Goal: Task Accomplishment & Management: Complete application form

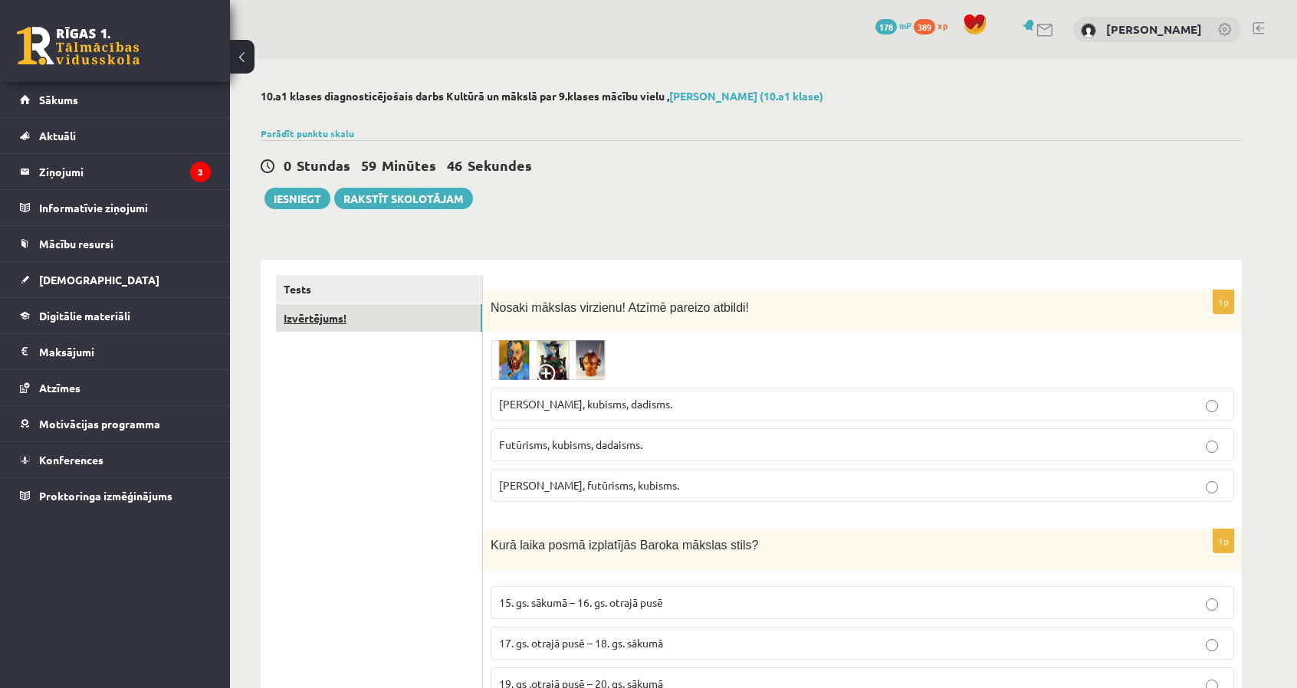
click at [414, 318] on link "Izvērtējums!" at bounding box center [379, 318] width 206 height 28
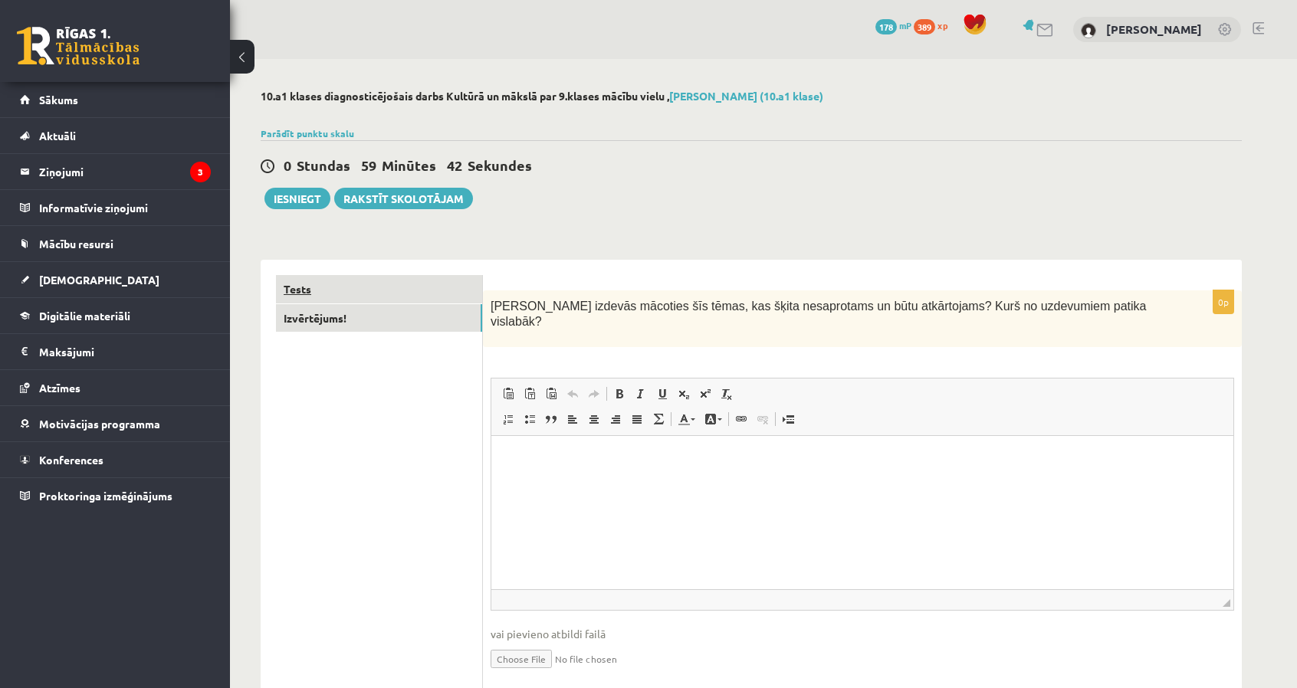
click at [415, 278] on link "Tests" at bounding box center [379, 289] width 206 height 28
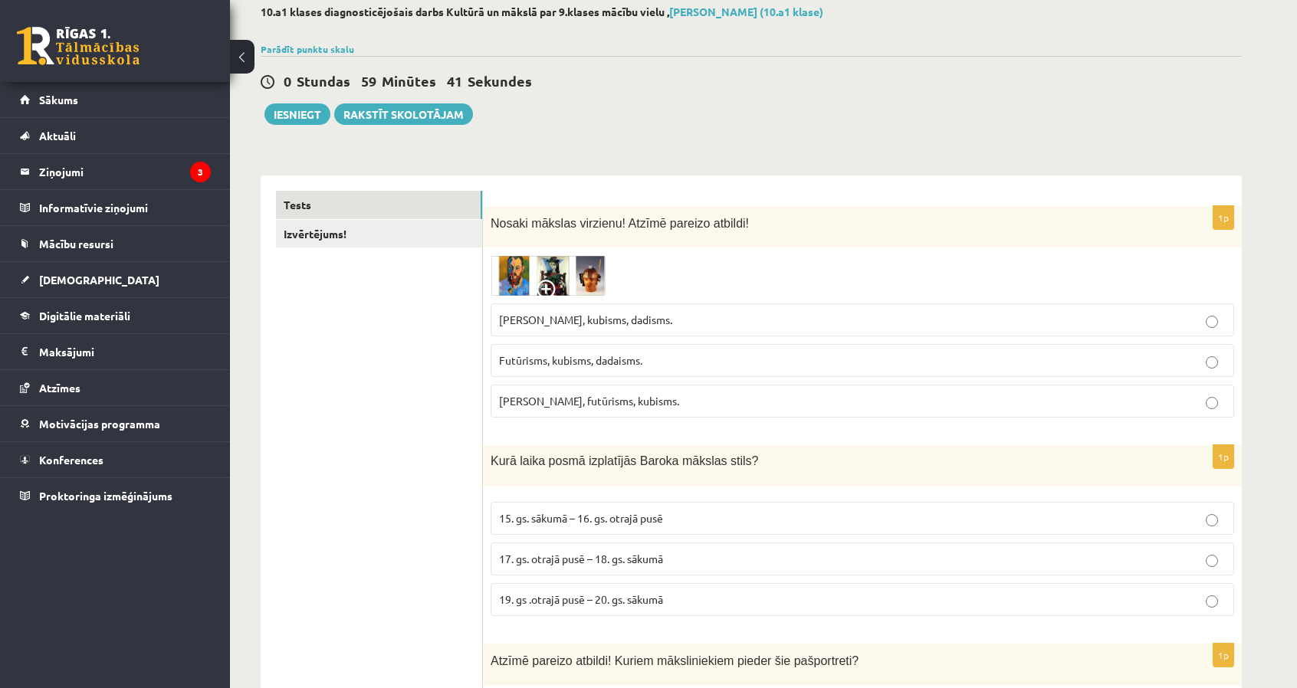
scroll to position [153, 0]
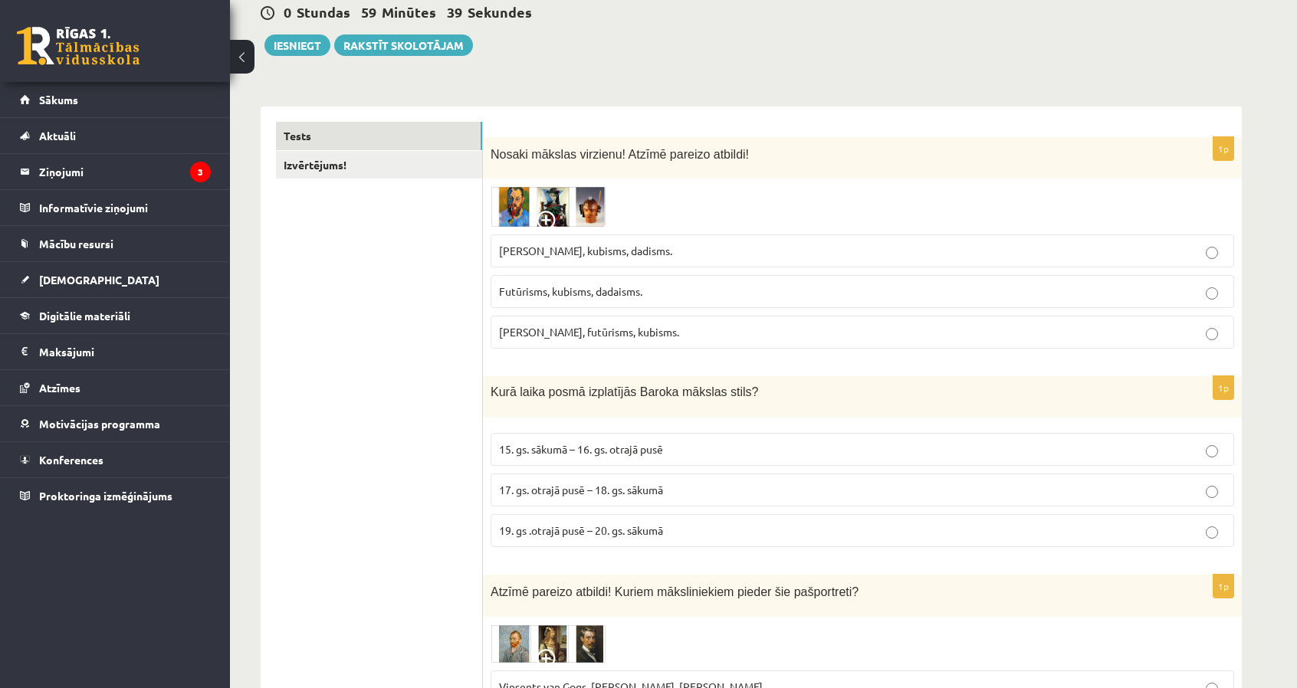
click at [509, 200] on img at bounding box center [548, 206] width 115 height 41
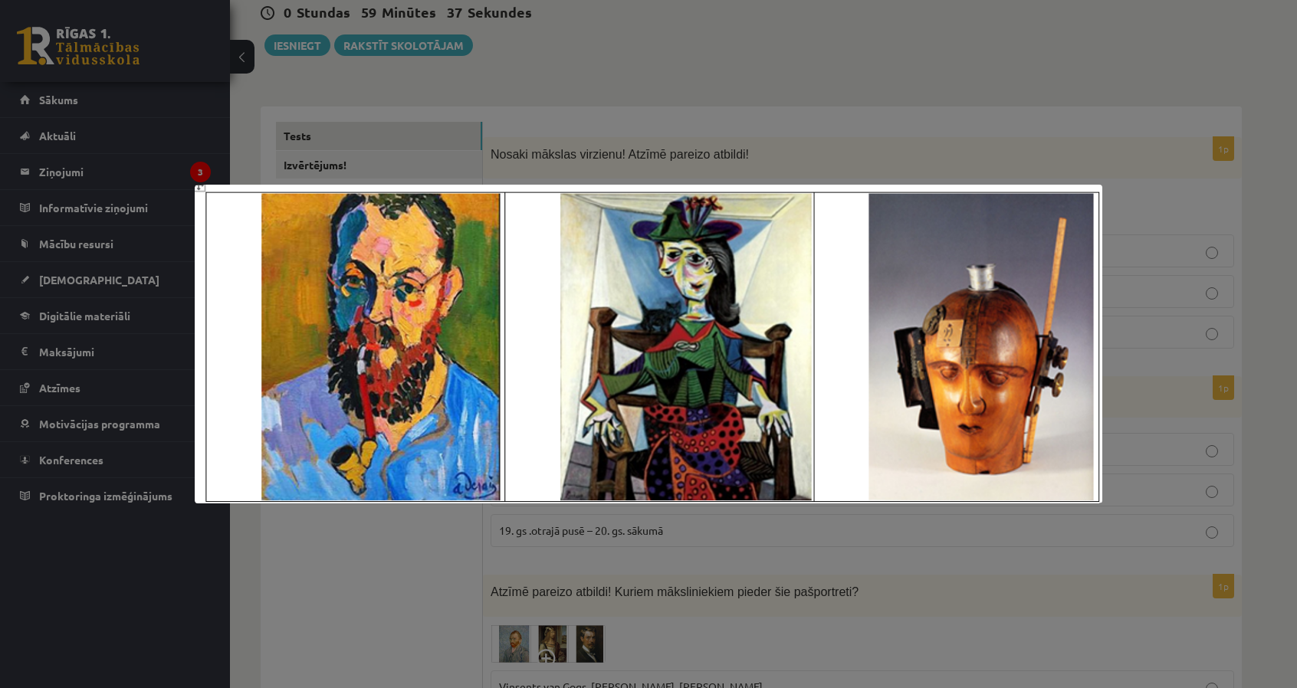
click at [537, 167] on div at bounding box center [648, 344] width 1297 height 688
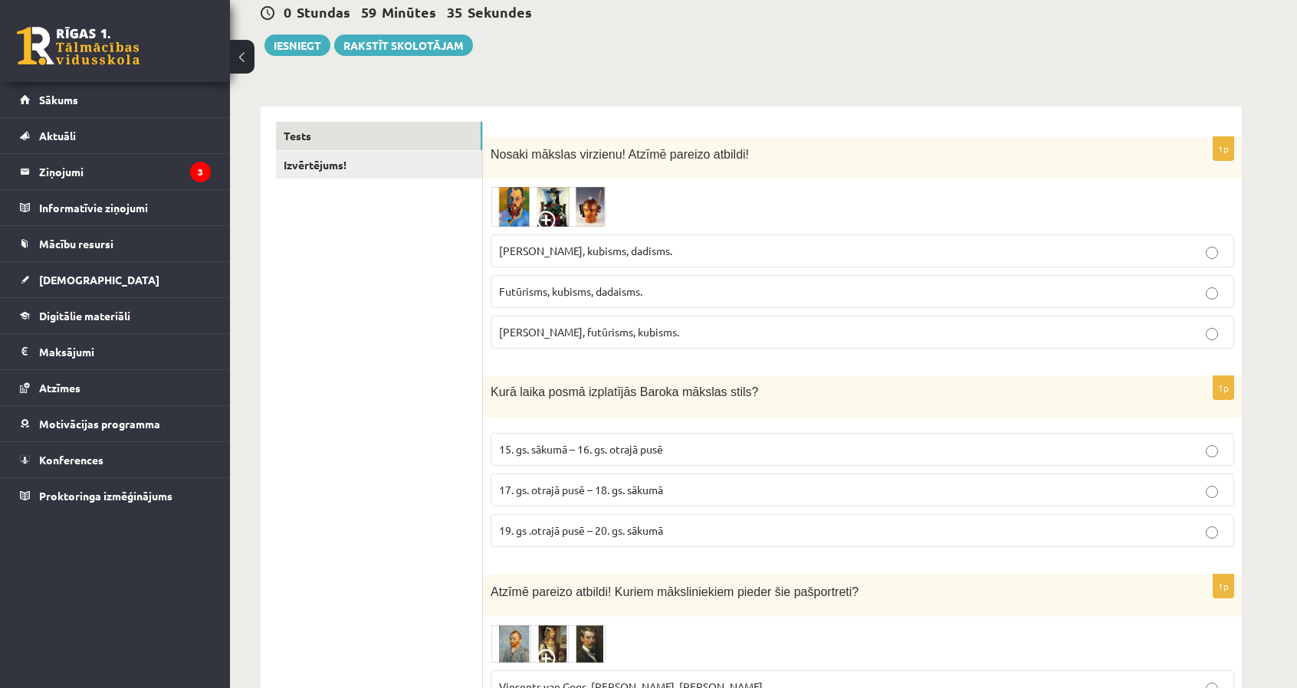
click at [513, 211] on img at bounding box center [548, 206] width 115 height 41
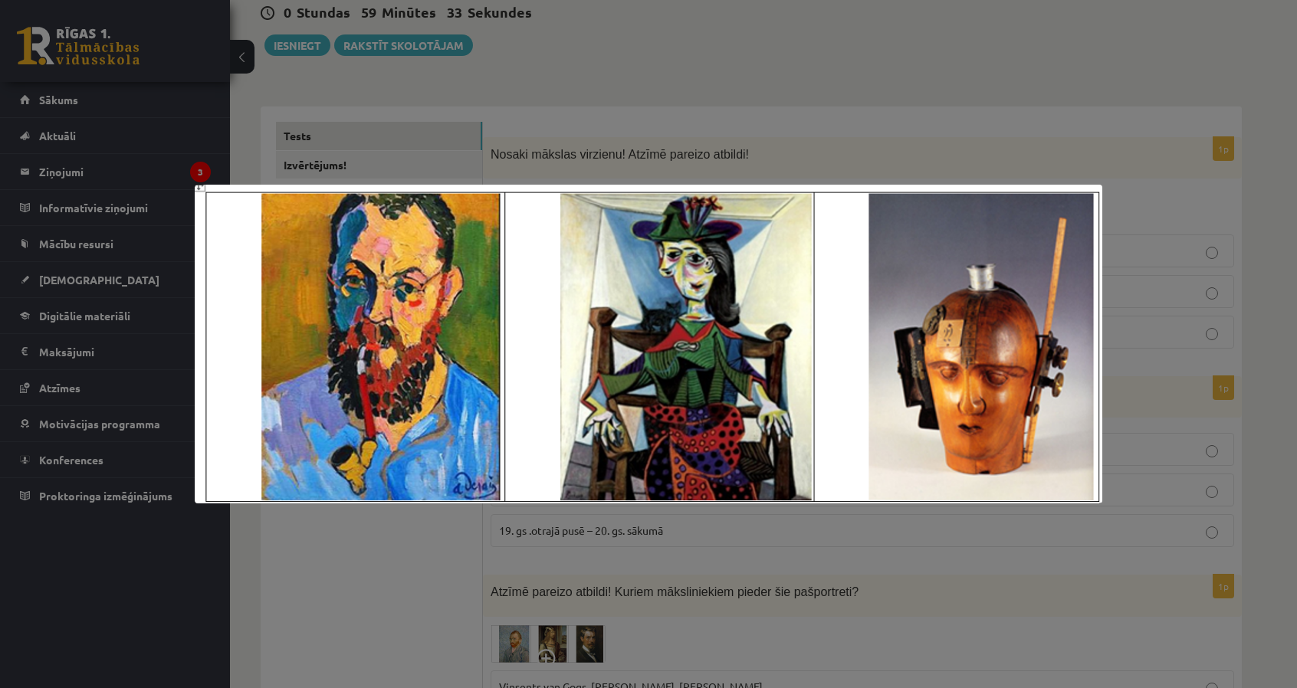
click at [594, 131] on div at bounding box center [648, 344] width 1297 height 688
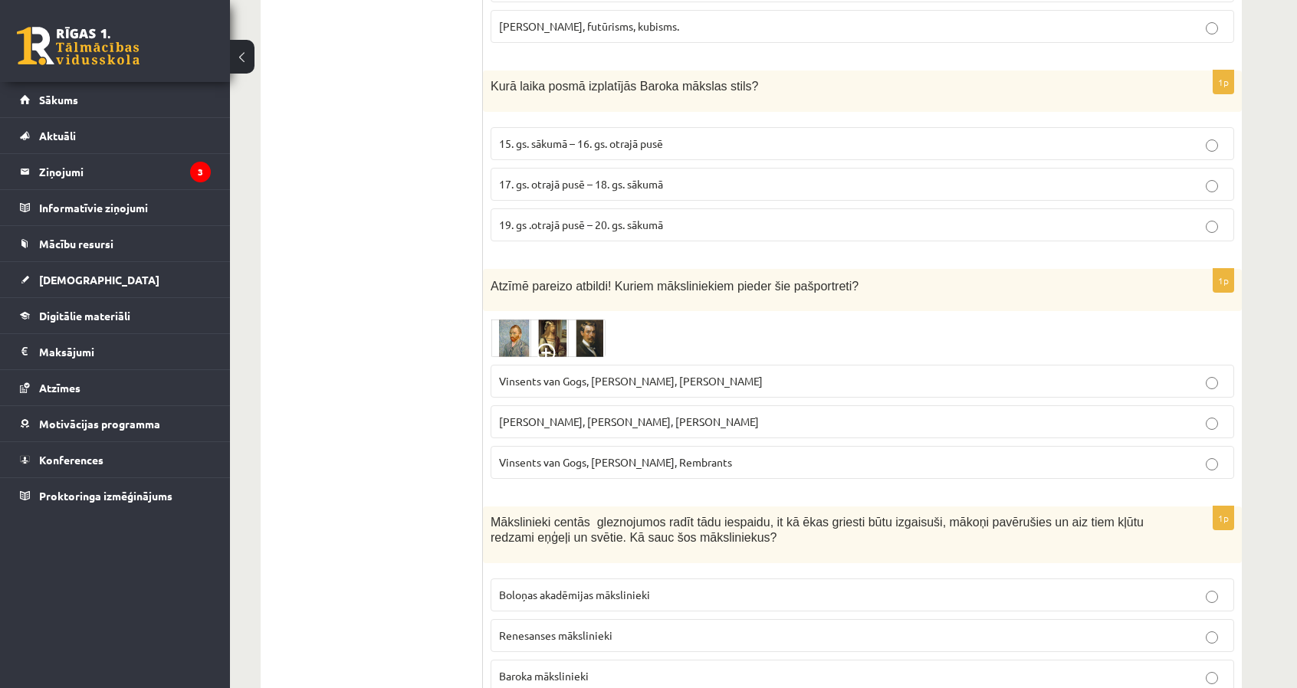
scroll to position [460, 0]
click at [552, 343] on span at bounding box center [549, 355] width 25 height 25
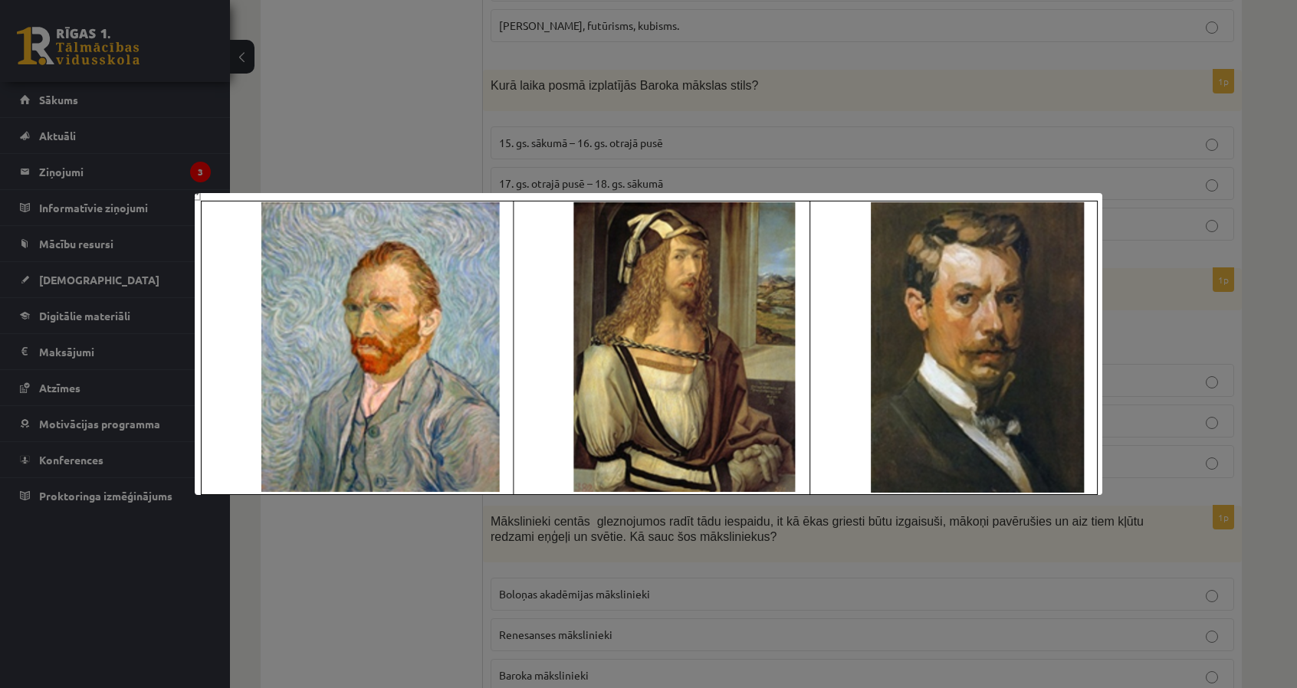
click at [556, 124] on div at bounding box center [648, 344] width 1297 height 688
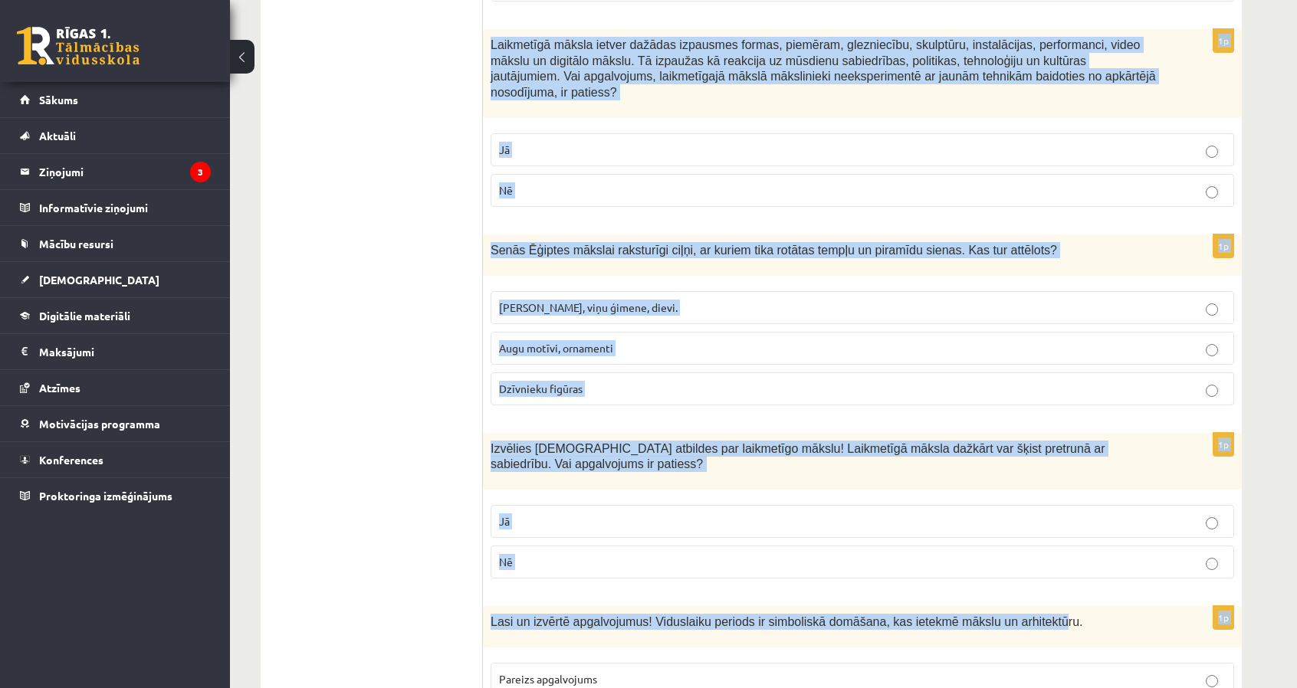
scroll to position [6681, 0]
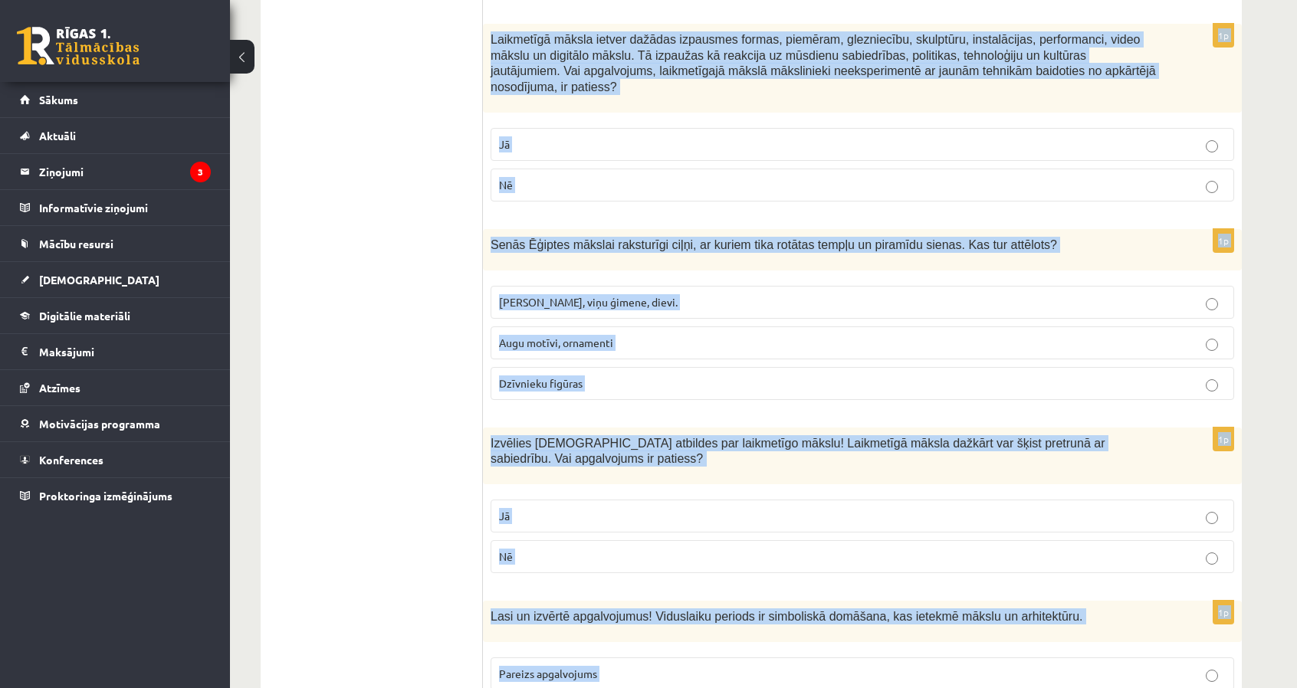
copy form "Nosaki mākslas virzienu! Atzīmē pareizo atbildi! Fovisms, kubisms, dadisms. Fut…"
drag, startPoint x: 489, startPoint y: 310, endPoint x: 555, endPoint y: 428, distance: 135.2
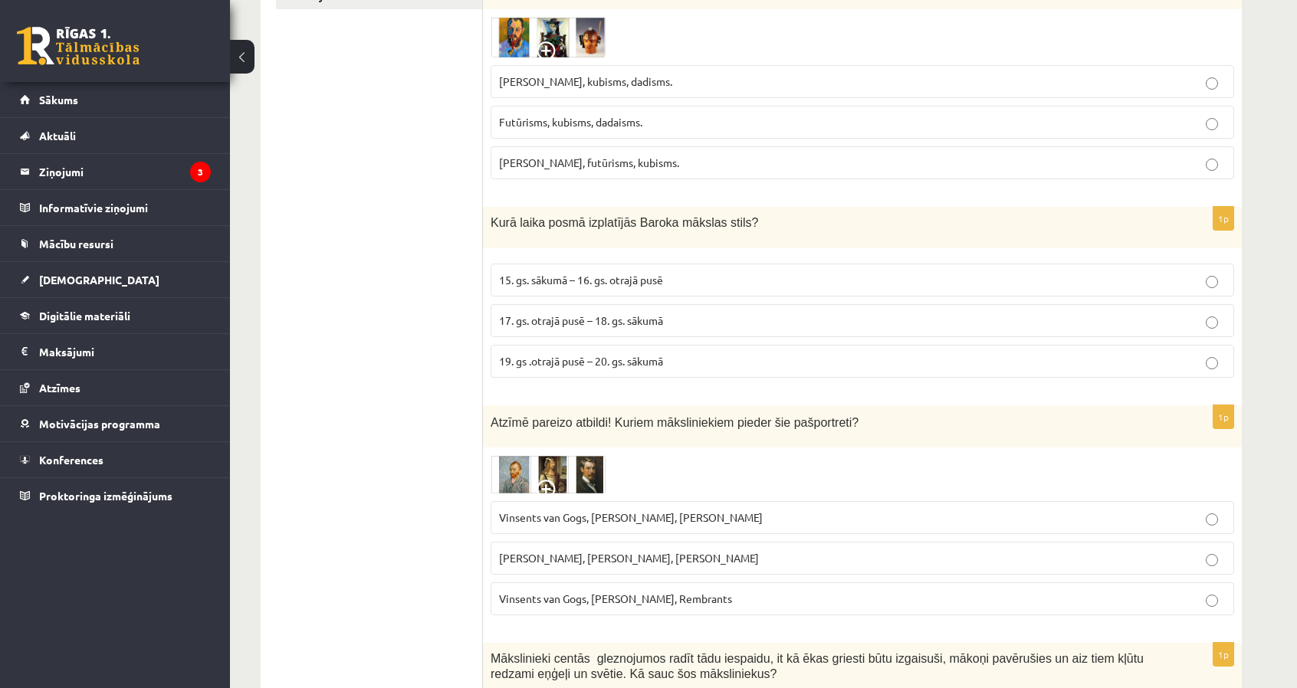
scroll to position [0, 0]
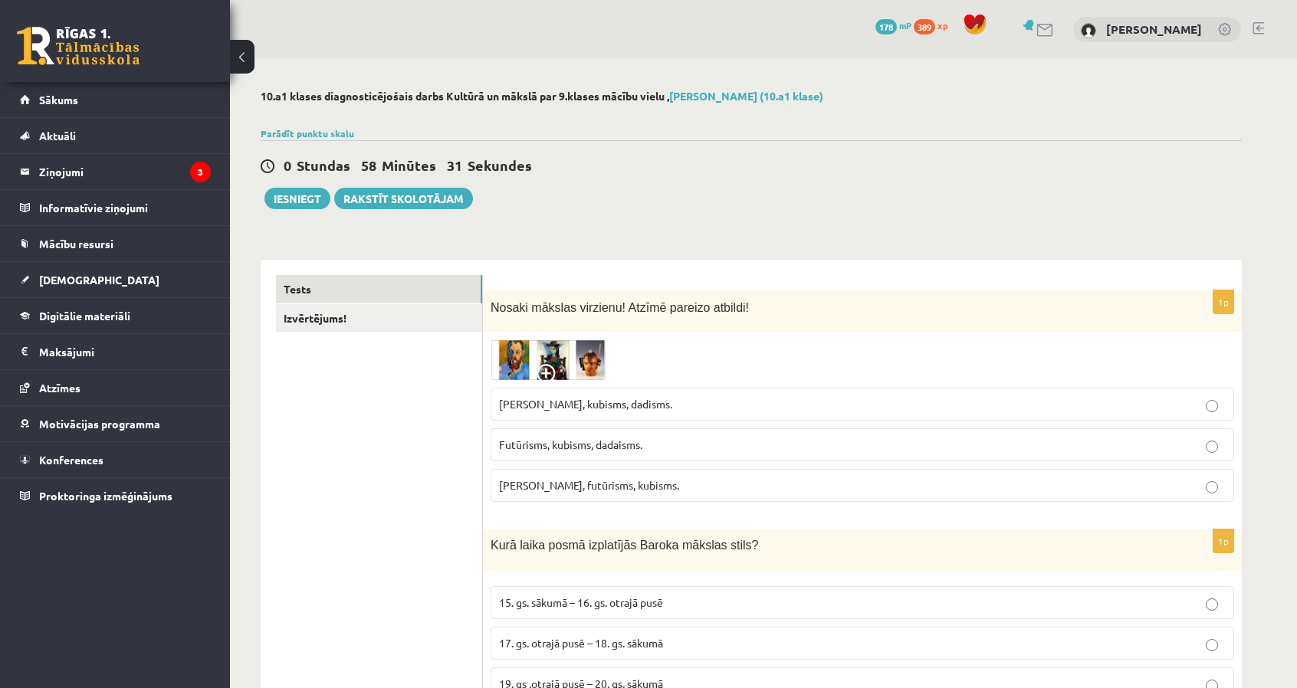
click at [543, 372] on span at bounding box center [549, 376] width 25 height 25
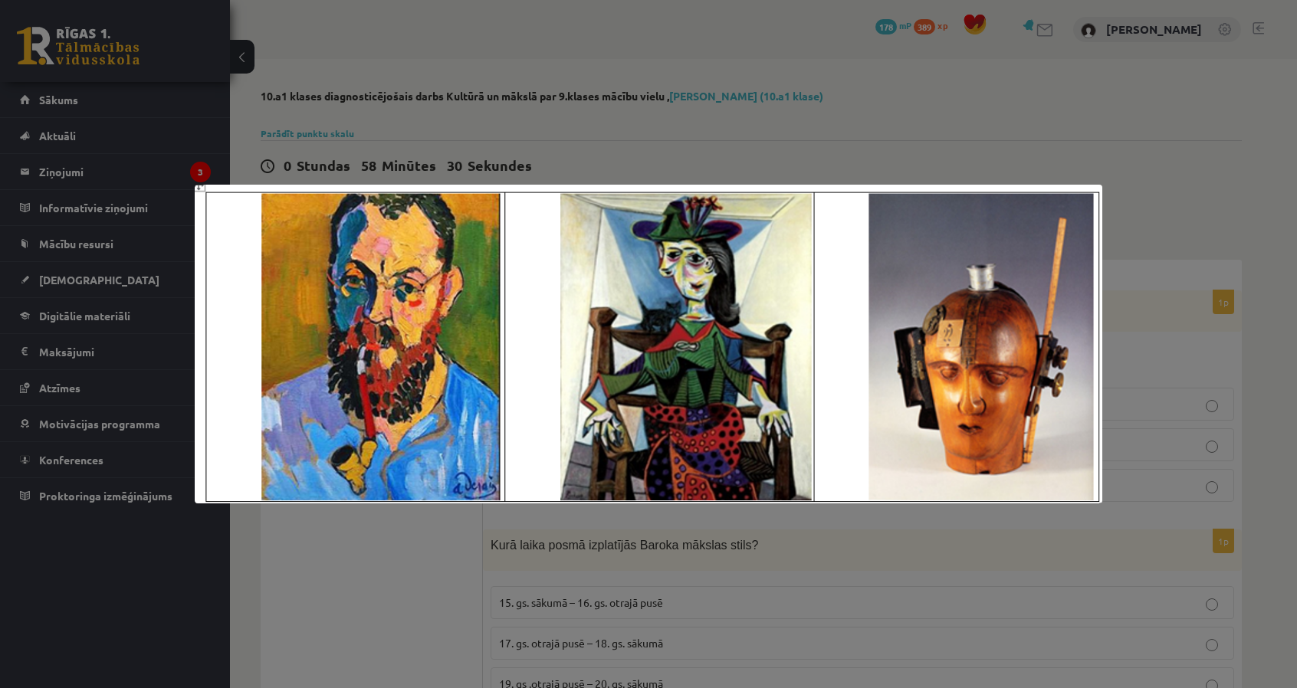
click at [543, 372] on img at bounding box center [649, 344] width 908 height 319
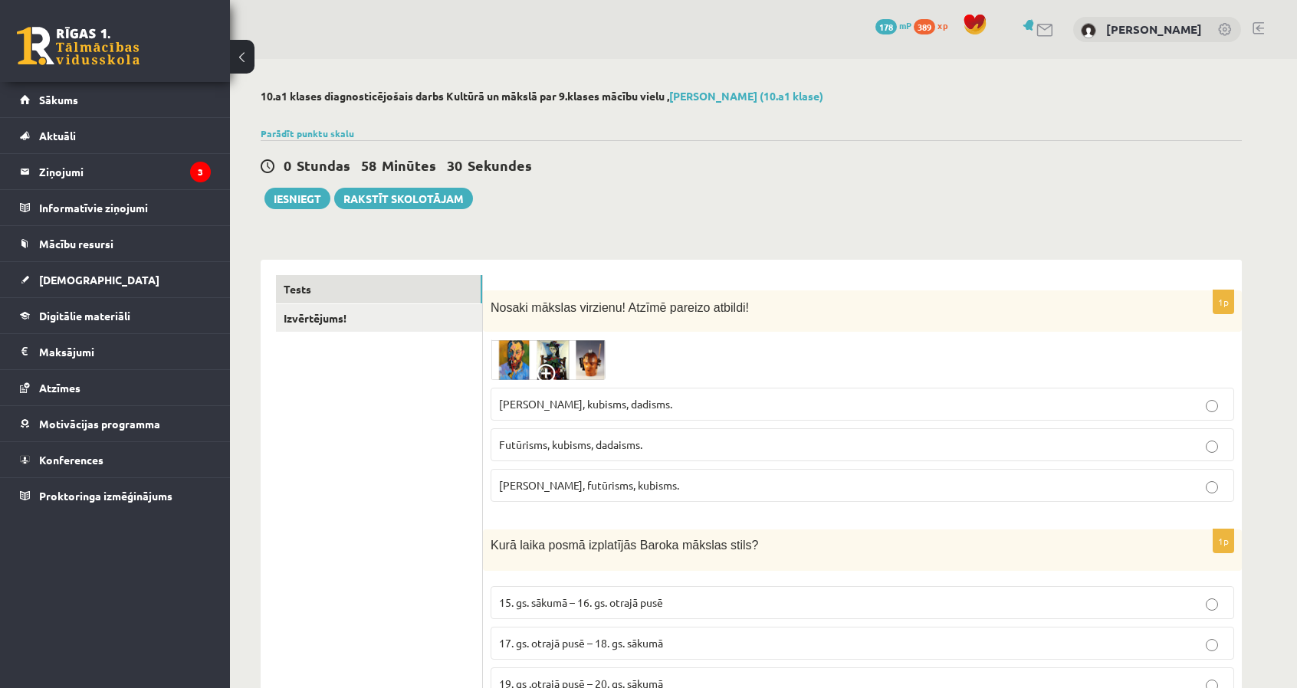
click at [543, 372] on span at bounding box center [549, 376] width 25 height 25
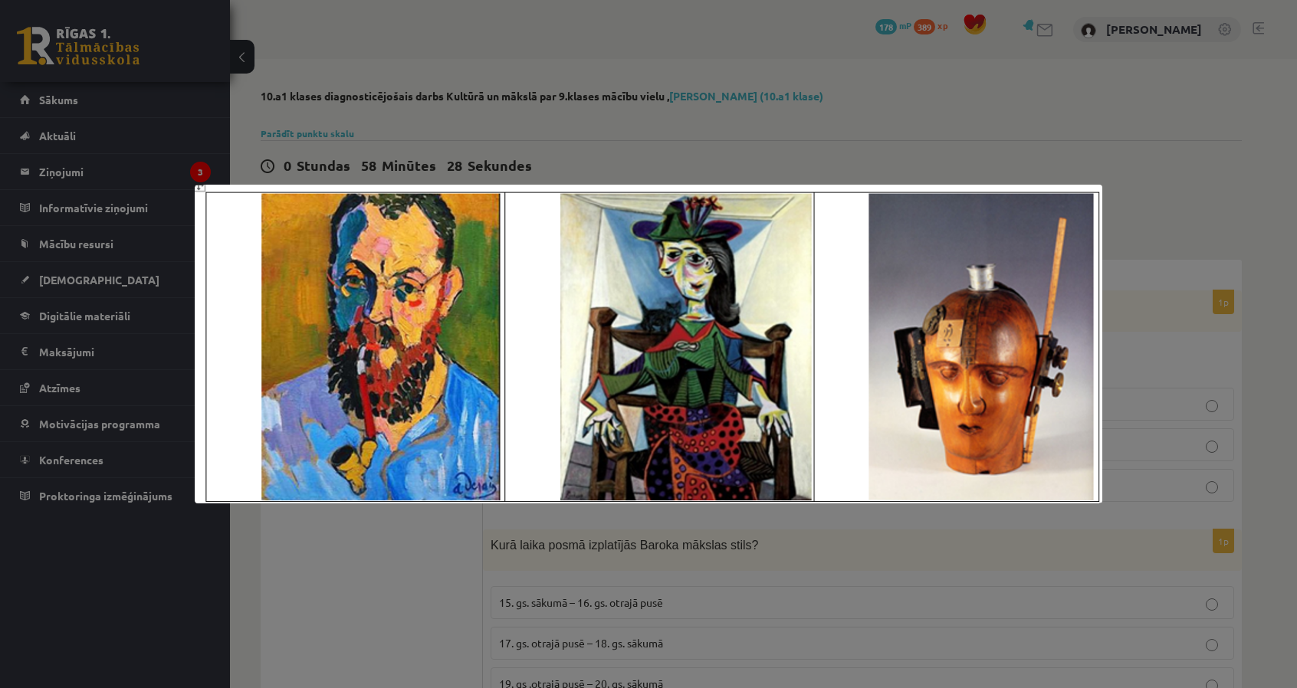
click at [612, 118] on div at bounding box center [648, 344] width 1297 height 688
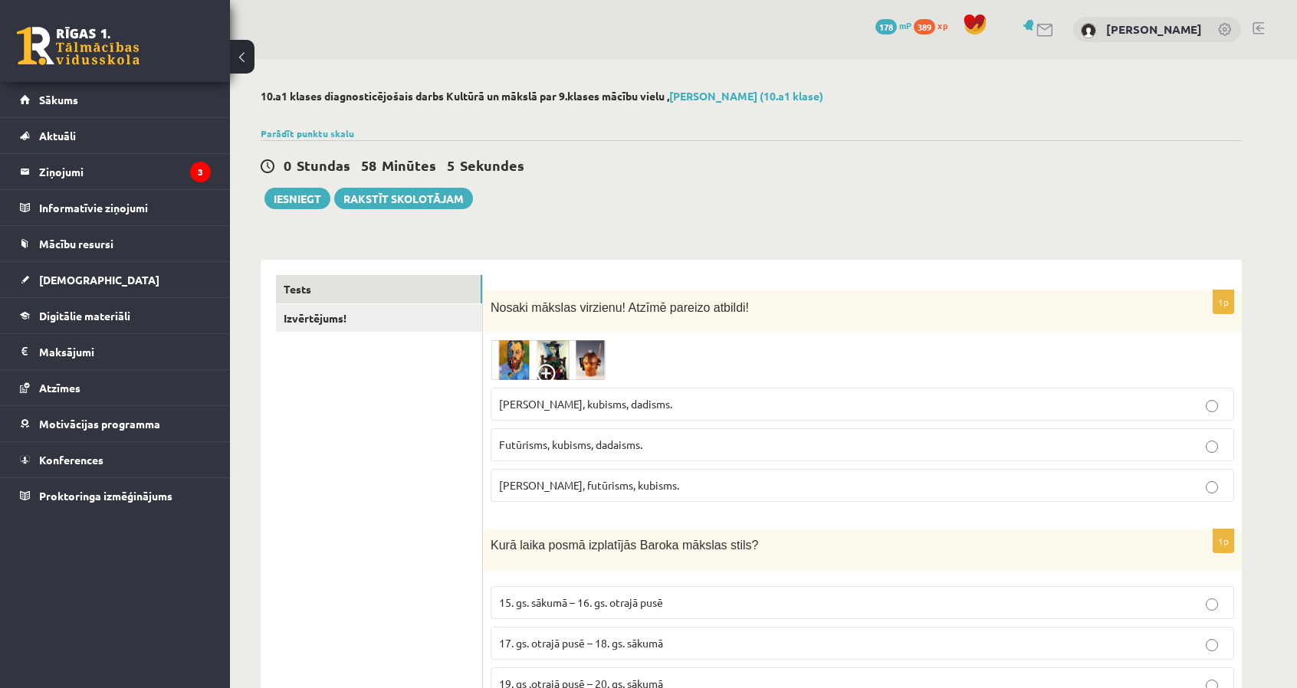
click at [602, 349] on img at bounding box center [548, 360] width 115 height 41
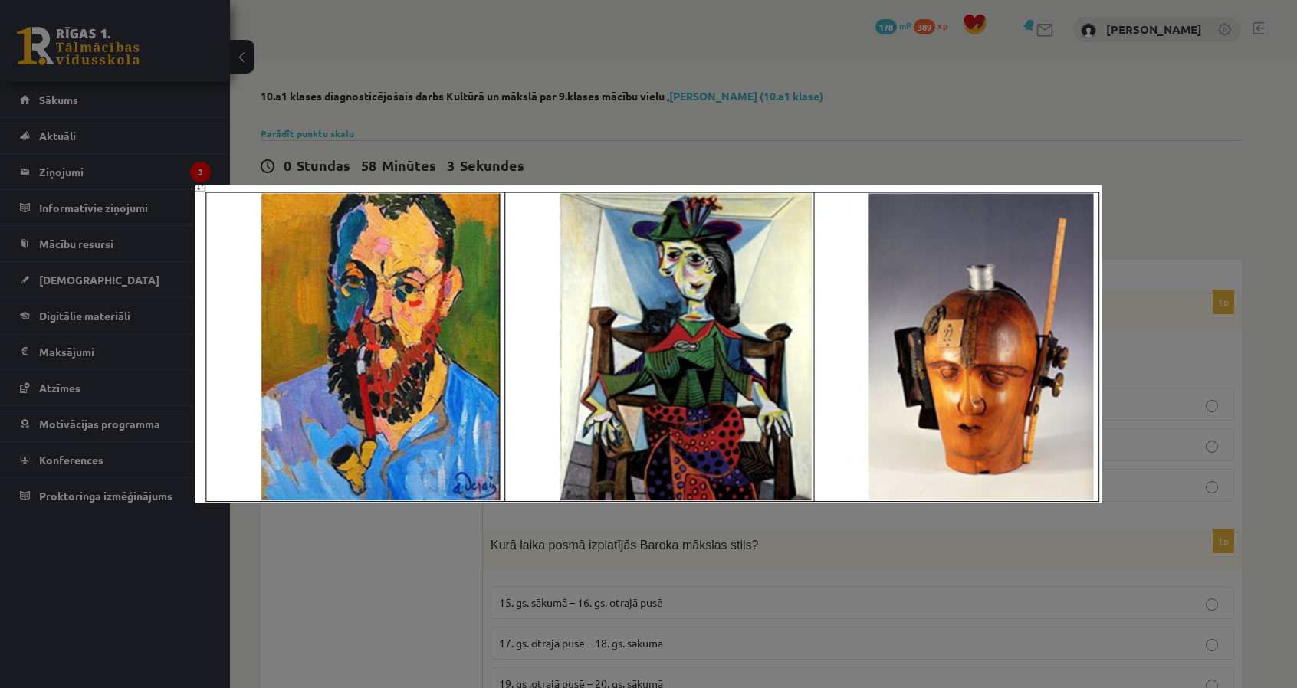
click at [1126, 176] on div at bounding box center [648, 344] width 1297 height 688
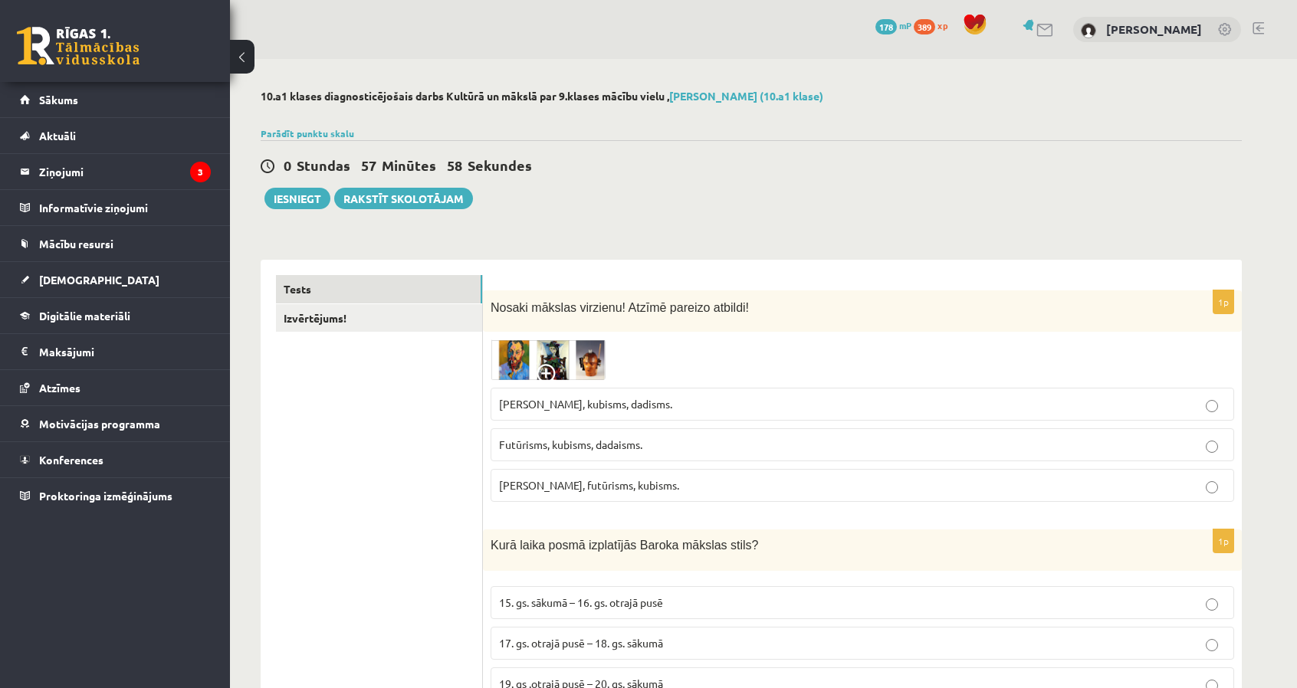
click at [637, 485] on p "Fovisms, futūrisms, kubisms." at bounding box center [862, 486] width 727 height 16
click at [734, 401] on p "Fovisms, kubisms, dadisms." at bounding box center [862, 404] width 727 height 16
click at [540, 359] on img at bounding box center [548, 360] width 115 height 41
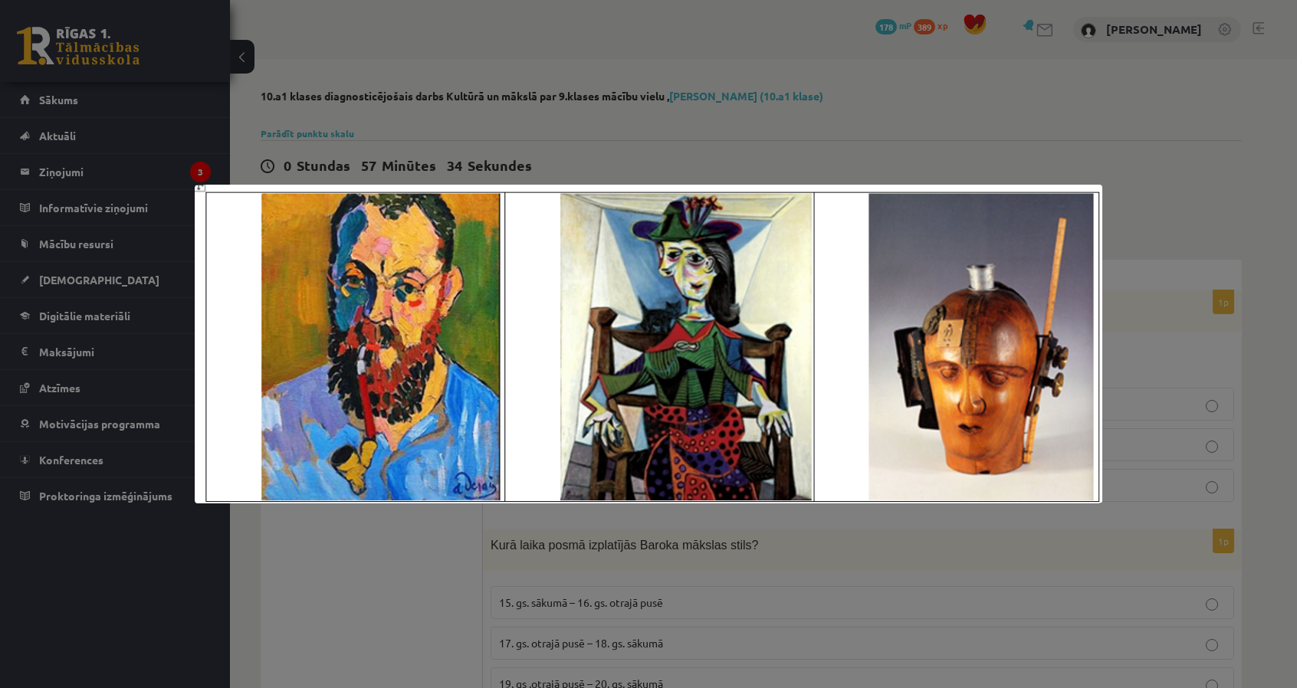
click at [987, 97] on div at bounding box center [648, 344] width 1297 height 688
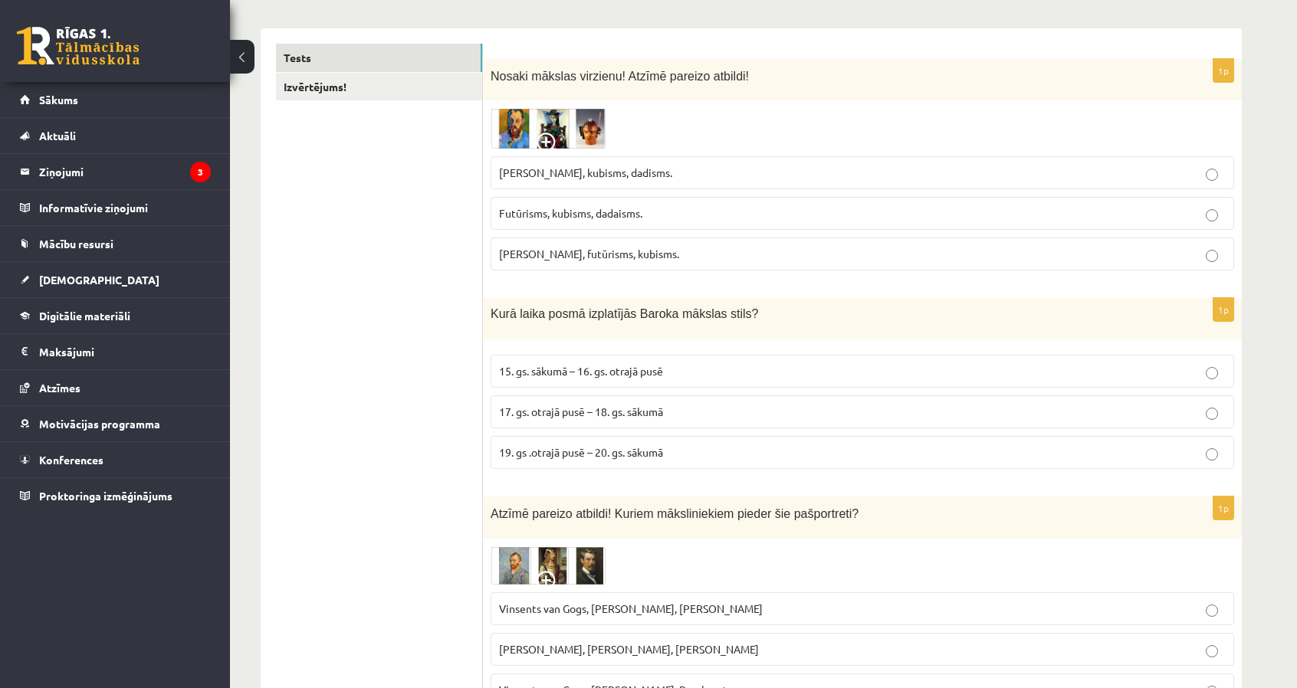
scroll to position [230, 0]
click at [688, 218] on p "Futūrisms, kubisms, dadaisms." at bounding box center [862, 215] width 727 height 16
click at [561, 140] on img at bounding box center [548, 130] width 115 height 41
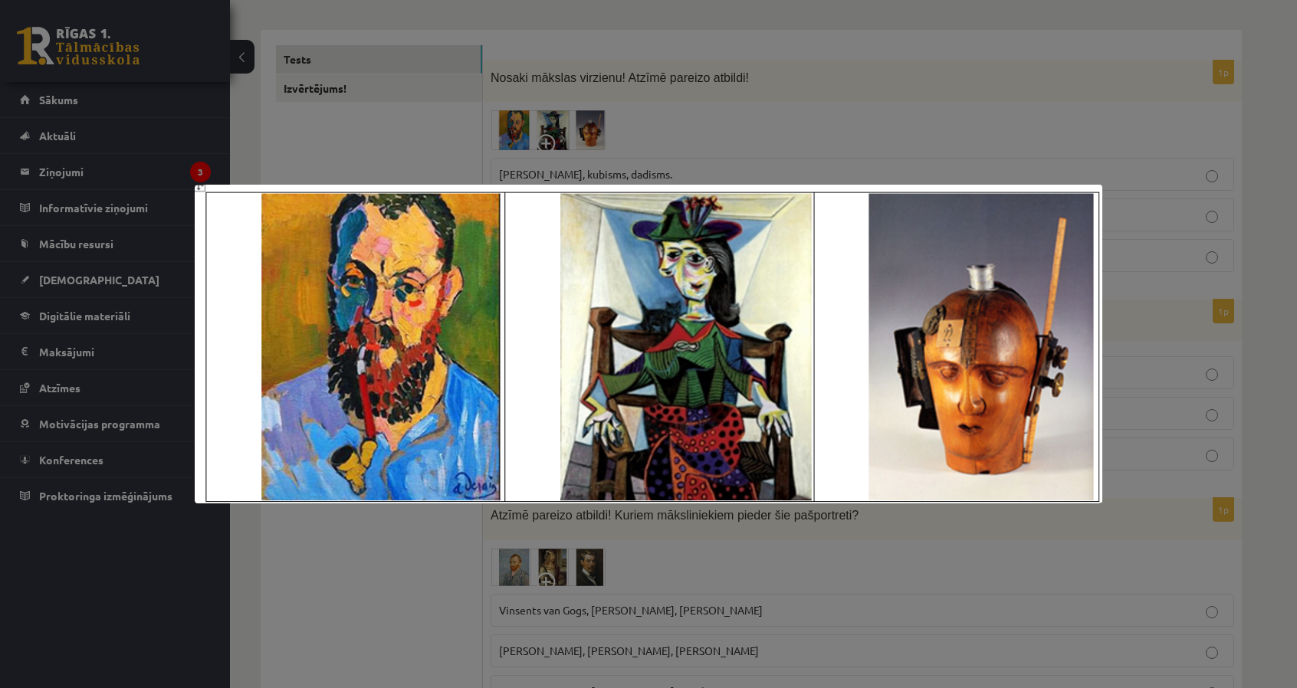
click at [573, 144] on div at bounding box center [648, 344] width 1297 height 688
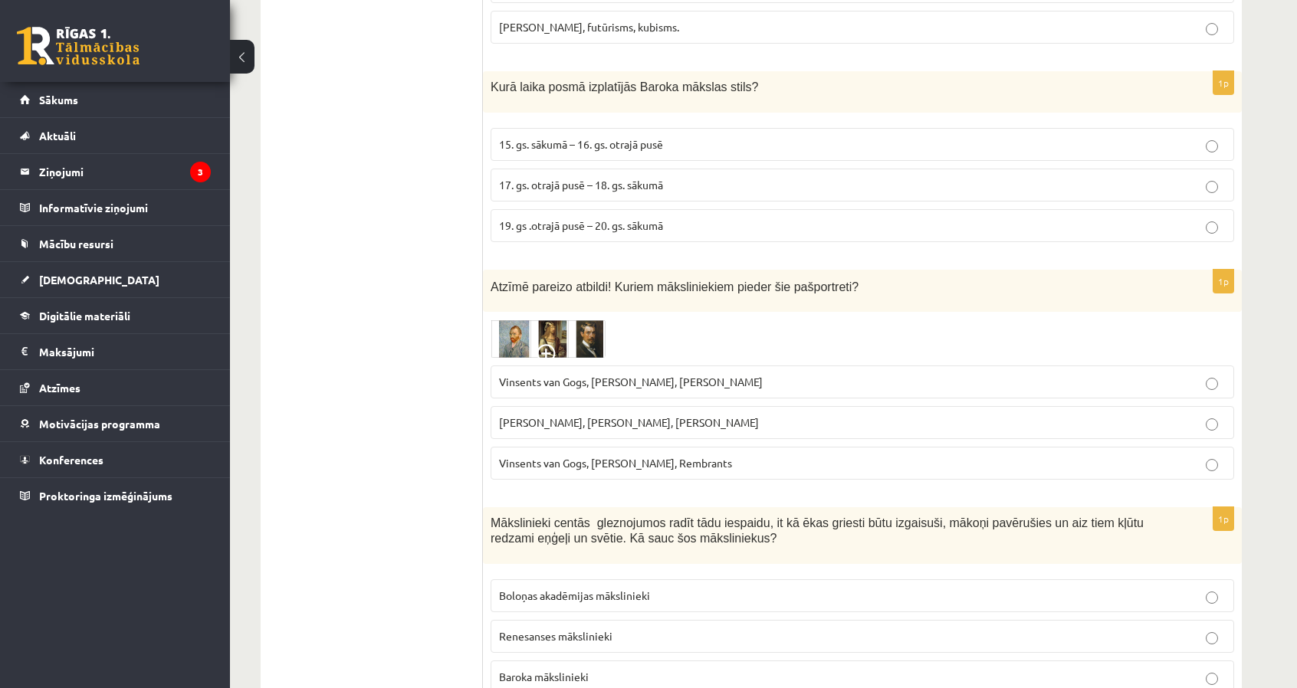
scroll to position [460, 0]
click at [573, 178] on span "17. gs. otrajā pusē – 18. gs. sākumā" at bounding box center [581, 183] width 164 height 14
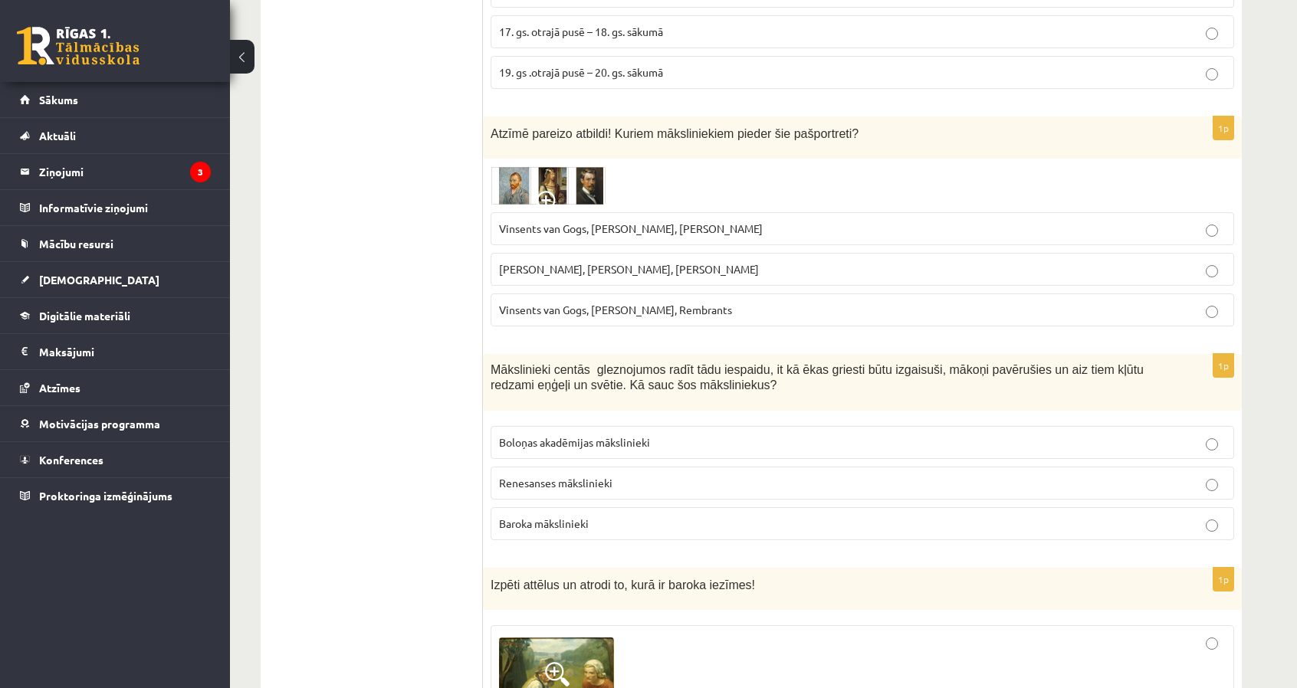
scroll to position [613, 0]
click at [569, 182] on img at bounding box center [548, 184] width 115 height 38
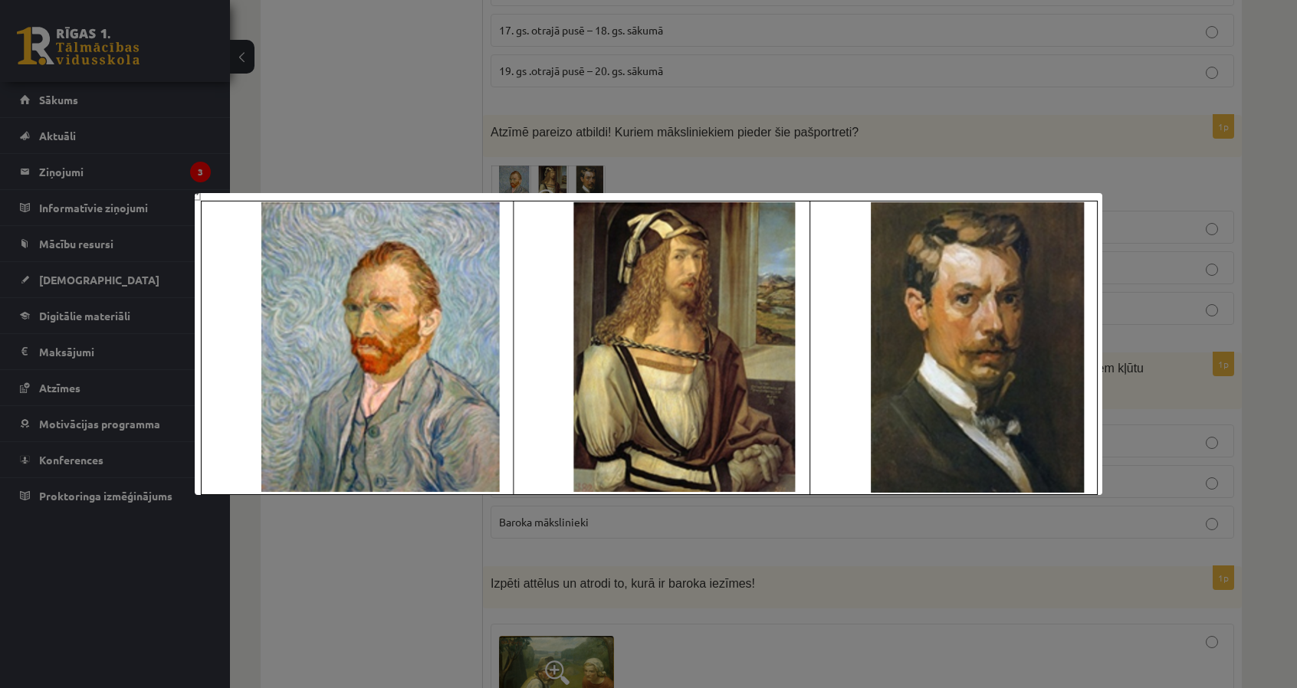
click at [652, 164] on div at bounding box center [648, 344] width 1297 height 688
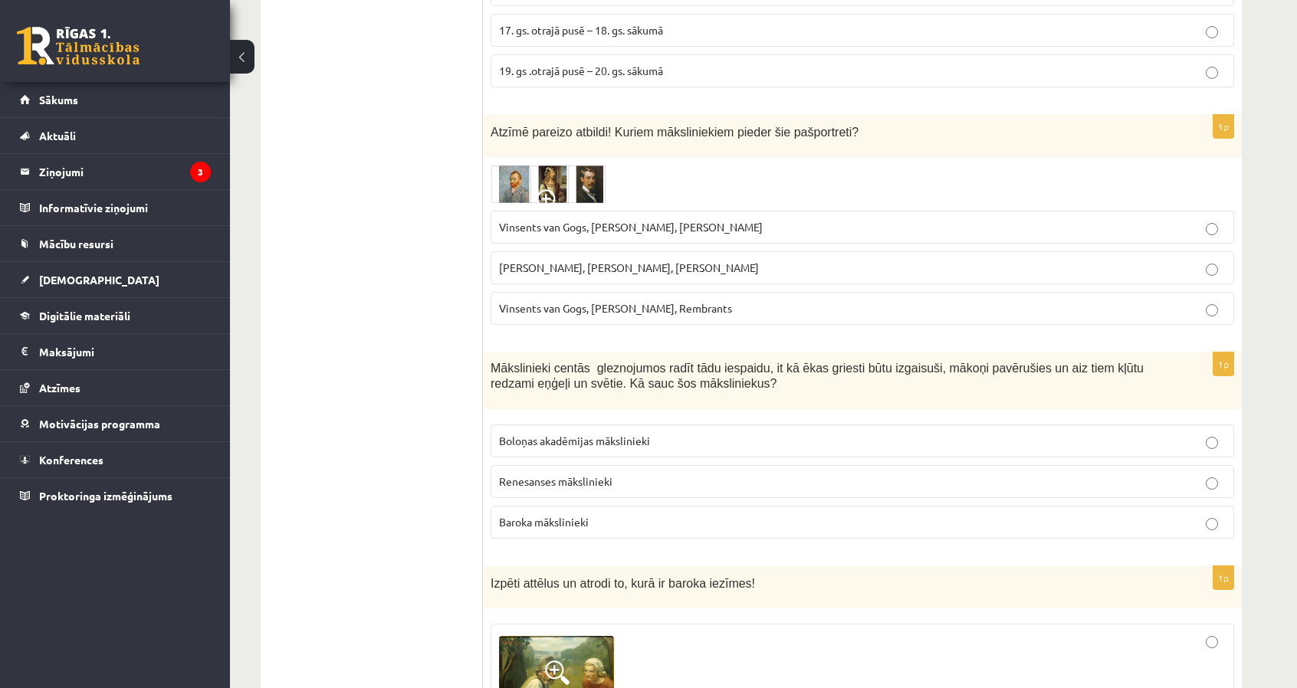
click at [551, 189] on span at bounding box center [549, 201] width 25 height 25
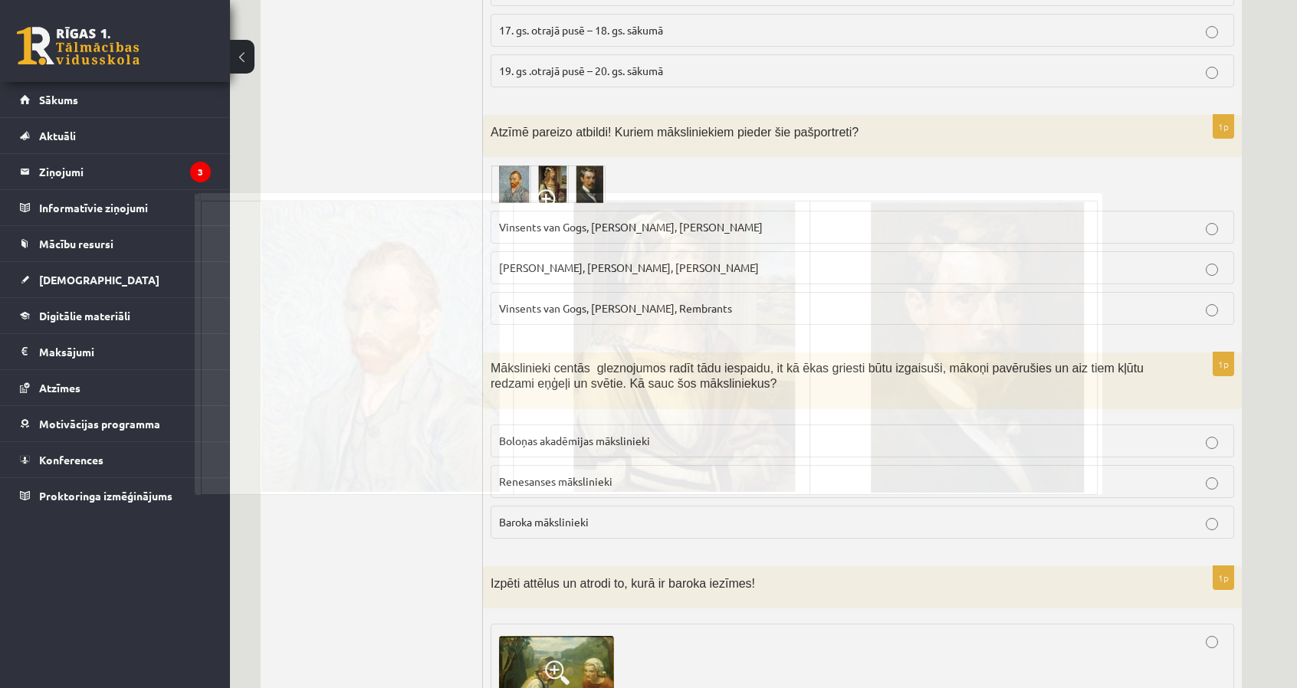
click at [551, 188] on div at bounding box center [648, 344] width 1297 height 688
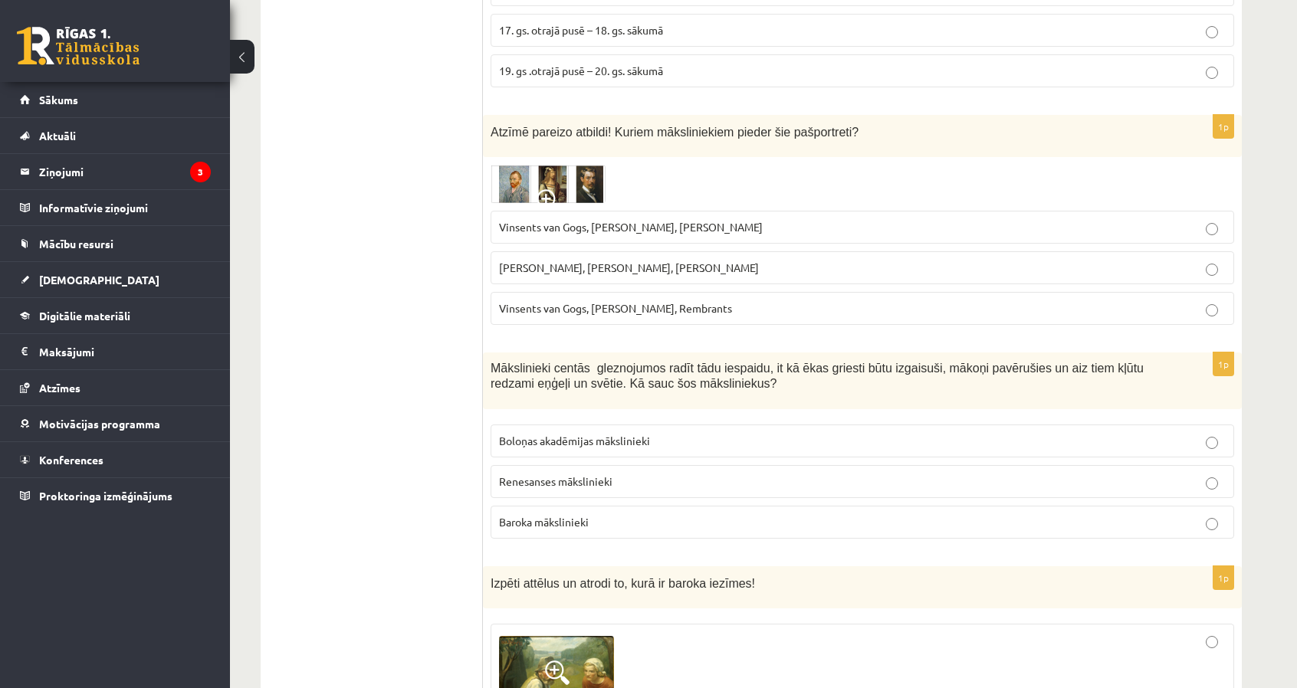
click at [551, 189] on span at bounding box center [549, 201] width 25 height 25
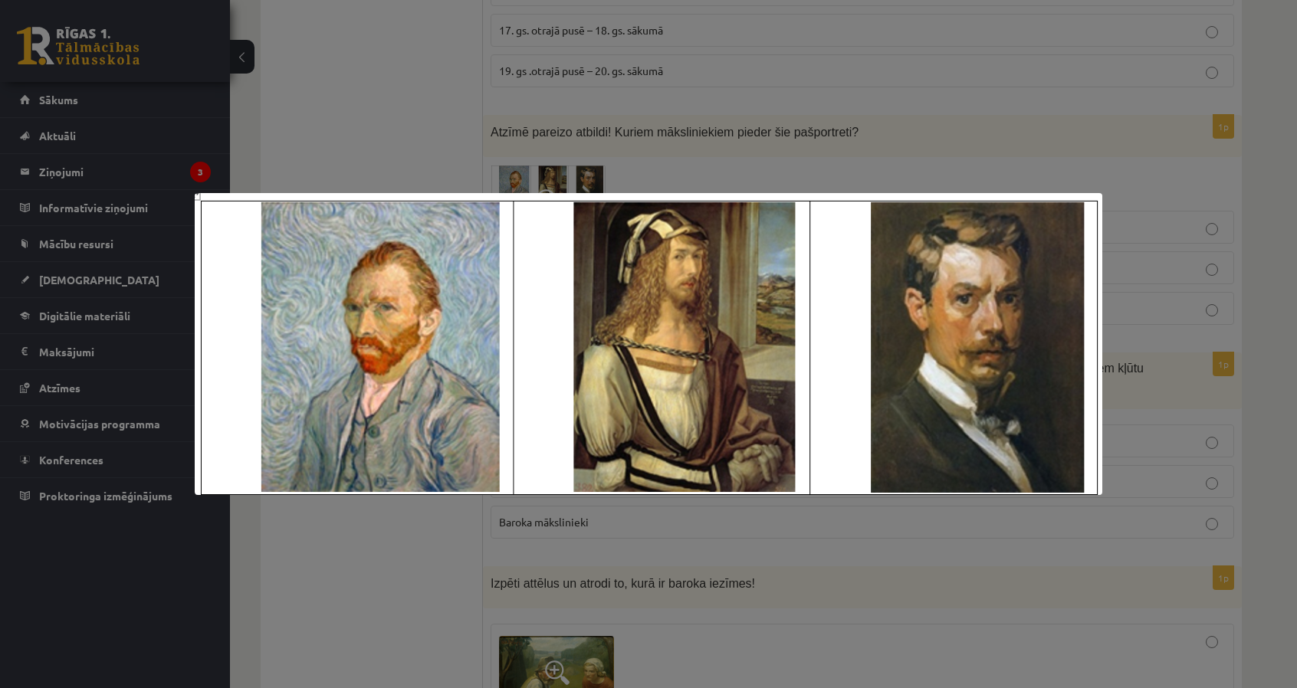
drag, startPoint x: 551, startPoint y: 188, endPoint x: 550, endPoint y: 166, distance: 22.3
click at [551, 182] on div at bounding box center [648, 344] width 1297 height 688
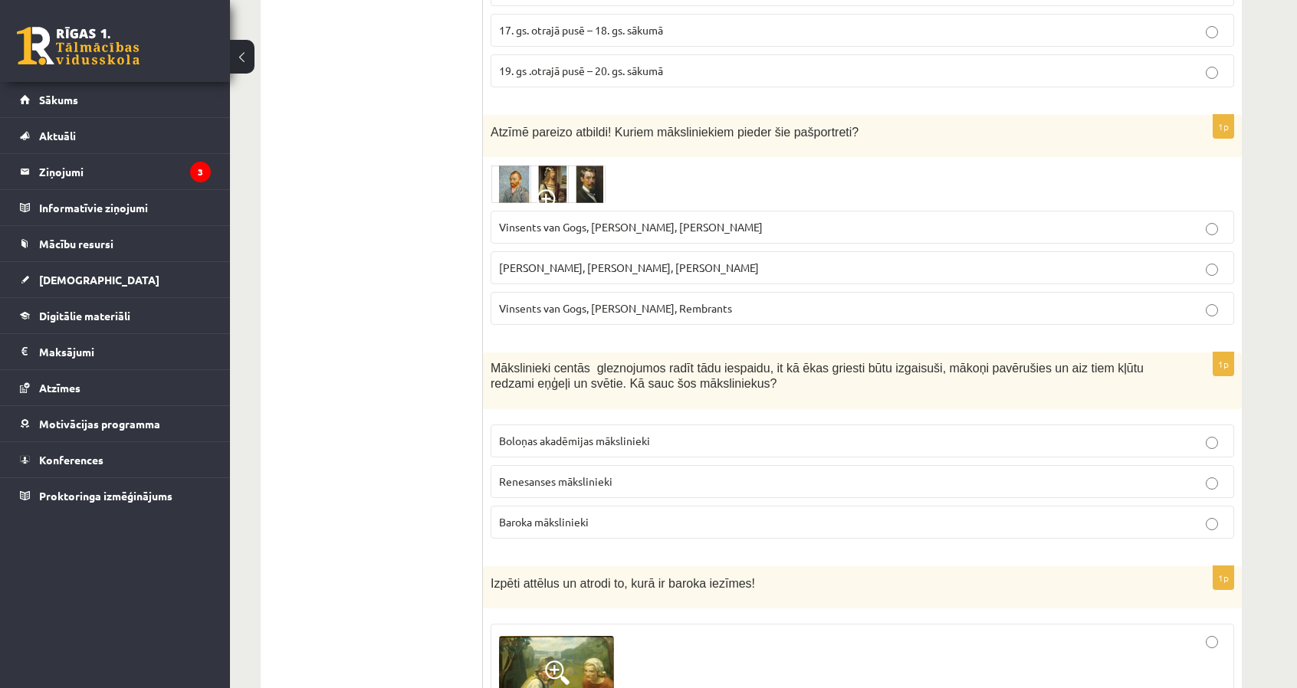
click at [645, 224] on span "Vinsents van Gogs, Albrehts Dīrers, Janis Rozentāls" at bounding box center [631, 227] width 264 height 14
click at [585, 184] on img at bounding box center [548, 184] width 115 height 38
click at [0, 0] on div at bounding box center [0, 0] width 0 height 0
click at [585, 184] on img at bounding box center [548, 184] width 115 height 38
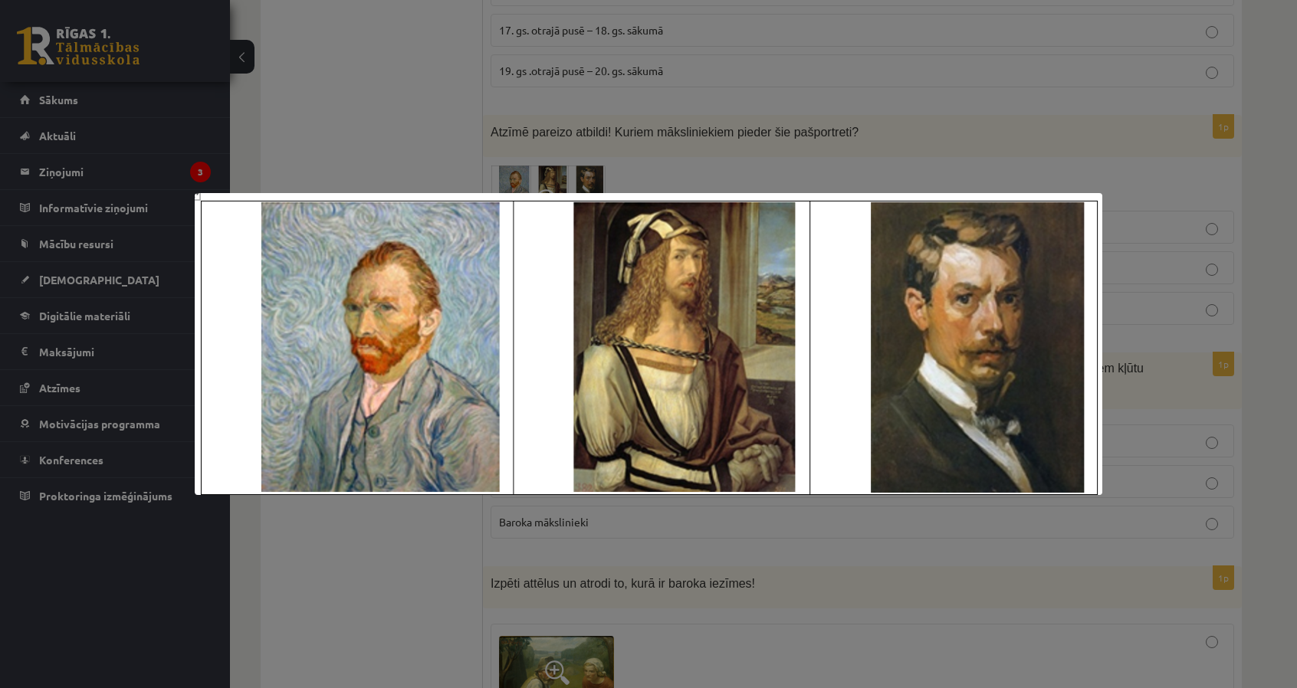
click at [388, 108] on div at bounding box center [648, 344] width 1297 height 688
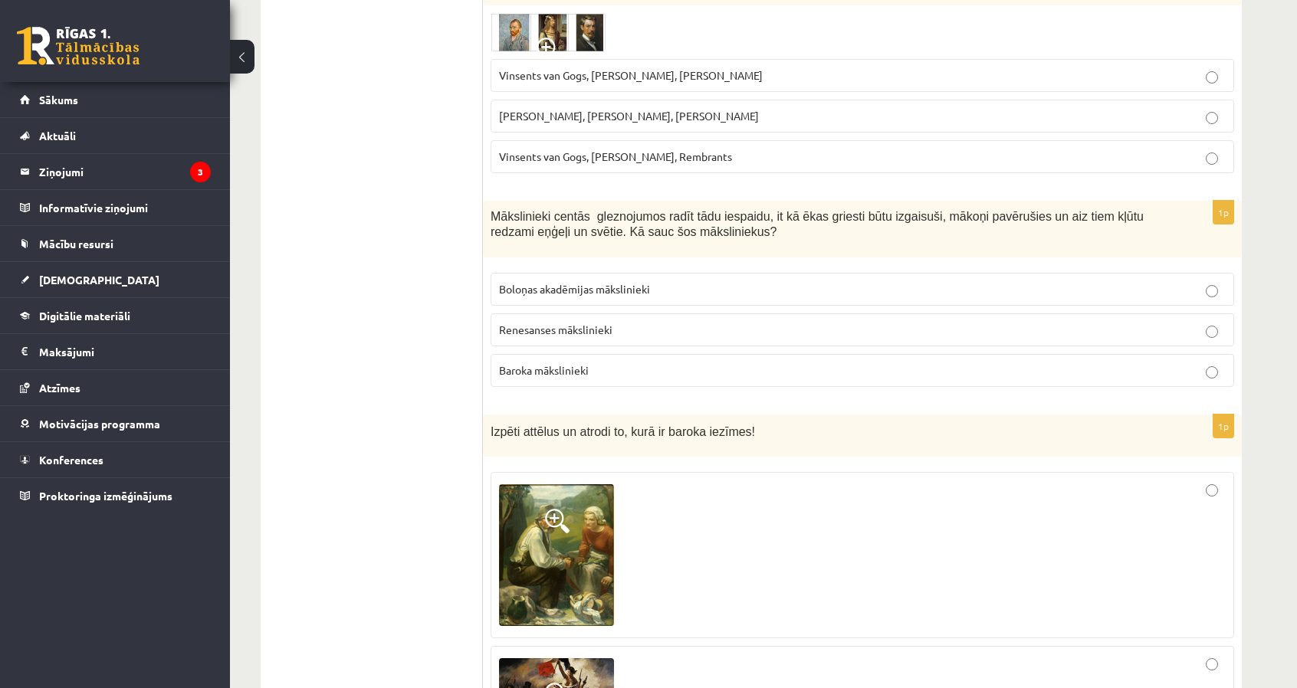
scroll to position [766, 0]
click at [529, 362] on span "Baroka mākslinieki" at bounding box center [544, 369] width 90 height 14
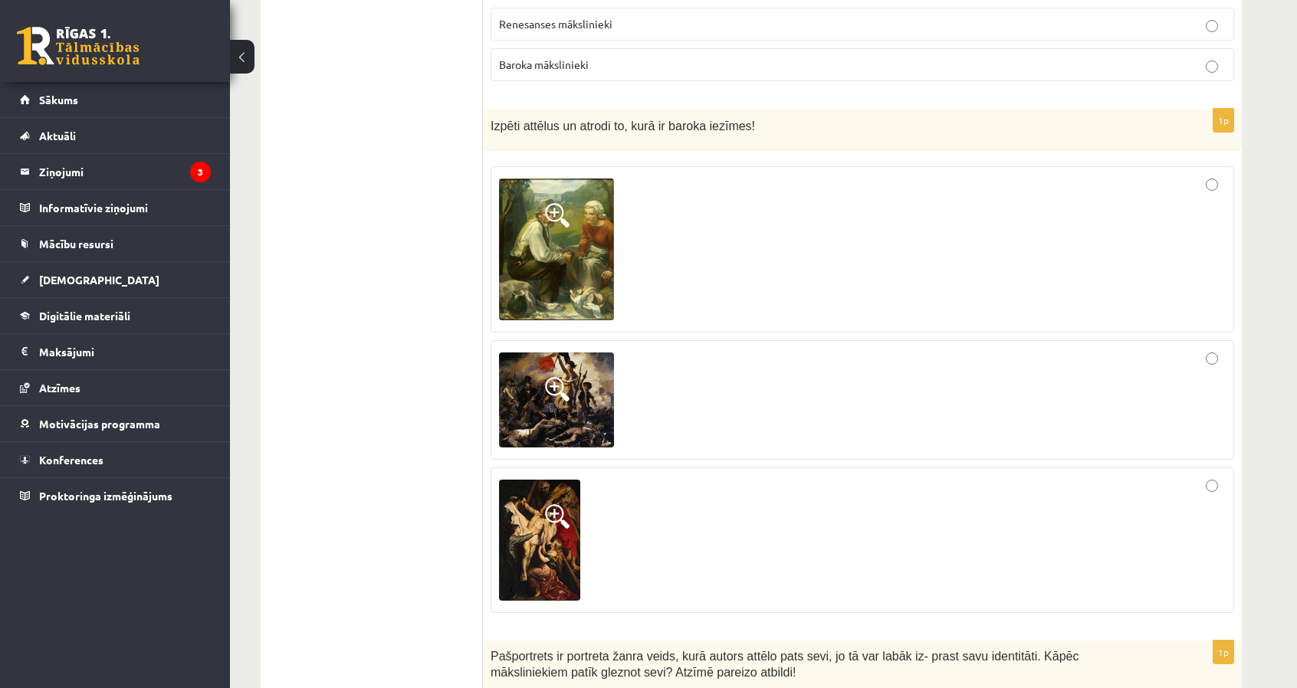
scroll to position [1073, 0]
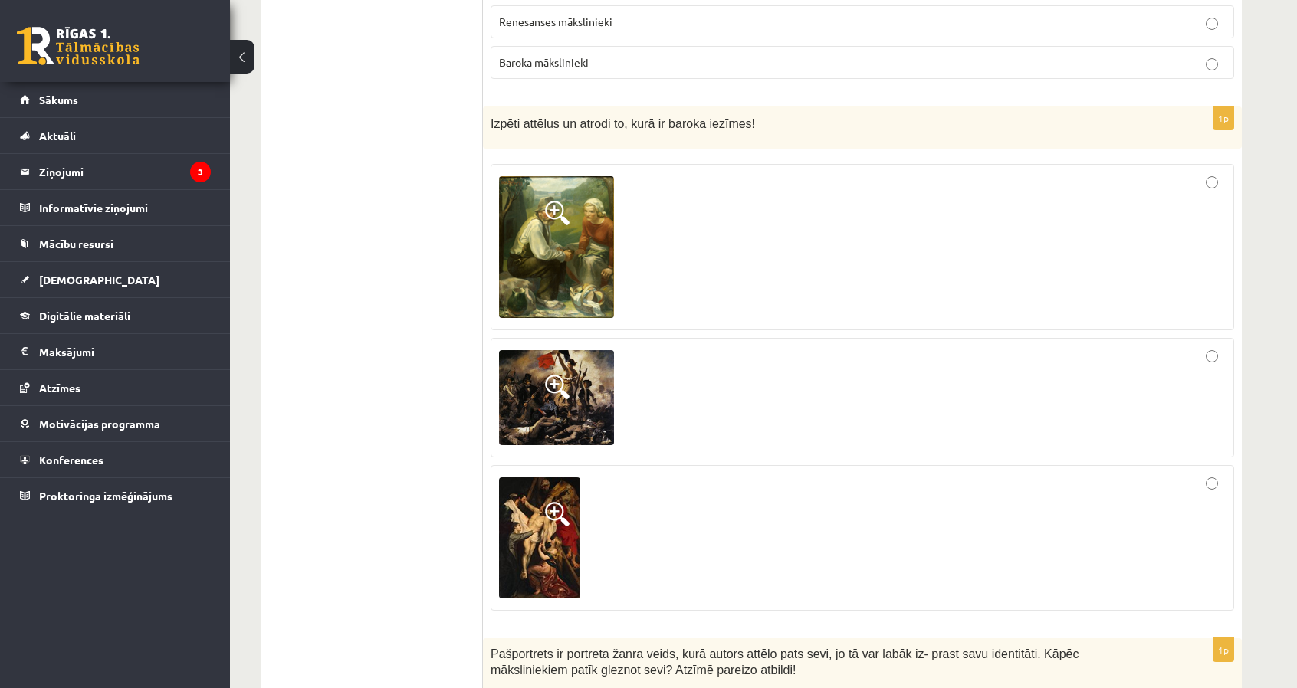
click at [526, 299] on img at bounding box center [556, 247] width 115 height 143
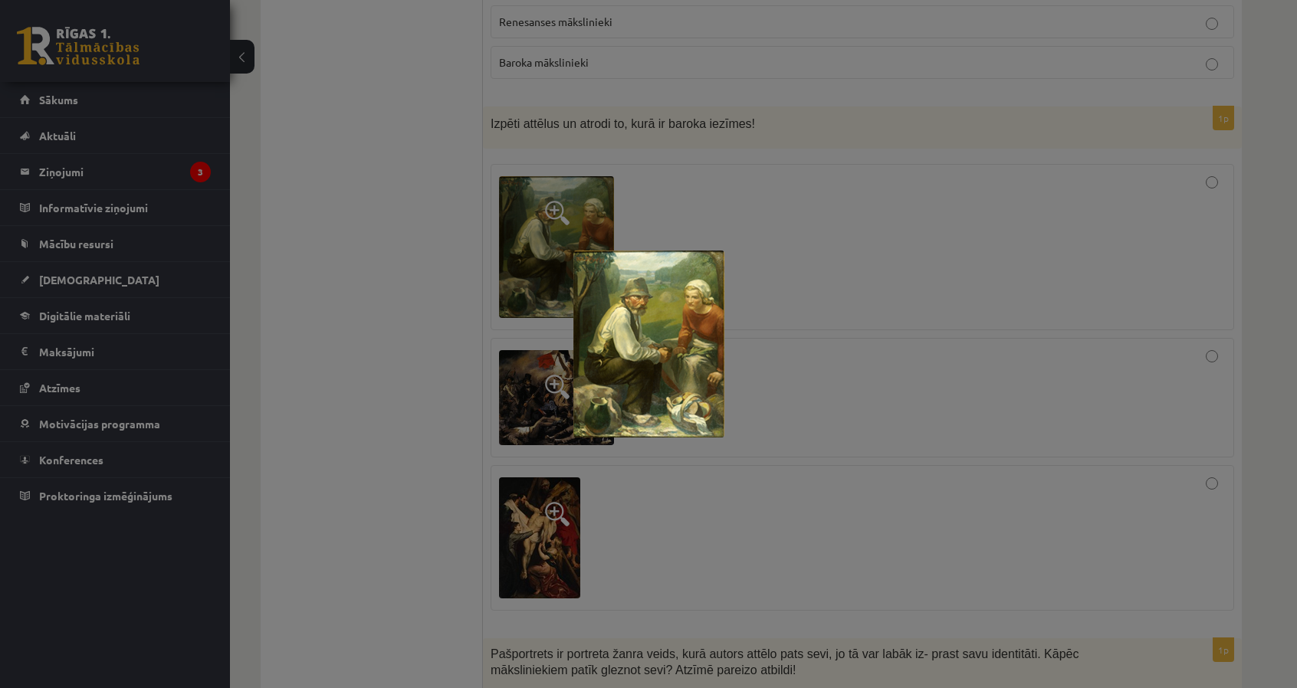
click at [480, 355] on div at bounding box center [648, 344] width 1297 height 688
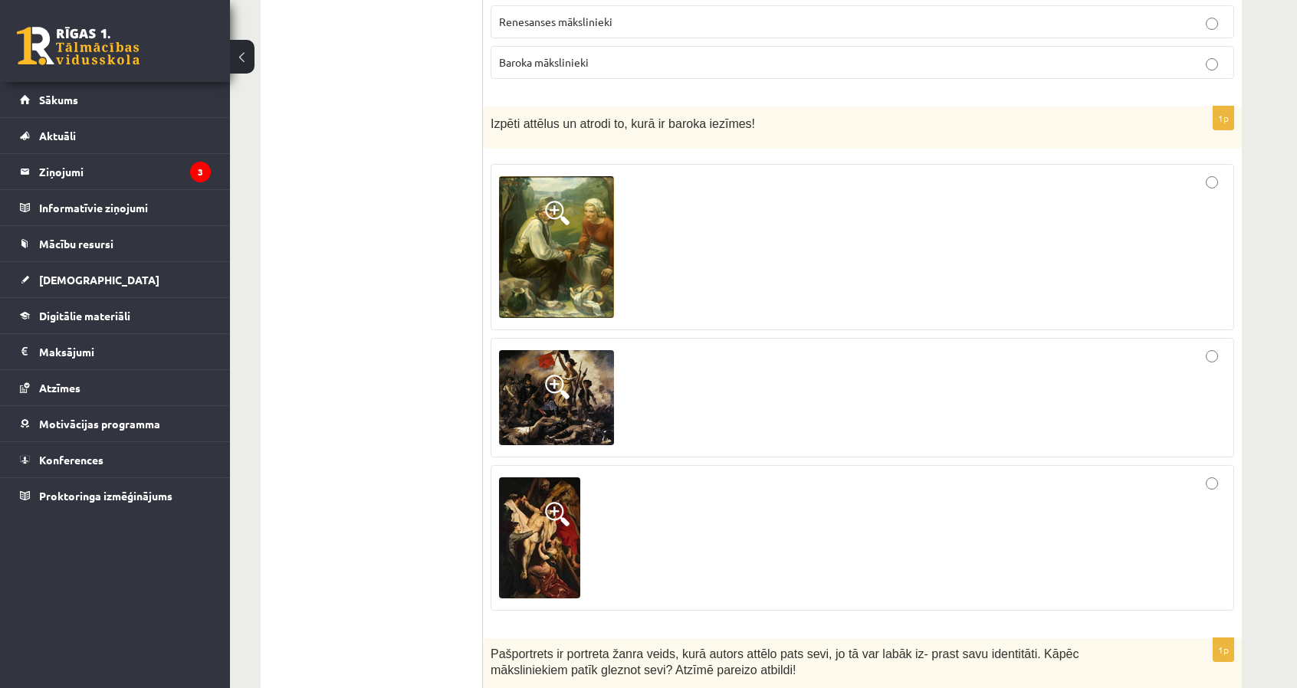
click at [541, 372] on img at bounding box center [556, 397] width 115 height 95
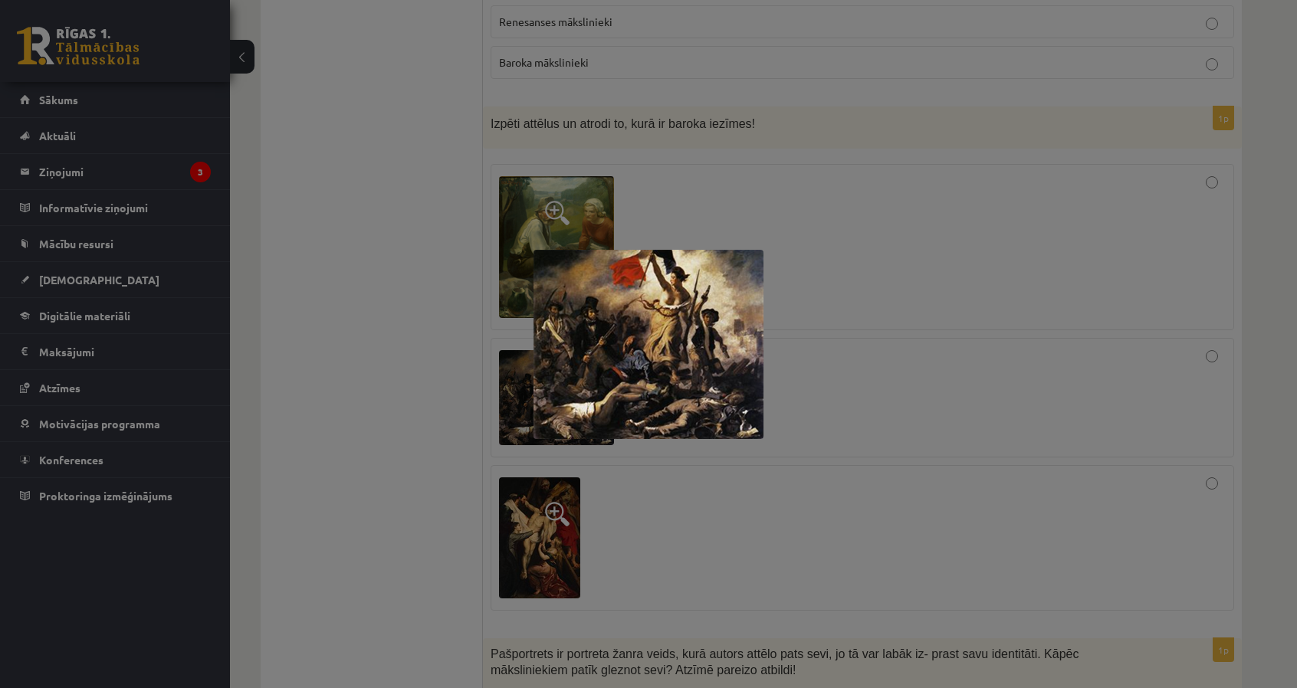
click at [394, 385] on div at bounding box center [648, 344] width 1297 height 688
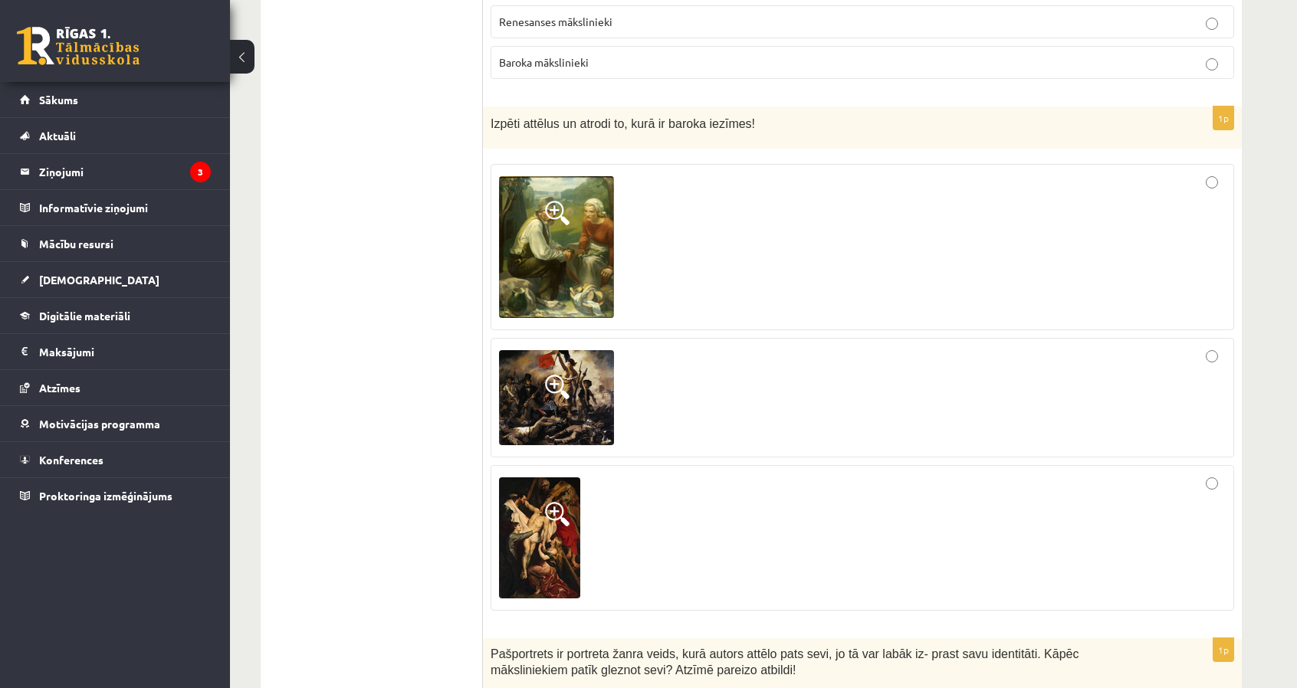
click at [547, 527] on img at bounding box center [539, 538] width 81 height 121
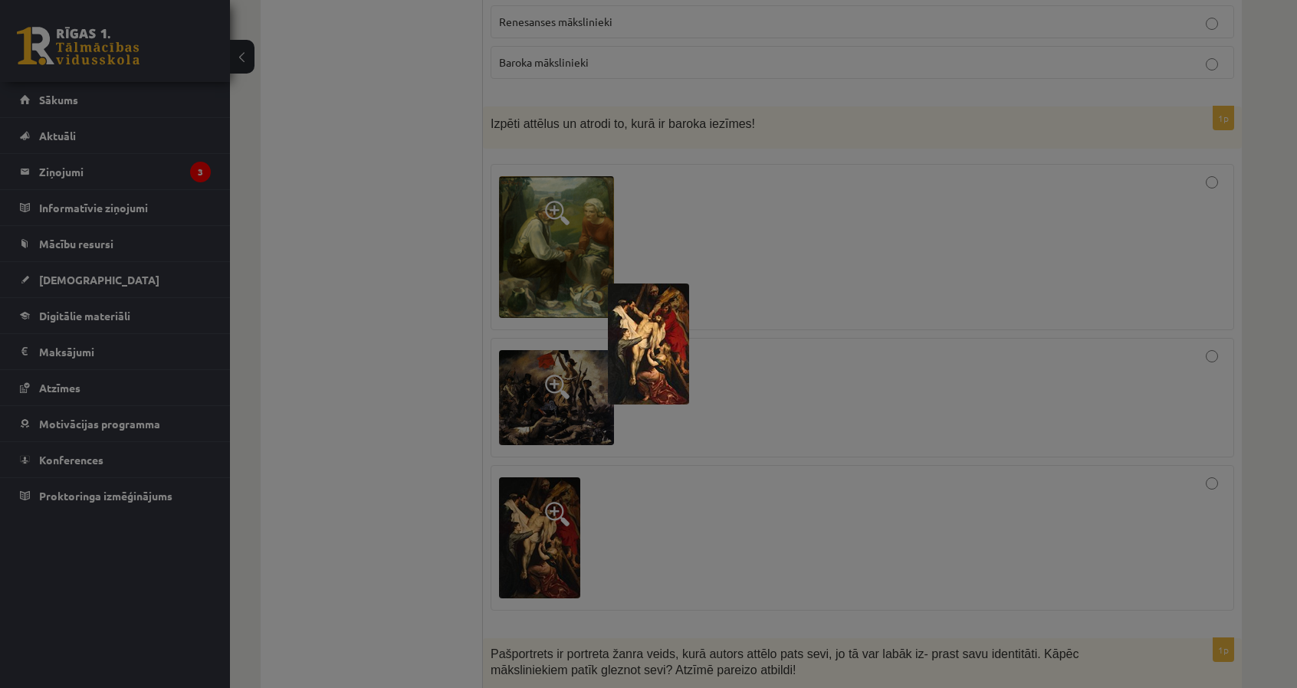
click at [339, 512] on div at bounding box center [648, 344] width 1297 height 688
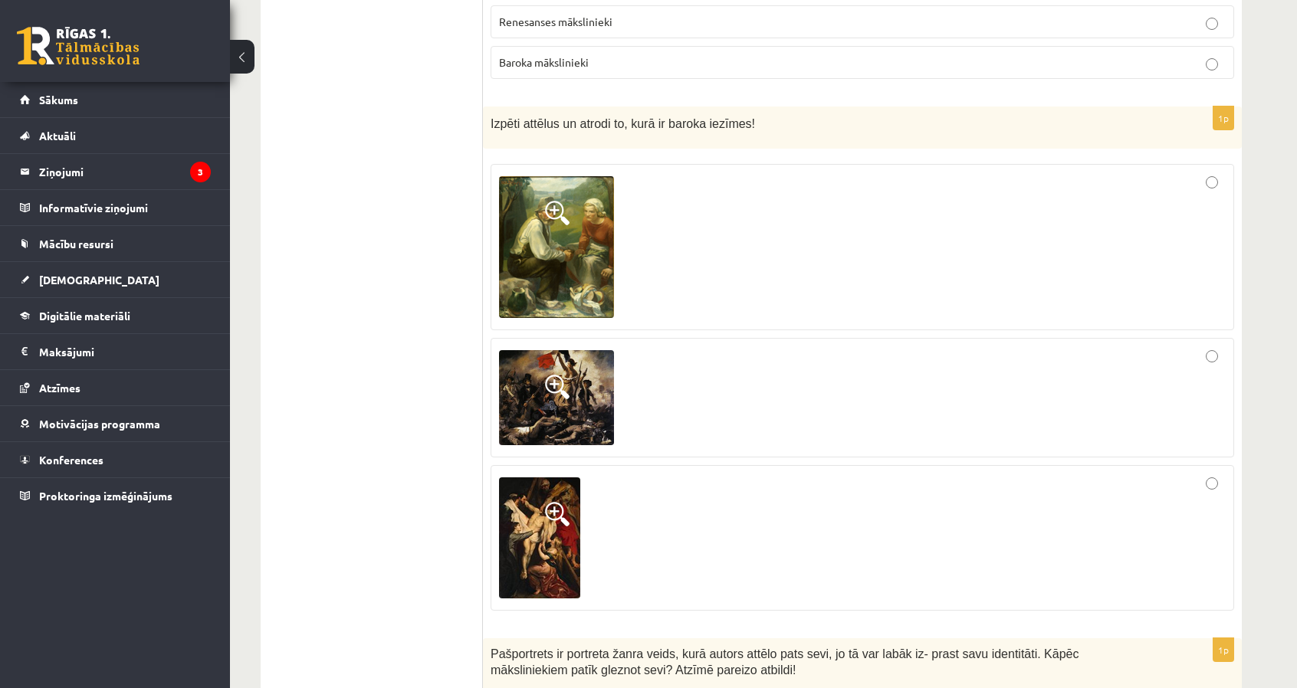
click at [1212, 495] on div at bounding box center [862, 538] width 727 height 129
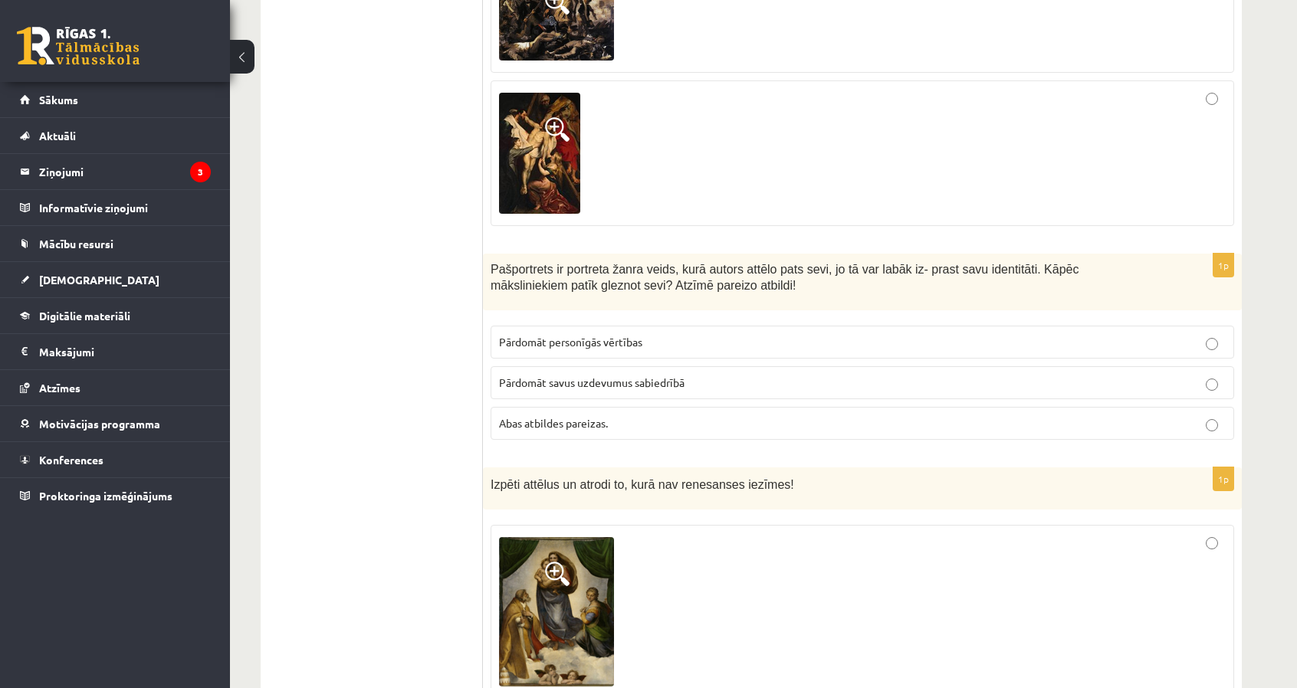
scroll to position [1456, 0]
click at [536, 418] on span "Abas atbildes pareizas." at bounding box center [553, 425] width 109 height 14
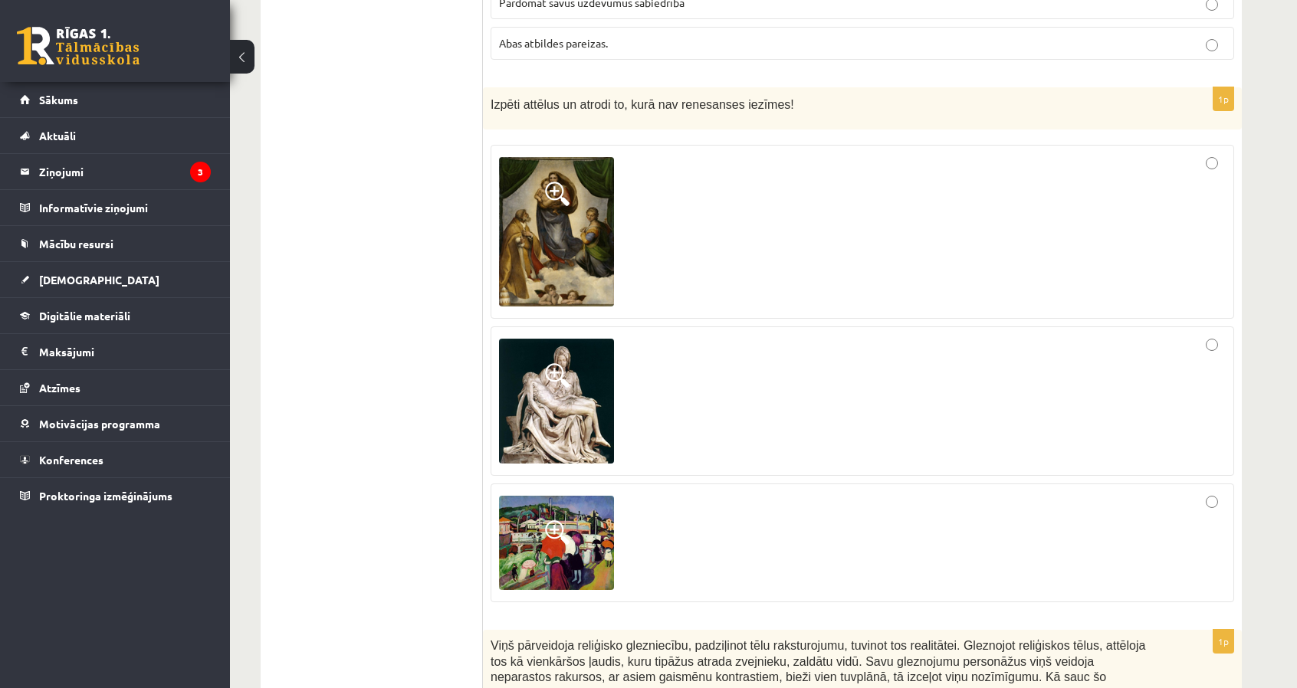
scroll to position [1840, 0]
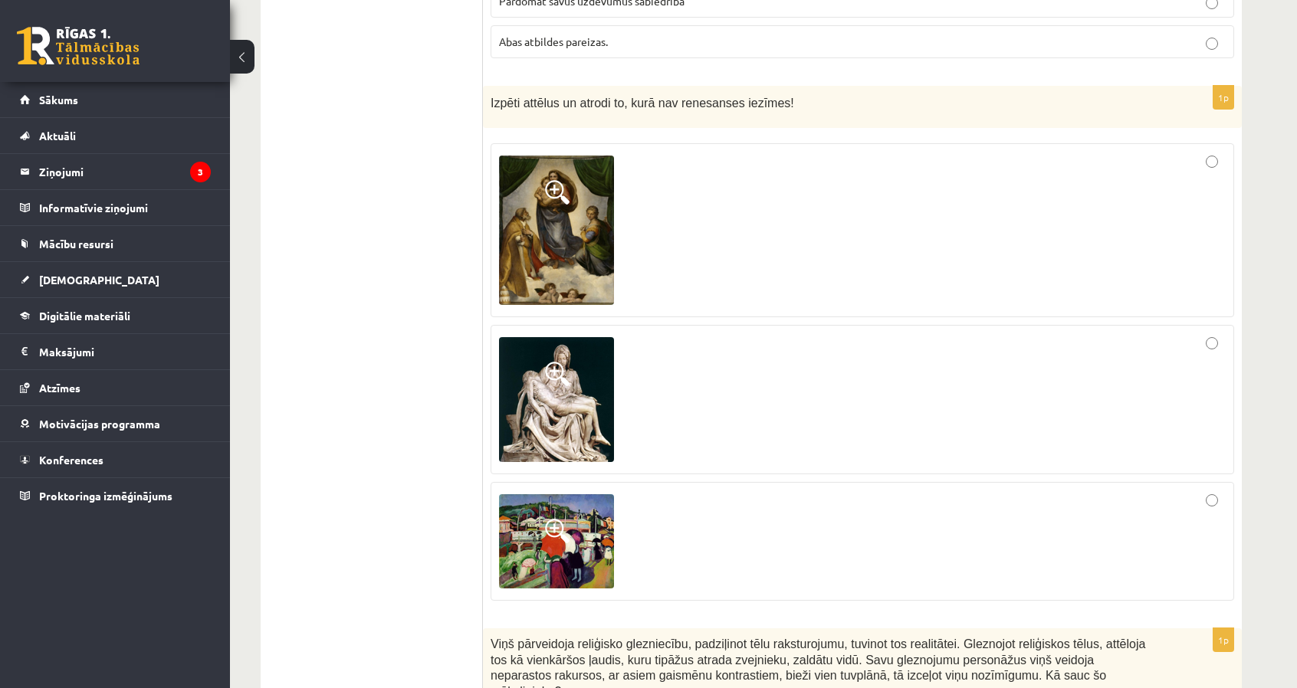
click at [1208, 497] on div at bounding box center [862, 542] width 727 height 102
click at [547, 547] on img at bounding box center [556, 541] width 115 height 94
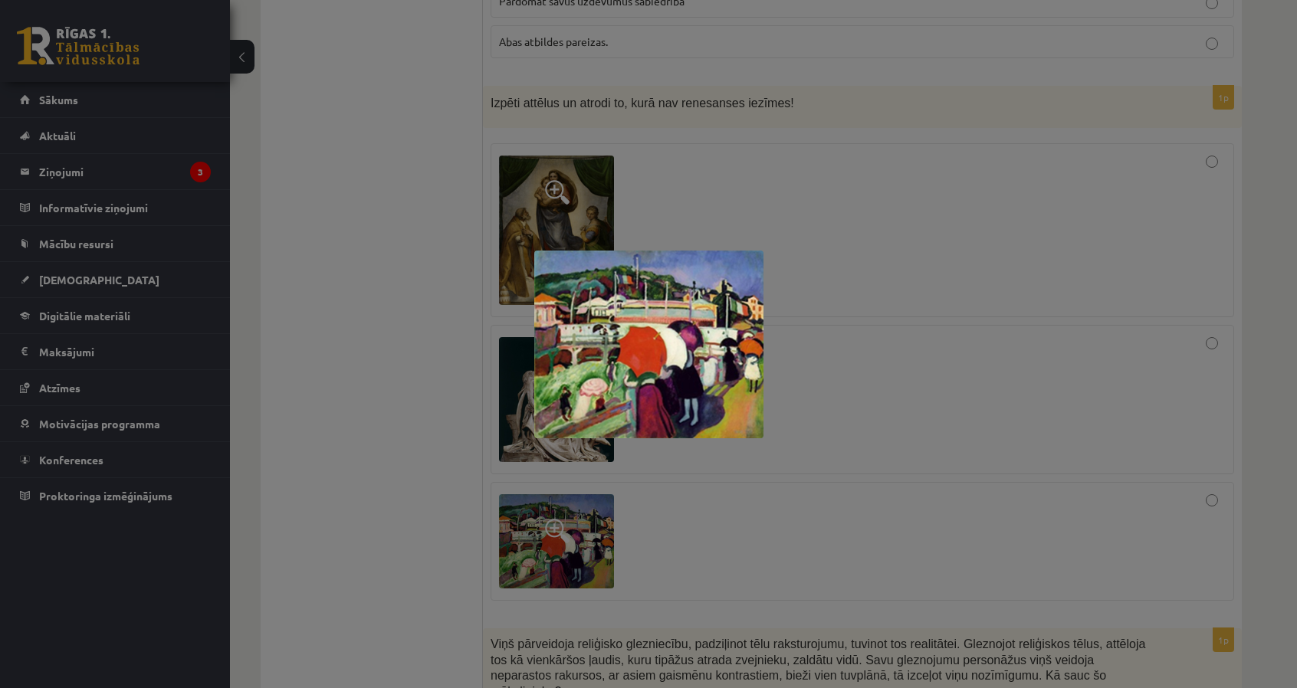
click at [461, 516] on div at bounding box center [648, 344] width 1297 height 688
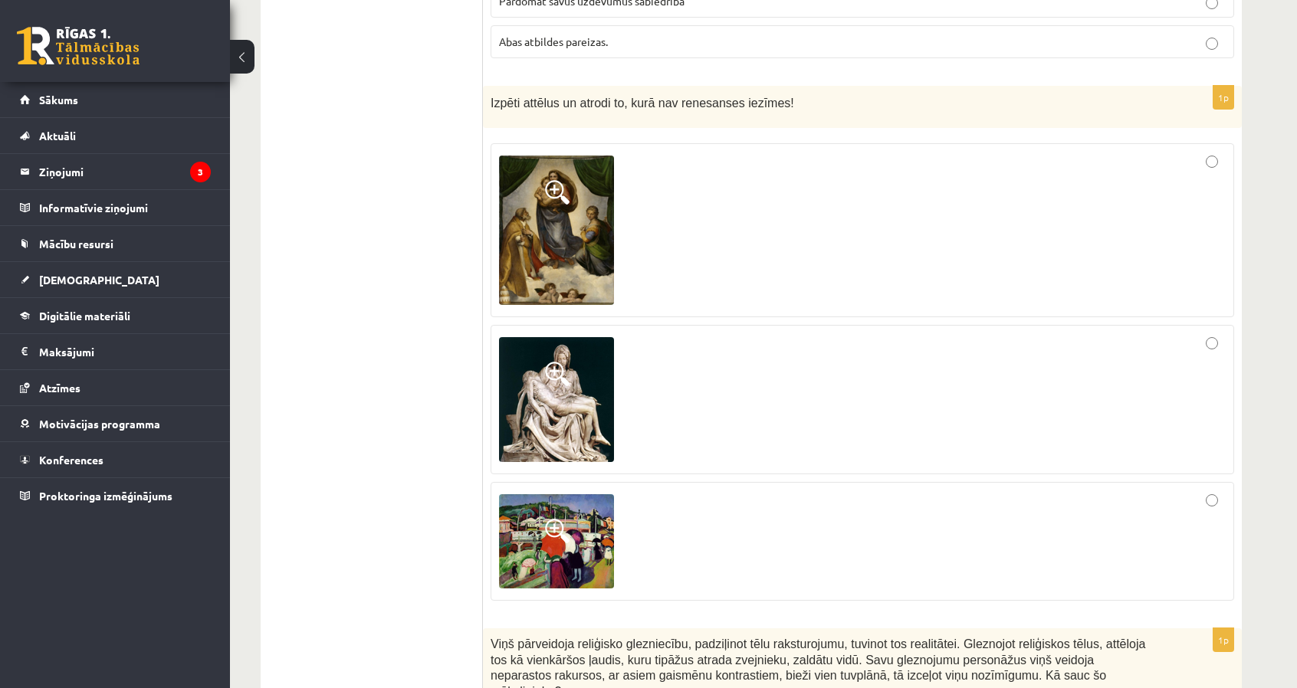
click at [535, 422] on img at bounding box center [556, 399] width 115 height 125
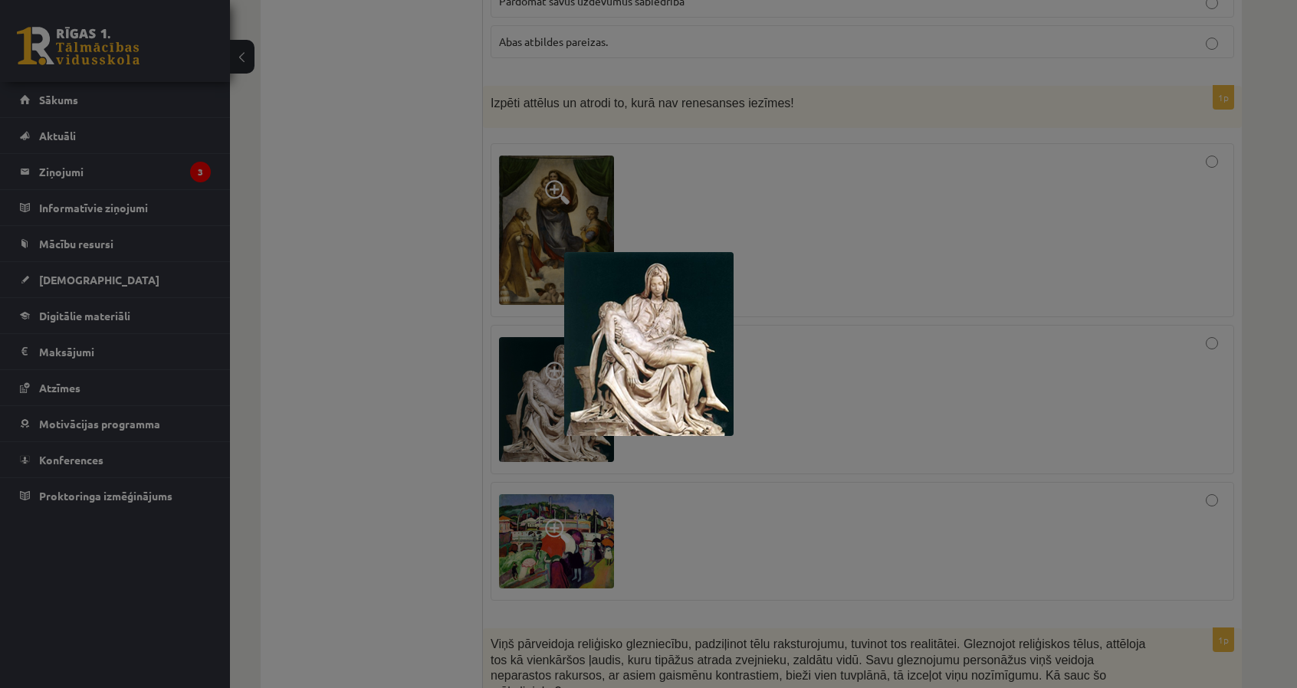
click at [428, 395] on div at bounding box center [648, 344] width 1297 height 688
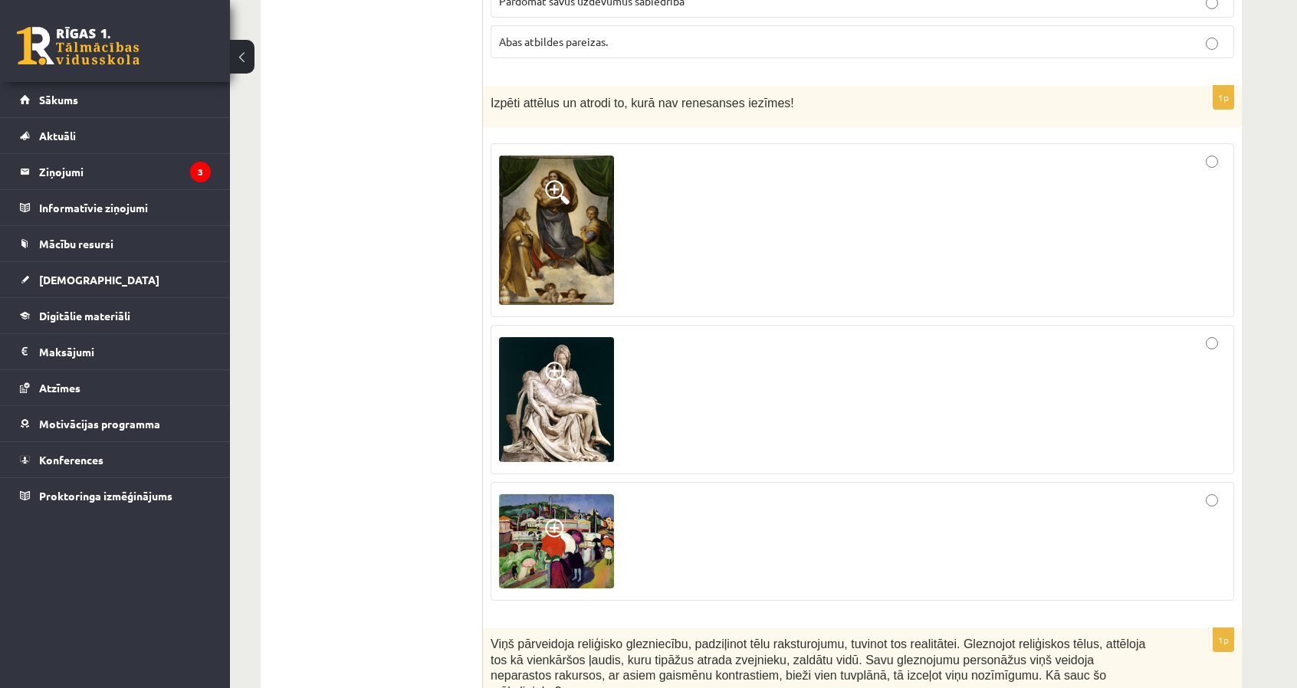
click at [561, 217] on img at bounding box center [556, 230] width 115 height 149
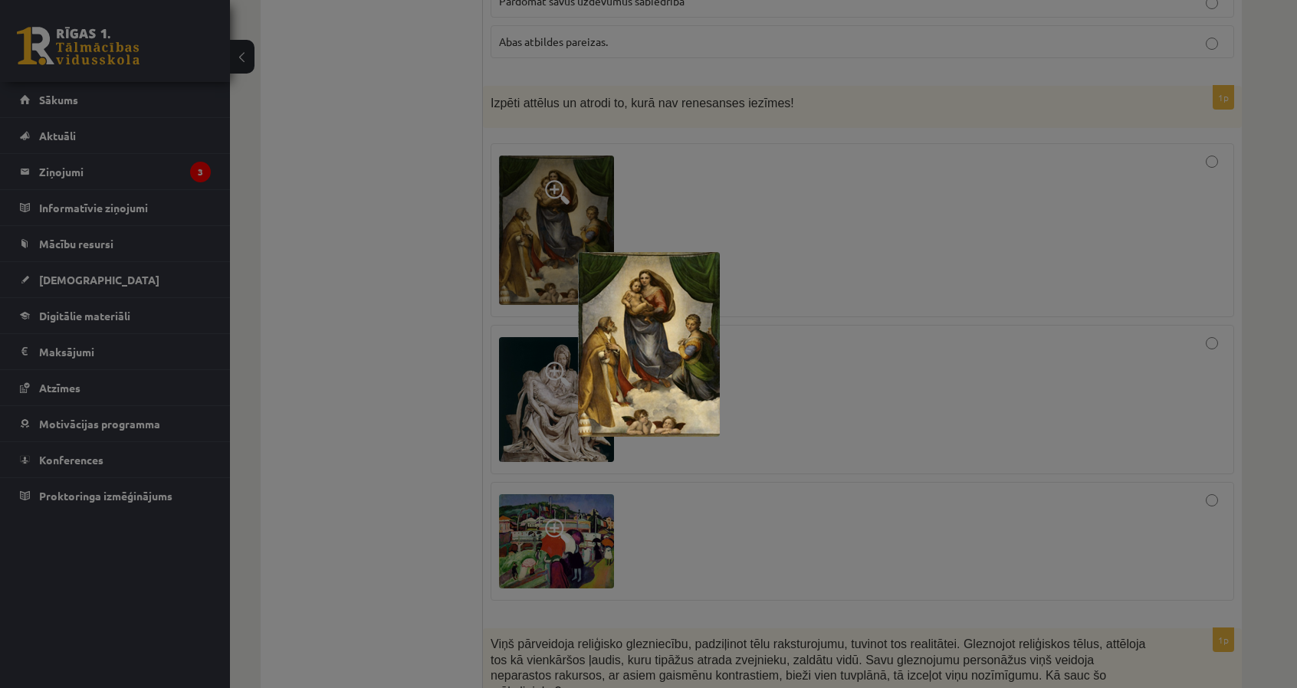
click at [417, 269] on div at bounding box center [648, 344] width 1297 height 688
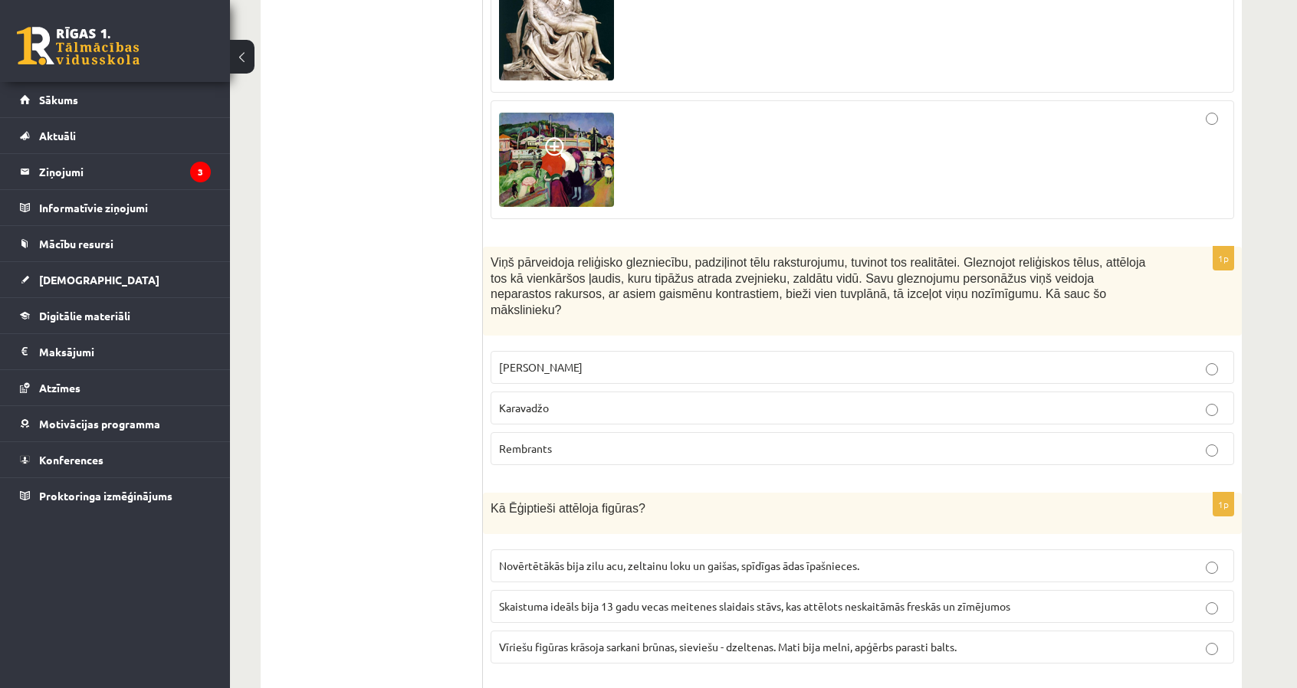
scroll to position [2223, 0]
click at [573, 431] on label "Rembrants" at bounding box center [863, 447] width 744 height 33
click at [570, 399] on p "Karavadžo" at bounding box center [862, 407] width 727 height 16
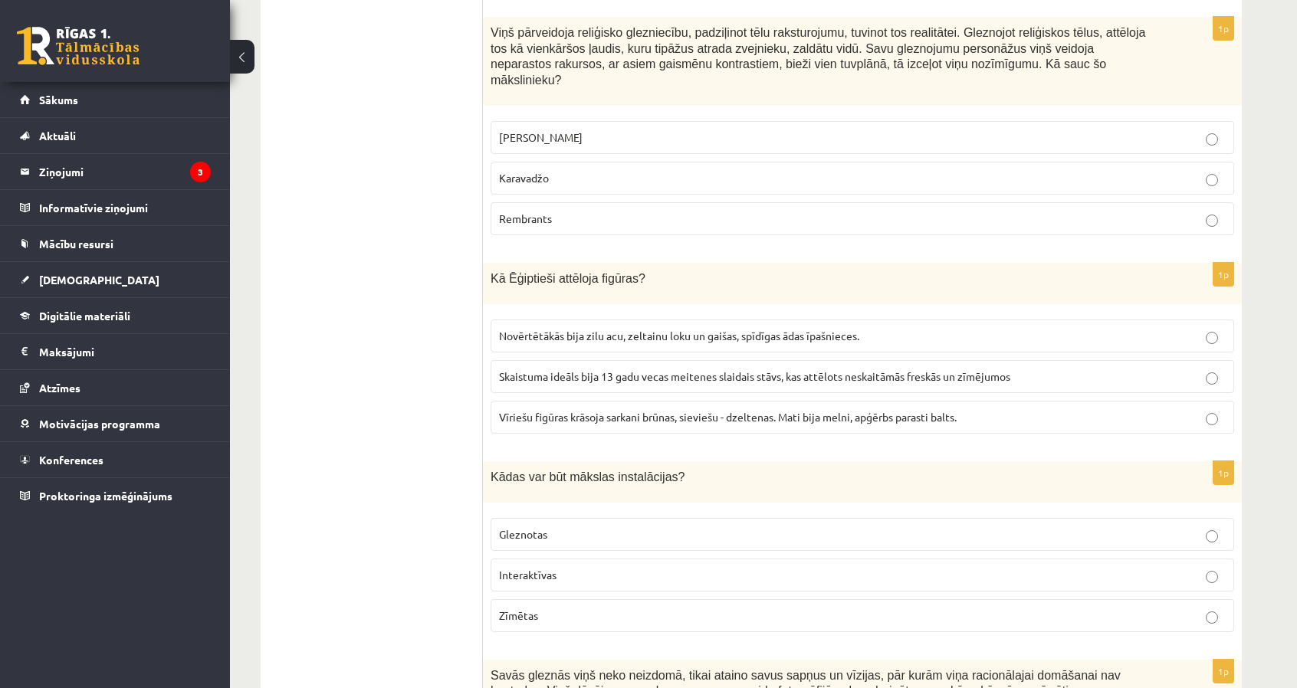
scroll to position [2453, 0]
click at [586, 566] on p "Interaktīvas" at bounding box center [862, 574] width 727 height 16
click at [543, 409] on span "Vīriešu figūras krāsoja sarkani brūnas, sieviešu - dzeltenas. Mati bija melni, …" at bounding box center [728, 416] width 458 height 14
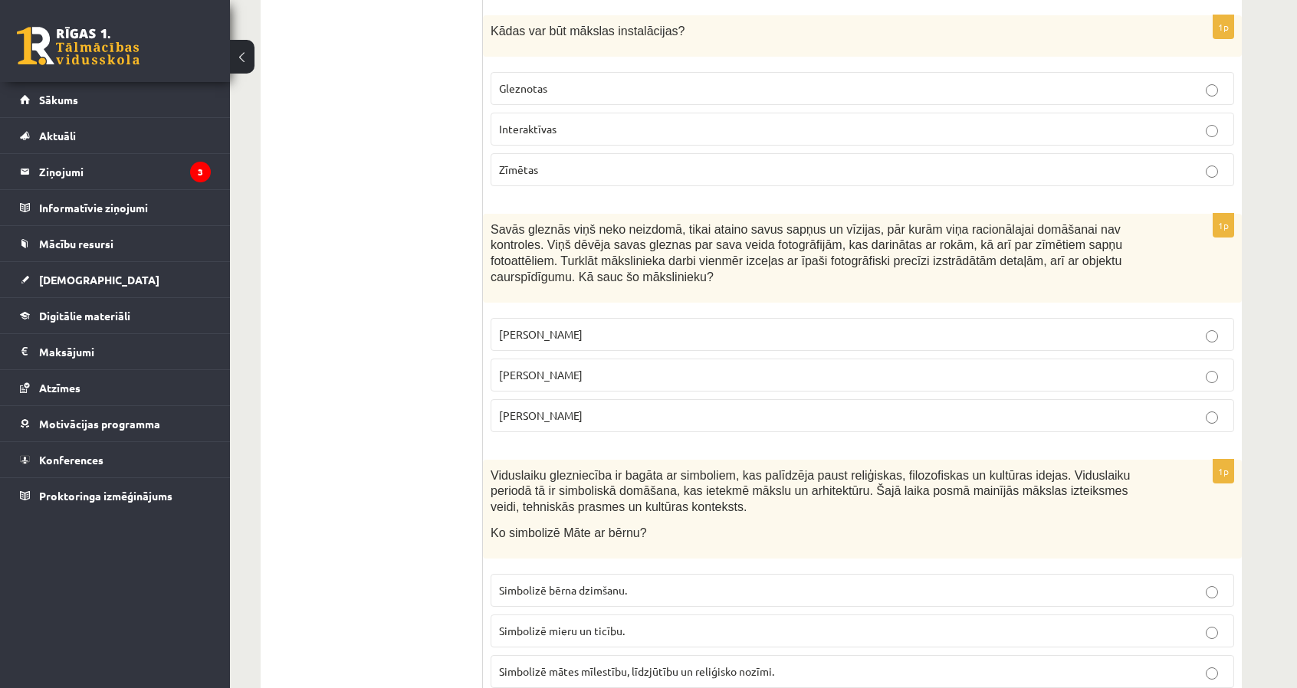
scroll to position [2913, 0]
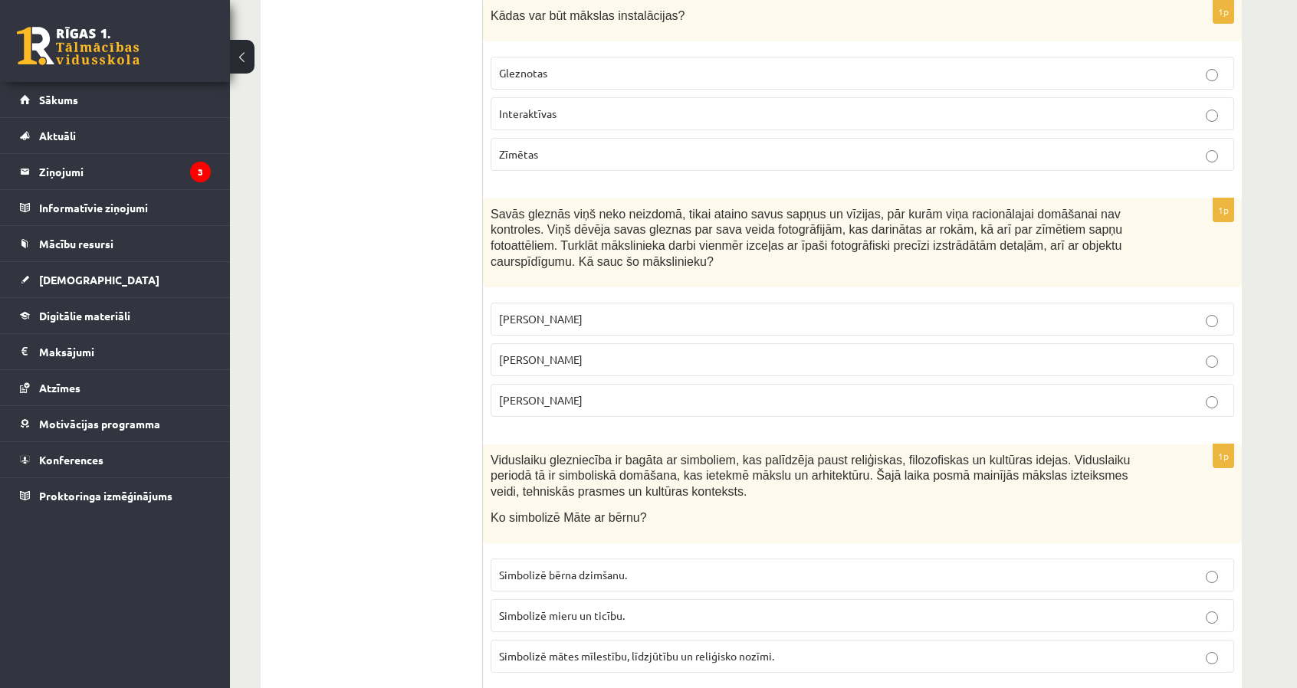
click at [538, 353] on span "Salvadors Dalī" at bounding box center [541, 360] width 84 height 14
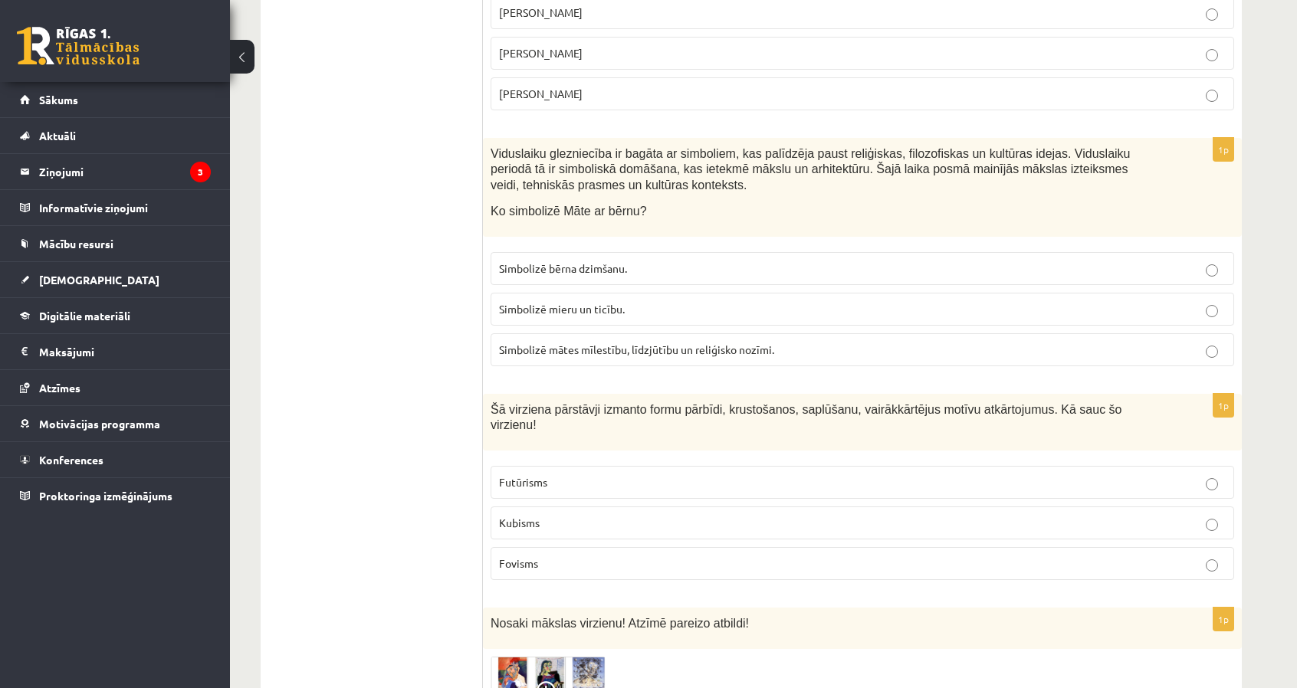
click at [521, 342] on p "Simbolizē mātes mīlestību, līdzjūtību un reliģisko nozīmi." at bounding box center [862, 350] width 727 height 16
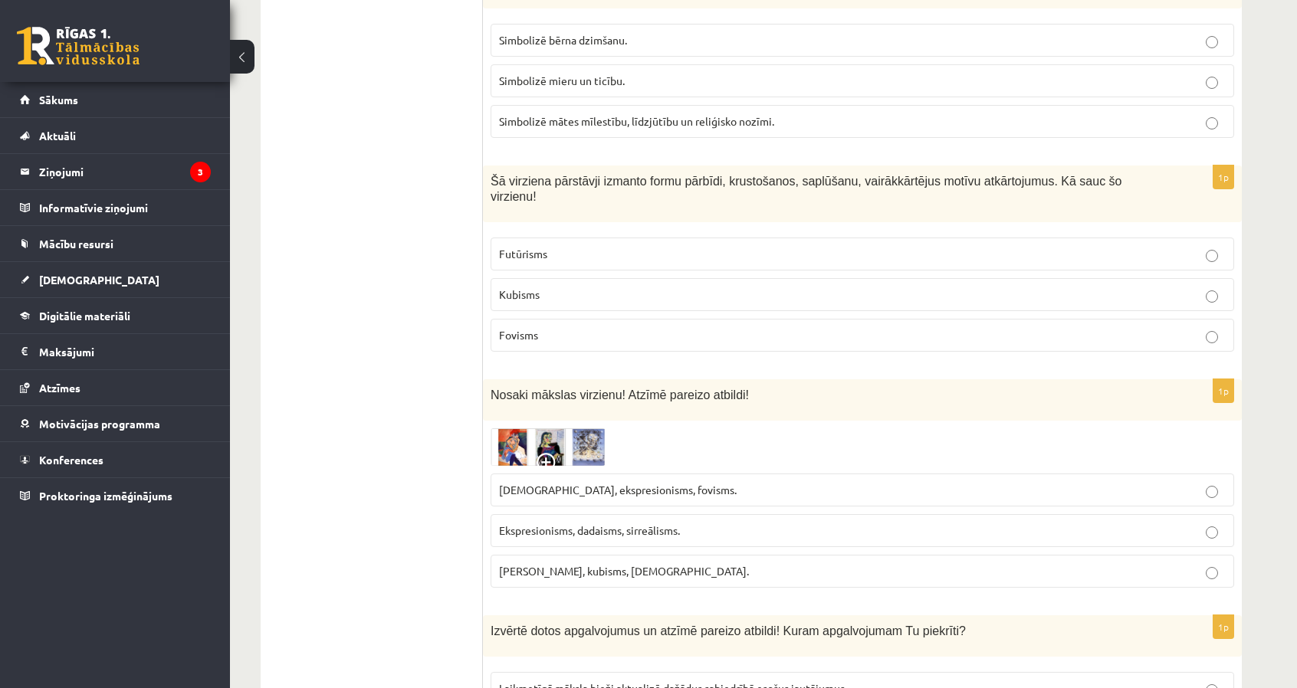
scroll to position [3449, 0]
click at [570, 285] on p "Kubisms" at bounding box center [862, 293] width 727 height 16
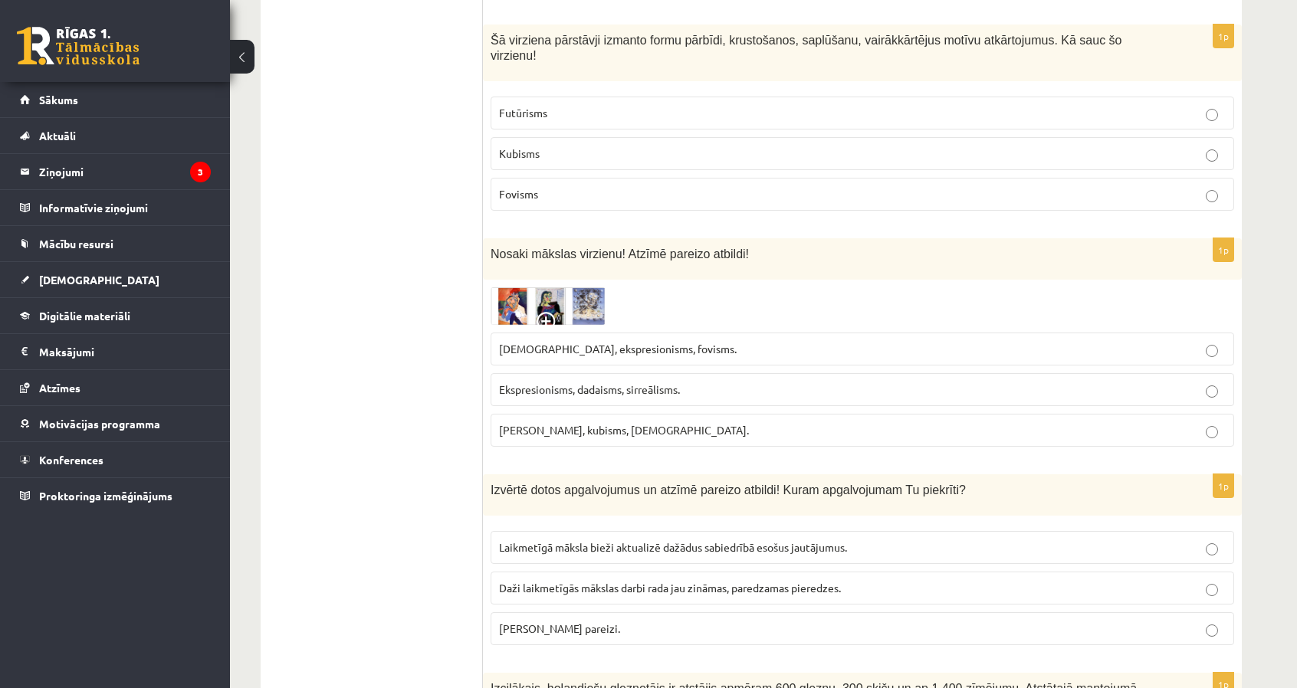
scroll to position [3603, 0]
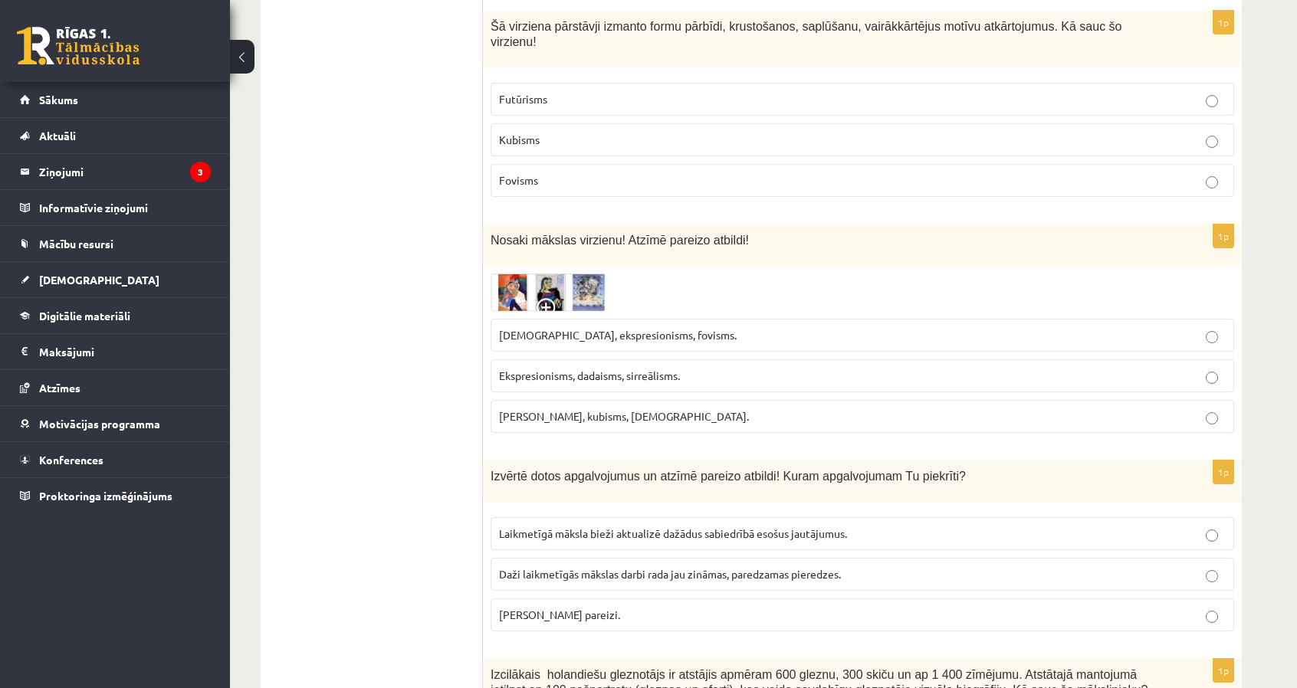
click at [560, 274] on img at bounding box center [548, 293] width 115 height 38
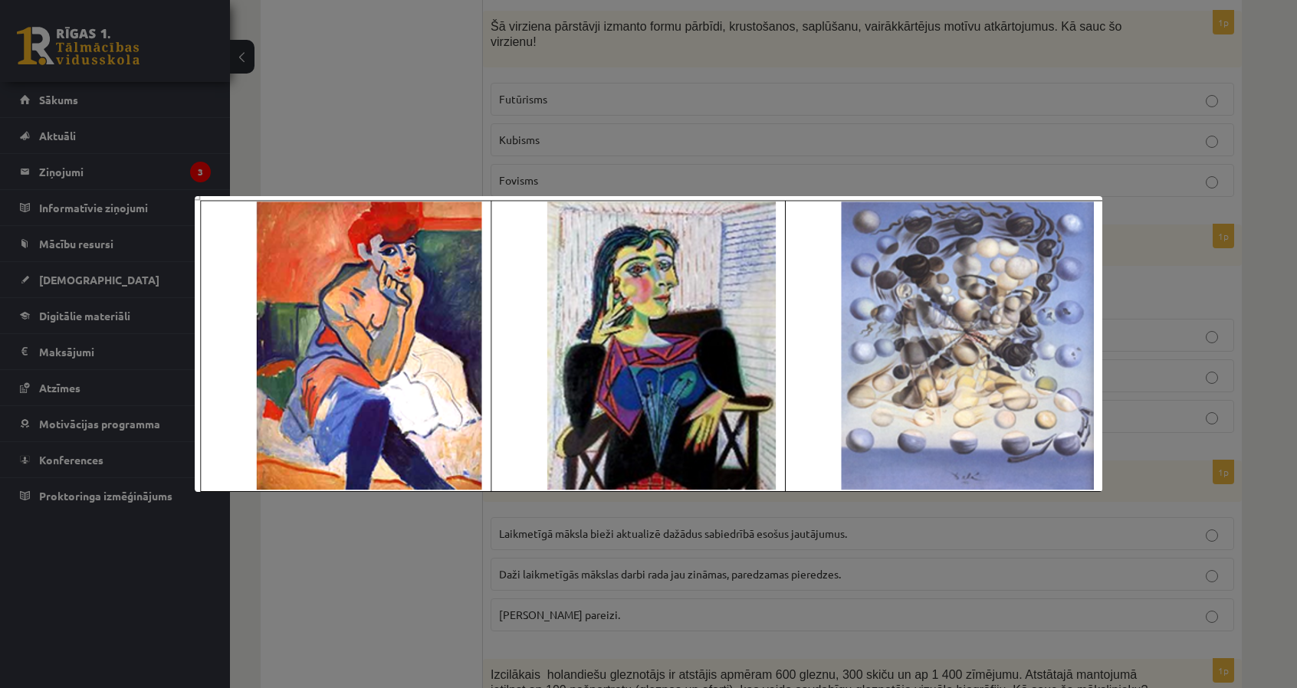
click at [392, 111] on div at bounding box center [648, 344] width 1297 height 688
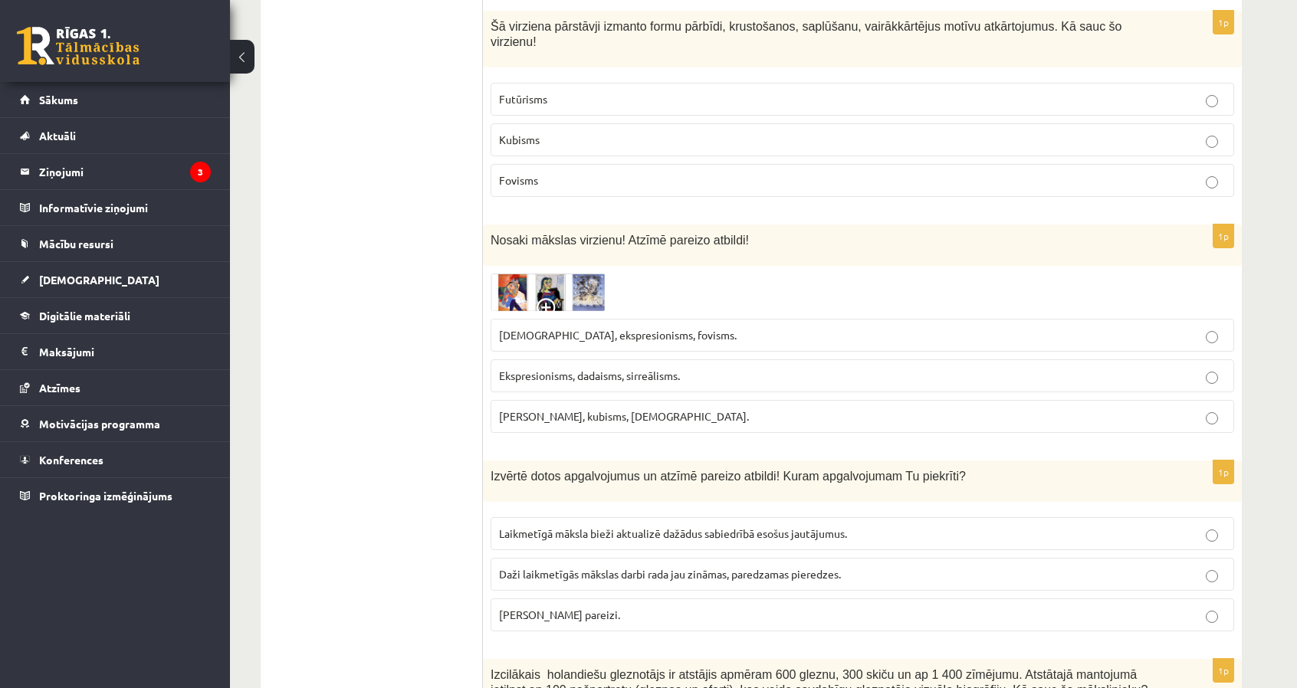
click at [527, 274] on img at bounding box center [548, 293] width 115 height 38
click at [525, 274] on img at bounding box center [548, 293] width 115 height 38
click at [521, 274] on img at bounding box center [548, 293] width 115 height 38
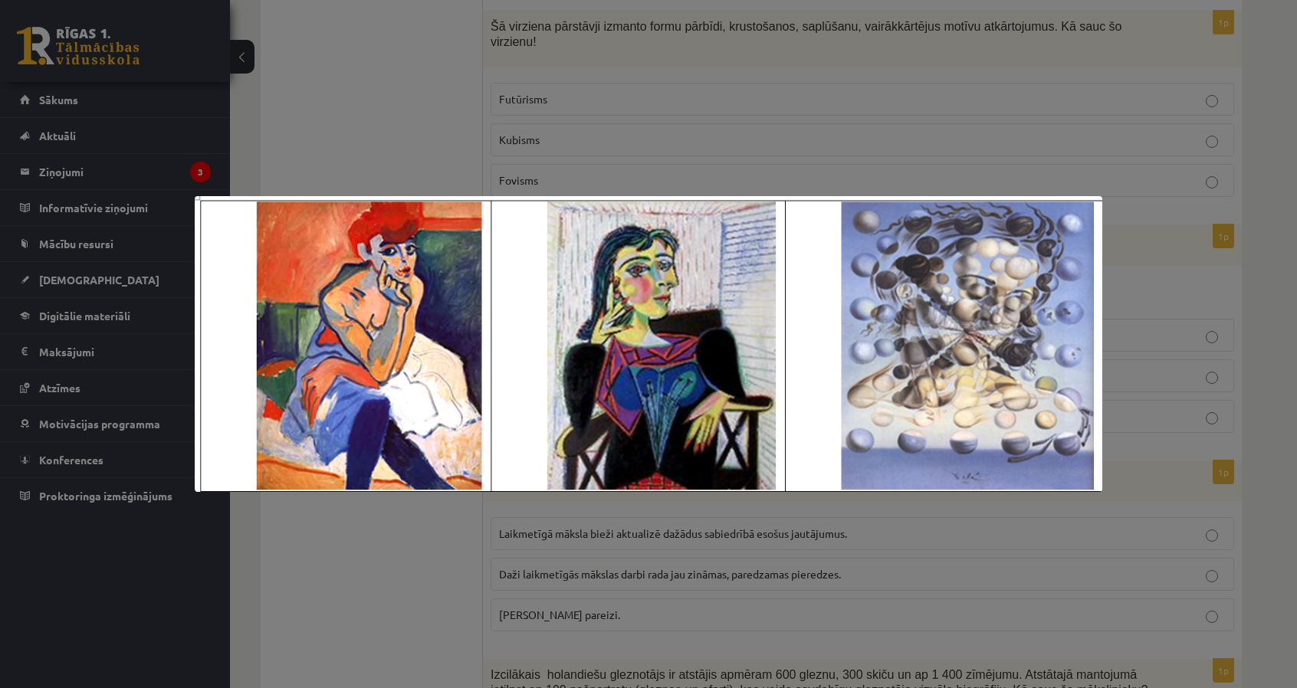
click at [449, 146] on div at bounding box center [648, 344] width 1297 height 688
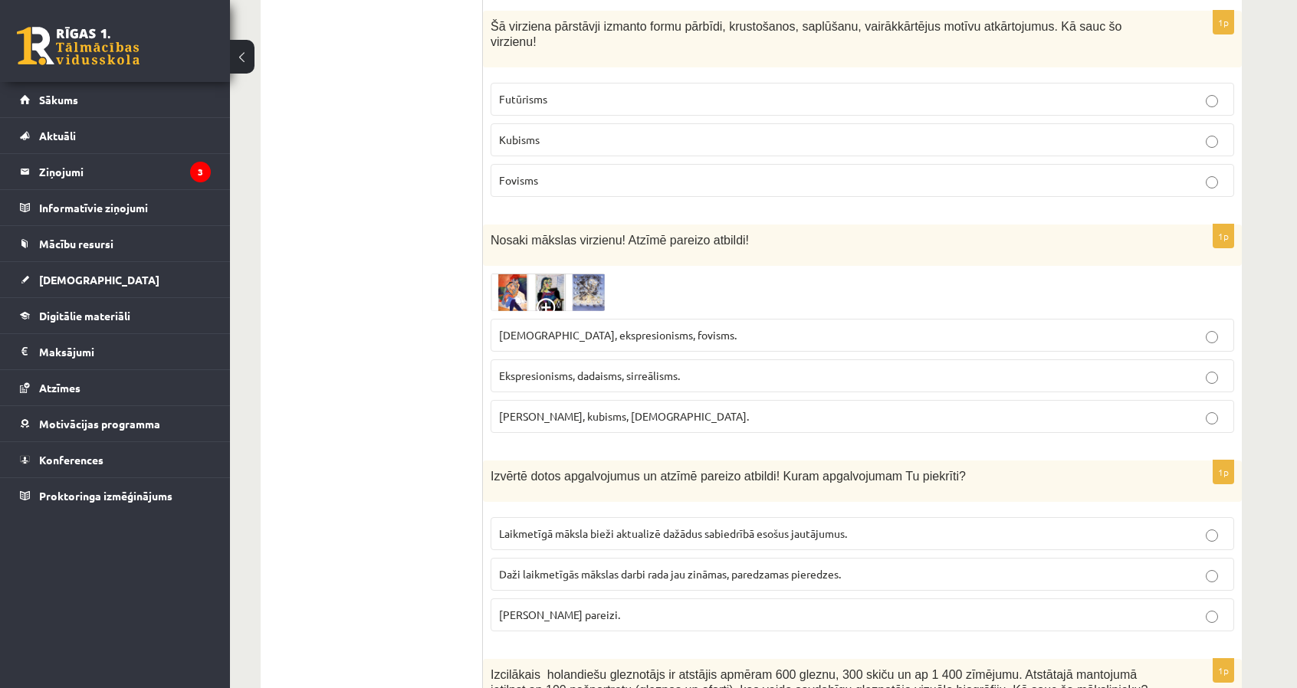
click at [609, 369] on span "Ekspresionisms, dadaisms, sirreālisms." at bounding box center [589, 376] width 181 height 14
click at [520, 274] on img at bounding box center [548, 293] width 115 height 38
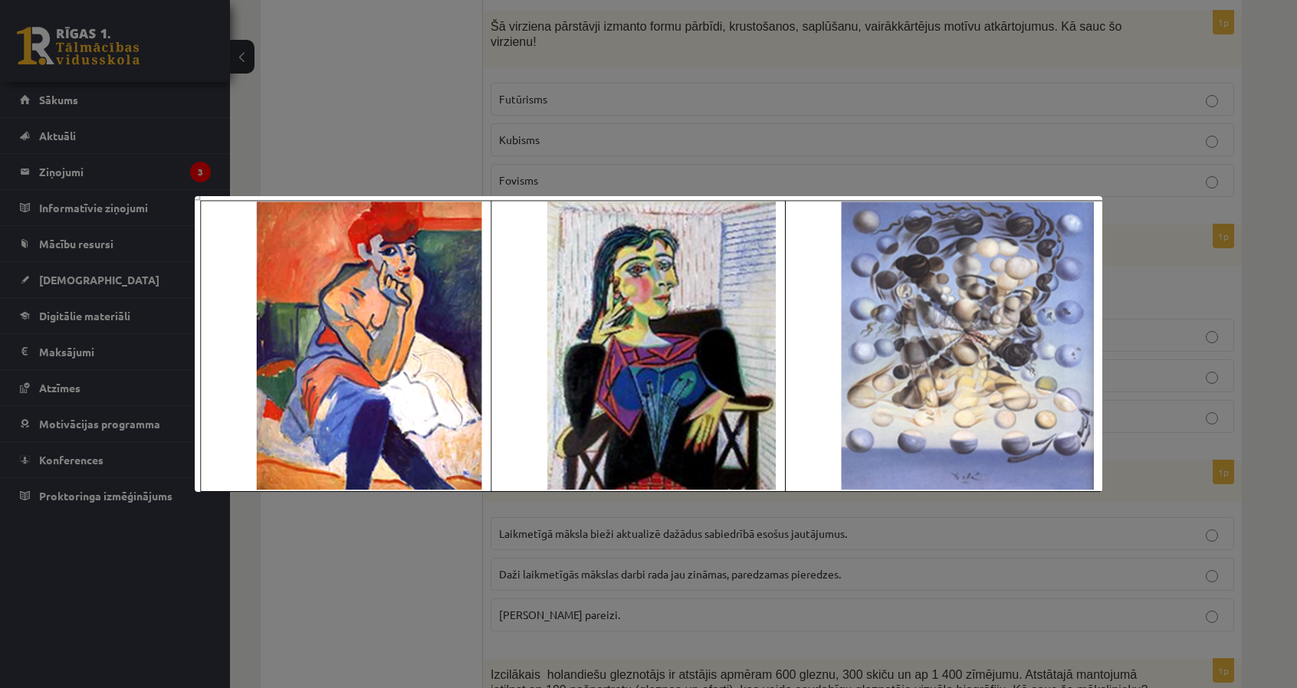
click at [430, 149] on div at bounding box center [648, 344] width 1297 height 688
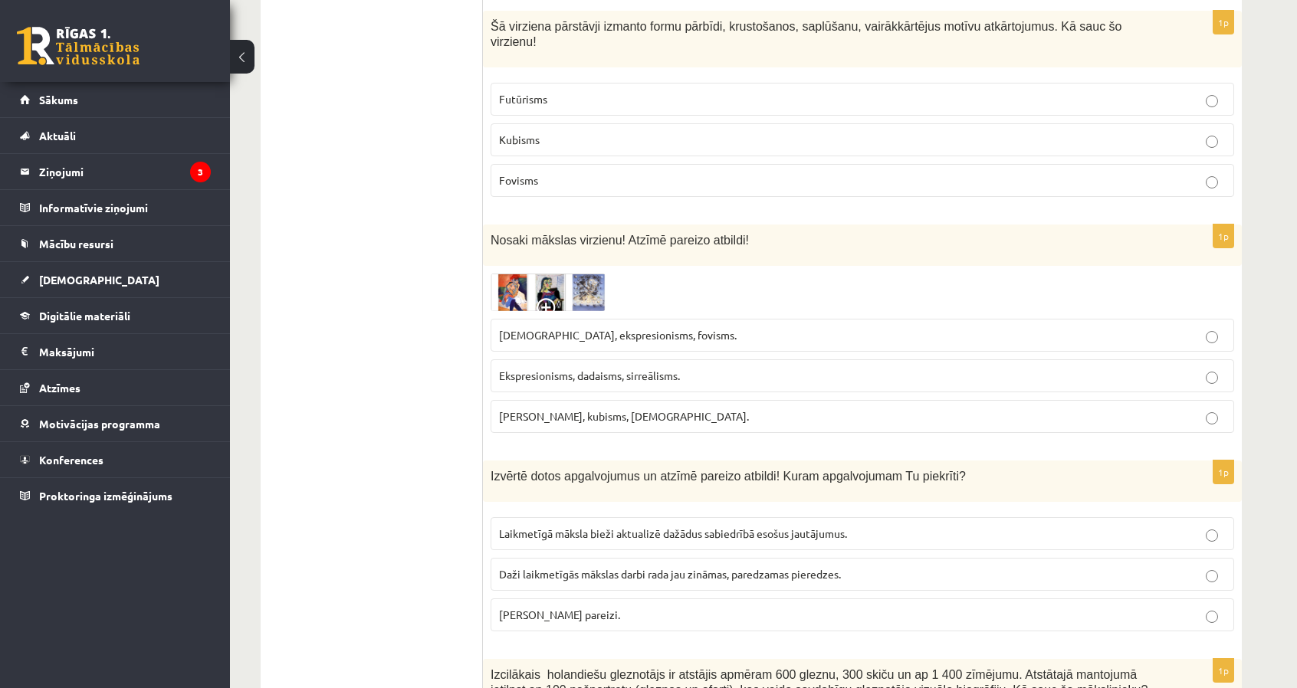
click at [627, 409] on span "Fovisms, kubisms, sirreālisms." at bounding box center [624, 416] width 250 height 14
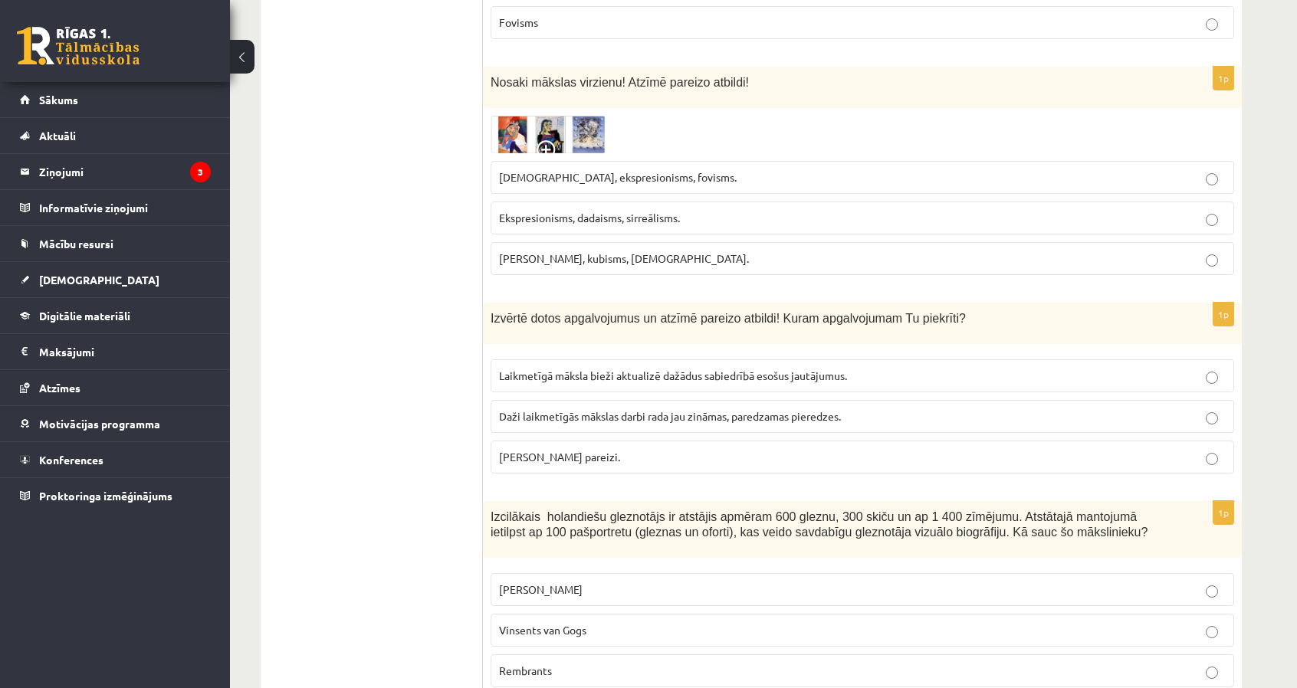
scroll to position [3771, 0]
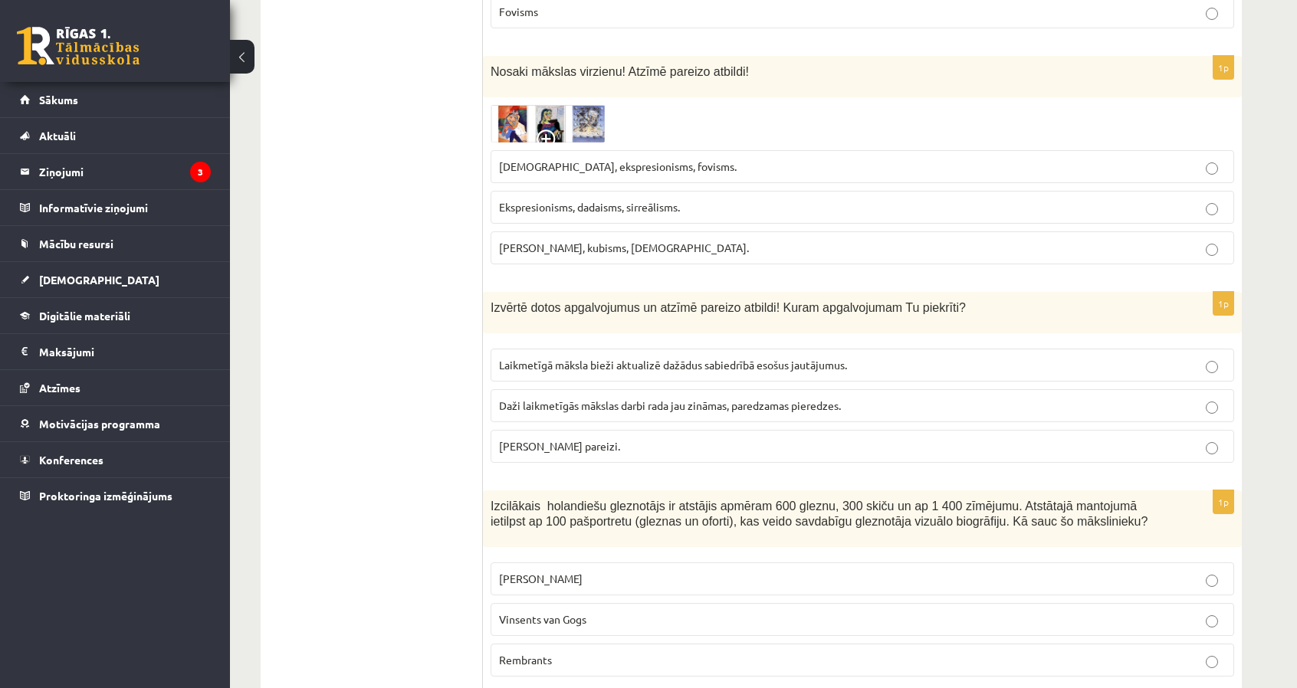
click at [555, 130] on span at bounding box center [549, 142] width 25 height 25
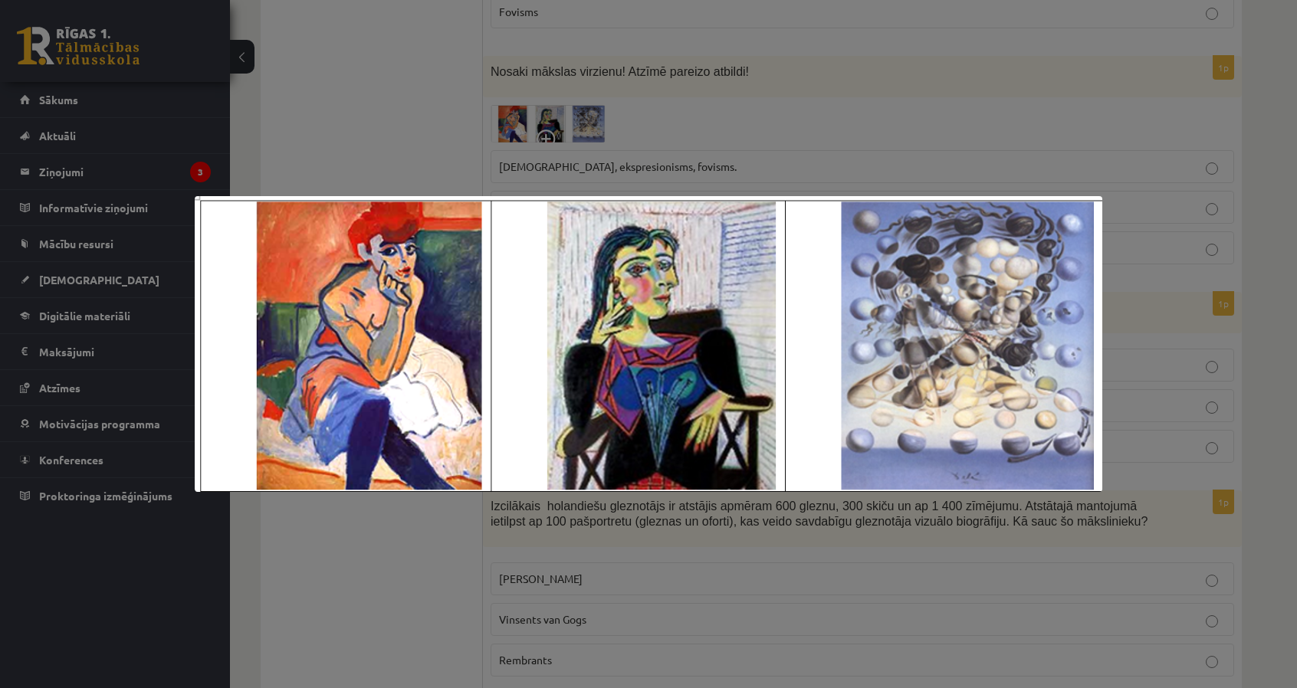
click at [659, 235] on img at bounding box center [649, 344] width 908 height 297
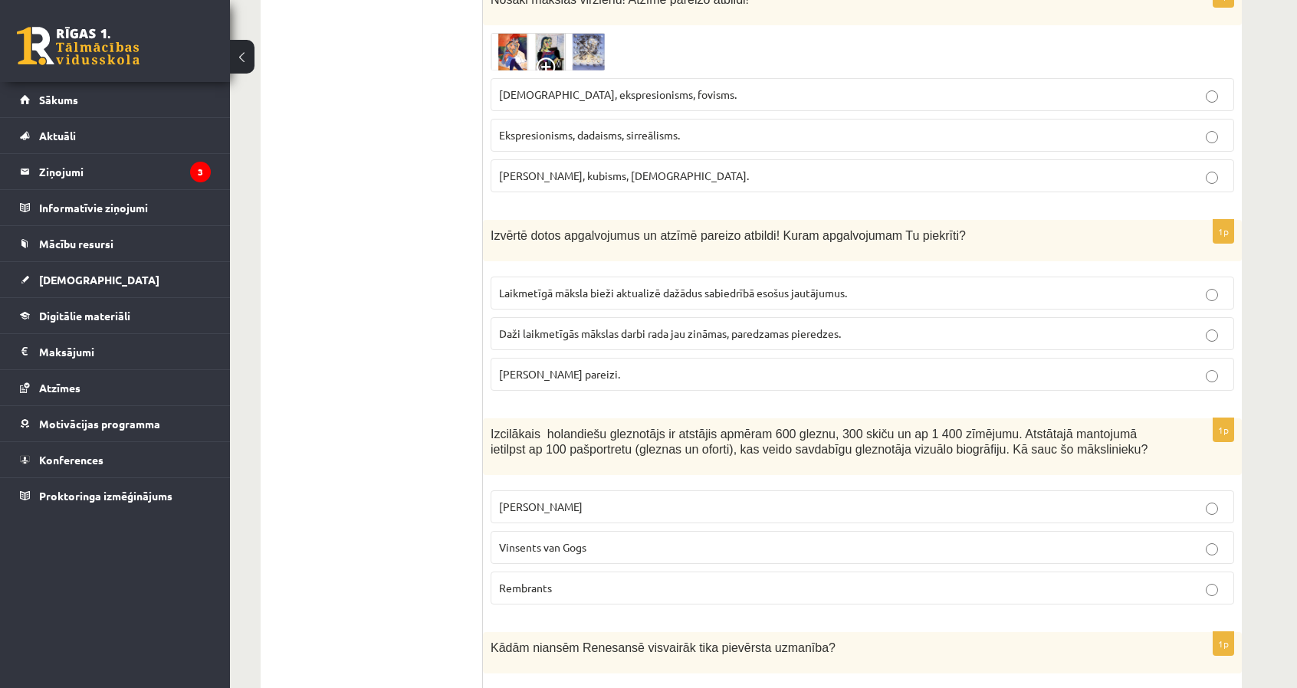
scroll to position [3848, 0]
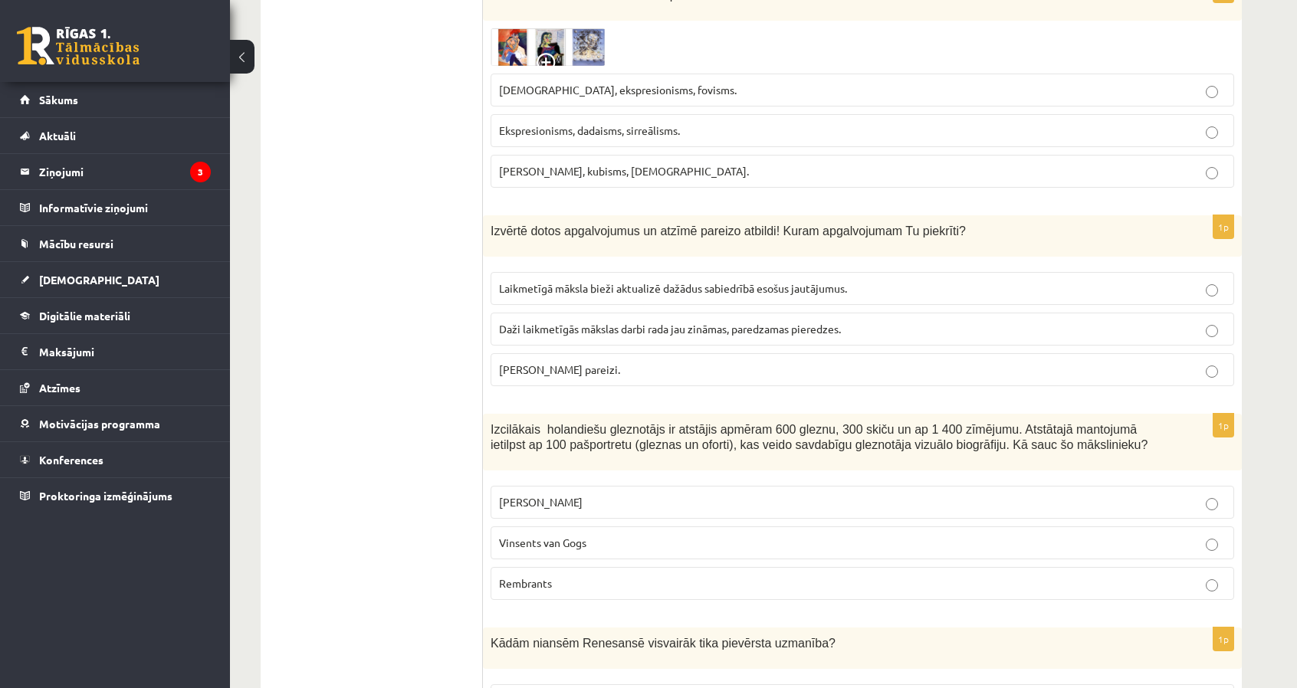
click at [695, 281] on span "Laikmetīgā māksla bieži aktualizē dažādus sabiedrībā esošus jautājumus." at bounding box center [673, 288] width 348 height 14
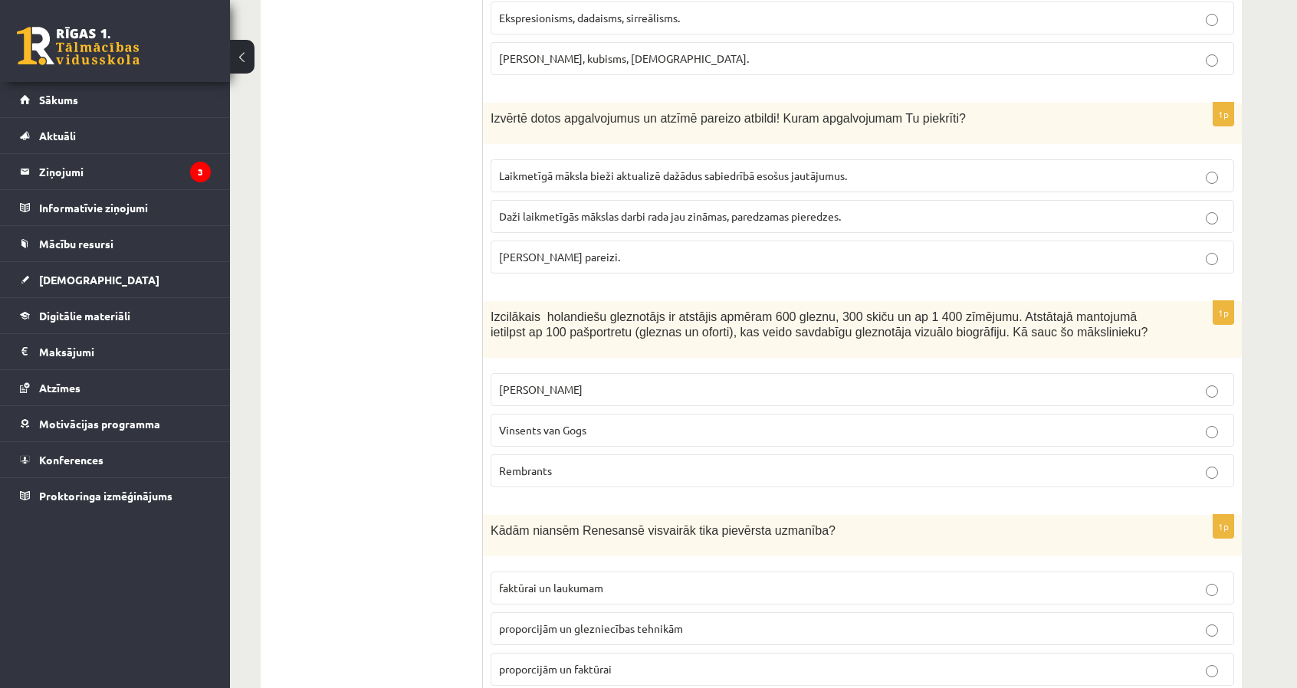
scroll to position [4001, 0]
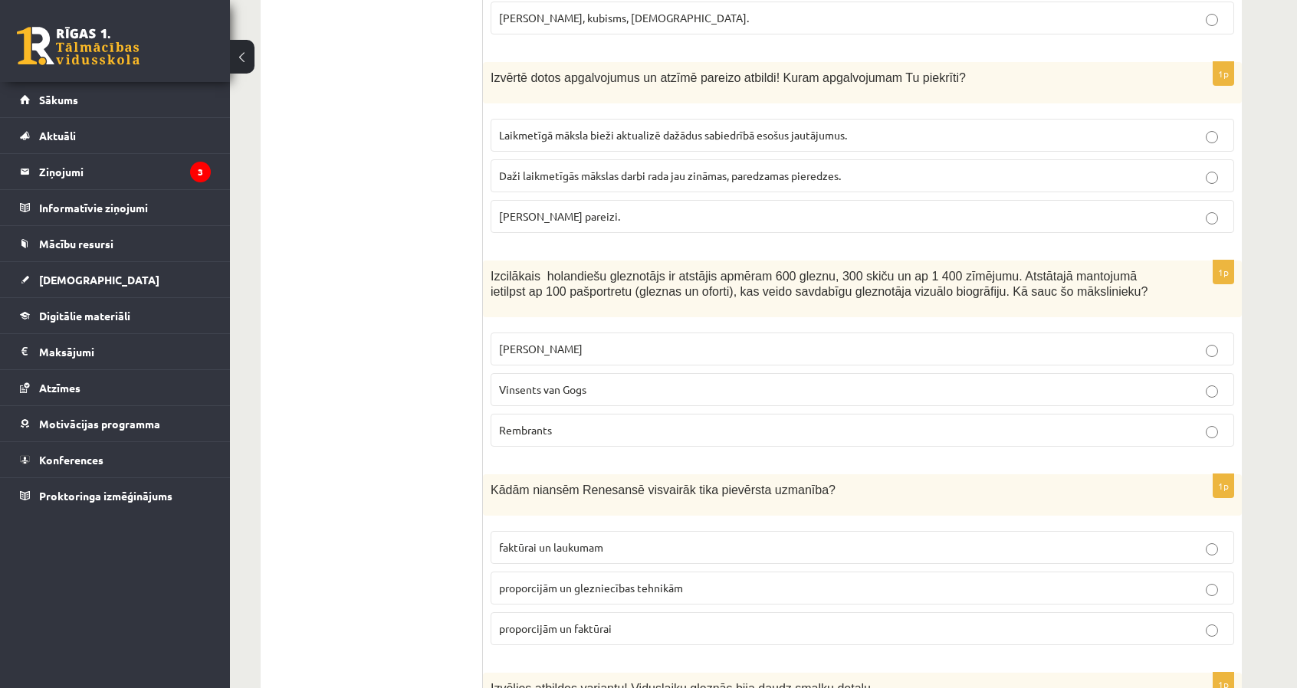
click at [544, 581] on span "proporcijām un glezniecības tehnikām" at bounding box center [591, 588] width 184 height 14
click at [621, 375] on fieldset "Leonardo da Vinči Vinsents van Gogs Rembrants" at bounding box center [863, 388] width 744 height 126
click at [621, 422] on p "Rembrants" at bounding box center [862, 430] width 727 height 16
click at [668, 338] on fieldset "Leonardo da Vinči Vinsents van Gogs Rembrants" at bounding box center [863, 388] width 744 height 126
click at [655, 382] on p "Vinsents van Gogs" at bounding box center [862, 390] width 727 height 16
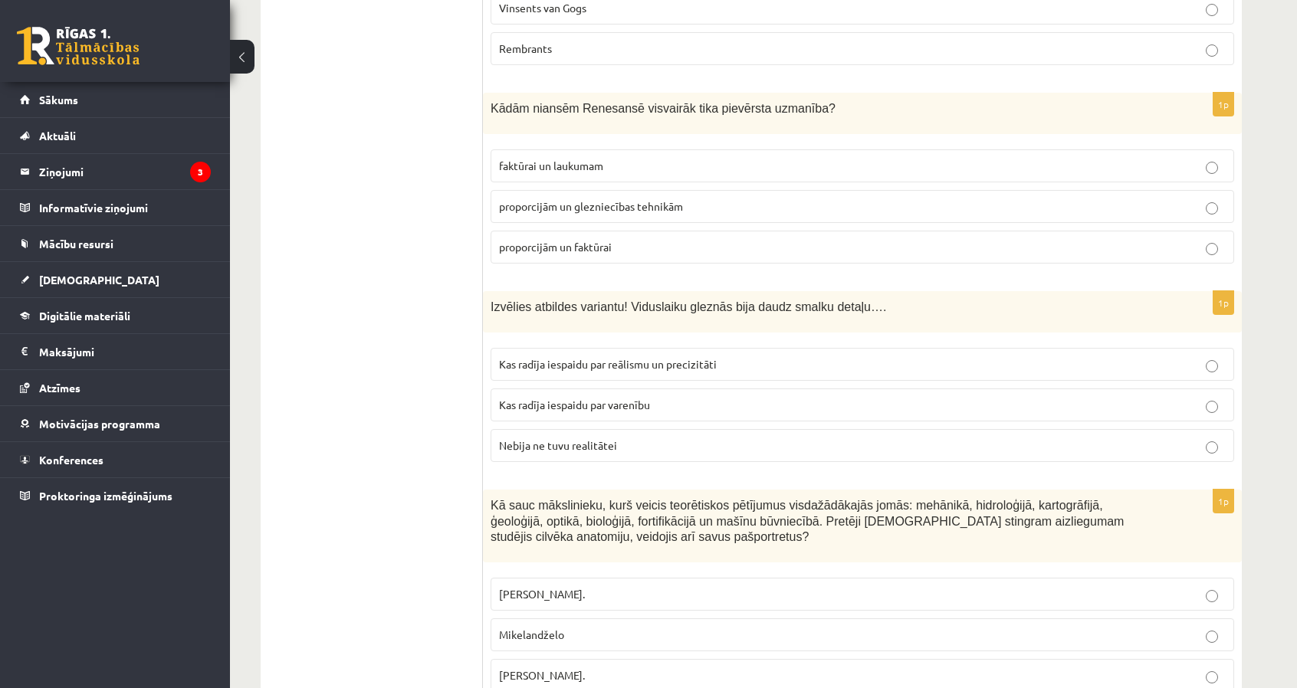
scroll to position [4384, 0]
click at [594, 356] on span "Kas radīja iespaidu par reālismu un precizitāti" at bounding box center [608, 363] width 218 height 14
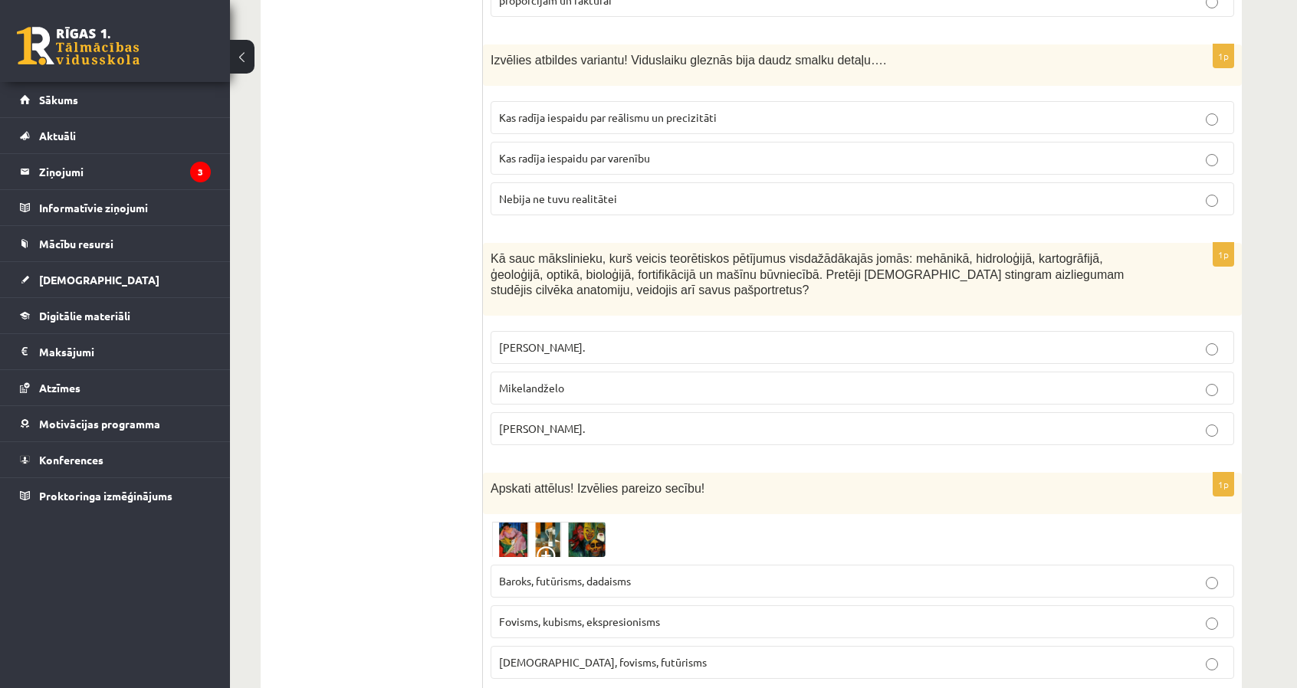
scroll to position [4611, 0]
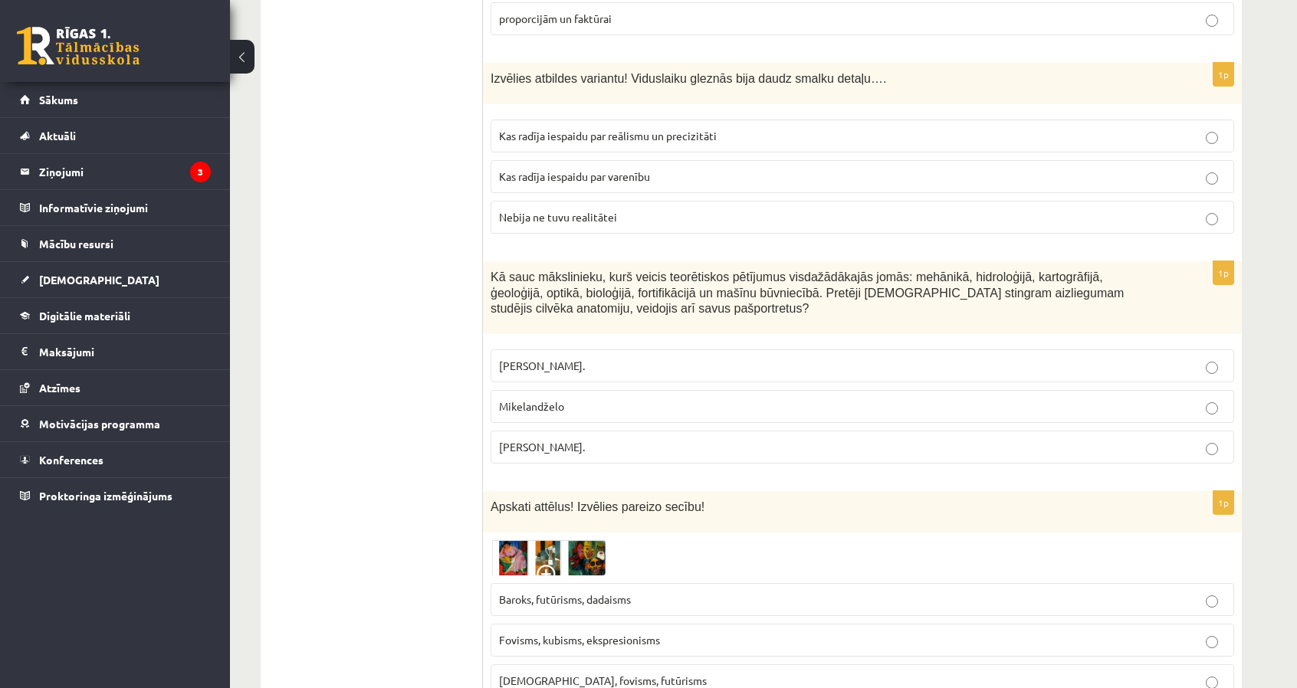
click at [608, 431] on label "Leonardo da Vinči." at bounding box center [863, 447] width 744 height 33
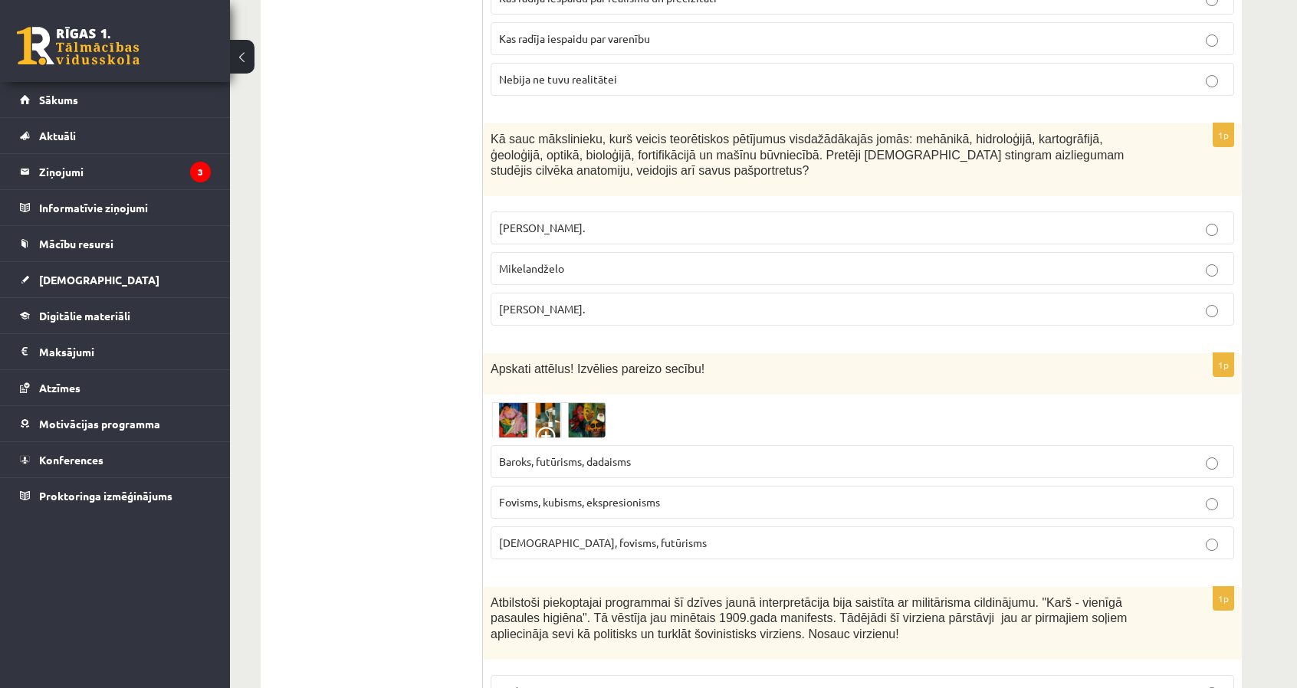
scroll to position [4841, 0]
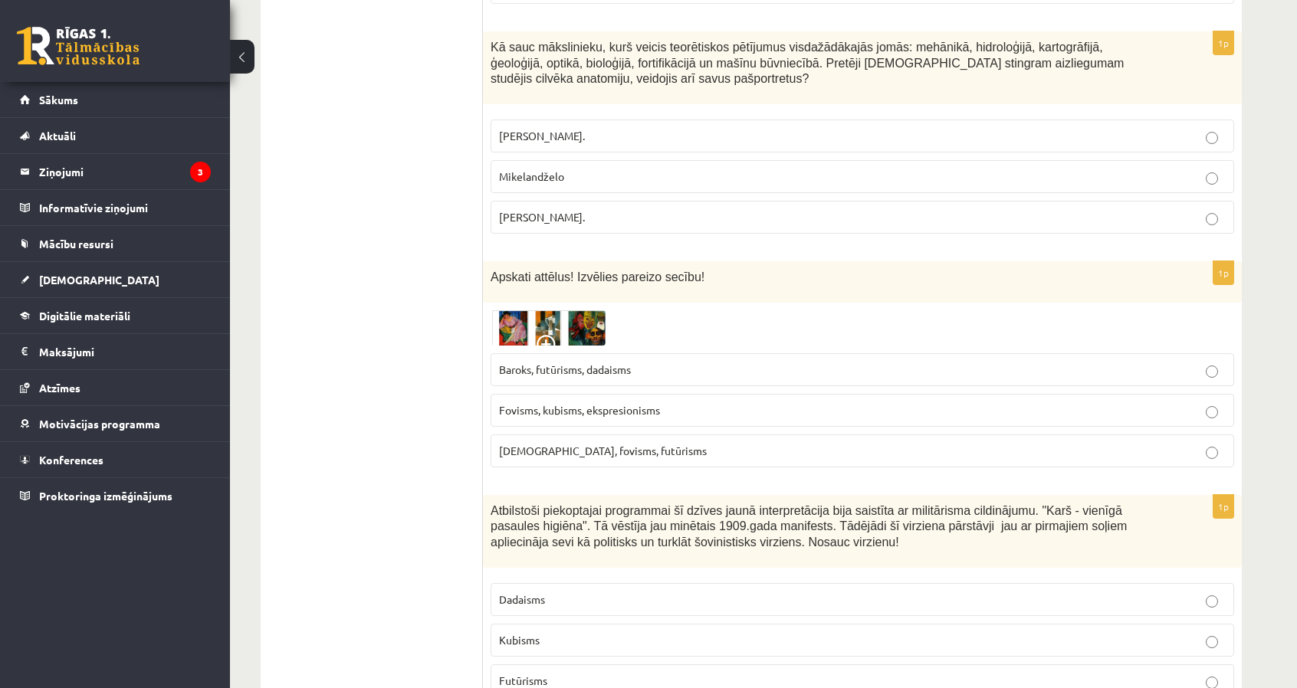
click at [526, 310] on img at bounding box center [548, 327] width 115 height 35
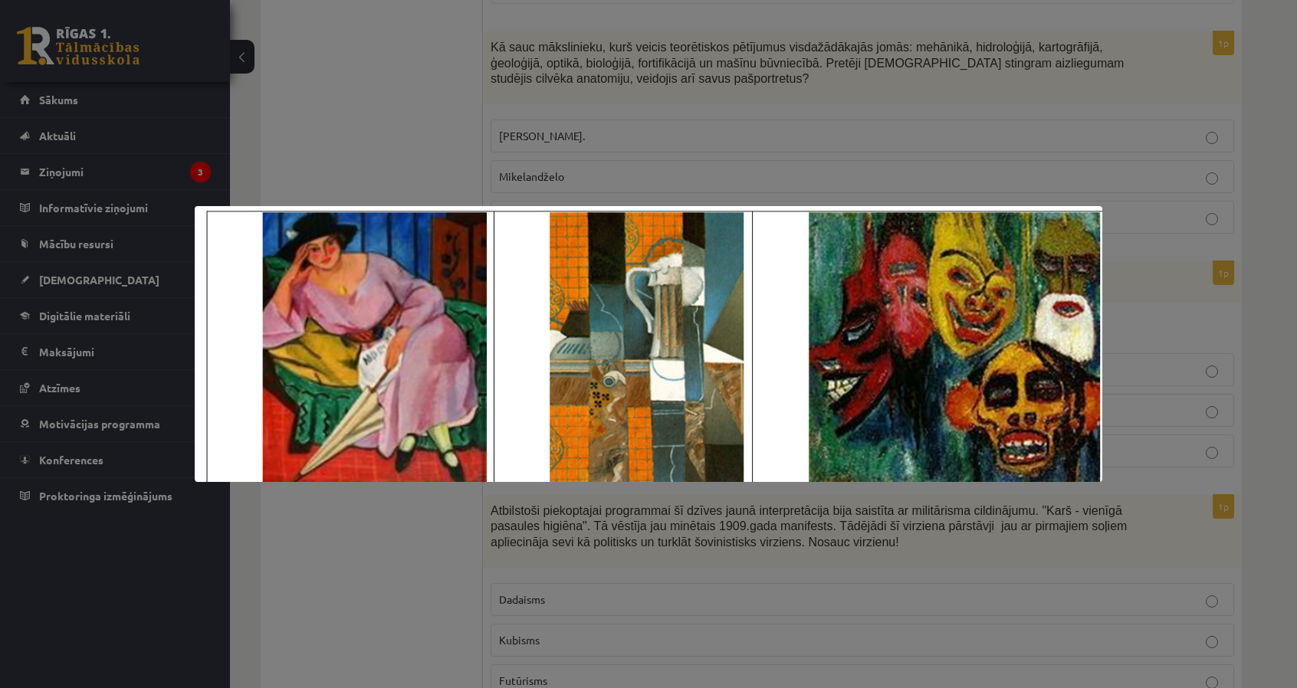
click at [429, 146] on div at bounding box center [648, 344] width 1297 height 688
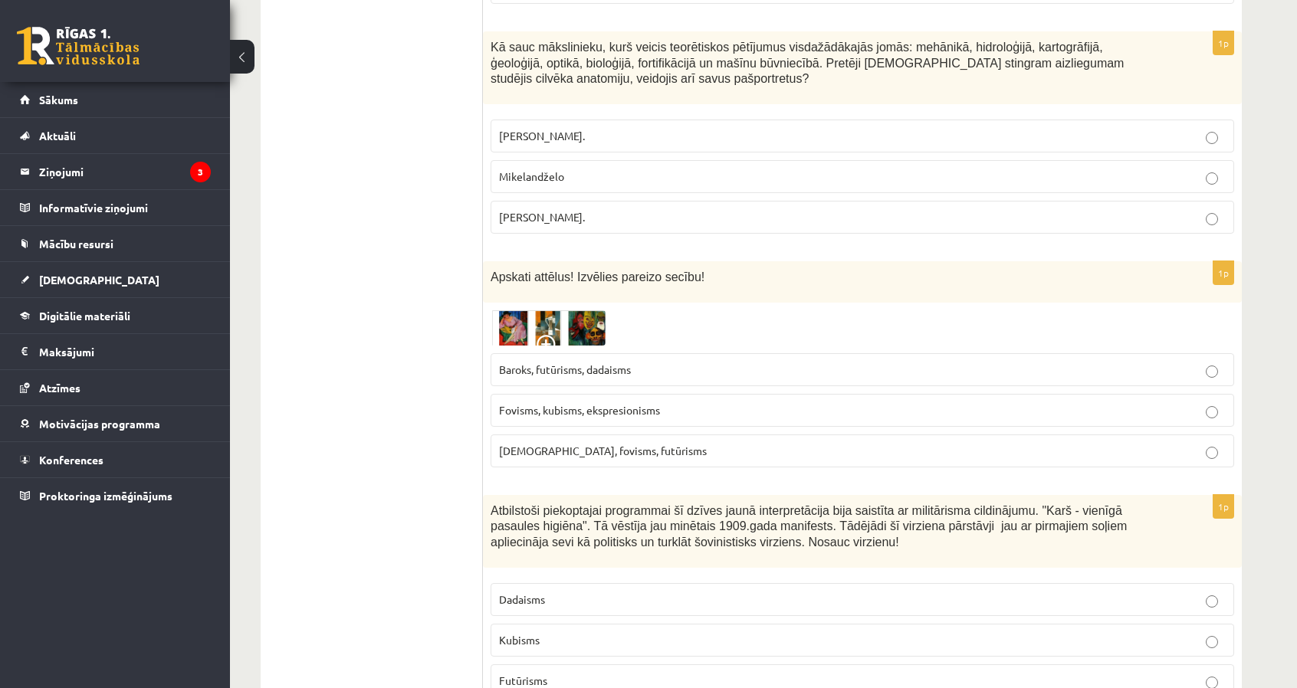
click at [520, 394] on label "Fovisms, kubisms, ekspresionisms" at bounding box center [863, 410] width 744 height 33
click at [547, 310] on img at bounding box center [548, 327] width 115 height 35
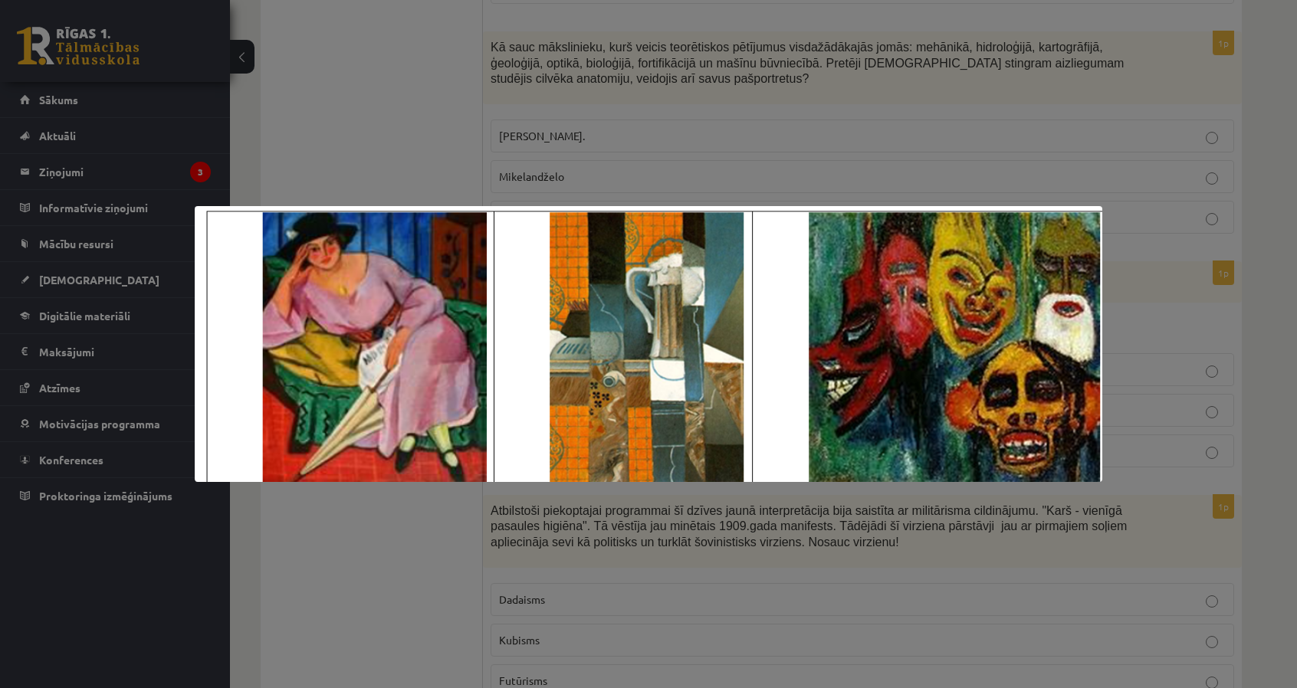
click at [415, 133] on div at bounding box center [648, 344] width 1297 height 688
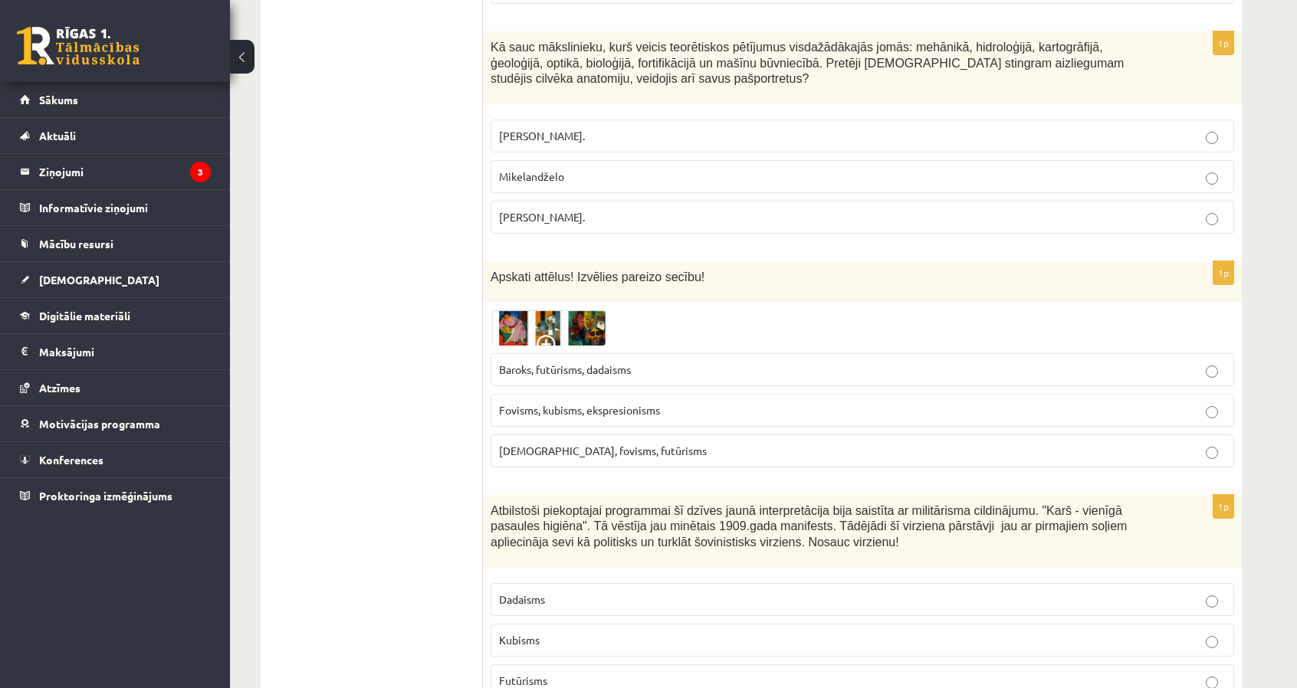
click at [523, 310] on img at bounding box center [548, 327] width 115 height 35
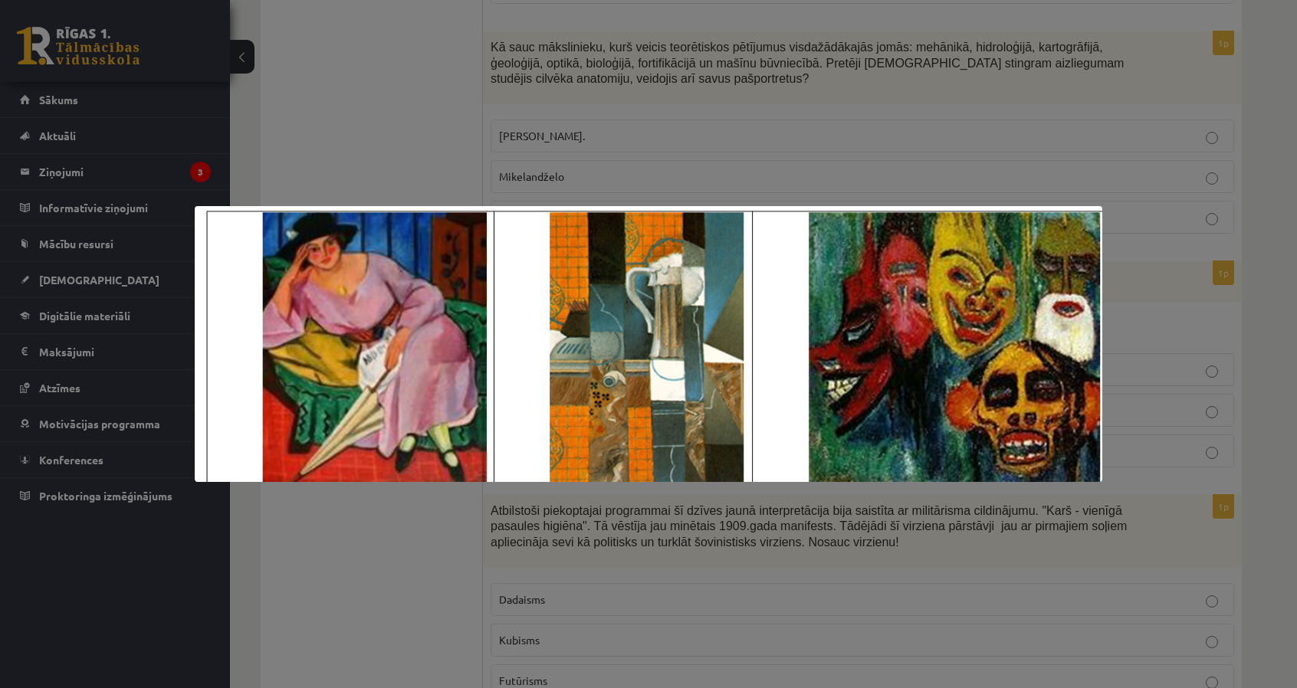
click at [409, 153] on div at bounding box center [648, 344] width 1297 height 688
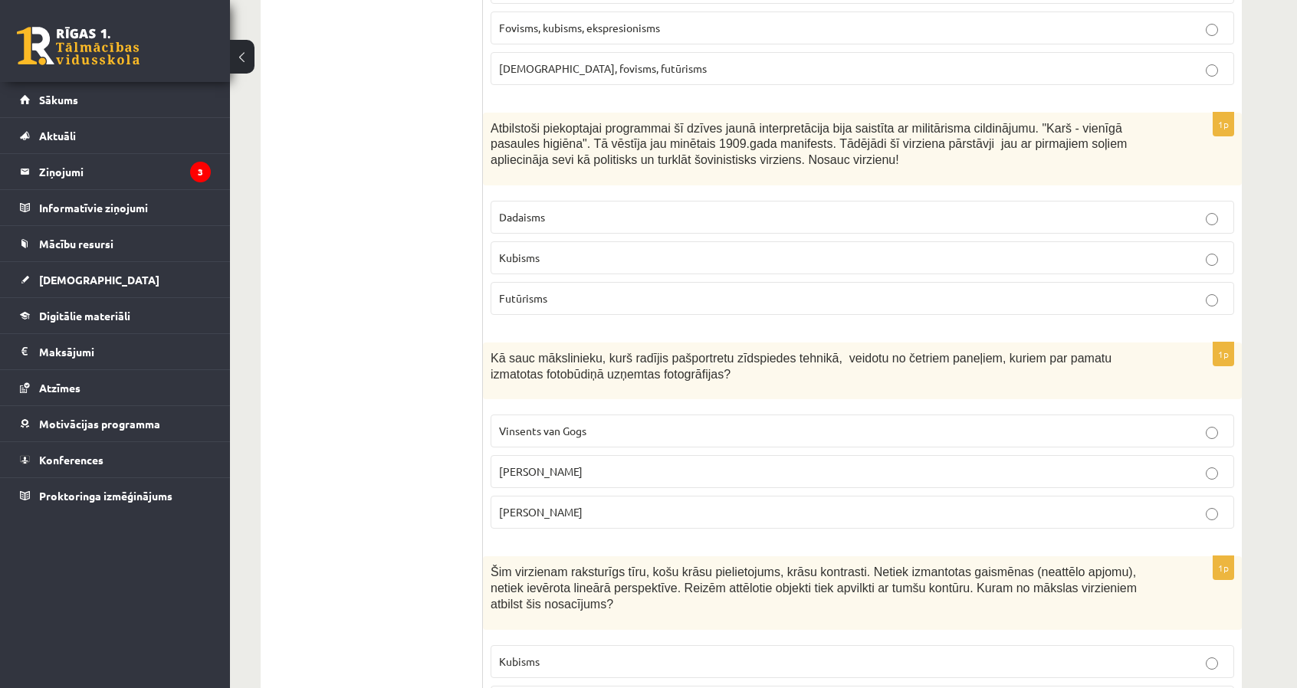
scroll to position [5224, 0]
click at [524, 464] on span "Endijs Vorhols" at bounding box center [541, 471] width 84 height 14
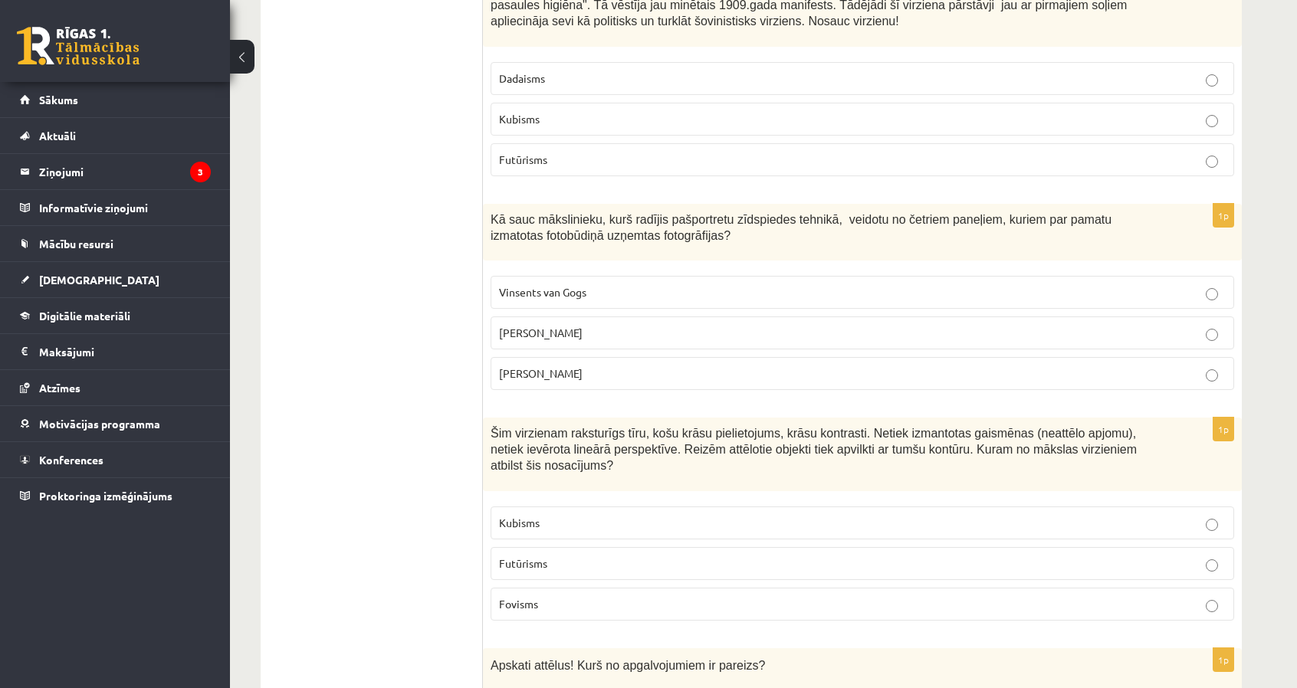
scroll to position [5378, 0]
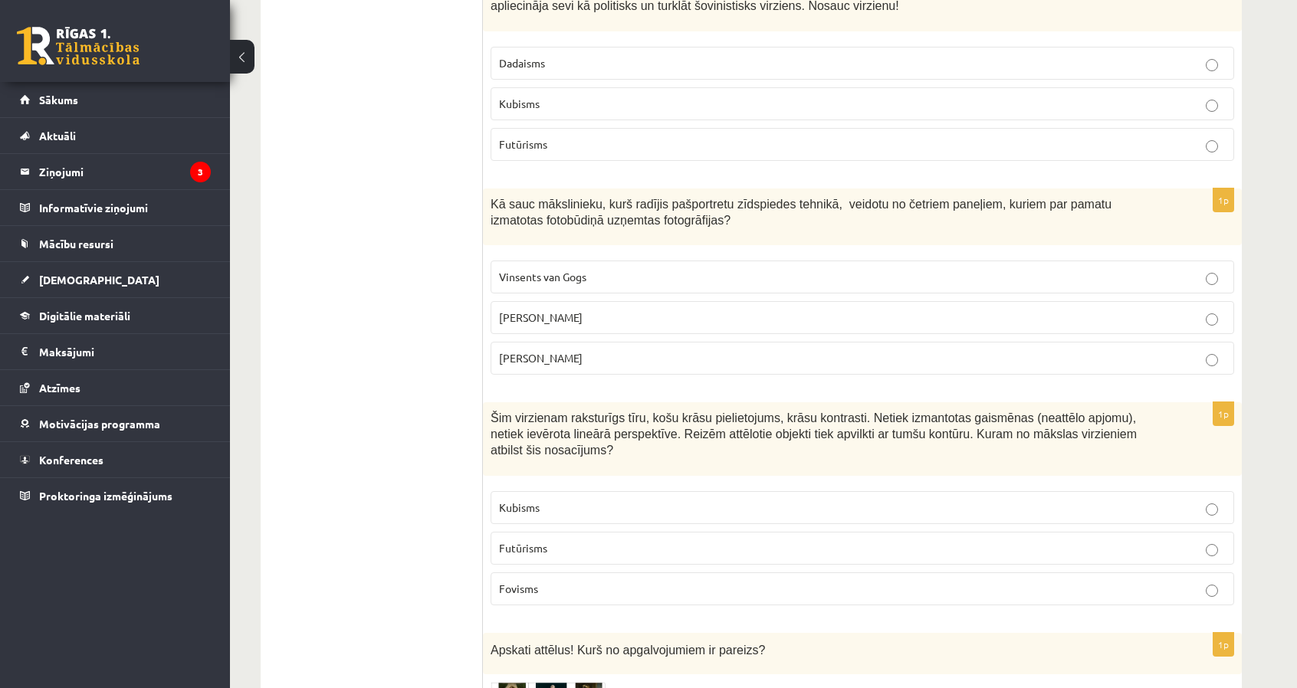
click at [522, 582] on span "Fovisms" at bounding box center [518, 589] width 39 height 14
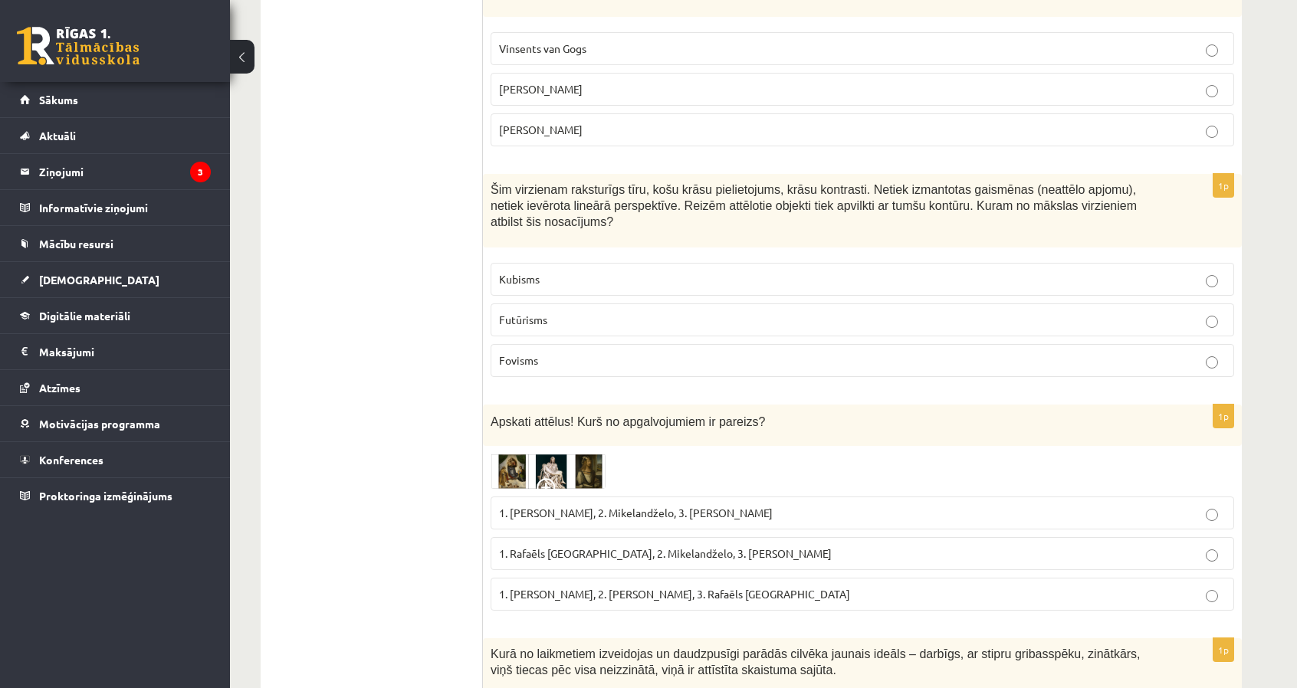
scroll to position [5608, 0]
click at [573, 452] on img at bounding box center [548, 469] width 115 height 35
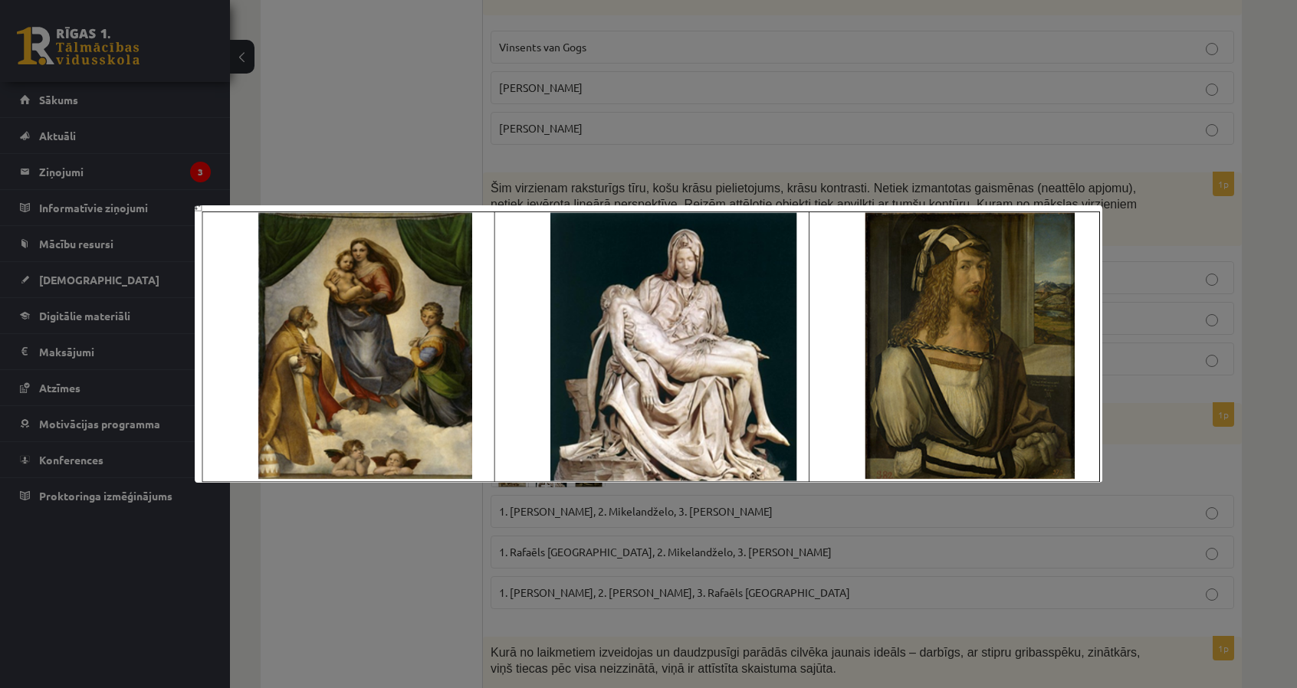
click at [344, 171] on div at bounding box center [648, 344] width 1297 height 688
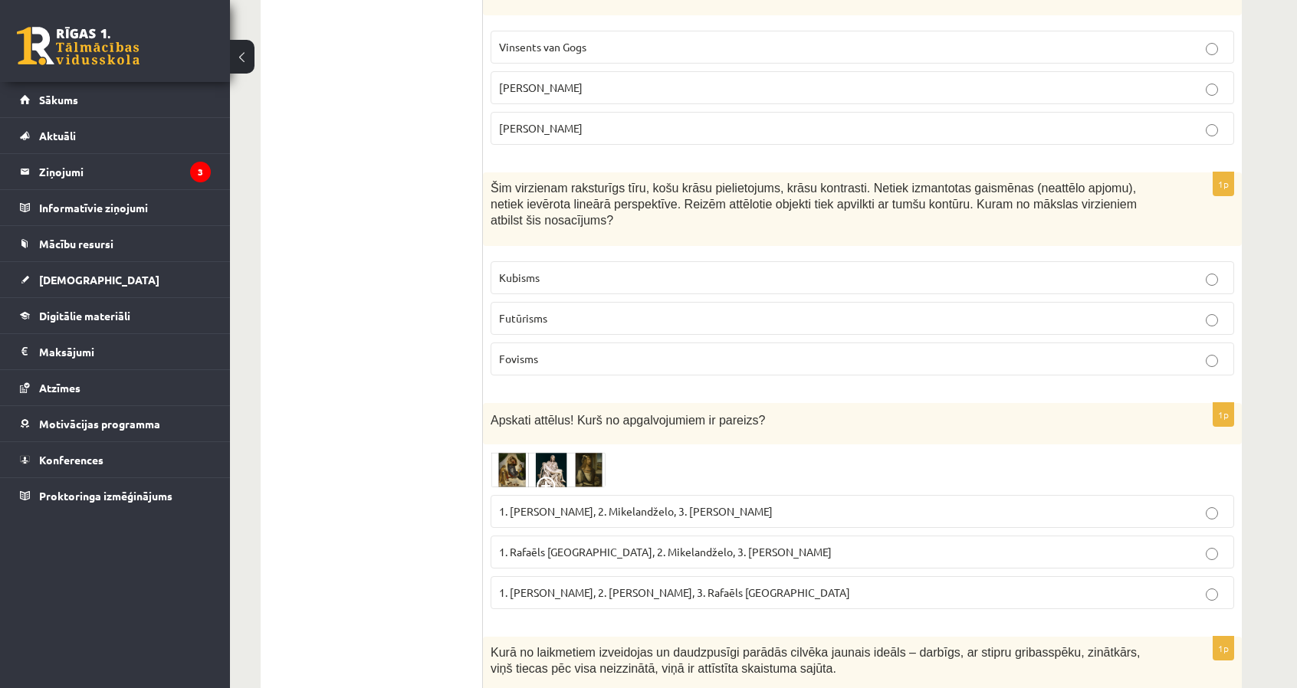
click at [524, 452] on img at bounding box center [548, 469] width 115 height 35
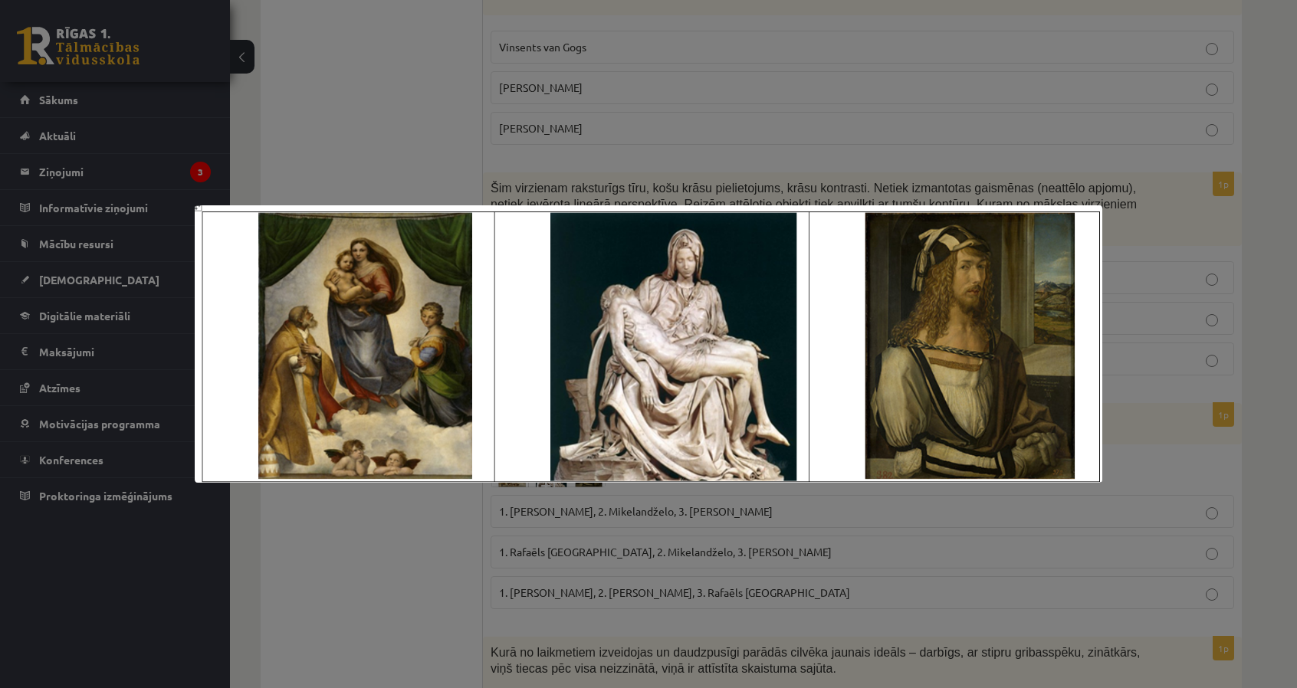
click at [331, 160] on div at bounding box center [648, 344] width 1297 height 688
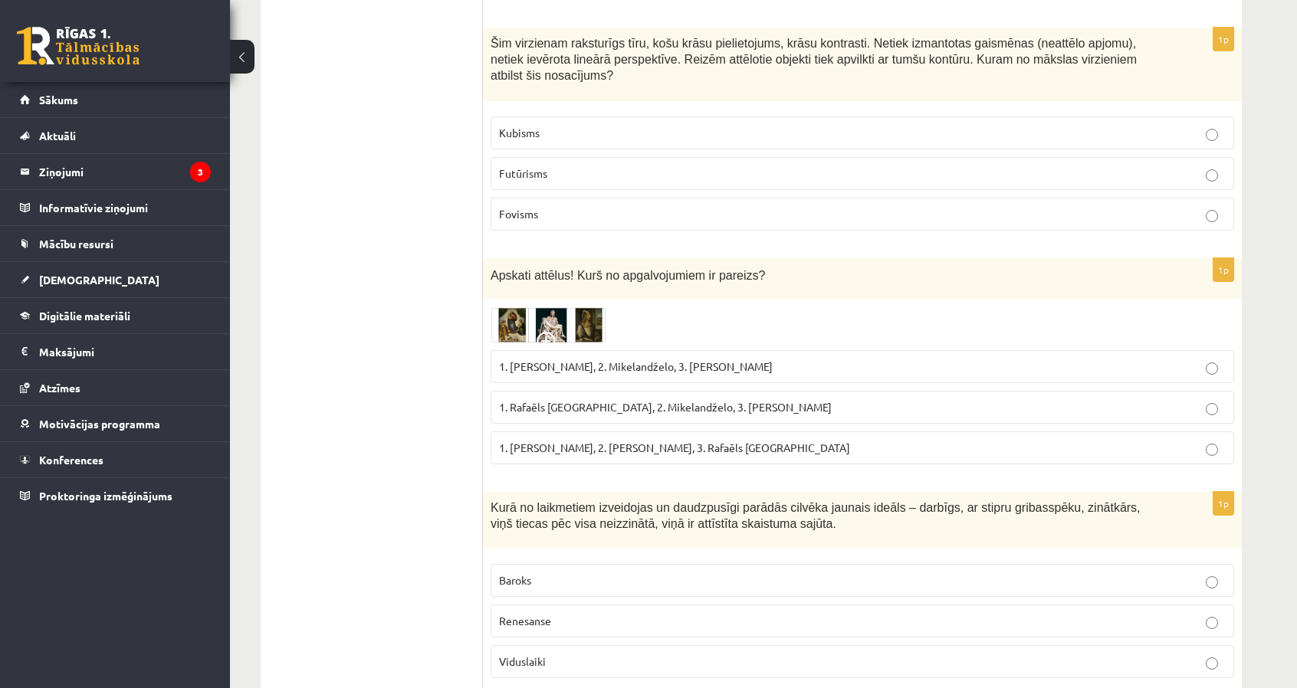
scroll to position [5747, 0]
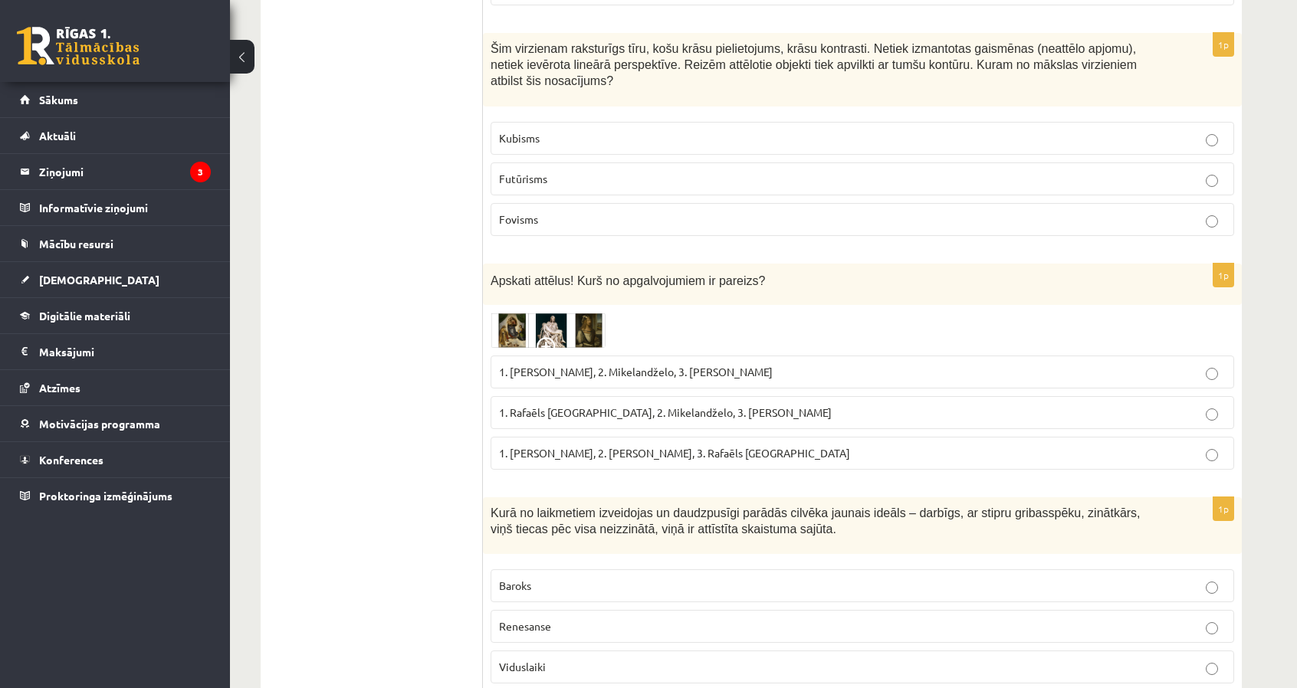
click at [554, 313] on img at bounding box center [548, 330] width 115 height 35
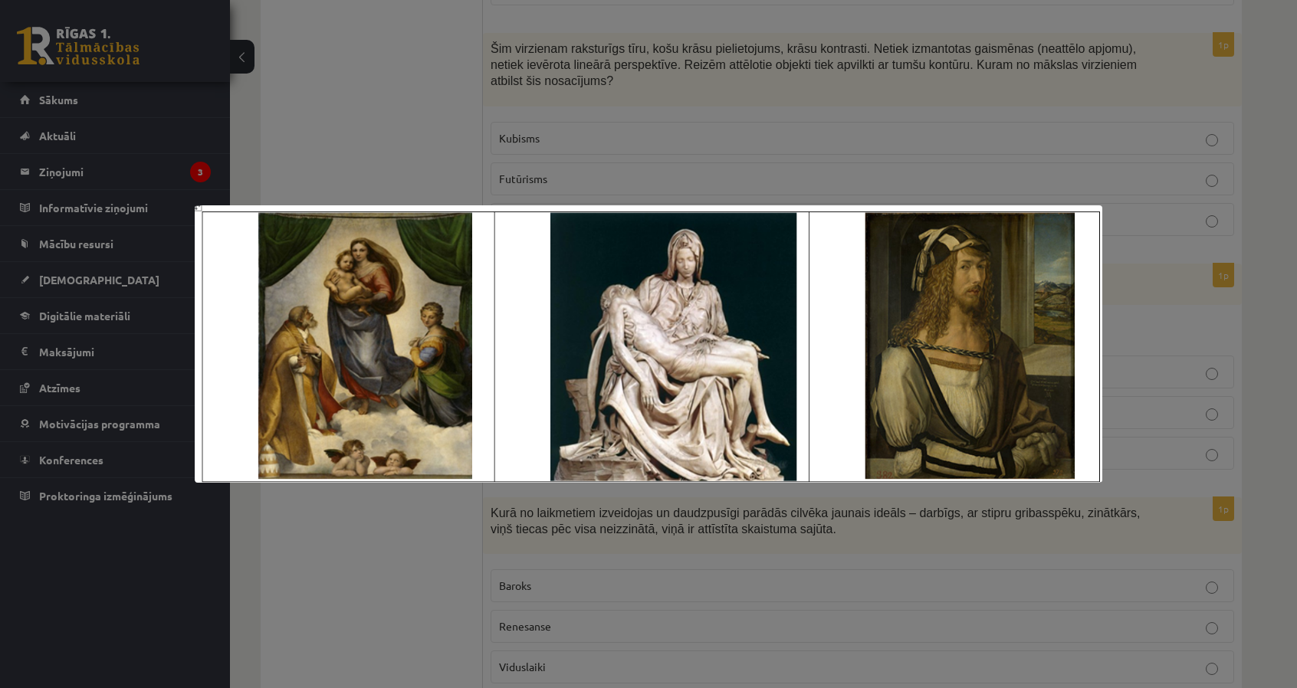
click at [554, 231] on img at bounding box center [649, 343] width 908 height 277
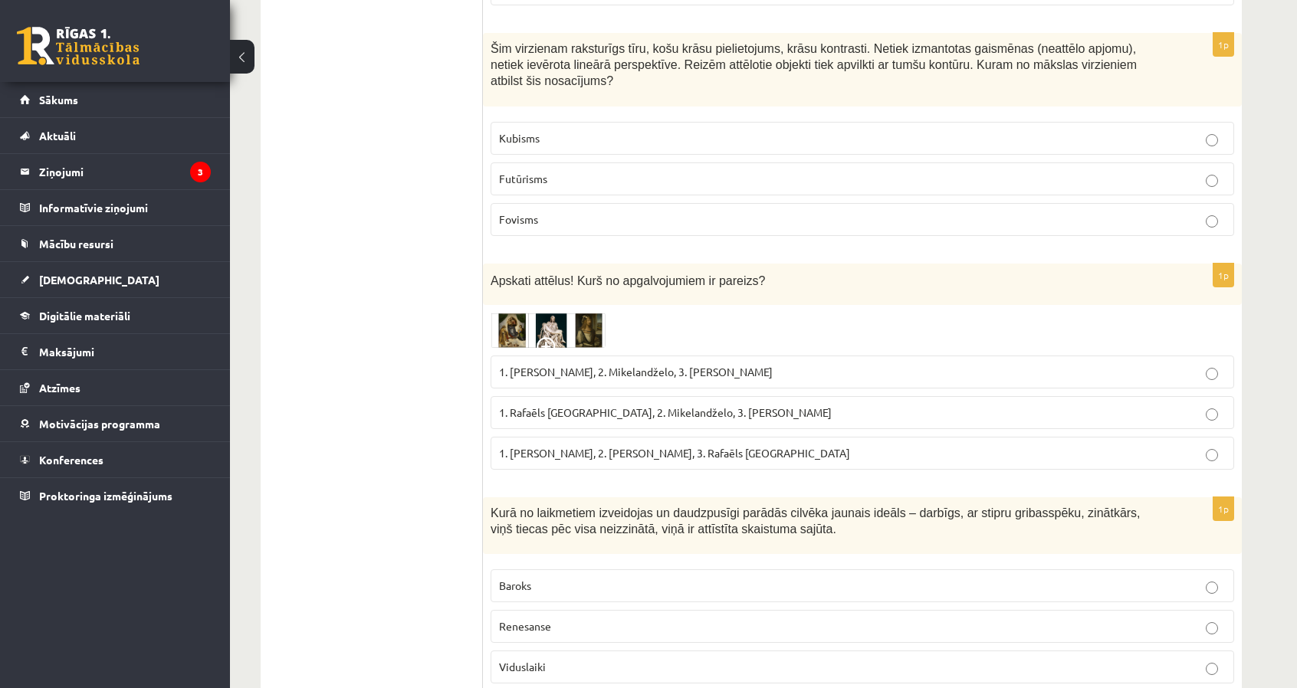
click at [566, 405] on span "1. Rafaēls Sancio da Urbīno, 2. Mikelandželo, 3. Albrehts Dīrers" at bounding box center [665, 412] width 333 height 14
click at [510, 313] on img at bounding box center [548, 330] width 115 height 35
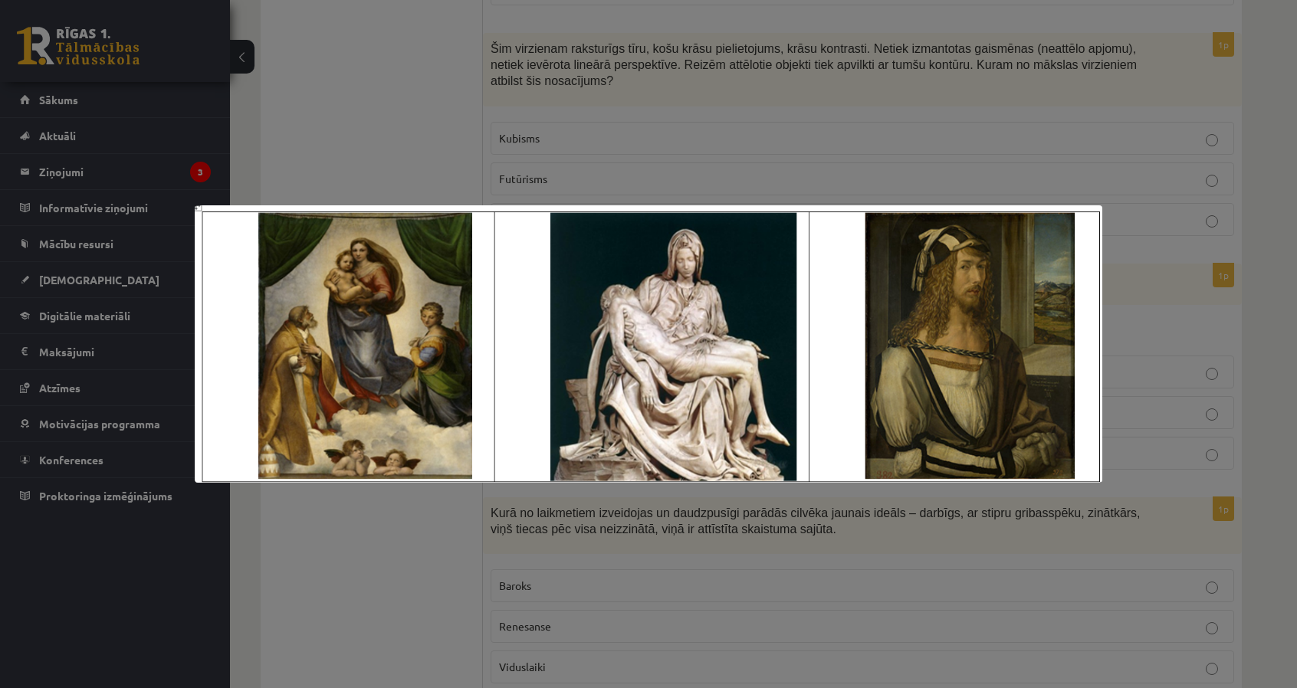
click at [359, 149] on div at bounding box center [648, 344] width 1297 height 688
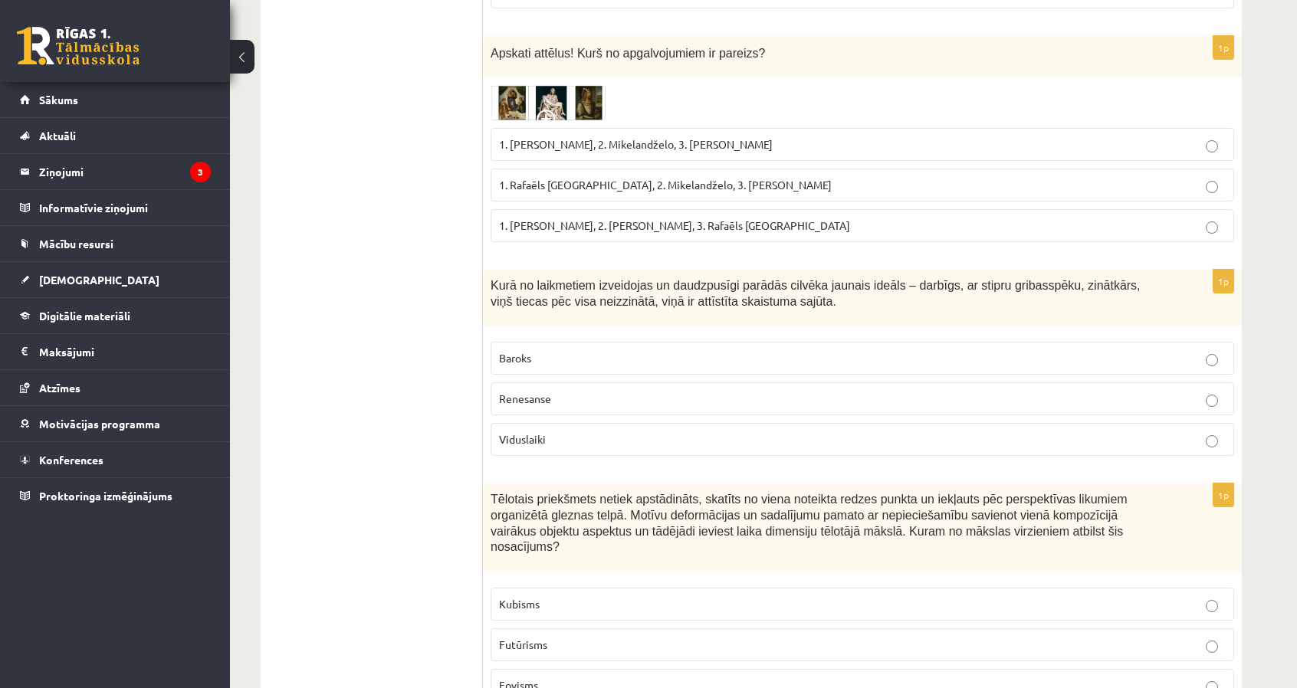
scroll to position [5977, 0]
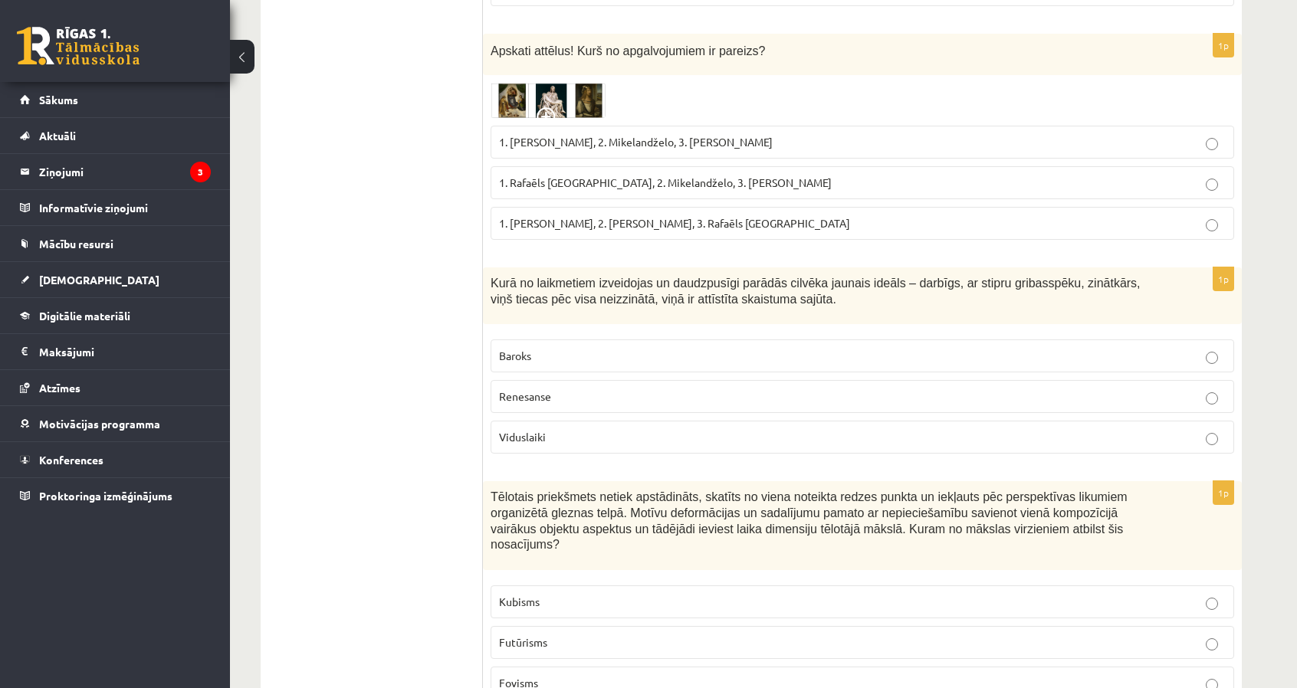
click at [558, 389] on p "Renesanse" at bounding box center [862, 397] width 727 height 16
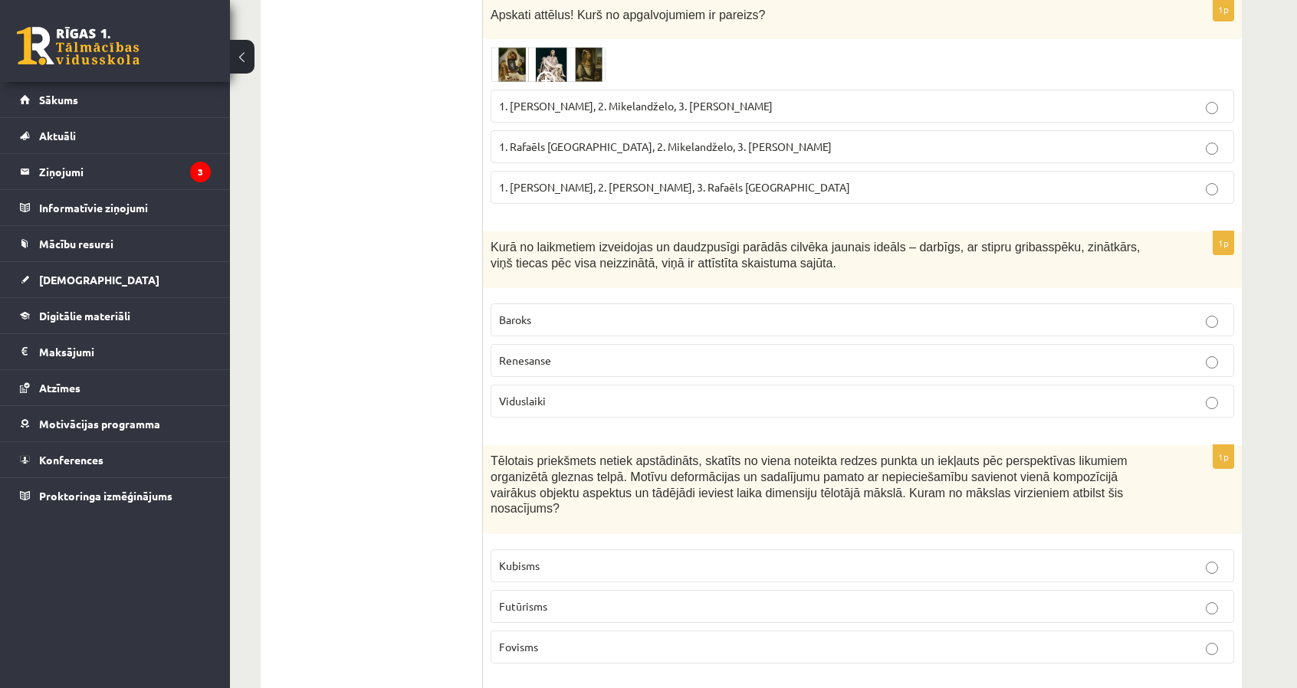
scroll to position [6207, 0]
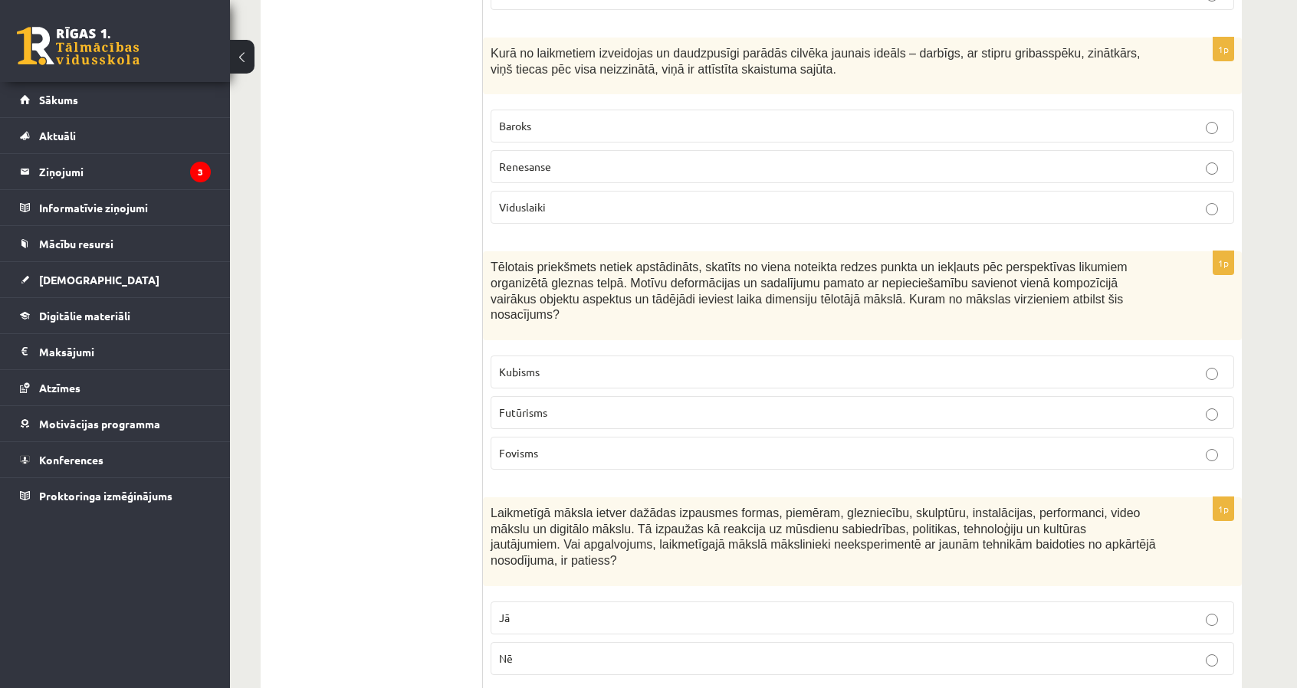
click at [616, 364] on p "Kubisms" at bounding box center [862, 372] width 727 height 16
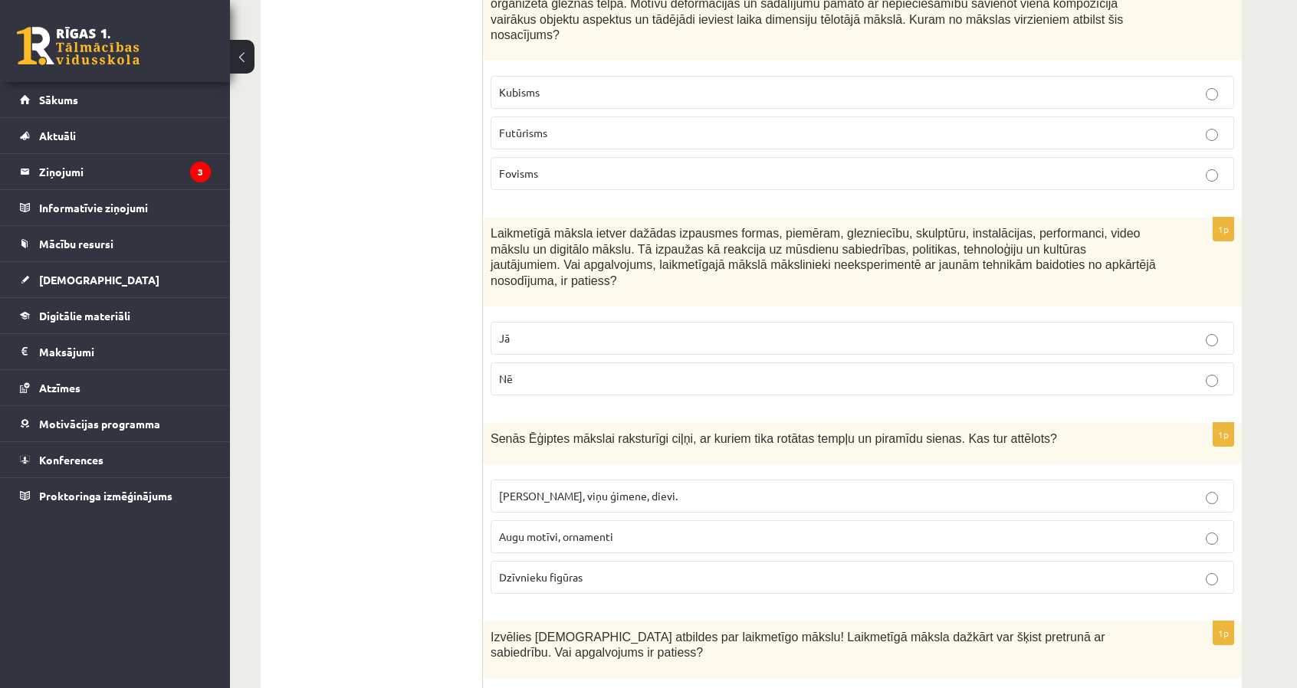
scroll to position [6514, 0]
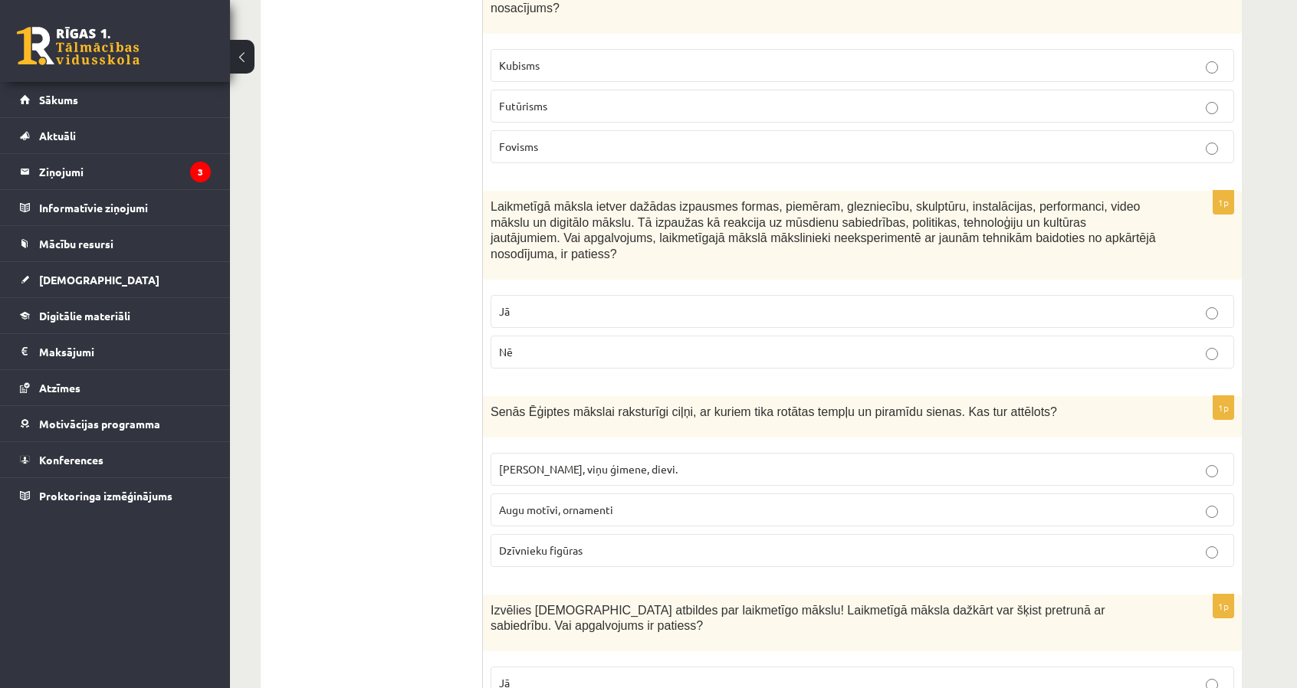
click at [618, 344] on p "Nē" at bounding box center [862, 352] width 727 height 16
click at [529, 453] on label "Faraoni, viņu ģimene, dievi." at bounding box center [863, 469] width 744 height 33
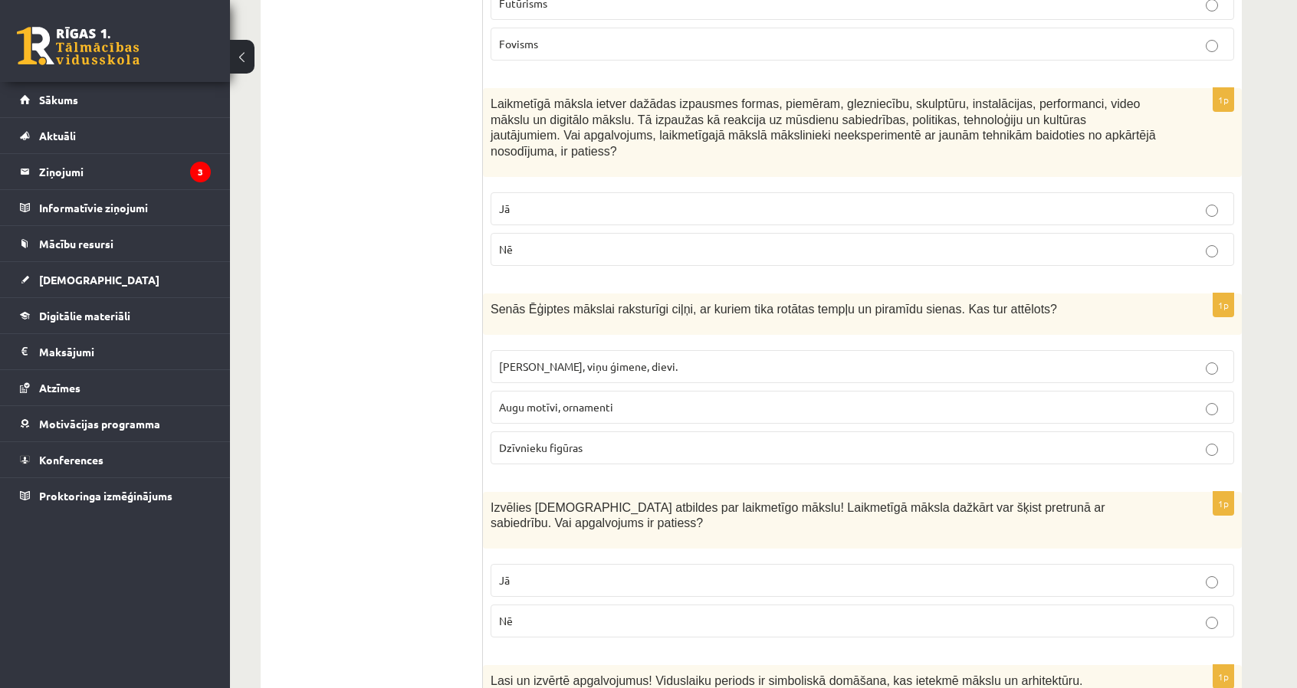
scroll to position [6681, 0]
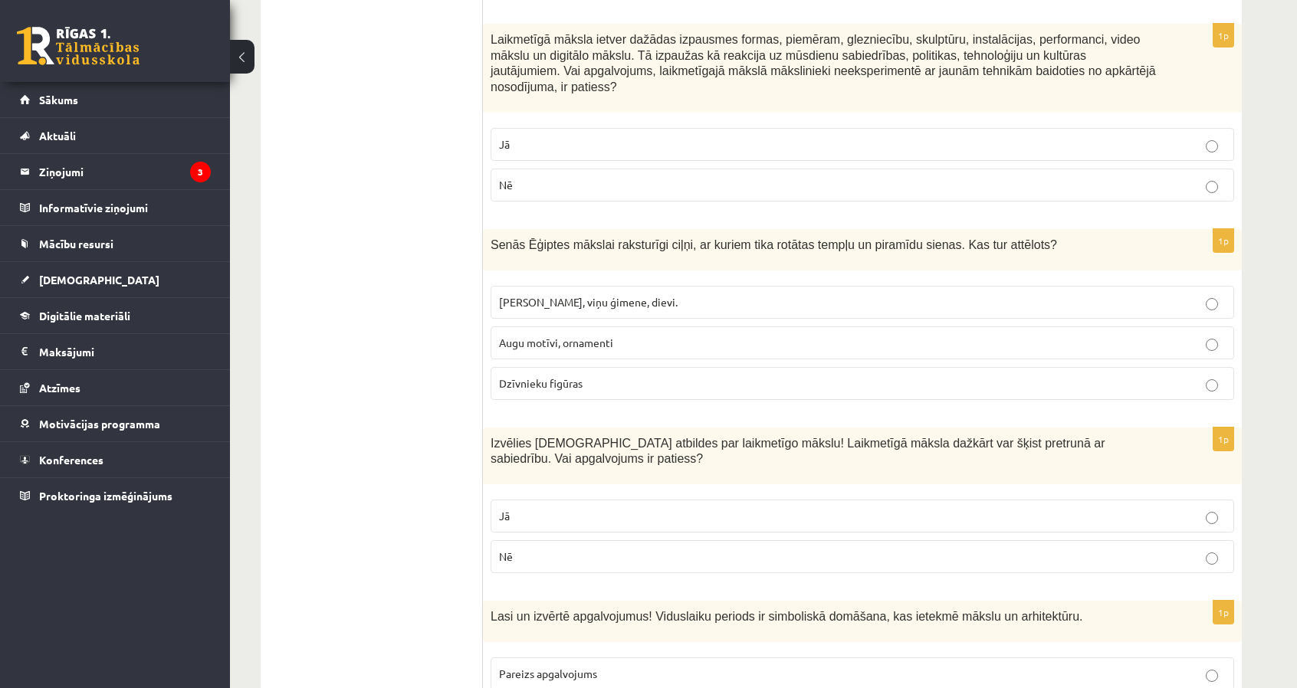
click at [547, 508] on p "Jā" at bounding box center [862, 516] width 727 height 16
drag, startPoint x: 528, startPoint y: 527, endPoint x: 472, endPoint y: 576, distance: 73.9
drag, startPoint x: 642, startPoint y: 477, endPoint x: 1037, endPoint y: 478, distance: 395.5
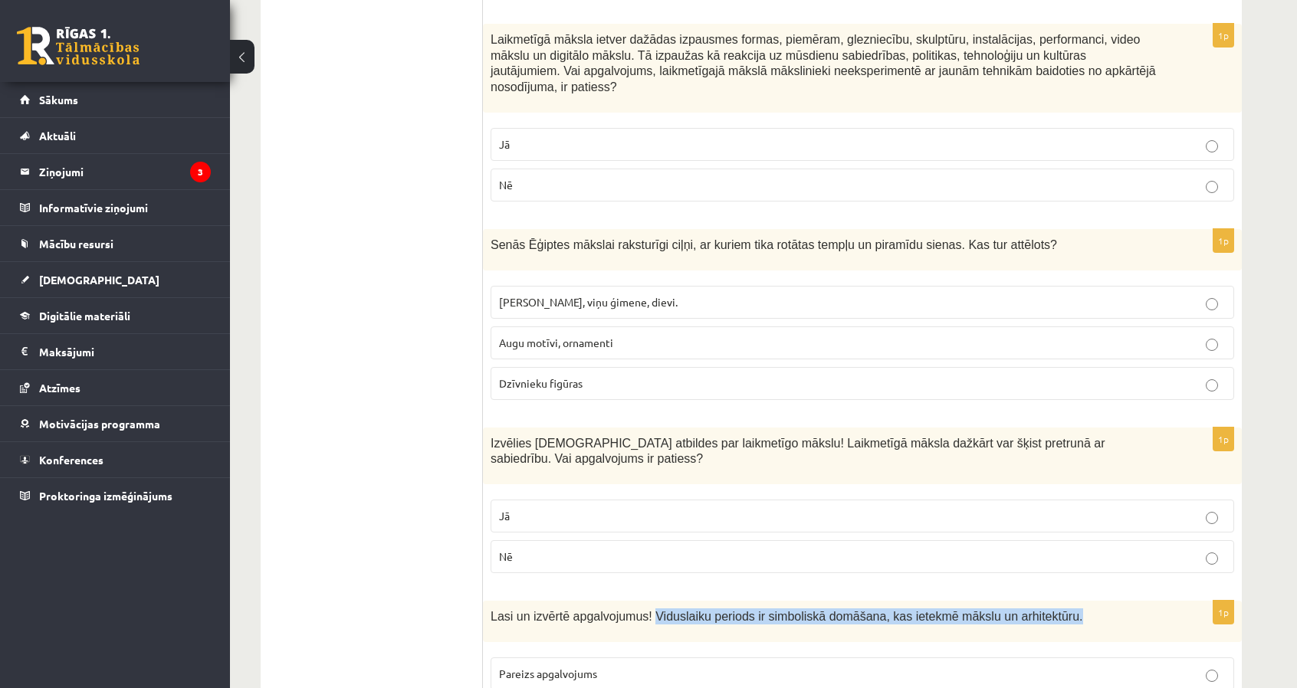
click at [1037, 609] on p "Lasi un izvērtē apgalvojumus! Viduslaiku periods ir simboliskā domāšana, kas ie…" at bounding box center [824, 617] width 667 height 16
copy span "Viduslaiku periods ir simboliskā domāšana, kas ietekmē mākslu un arhitektūru."
click at [560, 667] on span "Pareizs apgalvojums" at bounding box center [548, 674] width 98 height 14
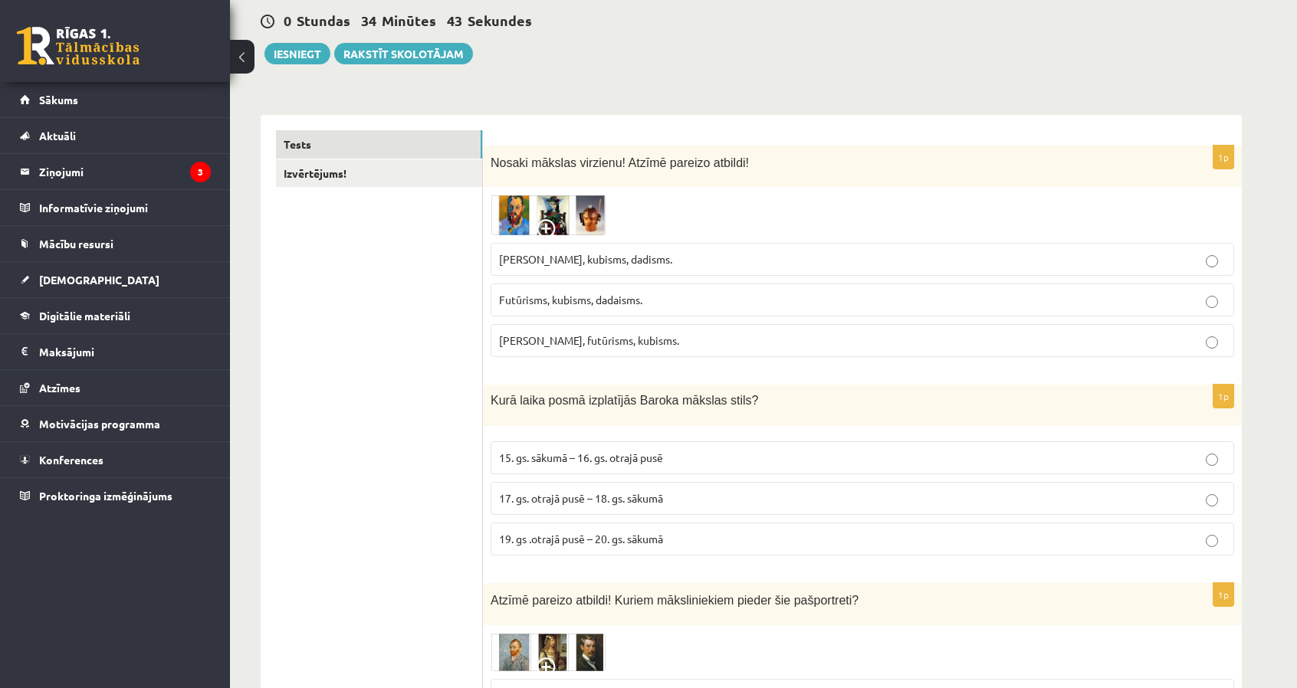
scroll to position [0, 0]
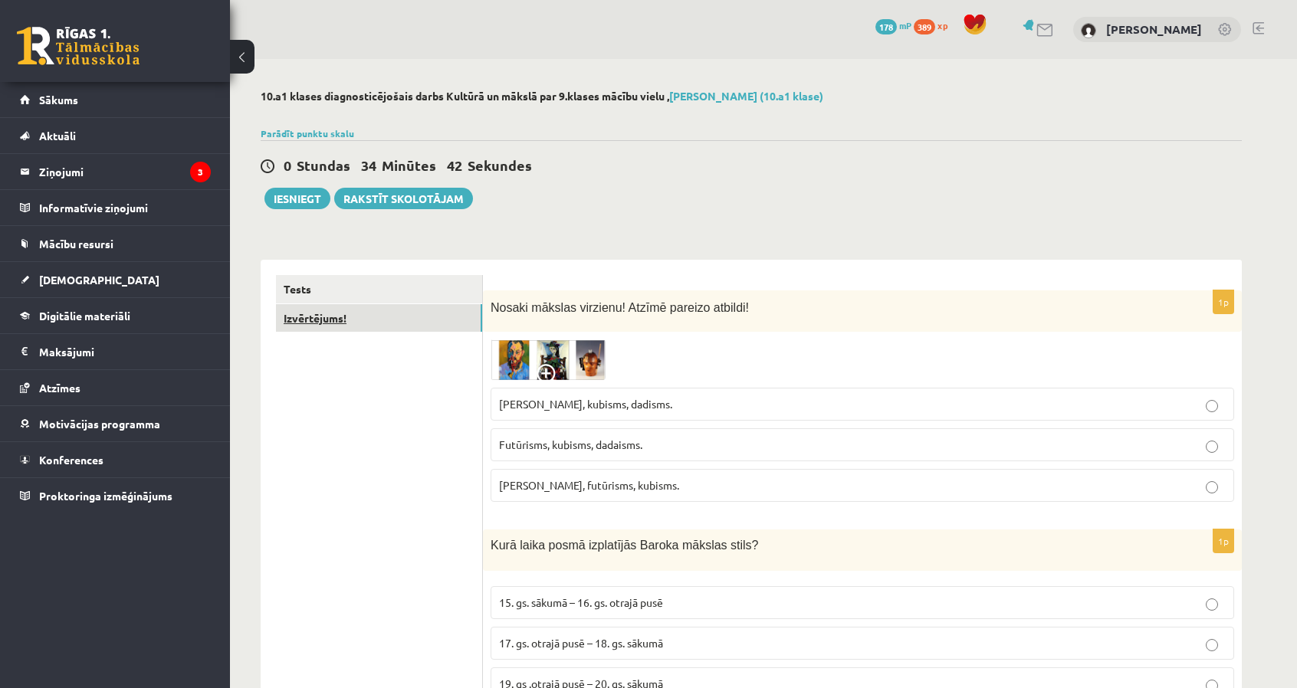
click at [429, 328] on link "Izvērtējums!" at bounding box center [379, 318] width 206 height 28
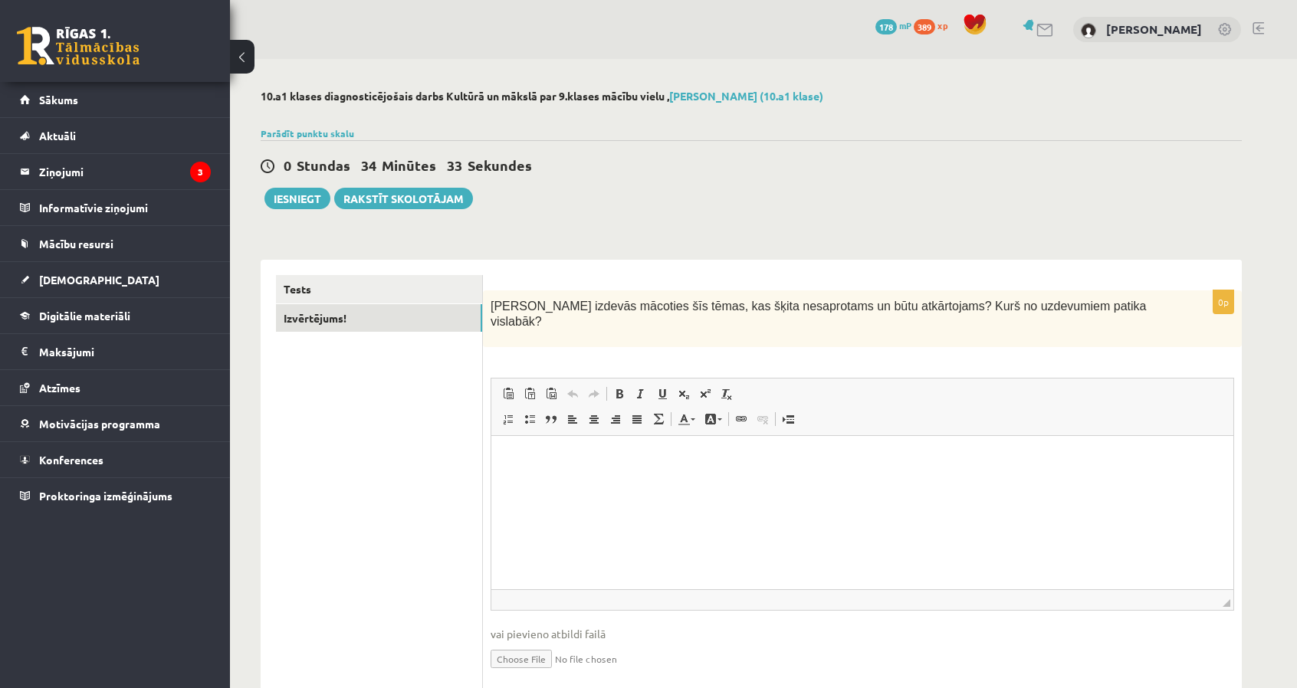
click at [635, 303] on span "Kas izdevās mācoties šīs tēmas, kas šķita nesaprotams un būtu atkārtojams? Kurš…" at bounding box center [818, 314] width 655 height 29
click at [642, 483] on html at bounding box center [862, 459] width 742 height 47
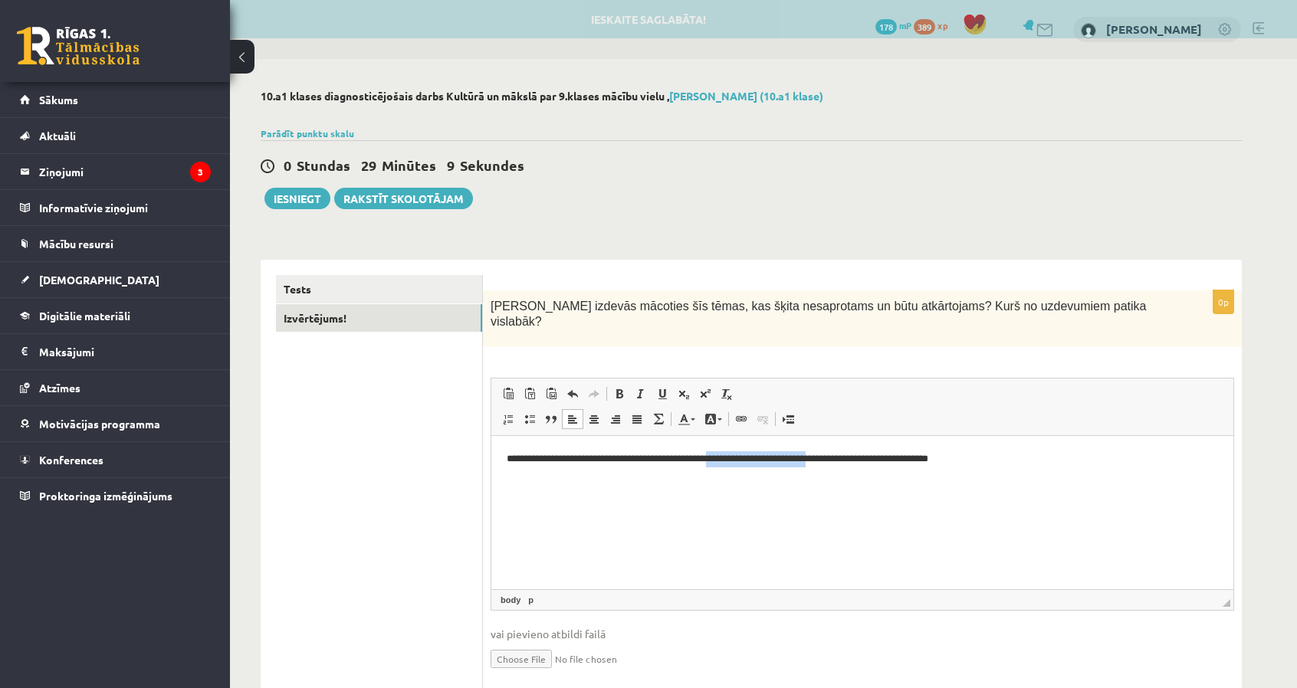
drag, startPoint x: 861, startPoint y: 458, endPoint x: 740, endPoint y: 484, distance: 123.0
click at [739, 482] on html "**********" at bounding box center [862, 459] width 742 height 47
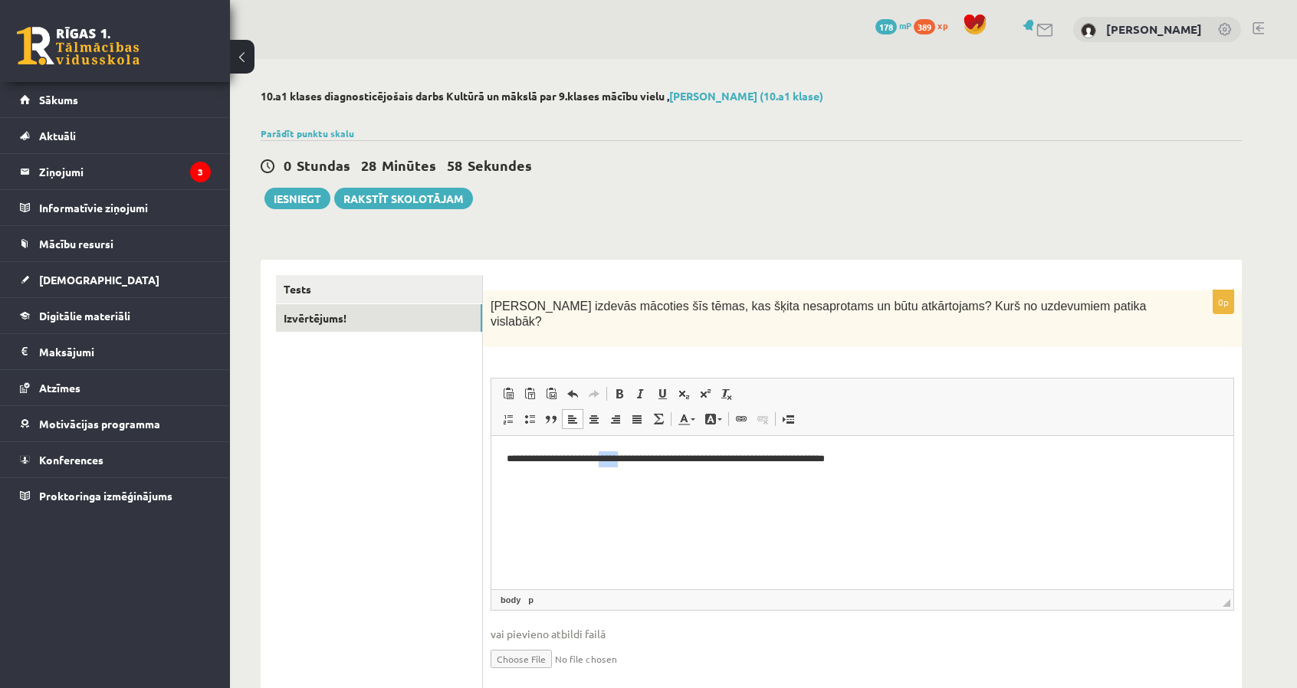
drag, startPoint x: 642, startPoint y: 464, endPoint x: 617, endPoint y: 464, distance: 25.3
click at [617, 464] on p "**********" at bounding box center [863, 459] width 712 height 16
drag, startPoint x: 645, startPoint y: 461, endPoint x: 600, endPoint y: 464, distance: 45.3
click at [600, 464] on p "**********" at bounding box center [863, 459] width 712 height 16
click at [691, 464] on p "**********" at bounding box center [863, 459] width 712 height 16
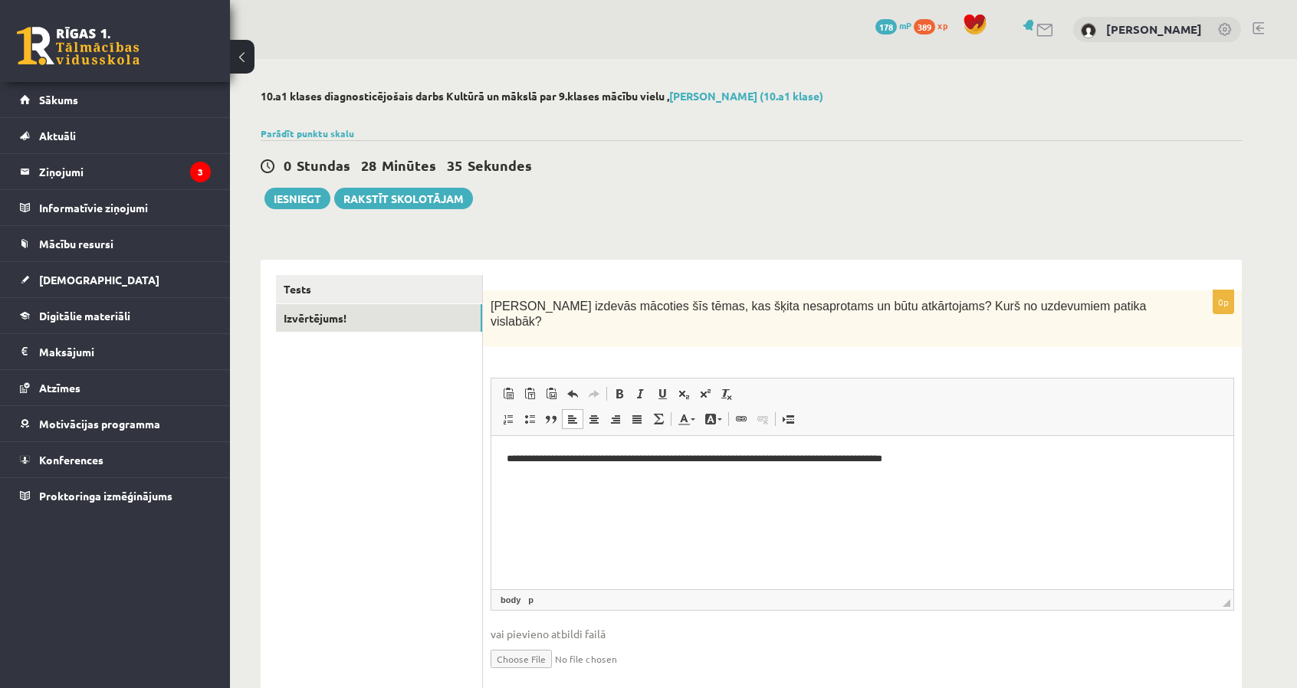
click at [974, 445] on html "**********" at bounding box center [862, 459] width 742 height 47
drag, startPoint x: 991, startPoint y: 461, endPoint x: 1021, endPoint y: 461, distance: 29.9
click at [1021, 461] on p "**********" at bounding box center [863, 459] width 712 height 16
click at [1045, 458] on p "**********" at bounding box center [863, 459] width 712 height 16
click at [1046, 462] on p "**********" at bounding box center [863, 459] width 712 height 16
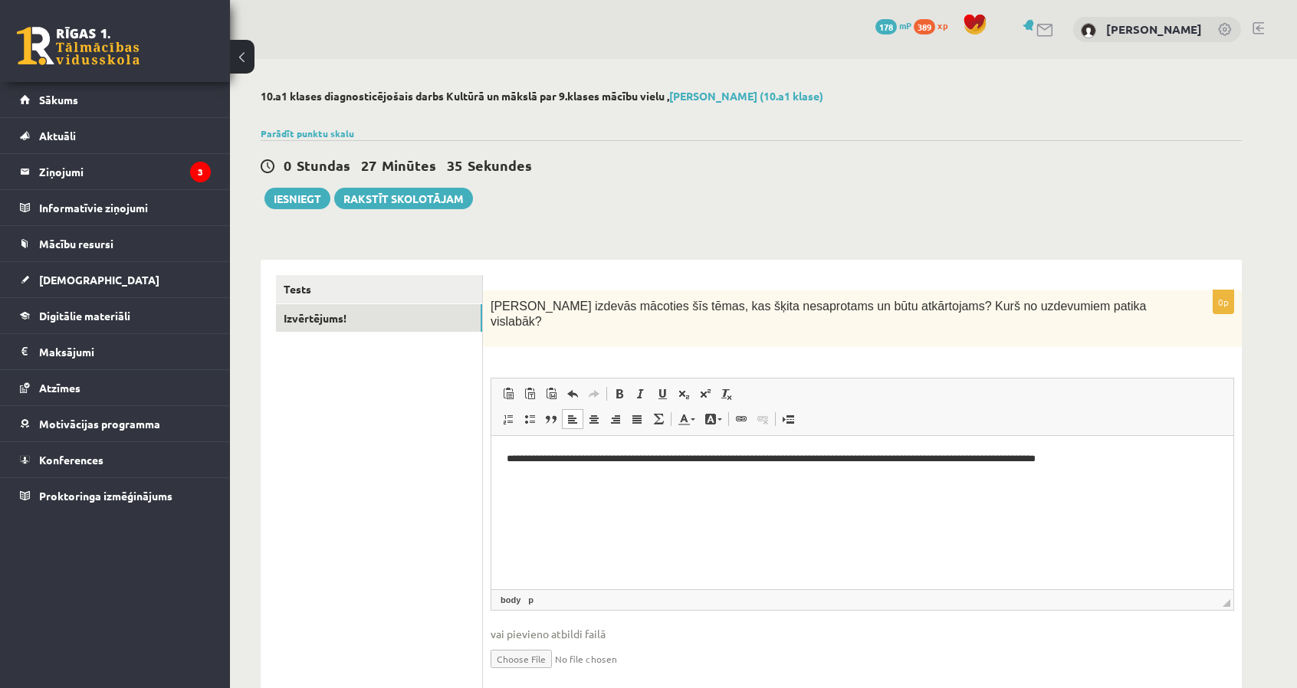
click at [1065, 464] on p "**********" at bounding box center [863, 459] width 712 height 16
click at [1060, 464] on p "**********" at bounding box center [863, 459] width 712 height 16
click at [1167, 451] on p "**********" at bounding box center [863, 459] width 712 height 16
click at [320, 192] on button "Iesniegt" at bounding box center [297, 198] width 66 height 21
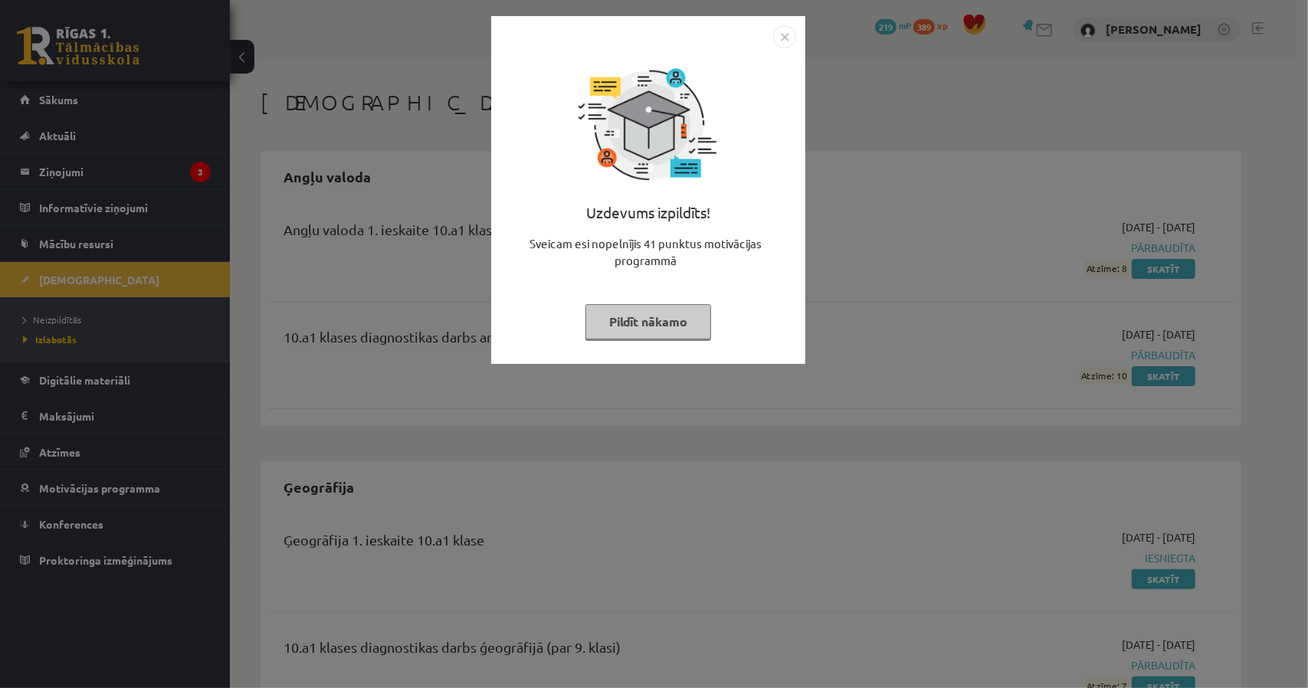
click at [661, 324] on button "Pildīt nākamo" at bounding box center [649, 321] width 126 height 35
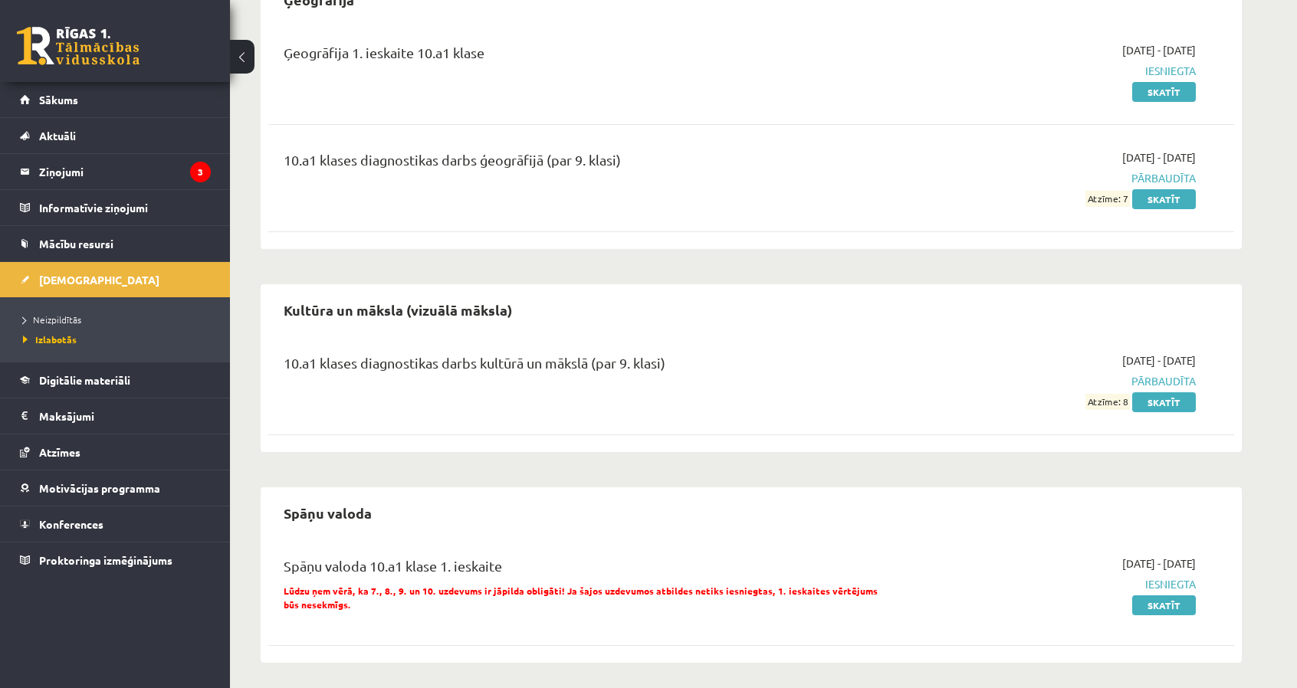
scroll to position [491, 0]
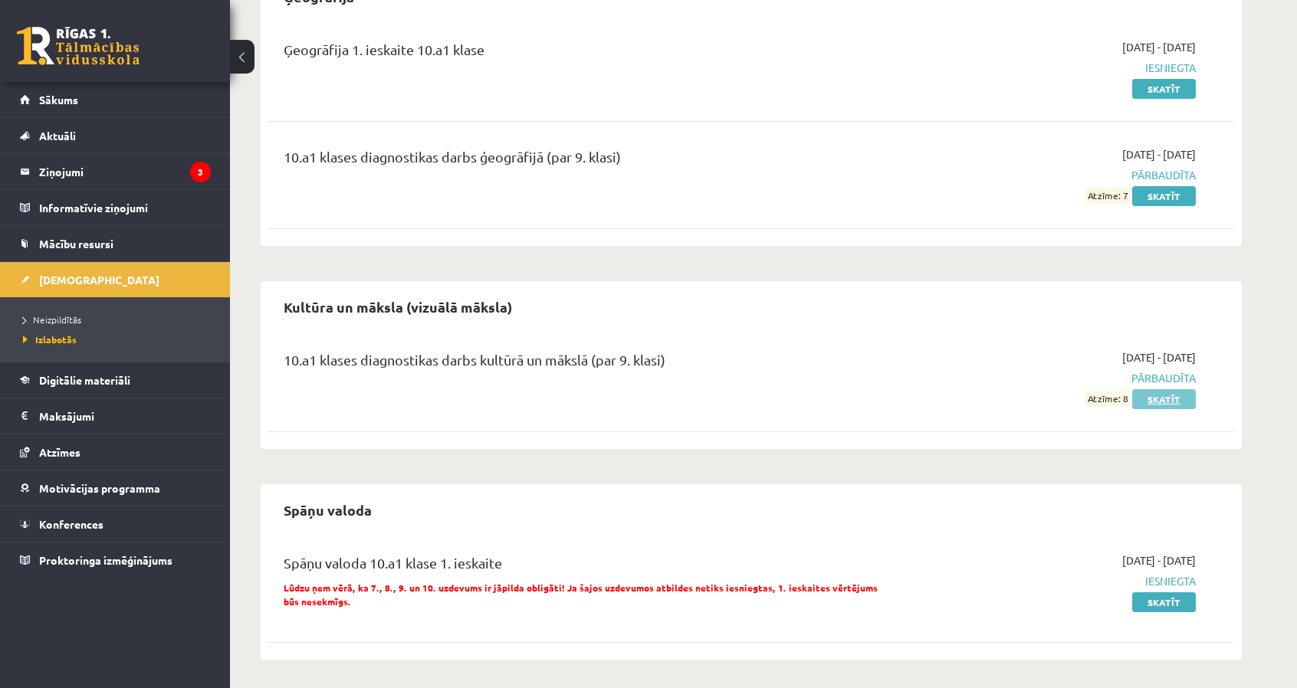
click at [1160, 402] on link "Skatīt" at bounding box center [1164, 399] width 64 height 20
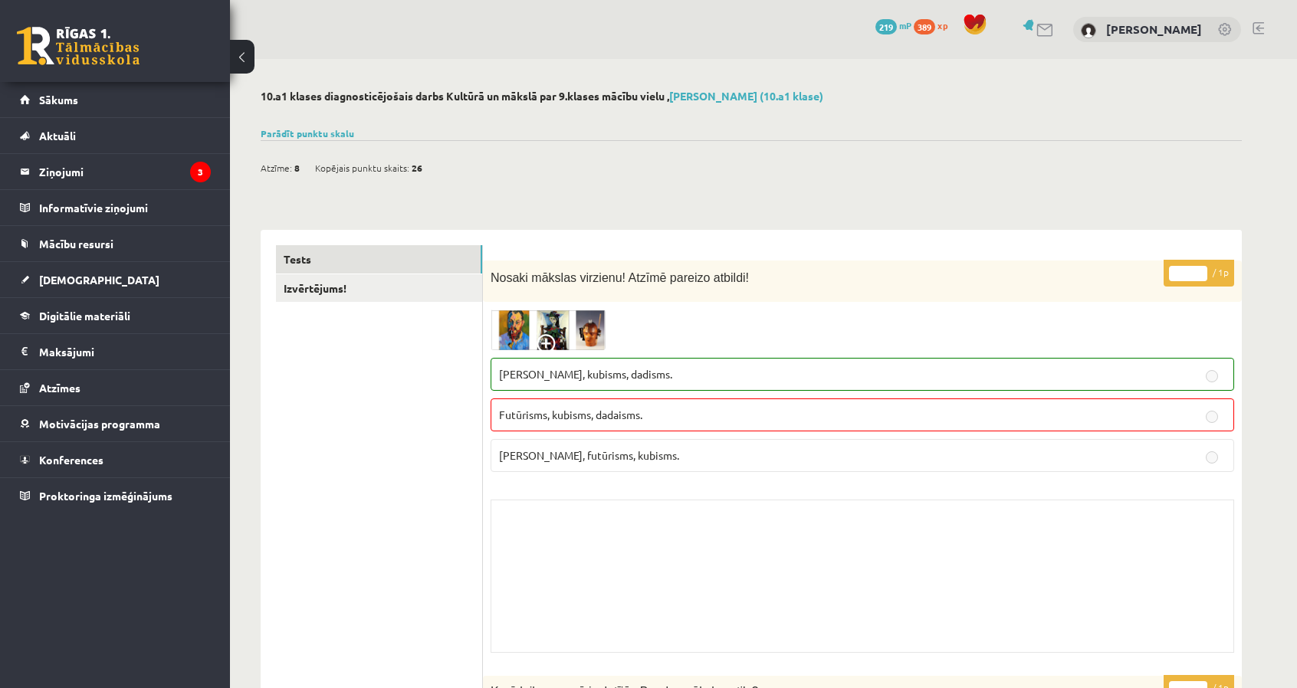
click at [780, 381] on p "Fovisms, kubisms, dadisms." at bounding box center [862, 374] width 727 height 16
click at [637, 423] on label "Futūrisms, kubisms, dadaisms." at bounding box center [863, 415] width 744 height 33
click at [636, 378] on p "Fovisms, kubisms, dadisms." at bounding box center [862, 374] width 727 height 16
click at [383, 286] on link "Izvērtējums!" at bounding box center [379, 288] width 206 height 28
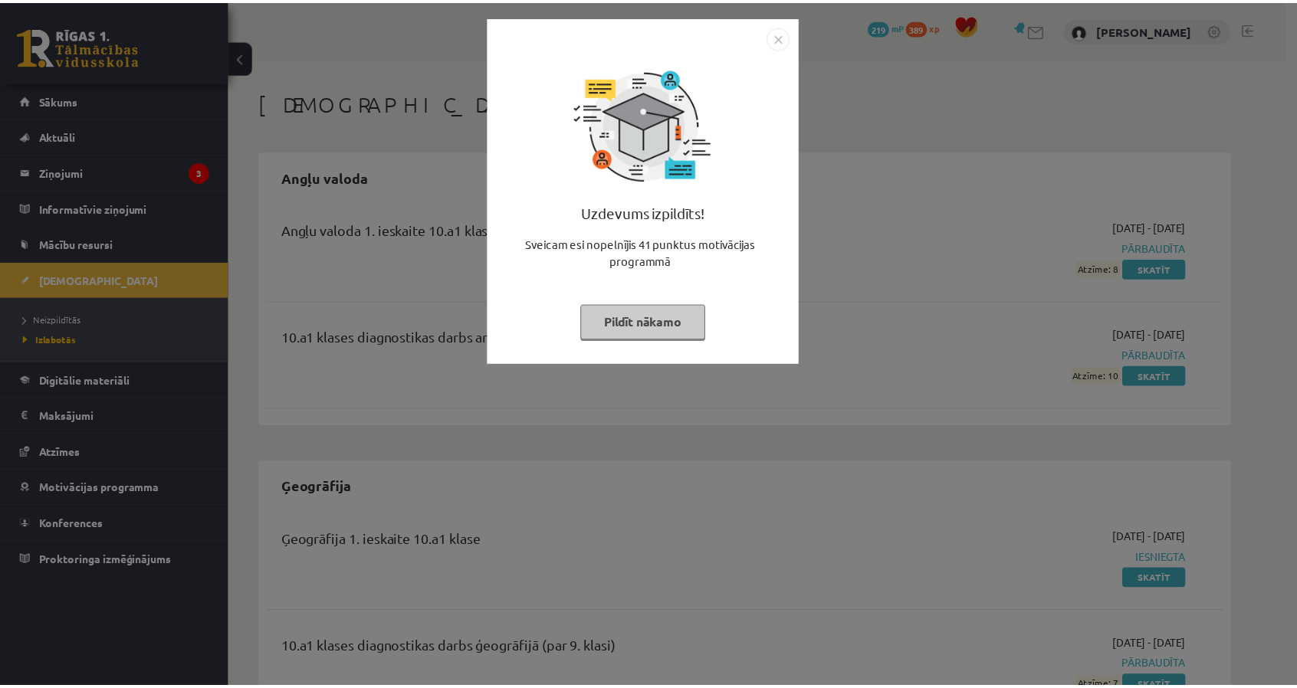
scroll to position [481, 0]
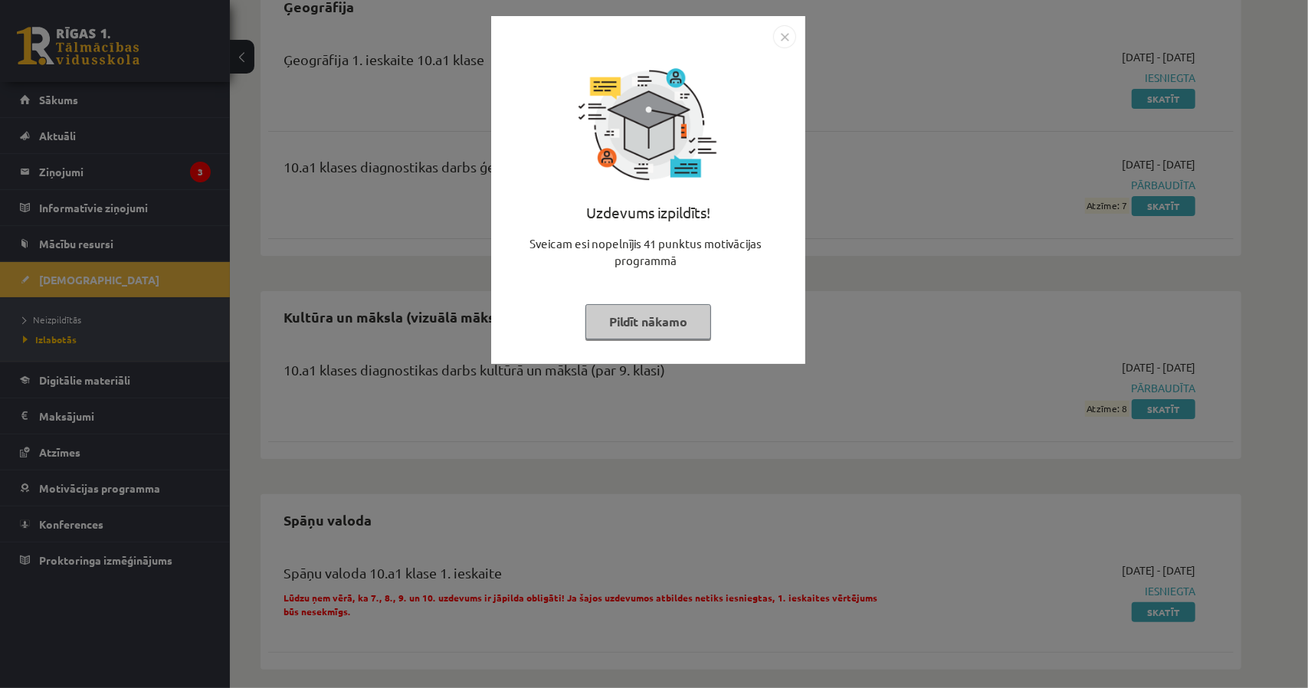
click at [773, 34] on img "Close" at bounding box center [784, 36] width 23 height 23
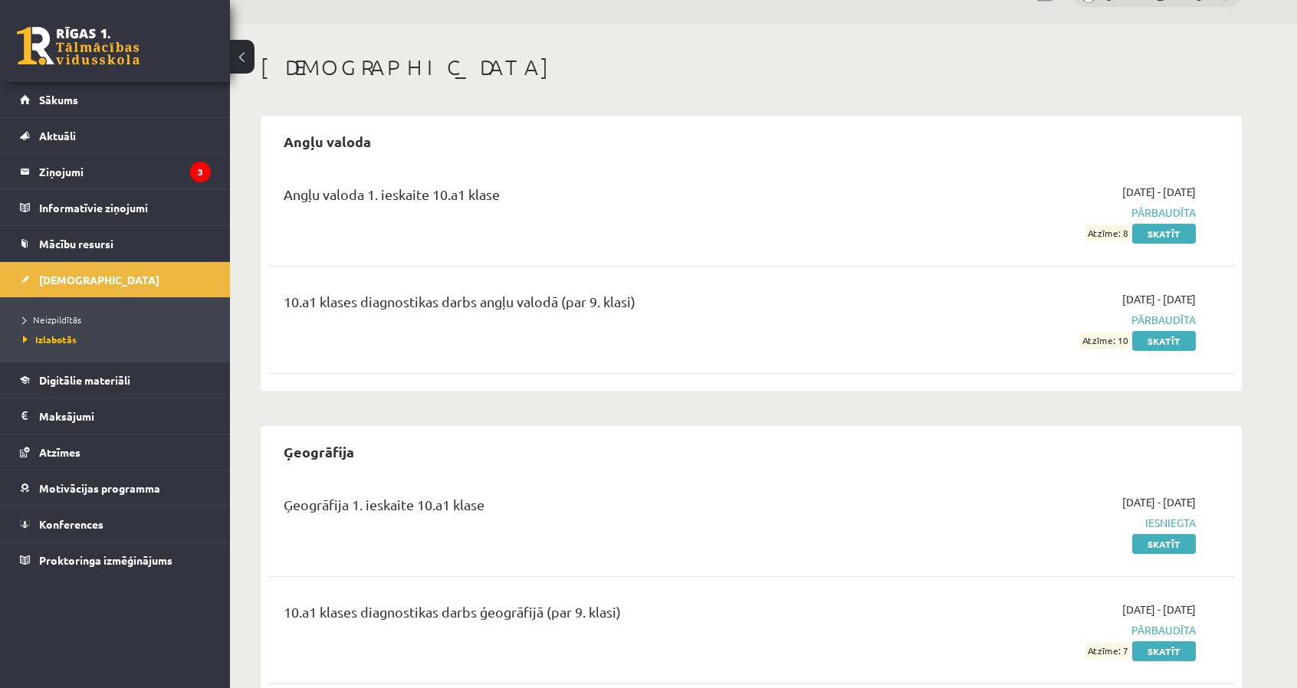
scroll to position [0, 0]
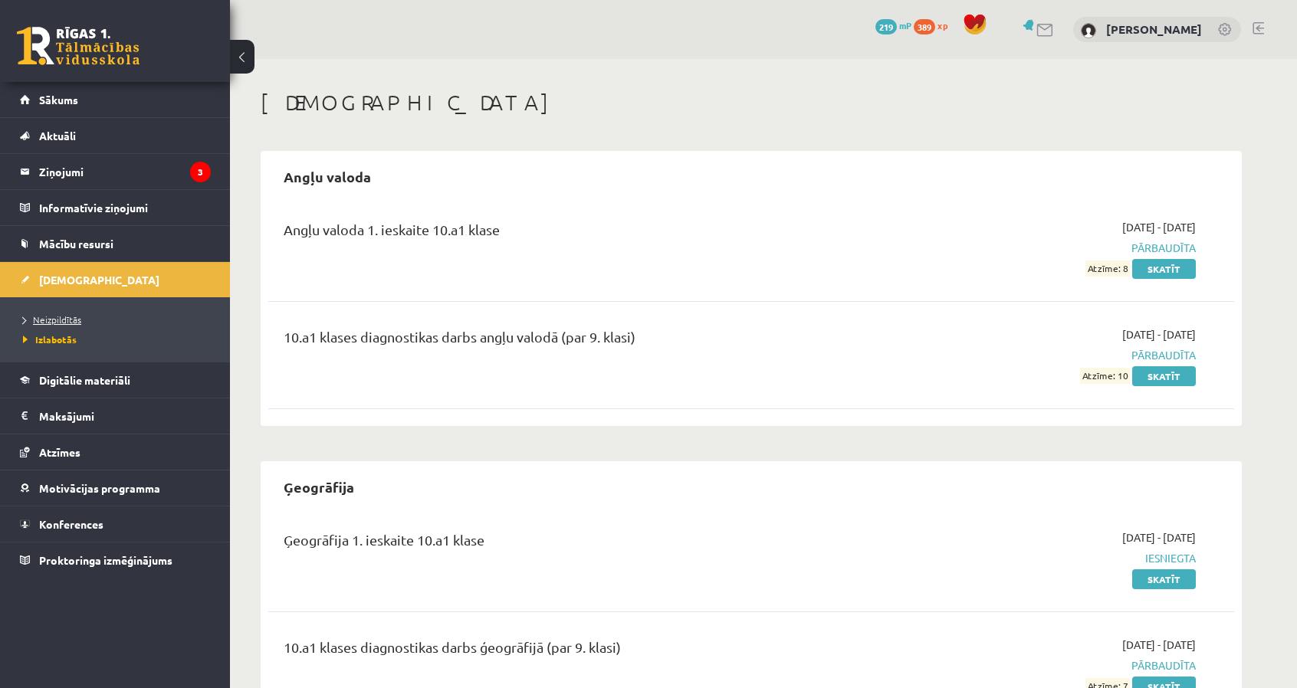
click at [52, 321] on span "Neizpildītās" at bounding box center [52, 319] width 58 height 12
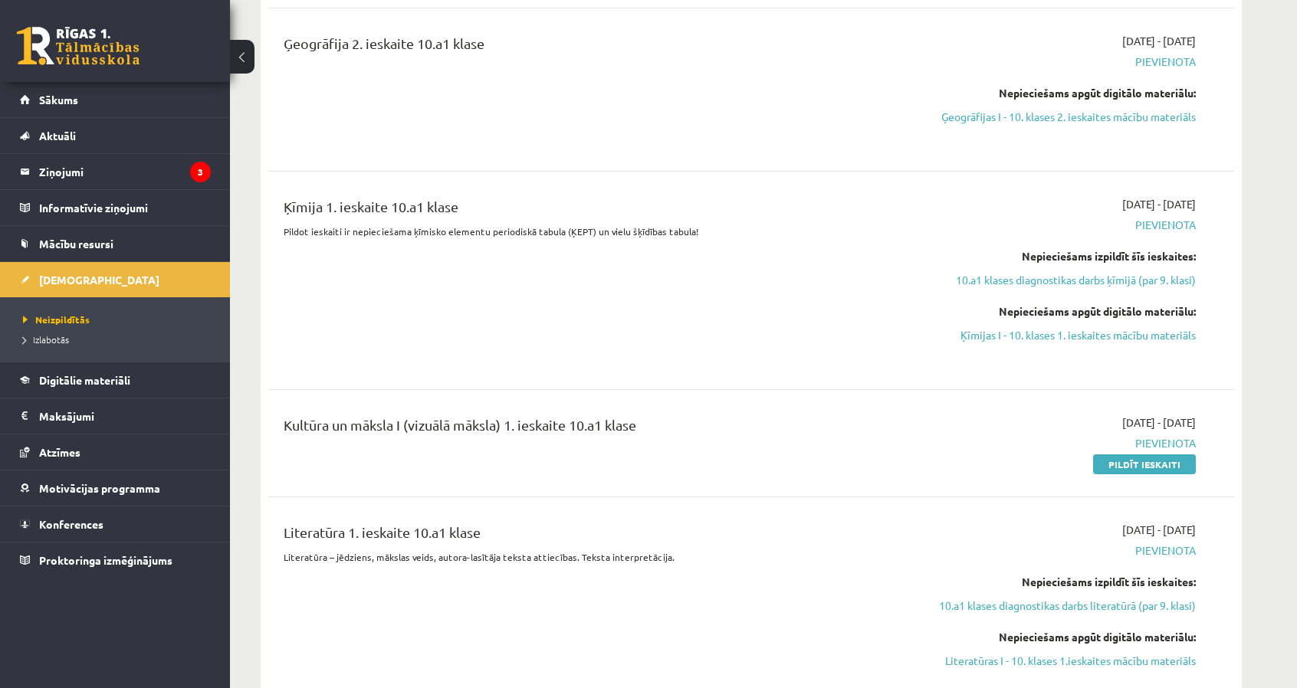
scroll to position [1380, 0]
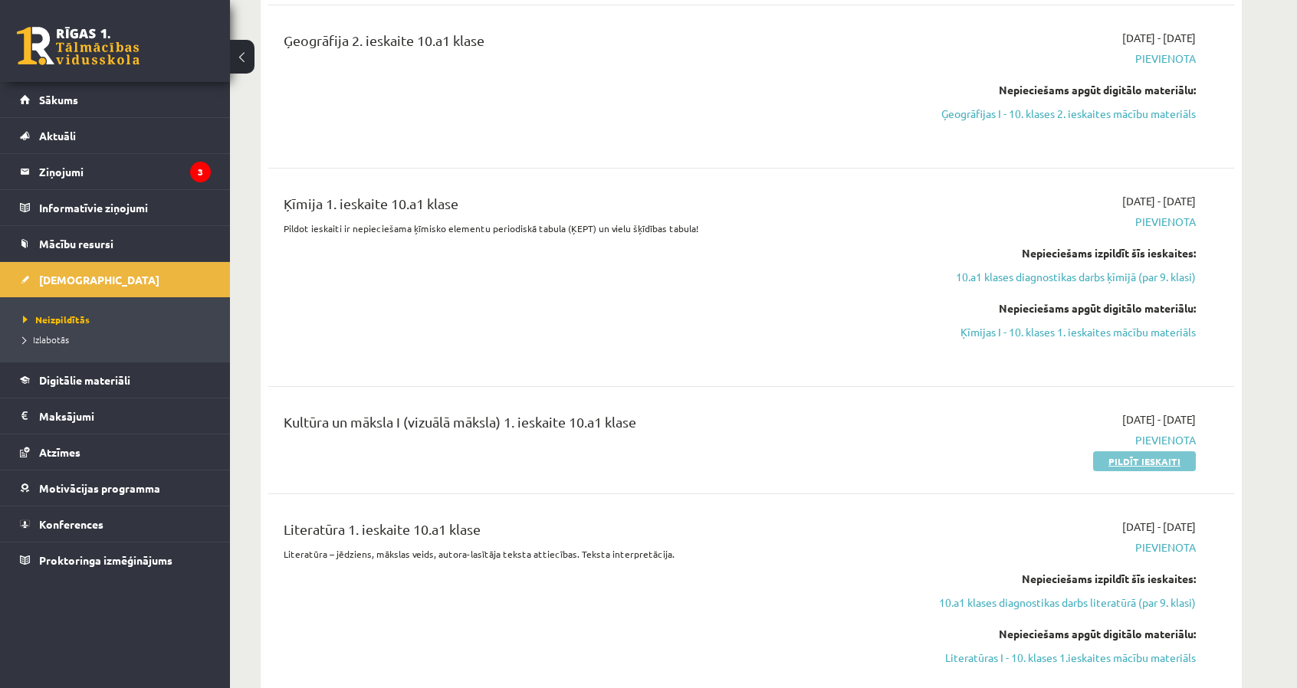
click at [1115, 455] on link "Pildīt ieskaiti" at bounding box center [1144, 461] width 103 height 20
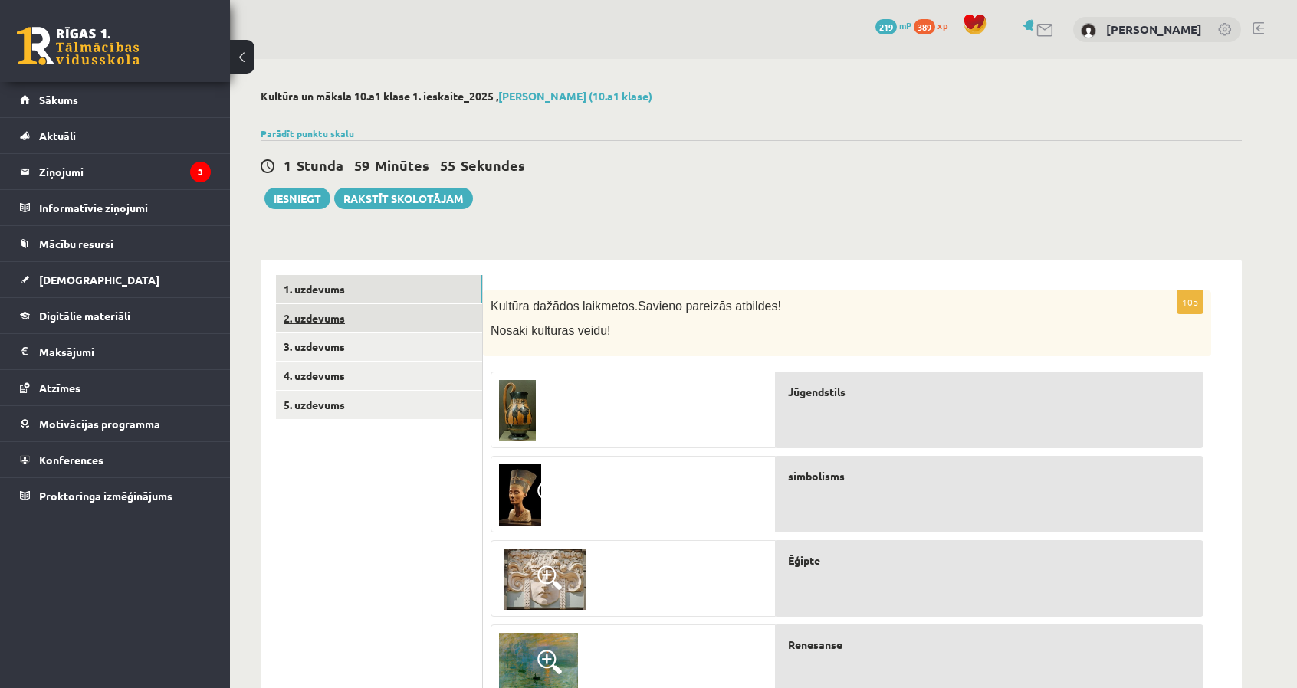
click at [360, 309] on link "2. uzdevums" at bounding box center [379, 318] width 206 height 28
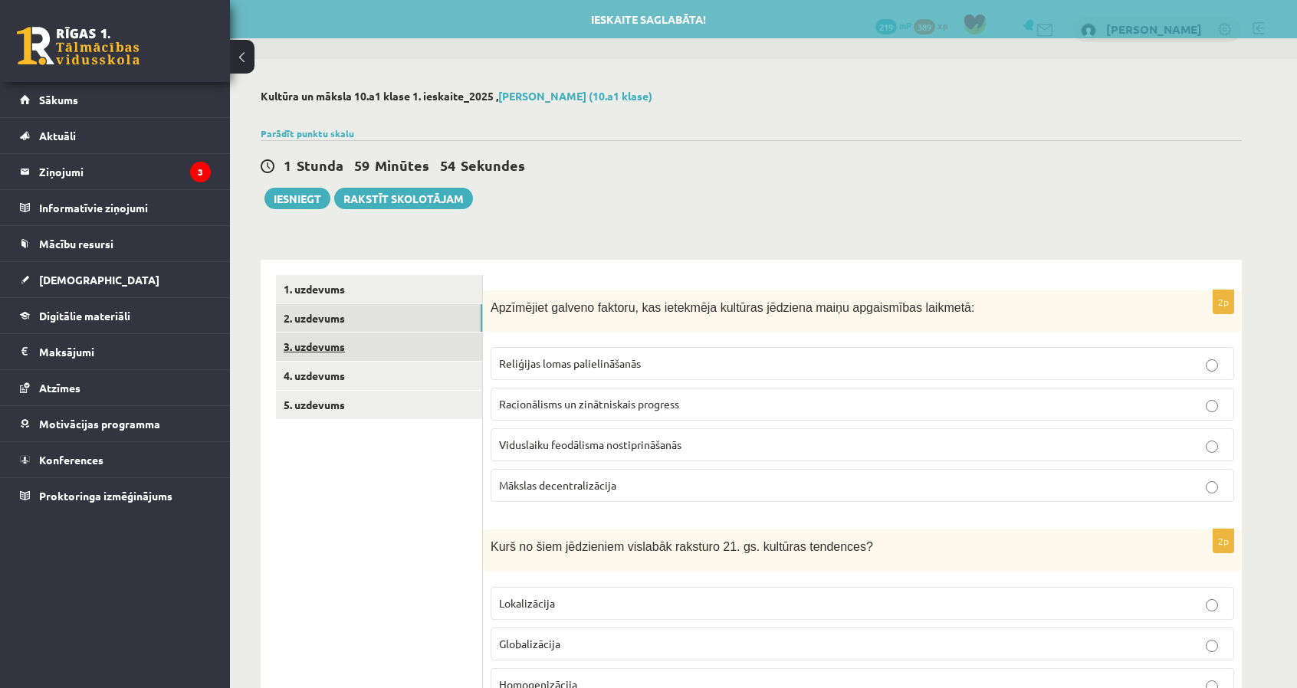
click at [385, 350] on link "3. uzdevums" at bounding box center [379, 347] width 206 height 28
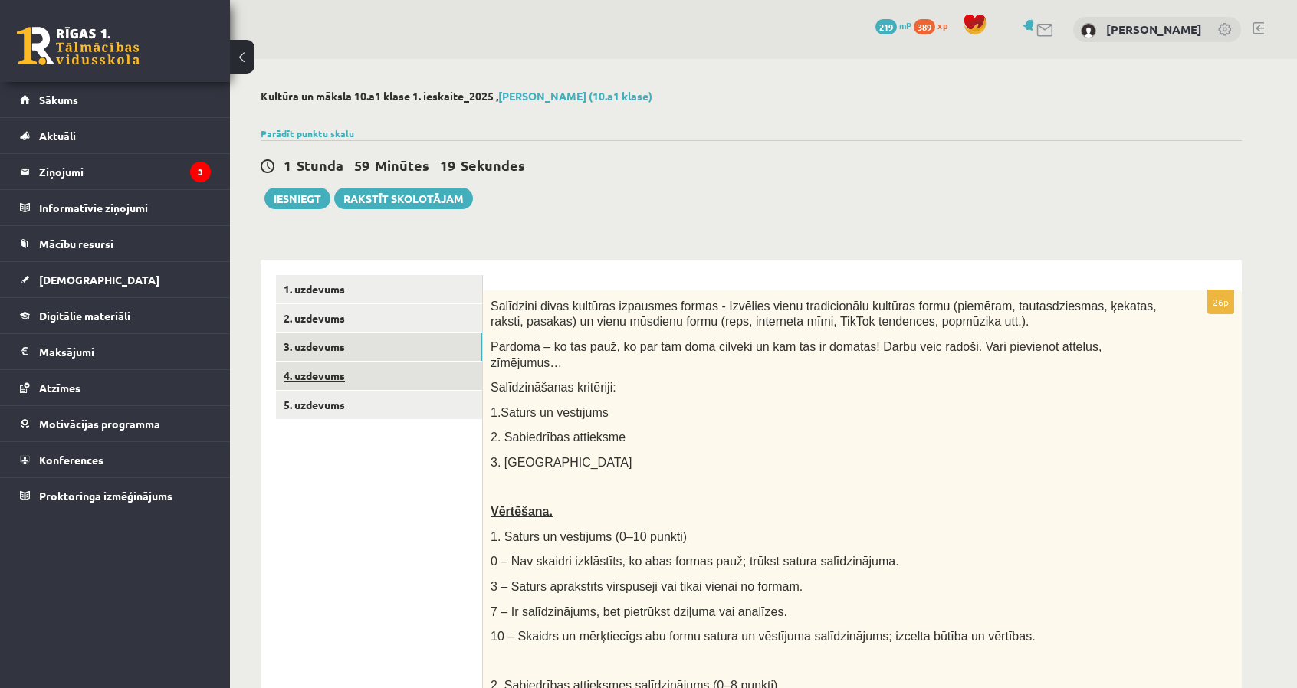
click at [362, 374] on link "4. uzdevums" at bounding box center [379, 376] width 206 height 28
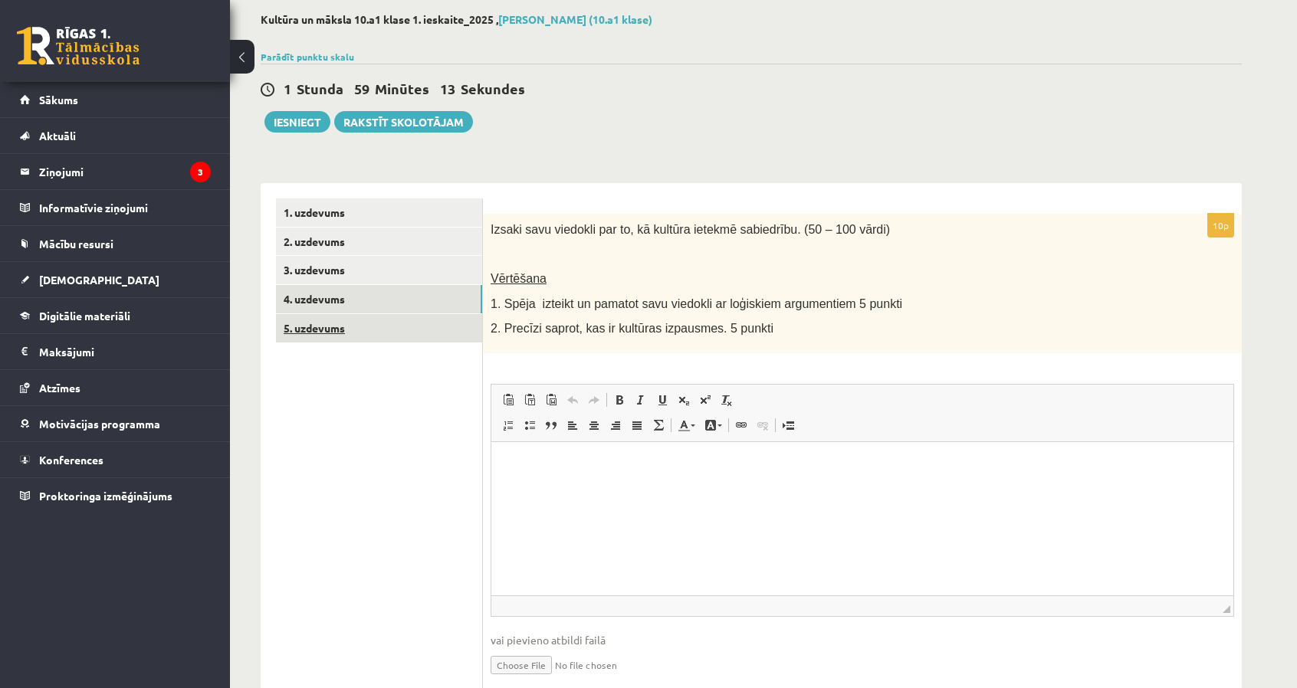
click at [424, 338] on link "5. uzdevums" at bounding box center [379, 328] width 206 height 28
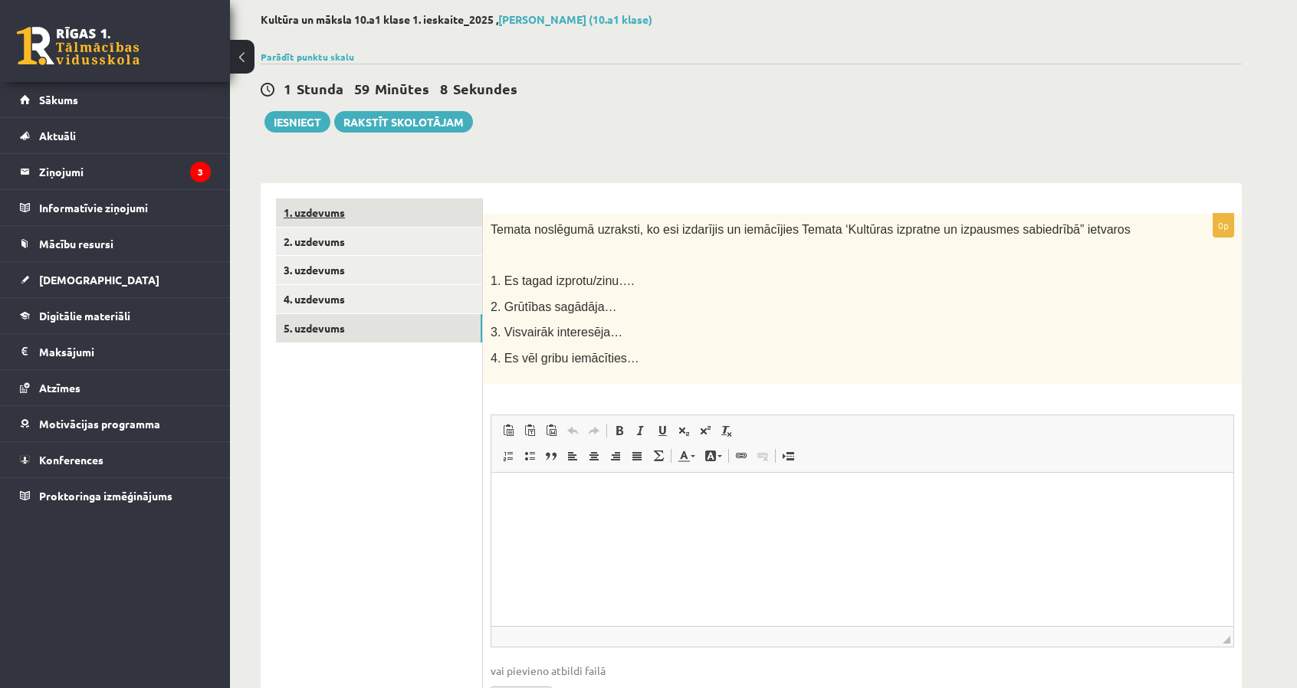
click at [416, 222] on link "1. uzdevums" at bounding box center [379, 213] width 206 height 28
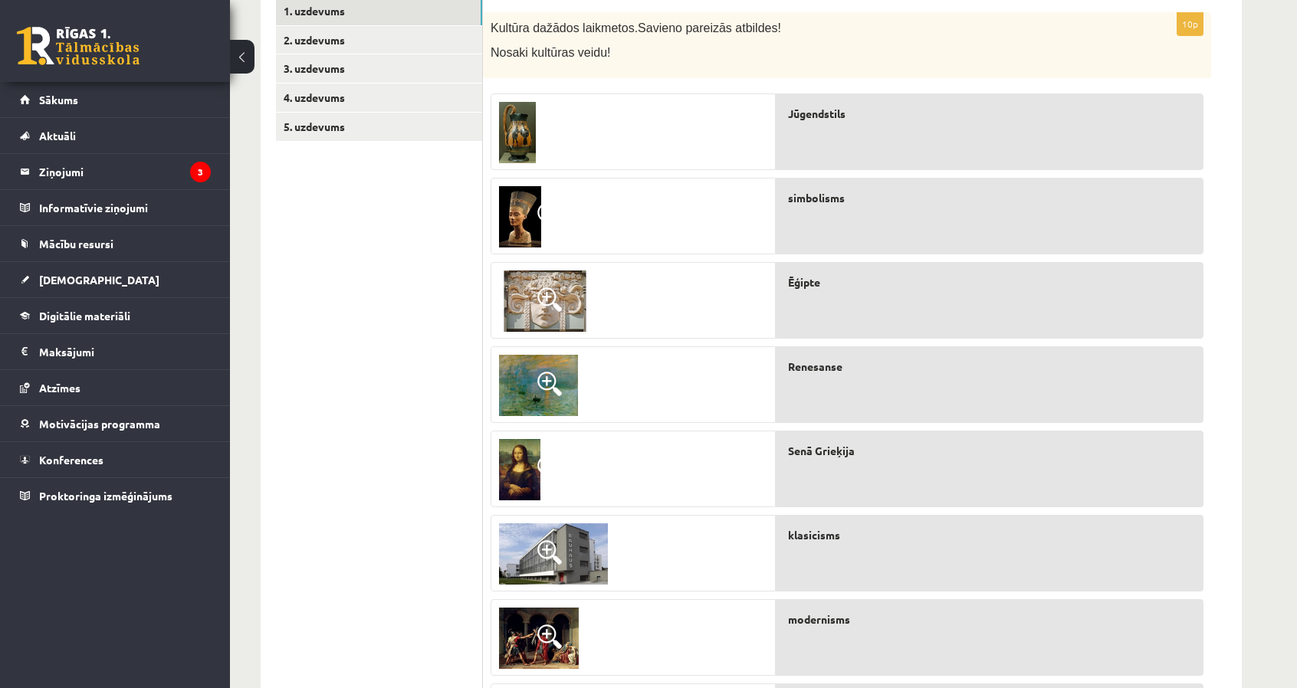
scroll to position [266, 0]
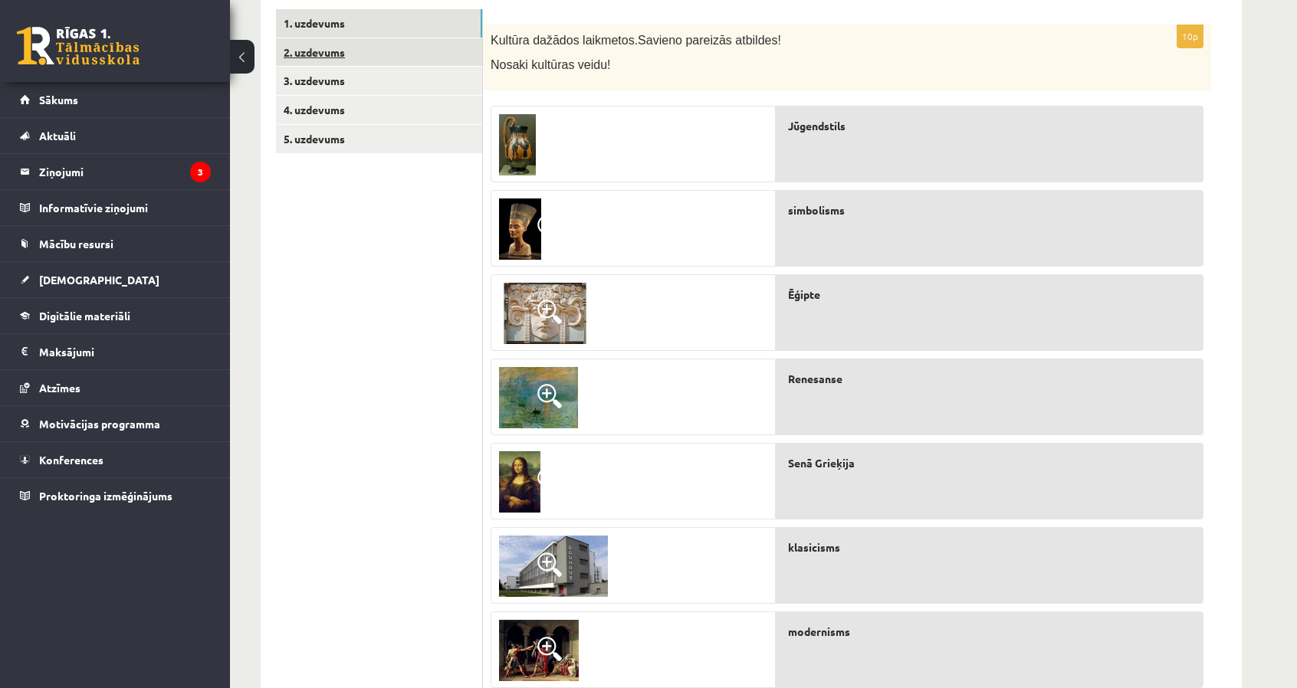
click at [428, 61] on link "2. uzdevums" at bounding box center [379, 52] width 206 height 28
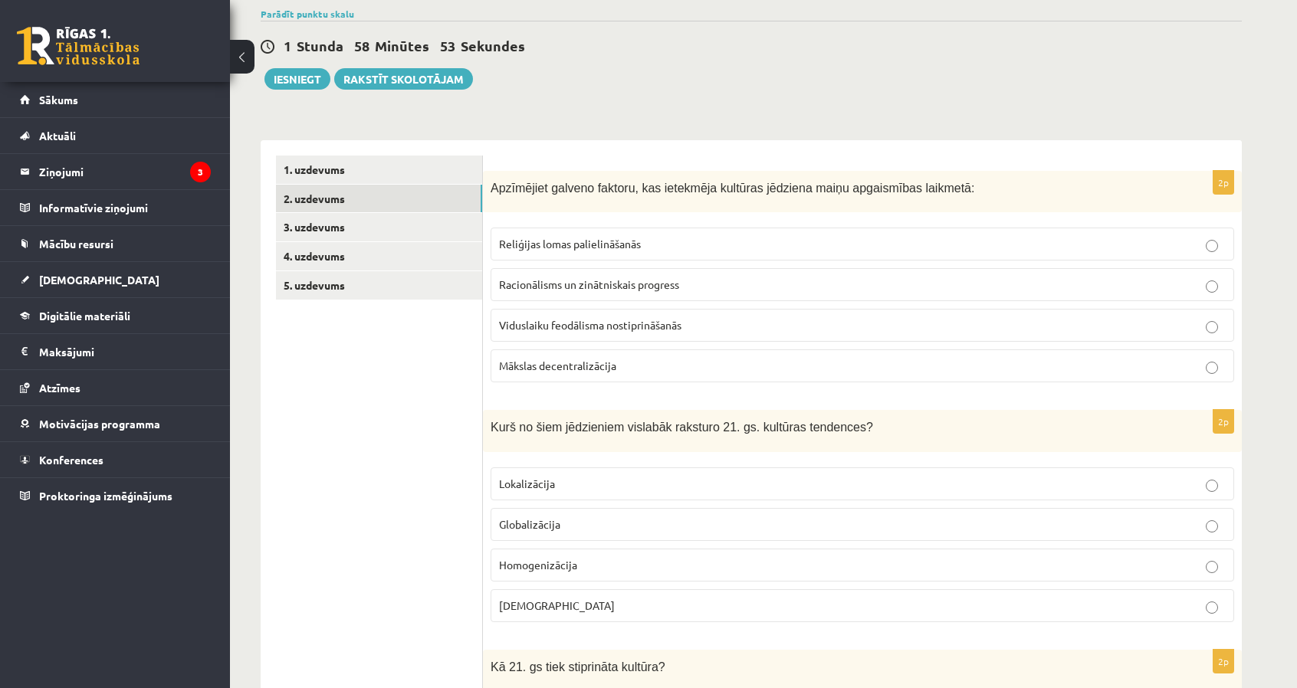
scroll to position [59, 0]
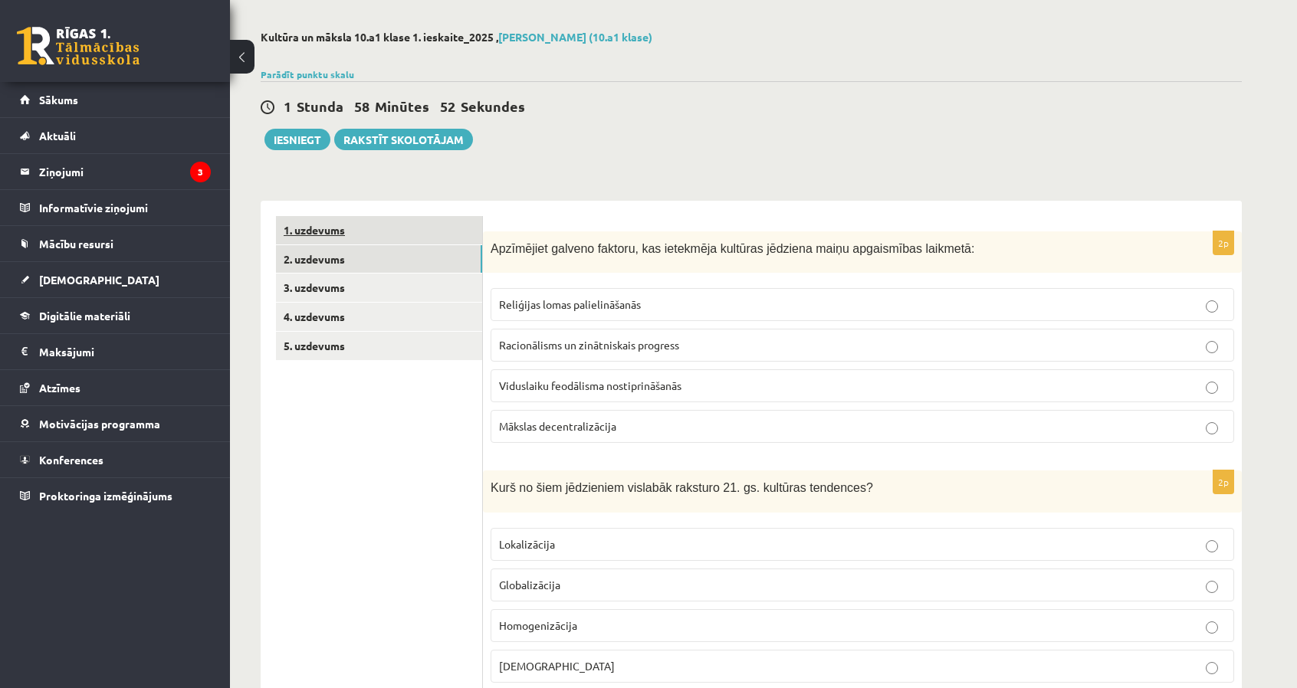
click at [446, 243] on link "1. uzdevums" at bounding box center [379, 230] width 206 height 28
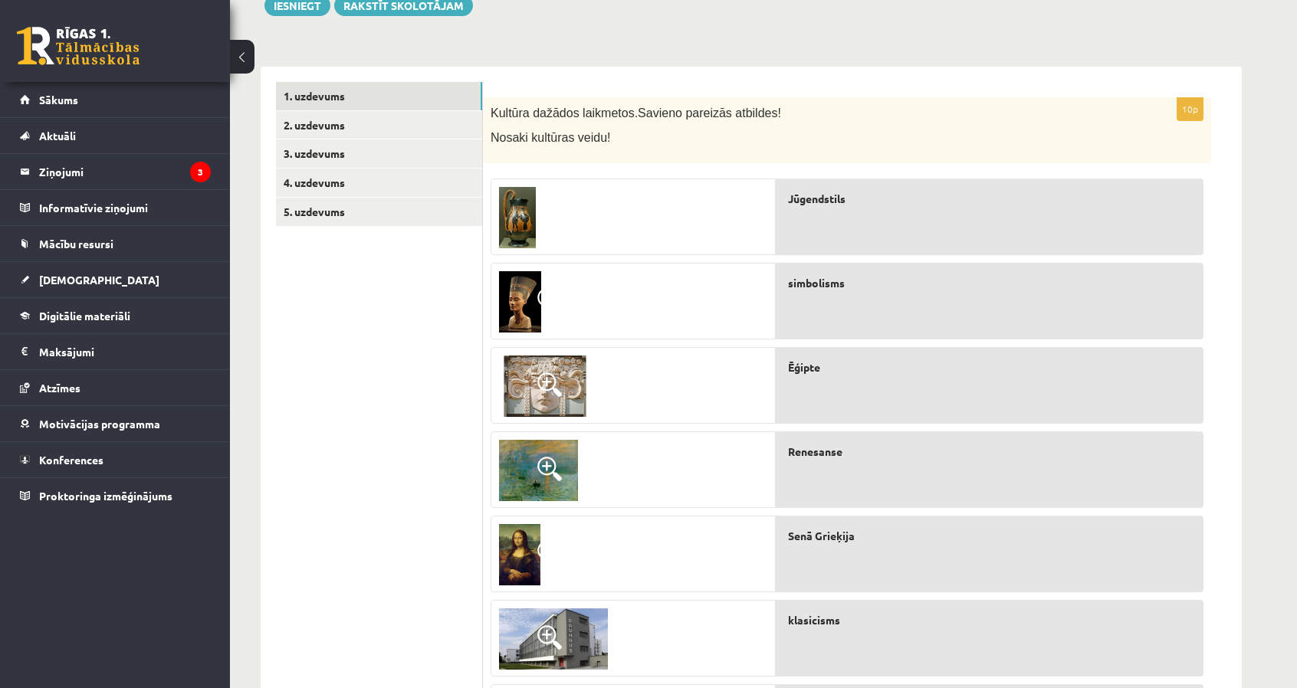
scroll to position [189, 0]
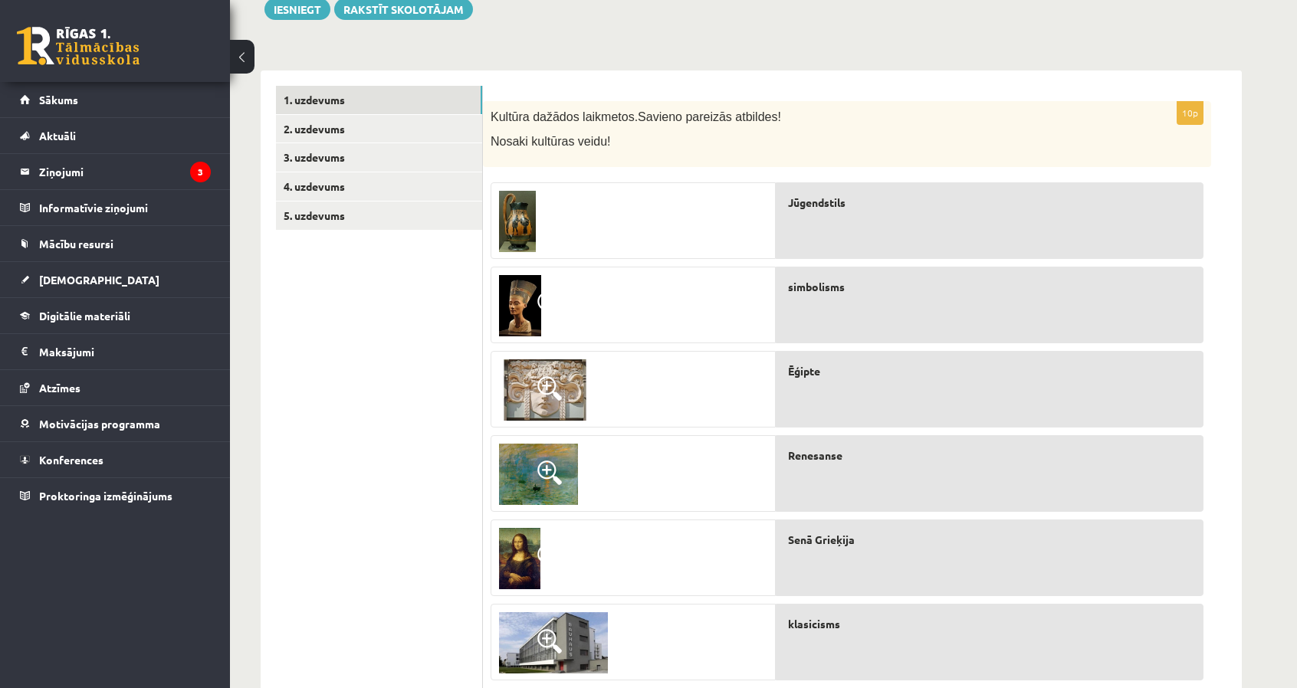
click at [526, 221] on img at bounding box center [517, 221] width 37 height 61
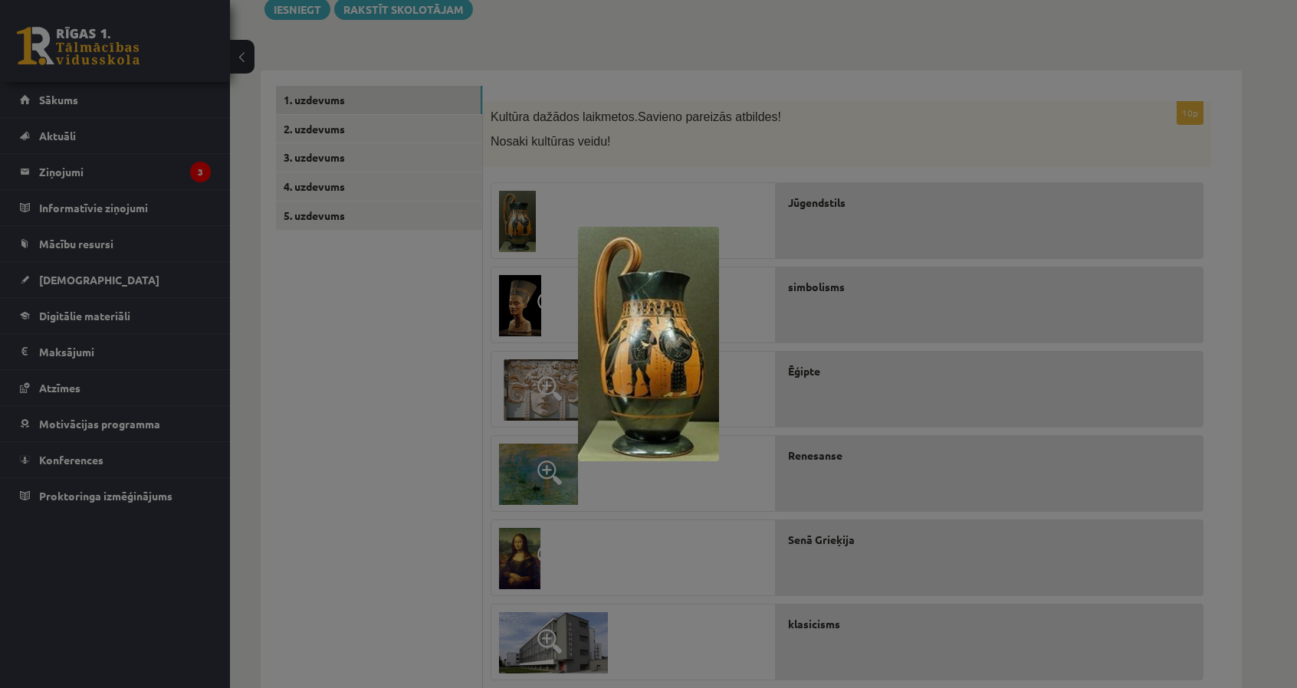
click at [535, 228] on div at bounding box center [648, 344] width 1297 height 688
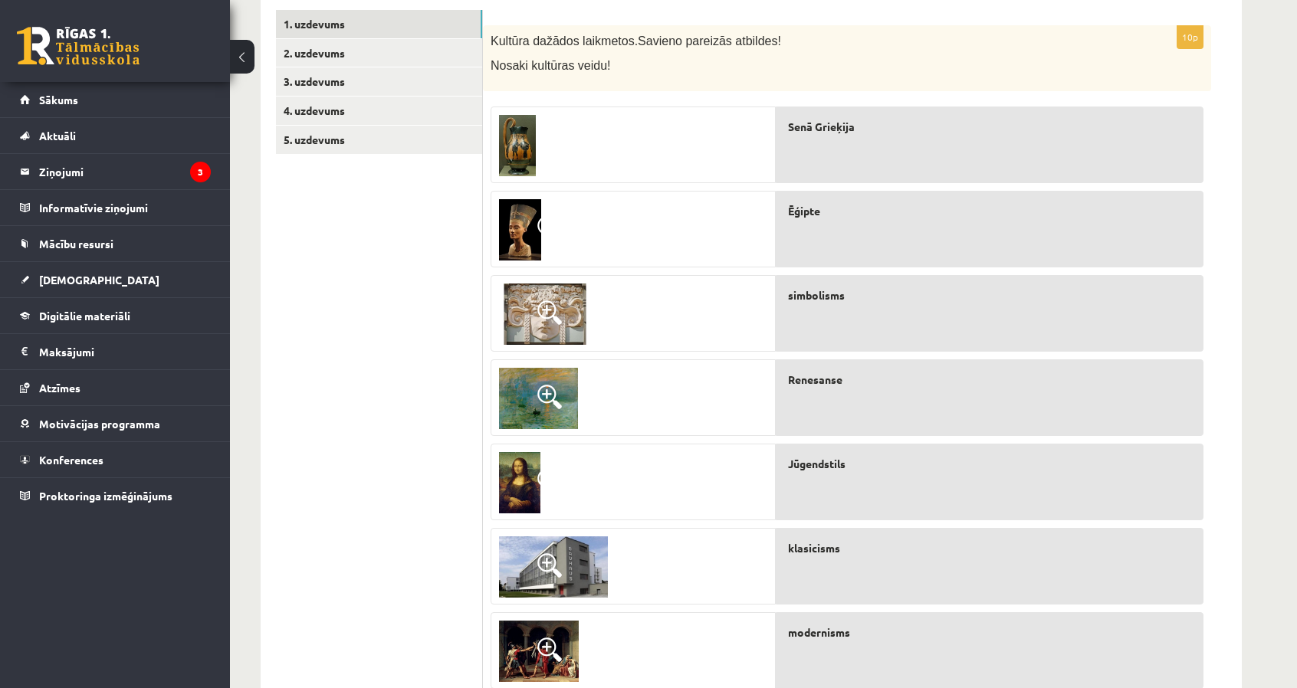
scroll to position [266, 0]
click at [579, 315] on img at bounding box center [545, 313] width 92 height 61
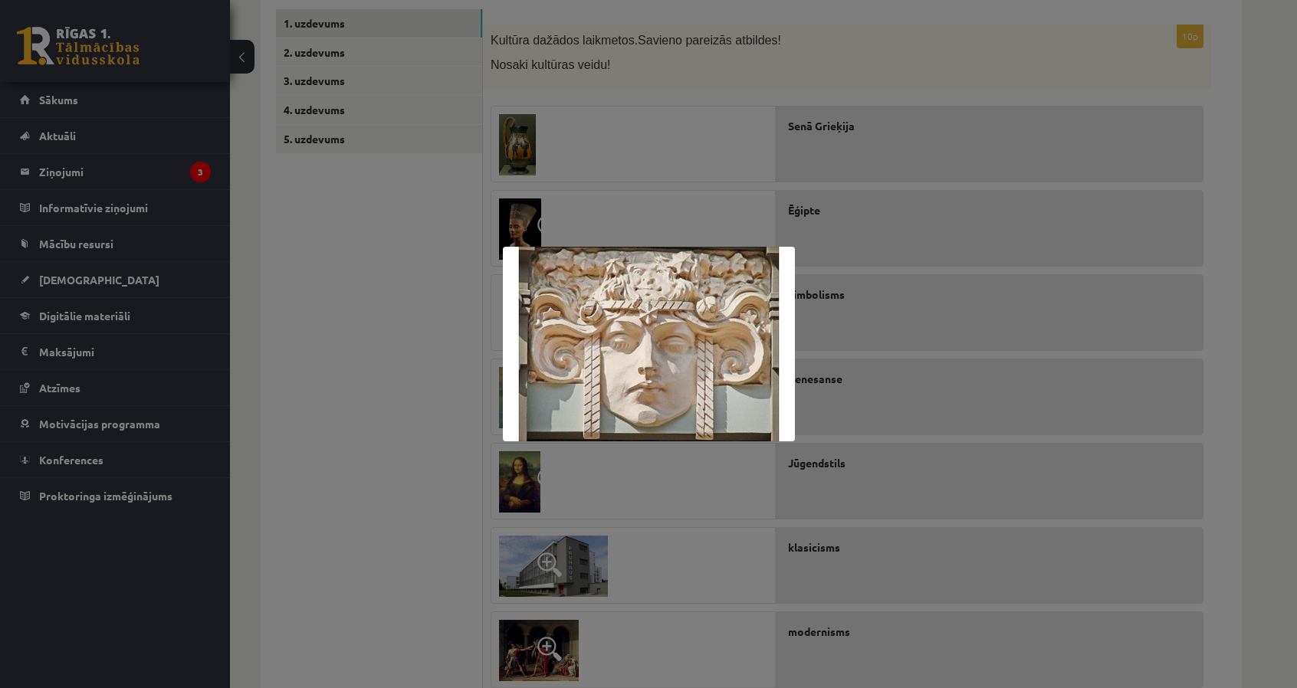
click at [868, 440] on div at bounding box center [648, 344] width 1297 height 688
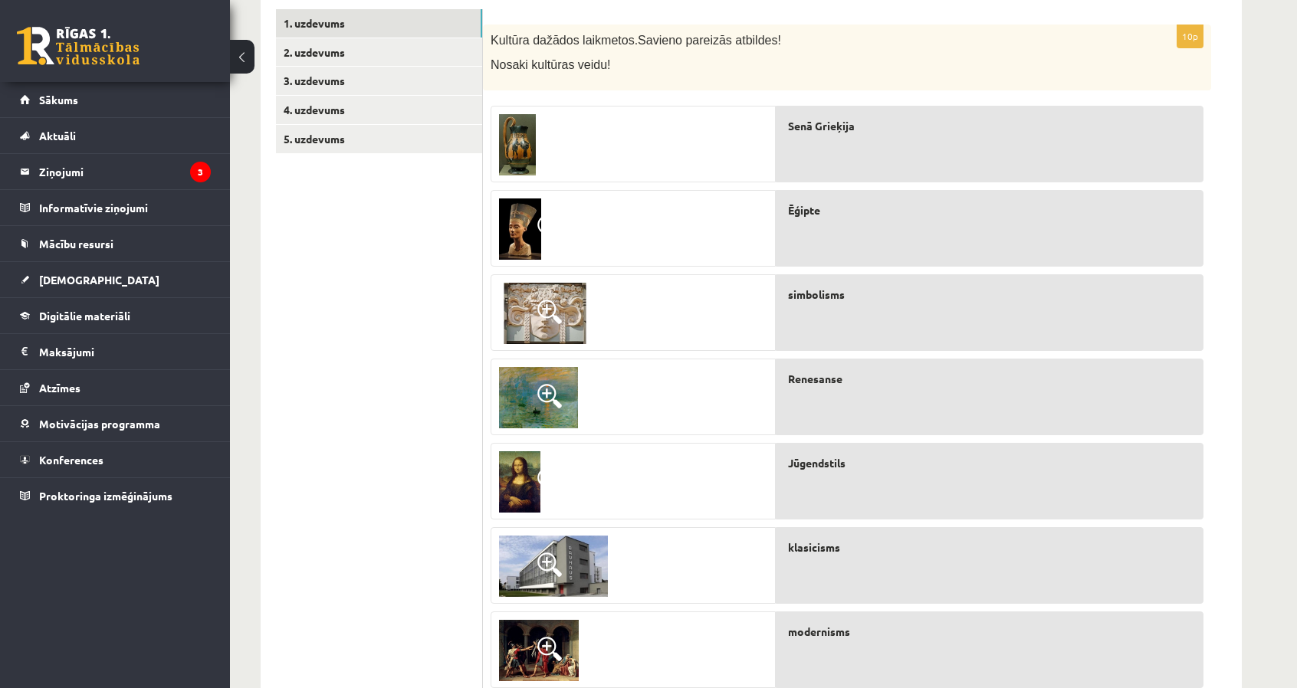
click at [530, 422] on img at bounding box center [538, 397] width 79 height 61
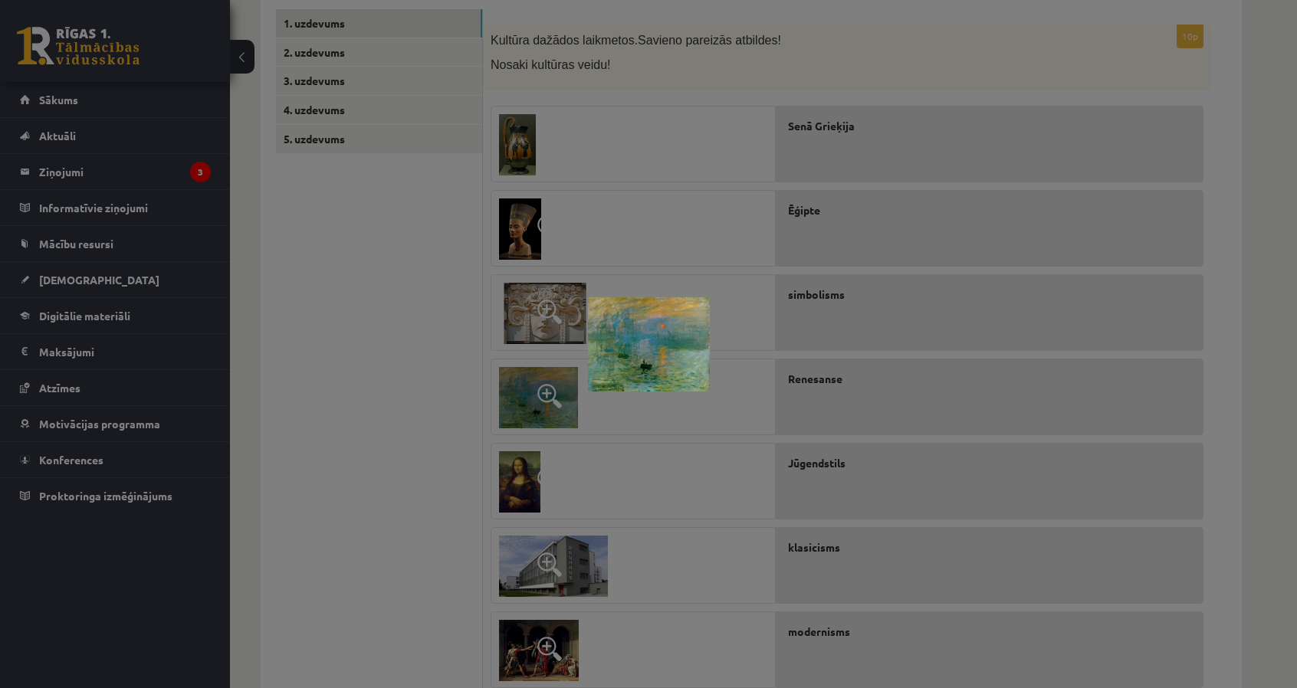
click at [665, 340] on img at bounding box center [649, 344] width 122 height 94
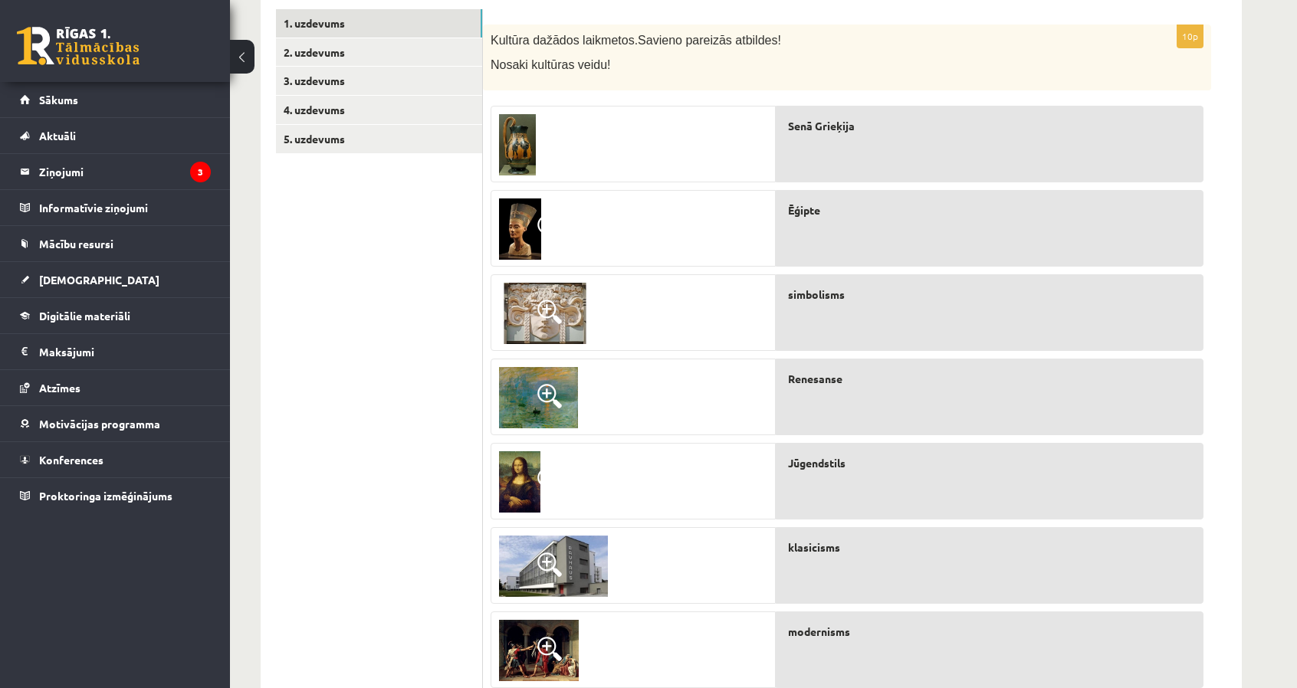
click at [545, 398] on span at bounding box center [549, 396] width 25 height 25
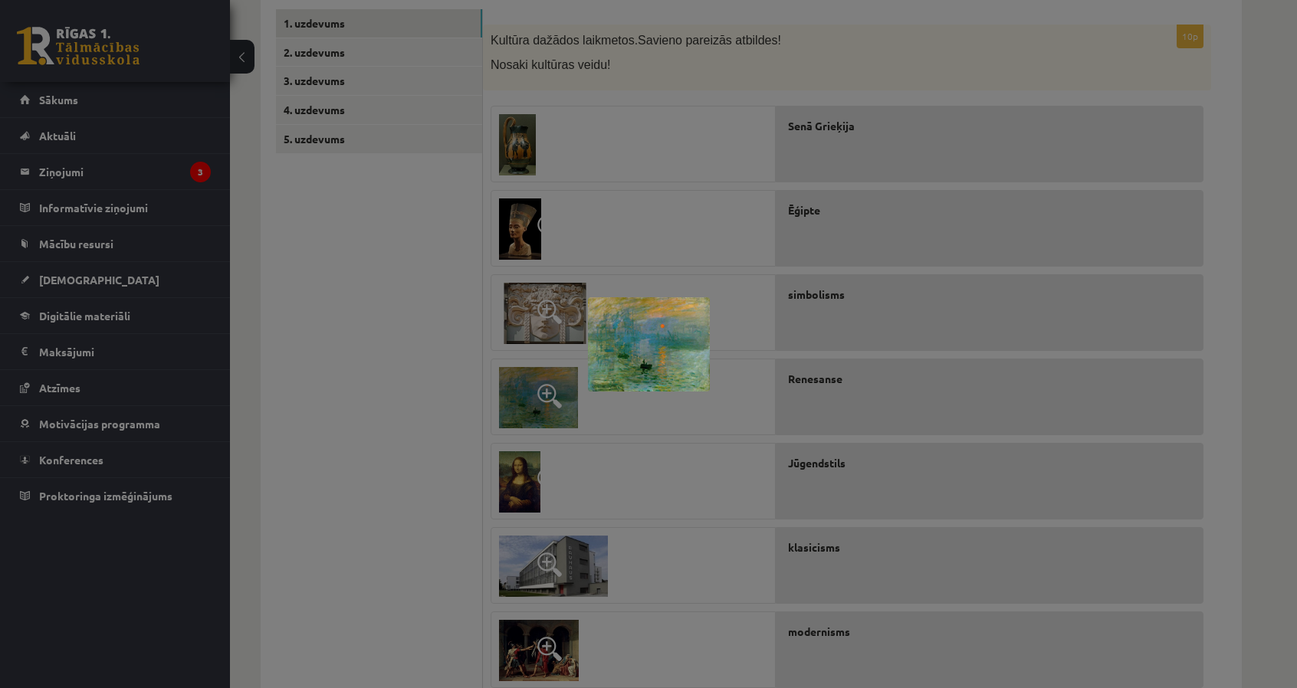
click at [708, 485] on div at bounding box center [648, 344] width 1297 height 688
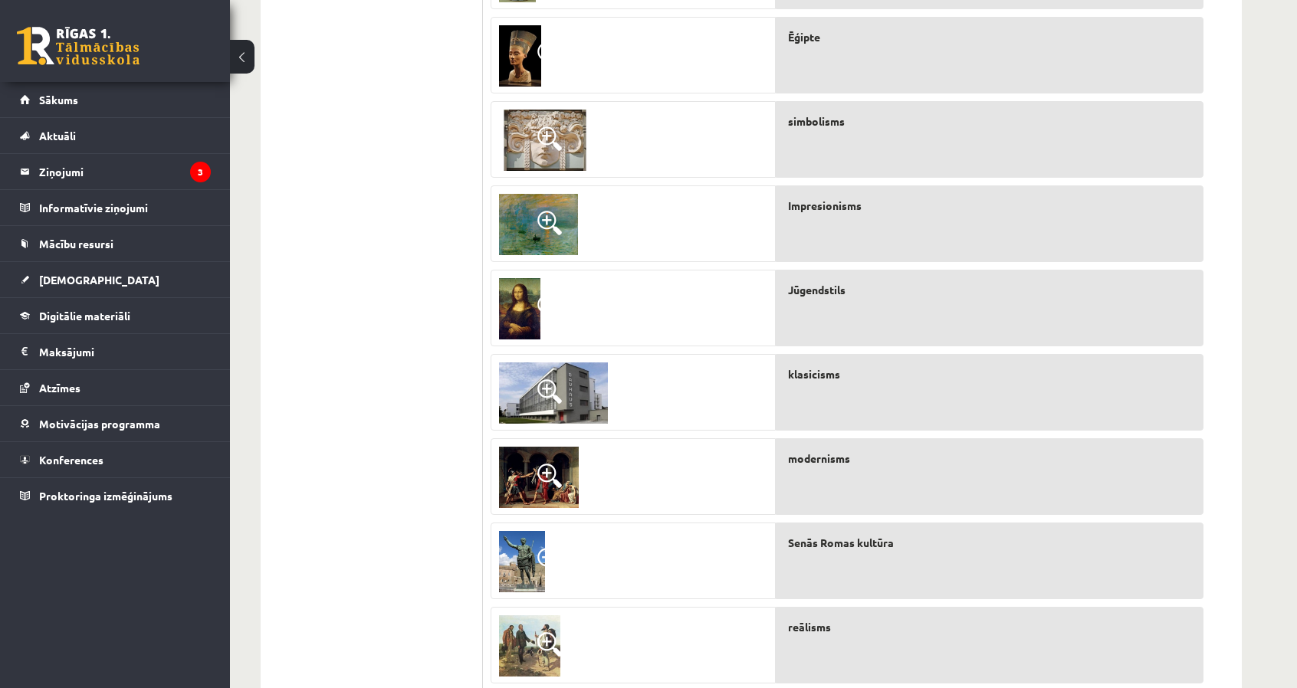
scroll to position [419, 0]
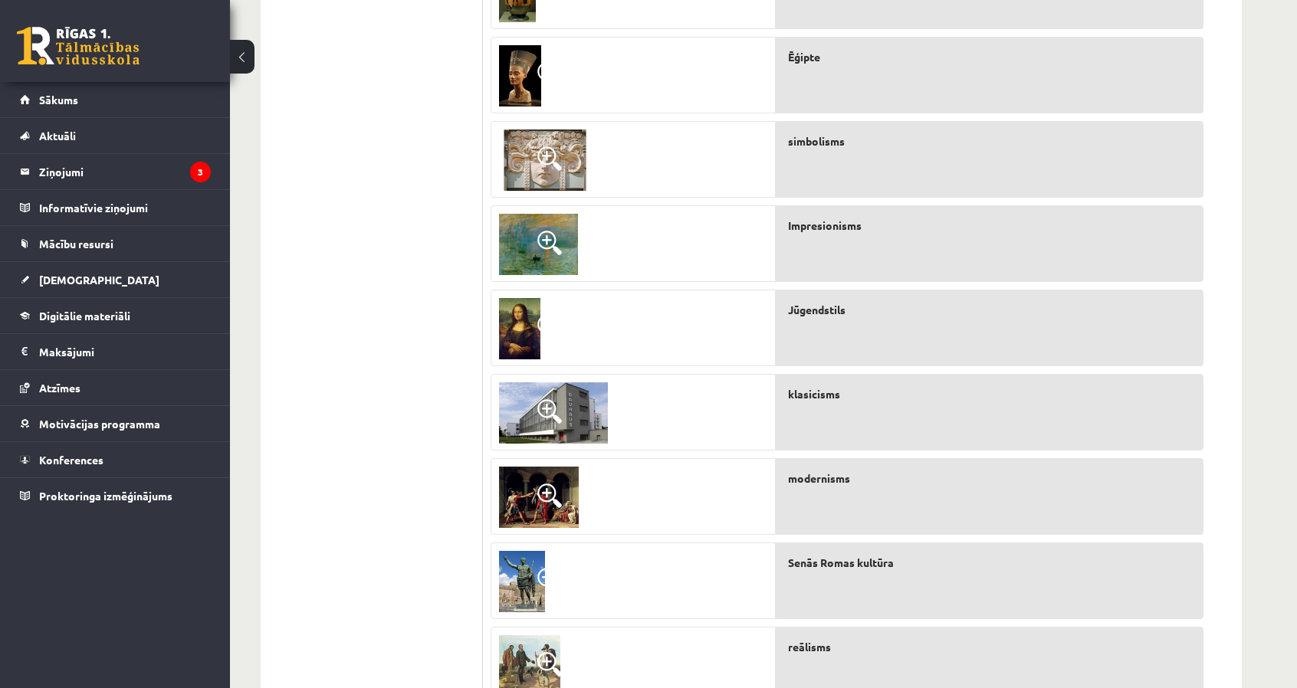
click at [501, 319] on img at bounding box center [519, 328] width 41 height 61
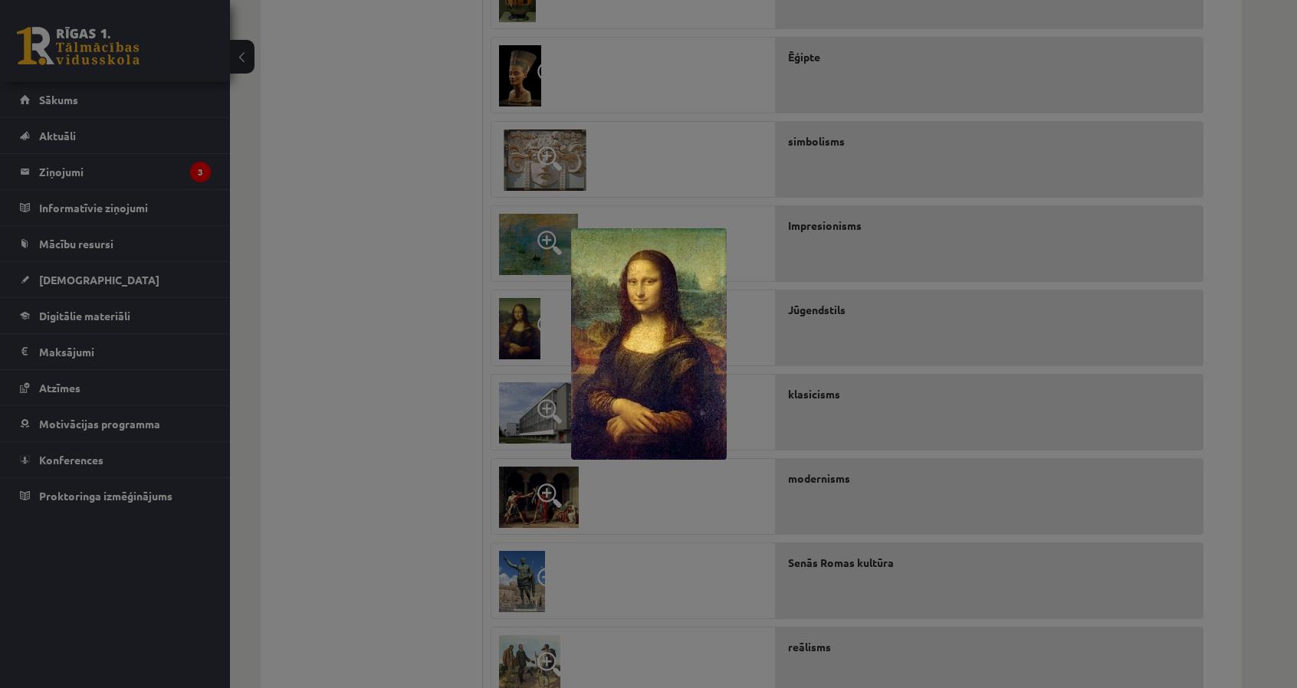
click at [770, 402] on div at bounding box center [648, 344] width 1297 height 688
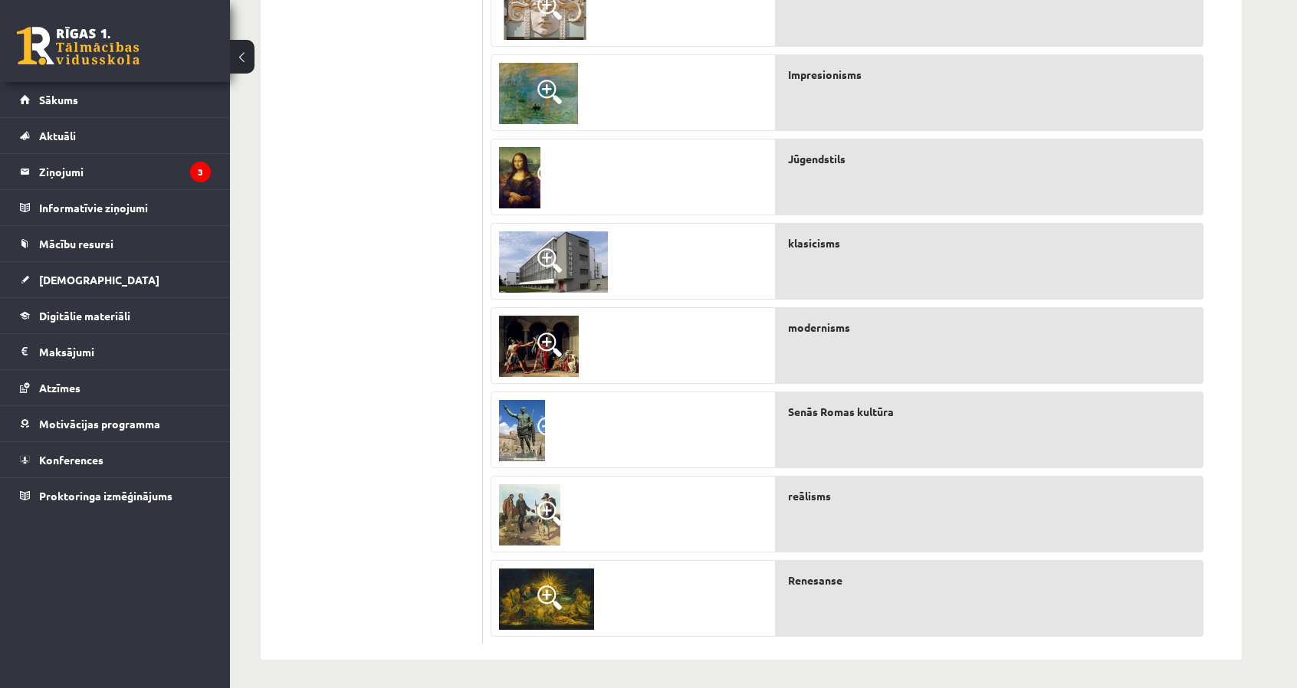
scroll to position [573, 0]
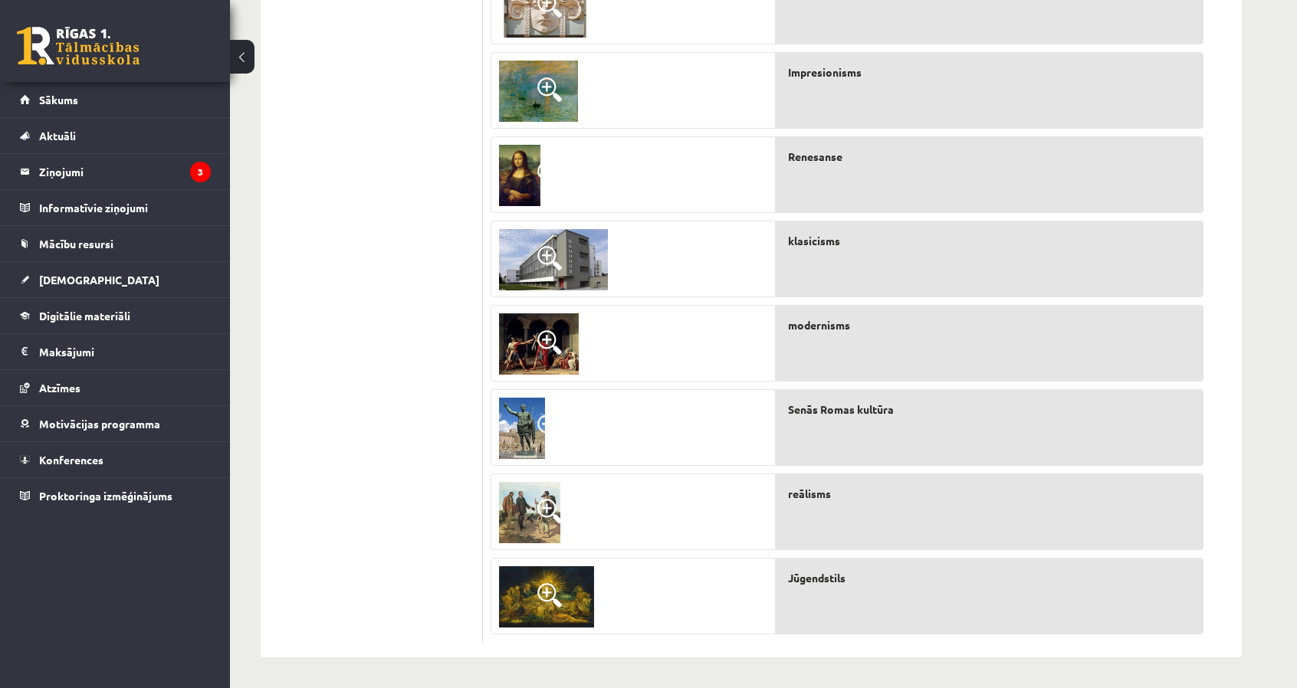
click at [563, 349] on img at bounding box center [539, 343] width 80 height 61
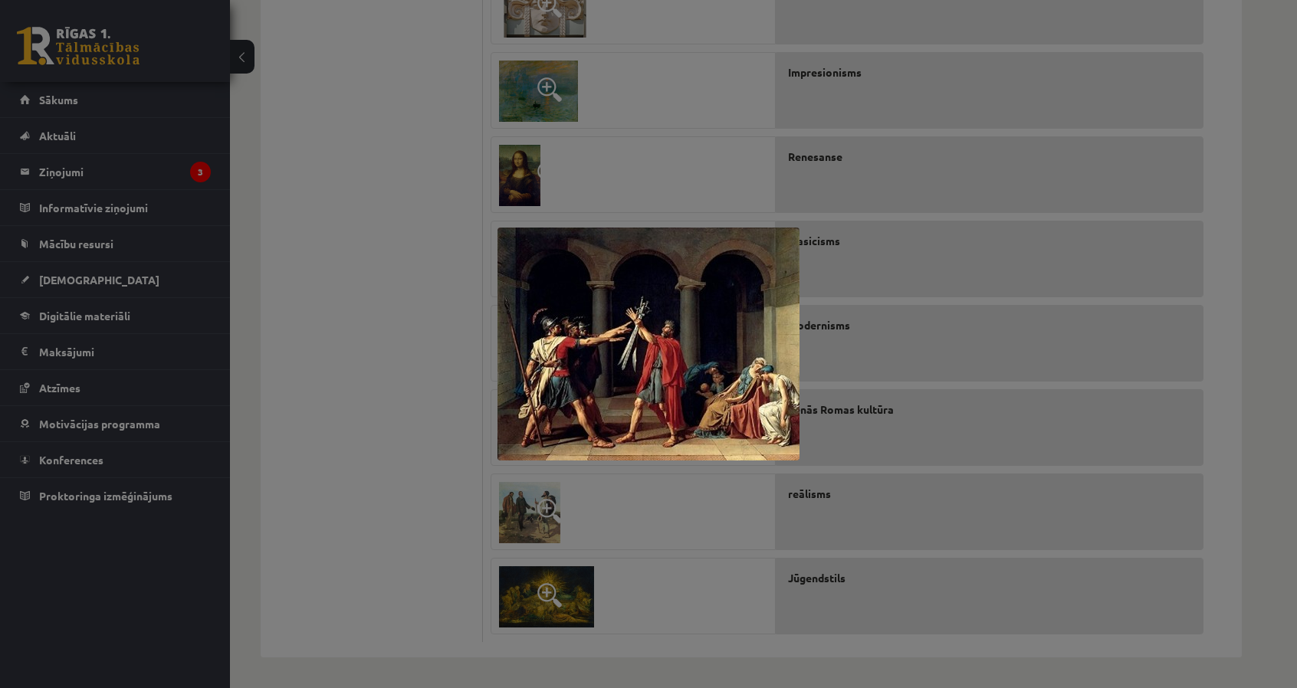
click at [457, 318] on div at bounding box center [648, 344] width 1297 height 688
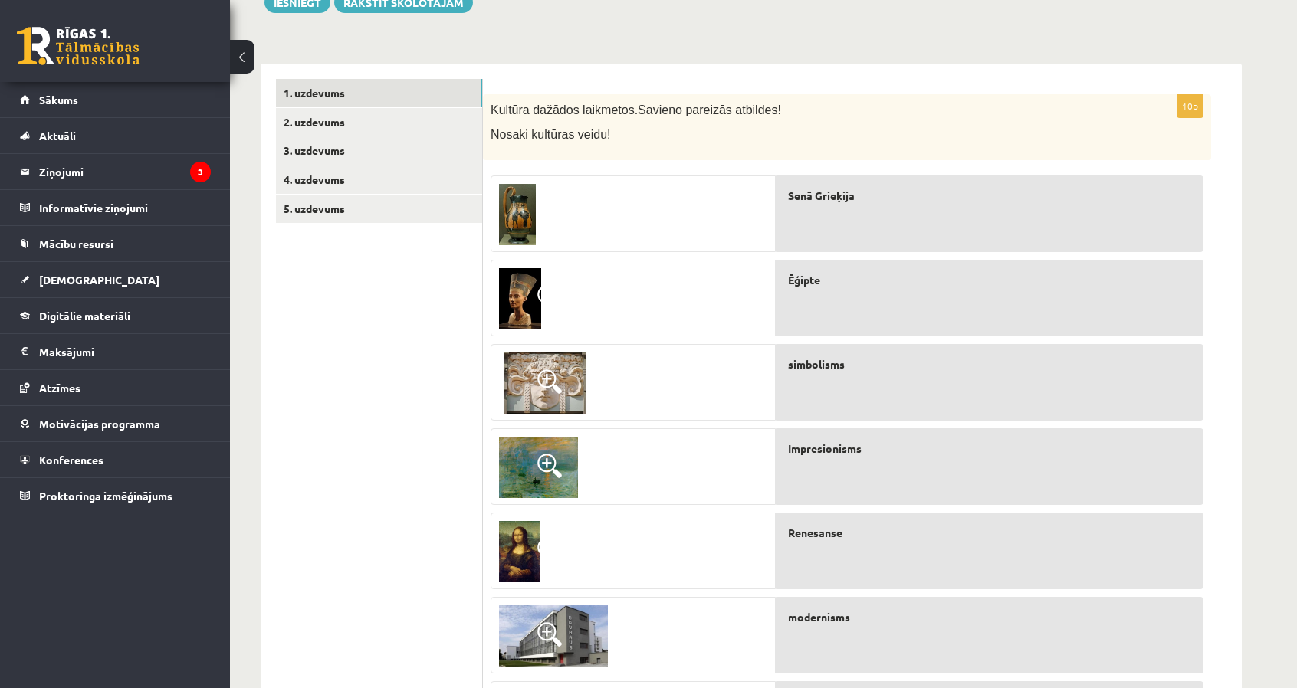
scroll to position [189, 0]
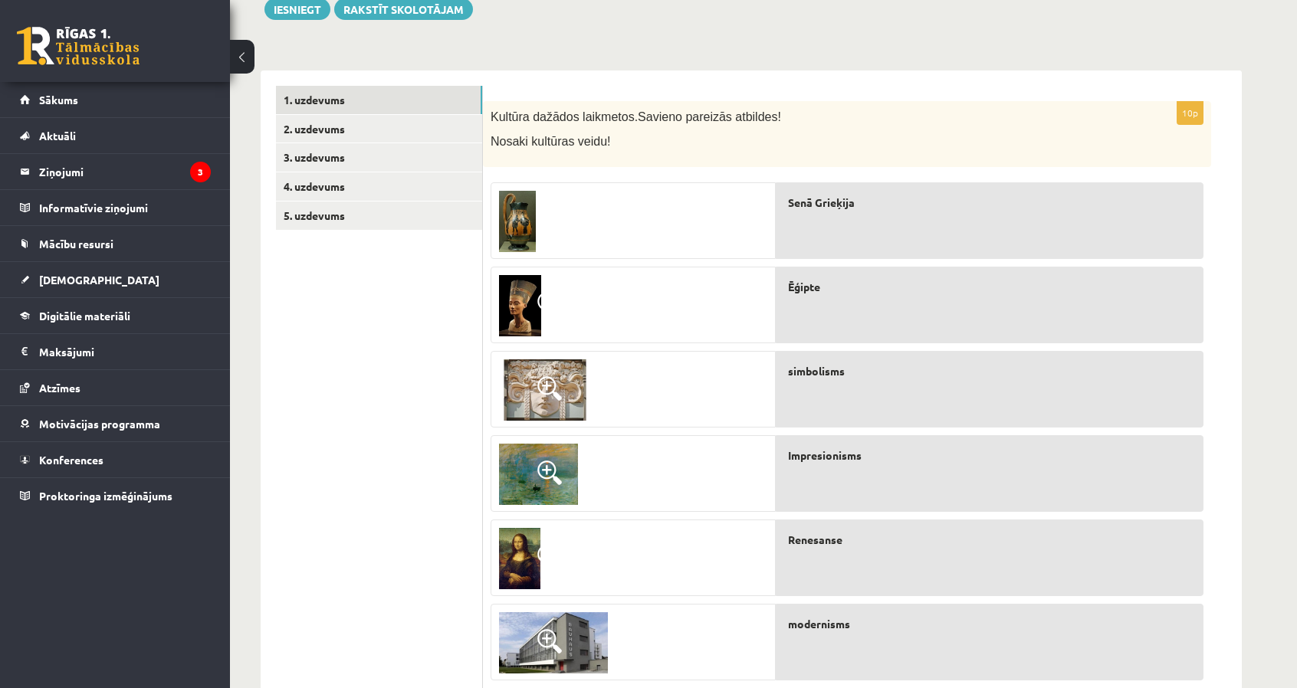
click at [524, 232] on img at bounding box center [517, 221] width 37 height 61
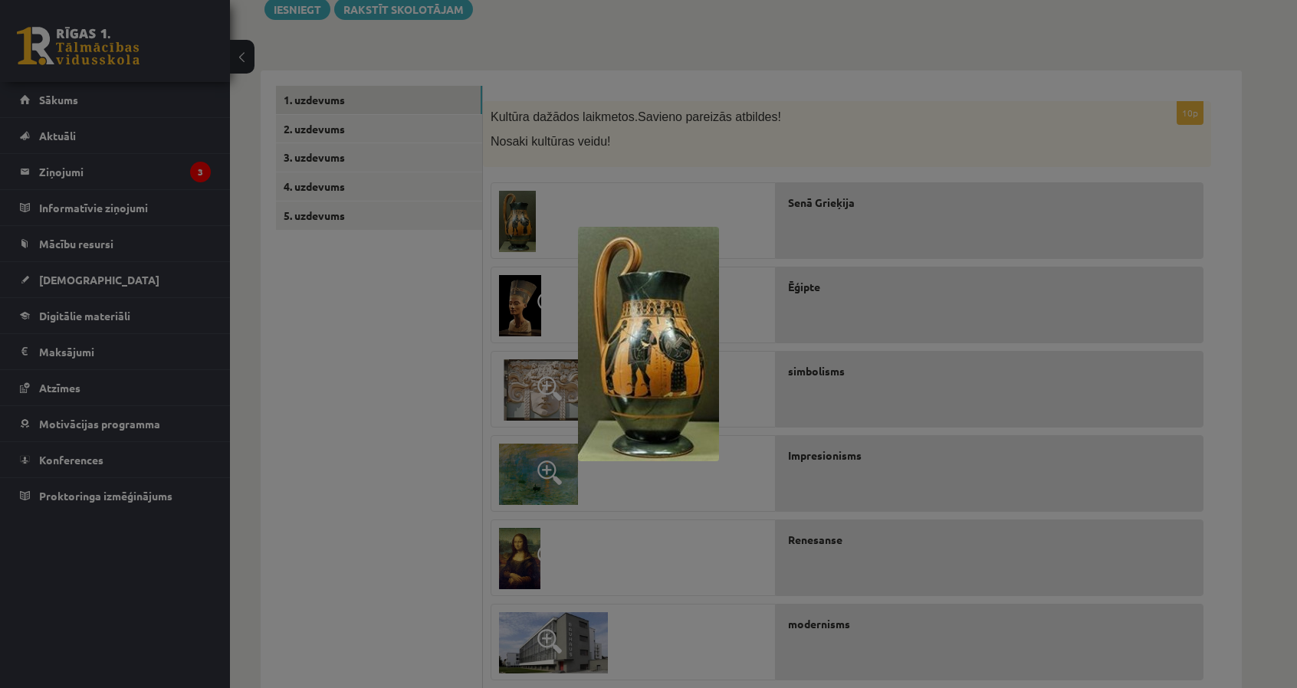
click at [428, 289] on div at bounding box center [648, 344] width 1297 height 688
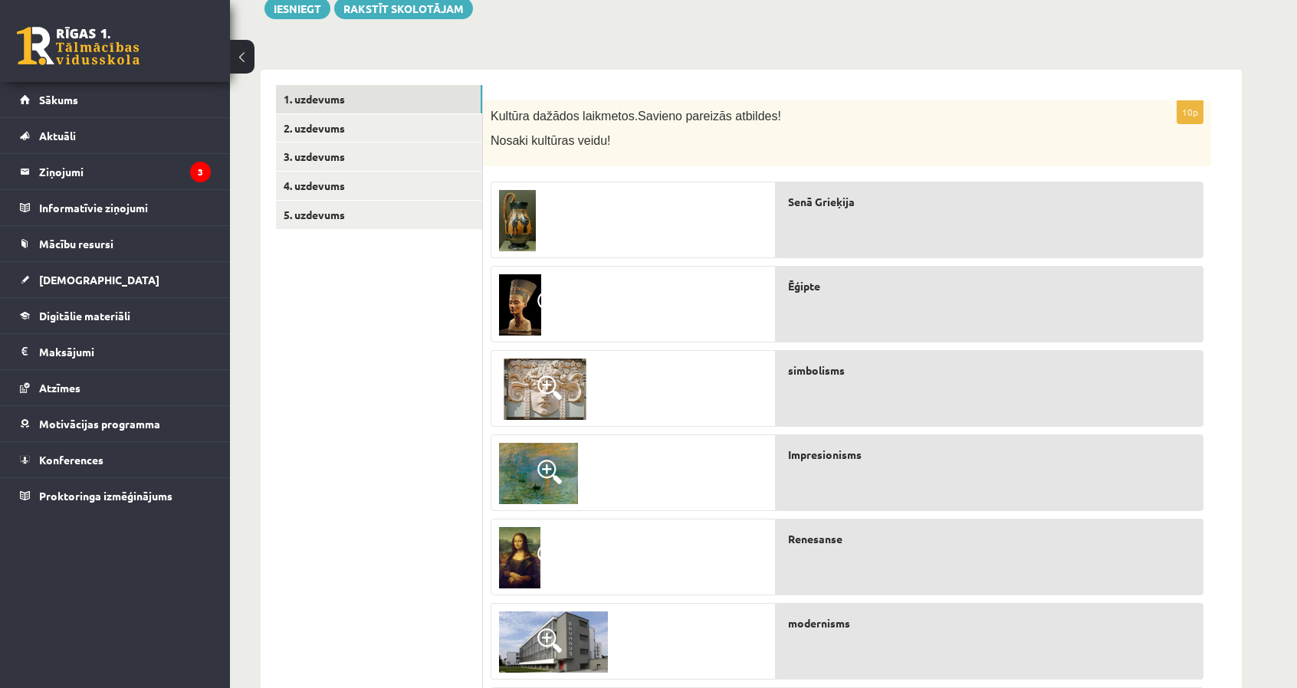
scroll to position [573, 0]
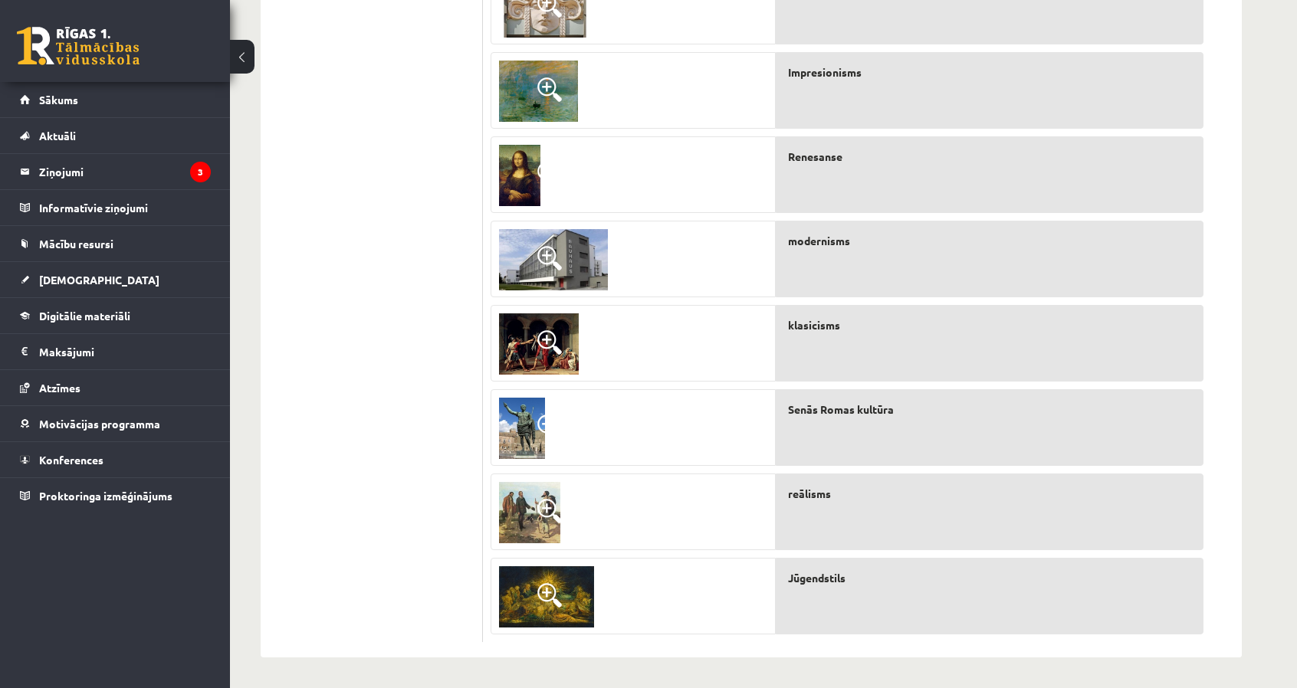
click at [530, 425] on img at bounding box center [522, 428] width 46 height 61
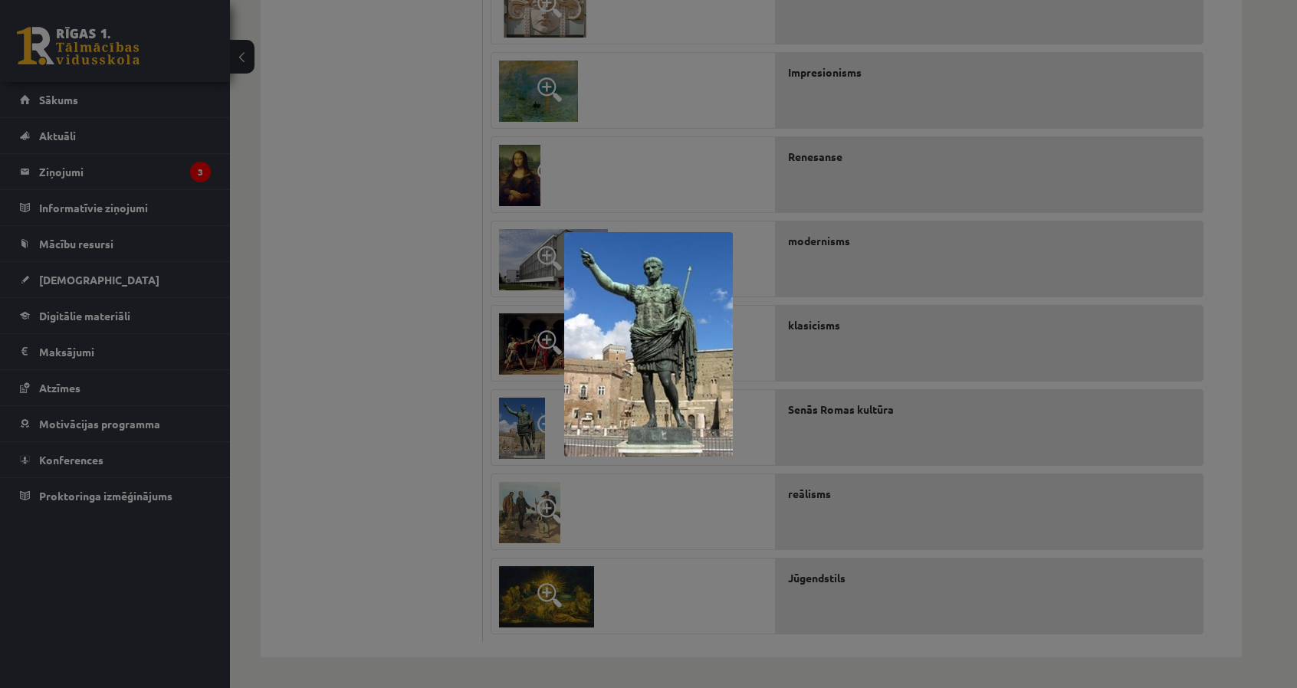
click at [524, 513] on div at bounding box center [648, 344] width 1297 height 688
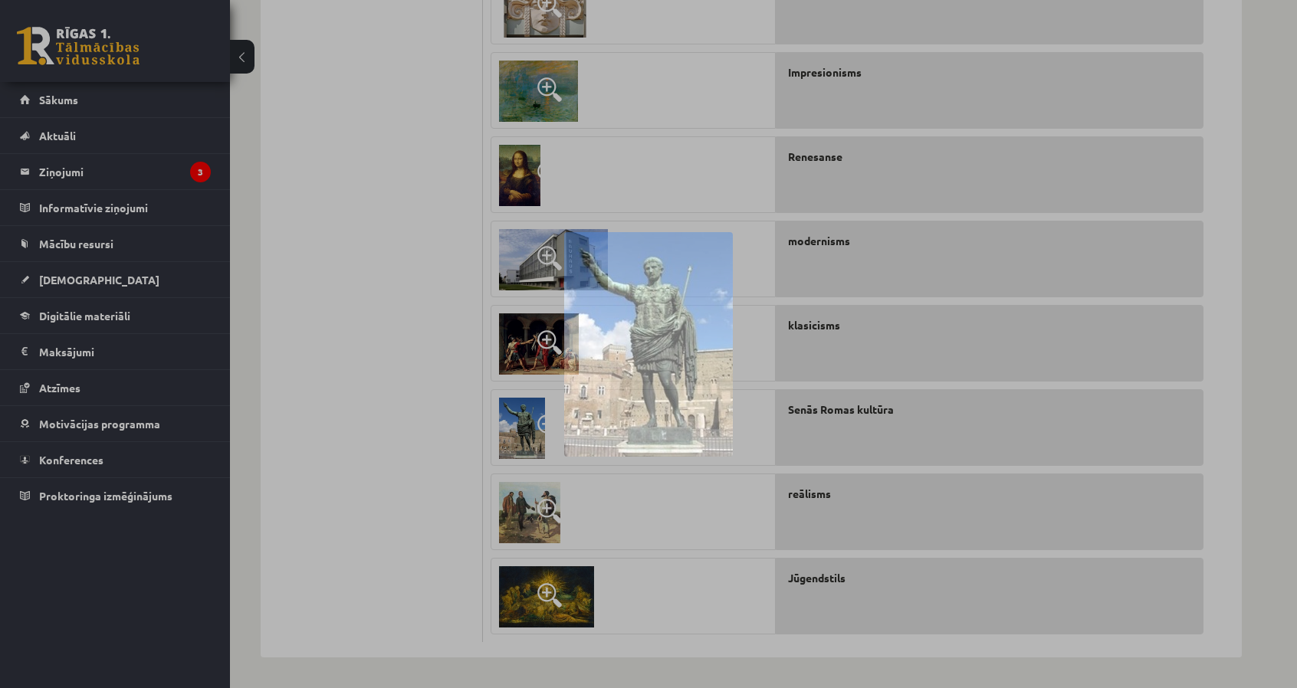
click at [524, 513] on img at bounding box center [529, 512] width 61 height 61
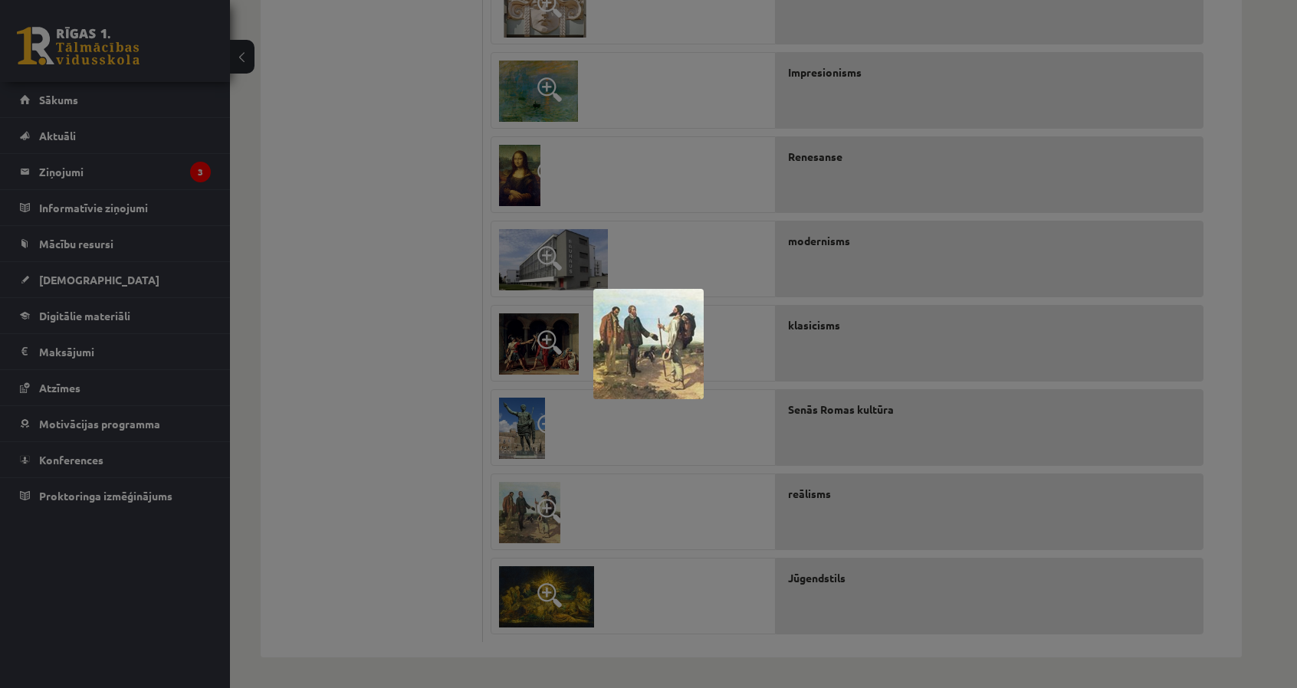
click at [524, 513] on div at bounding box center [648, 344] width 1297 height 688
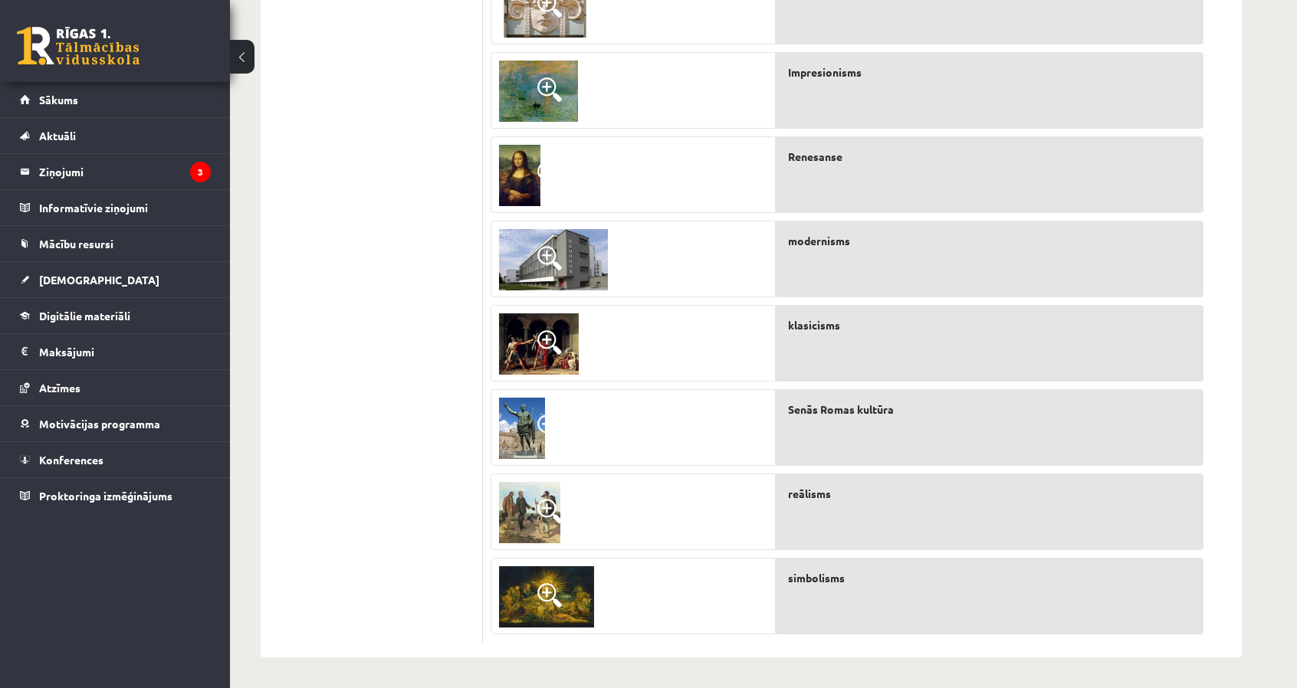
click at [540, 520] on span at bounding box center [549, 511] width 25 height 25
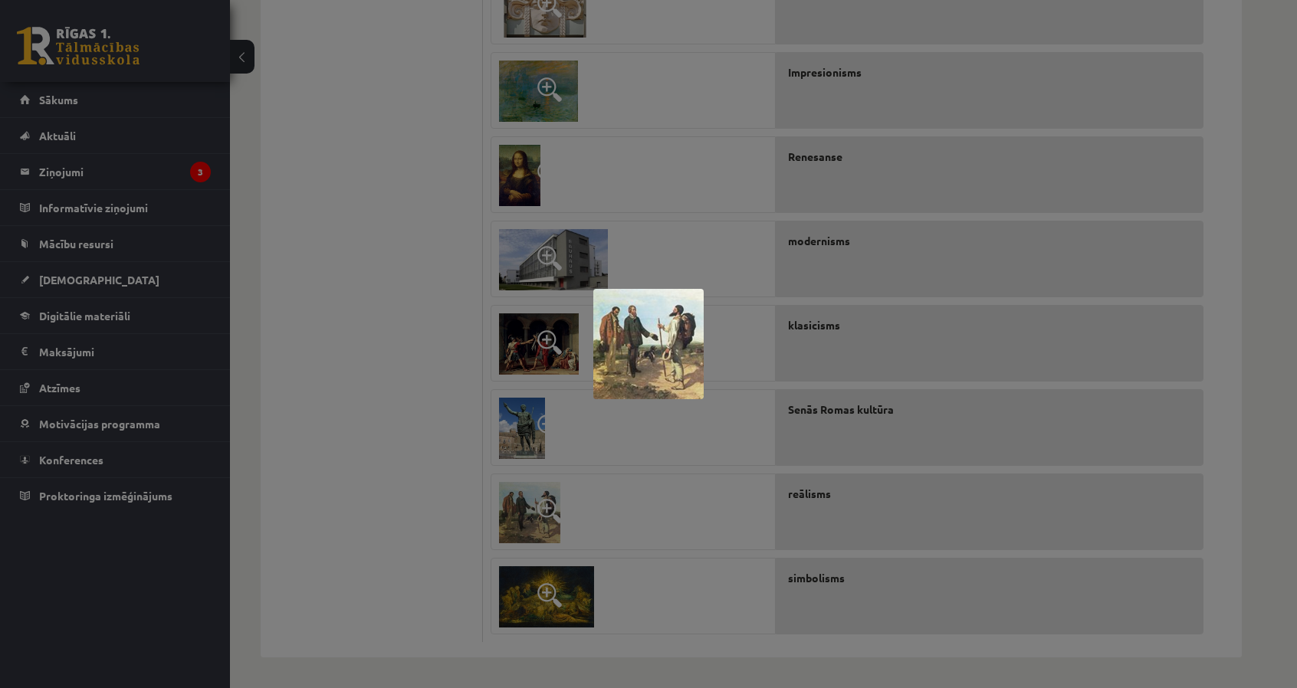
click at [657, 416] on div at bounding box center [648, 344] width 1297 height 688
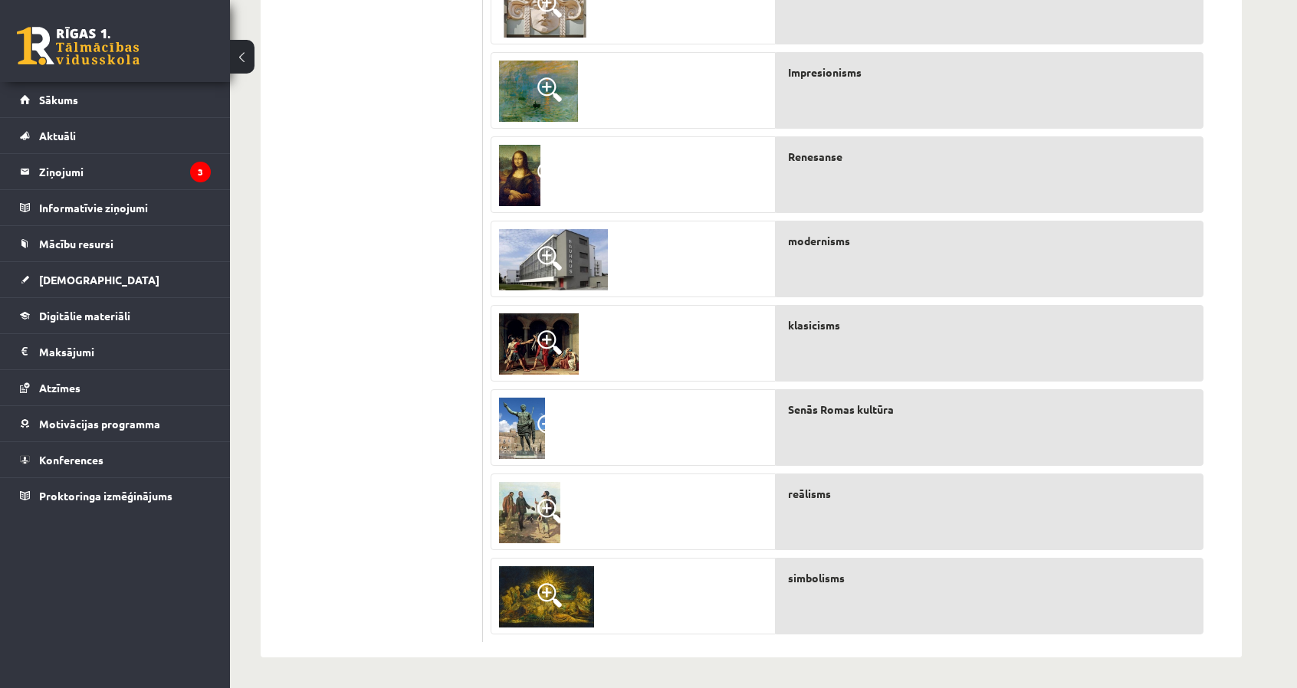
click at [517, 608] on img at bounding box center [546, 596] width 95 height 61
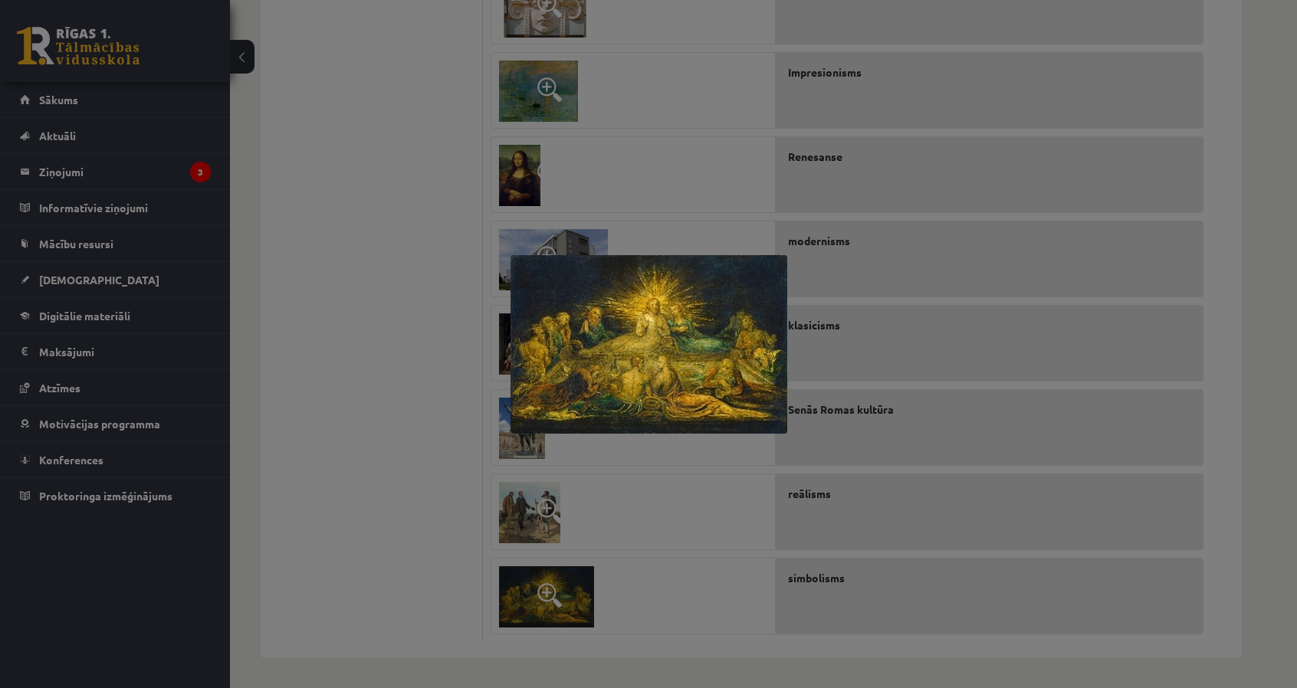
click at [435, 543] on div at bounding box center [648, 344] width 1297 height 688
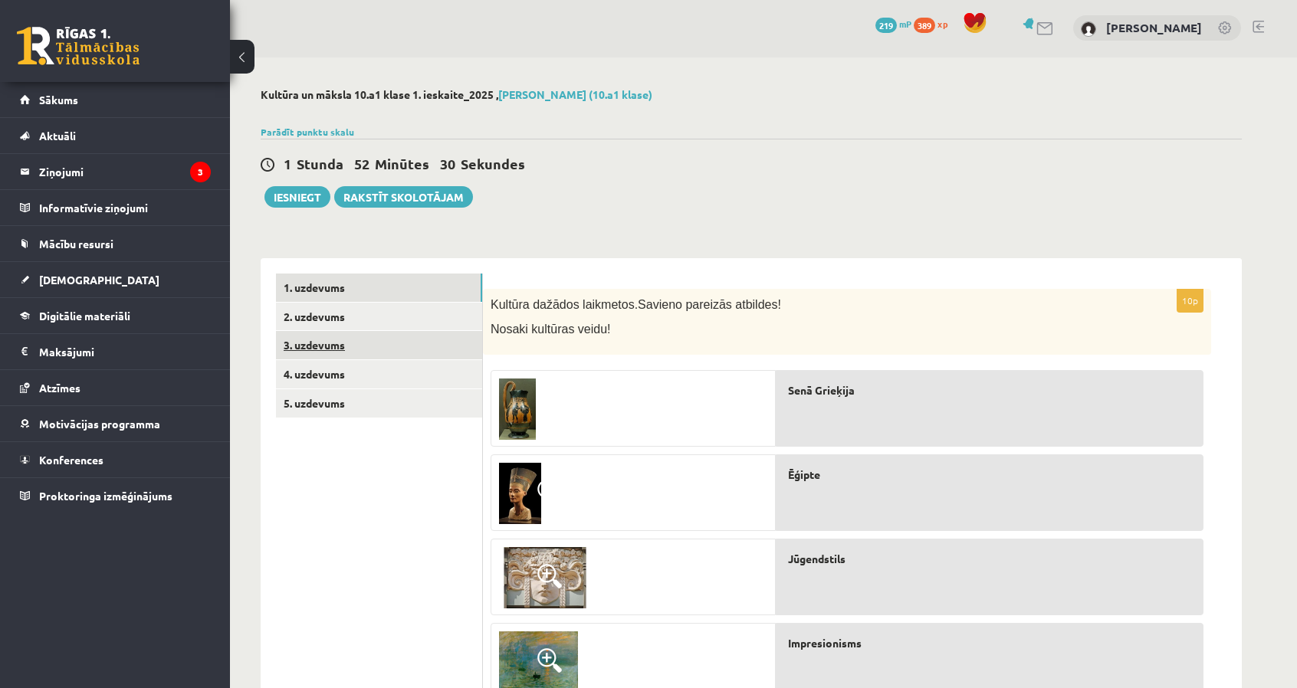
scroll to position [0, 0]
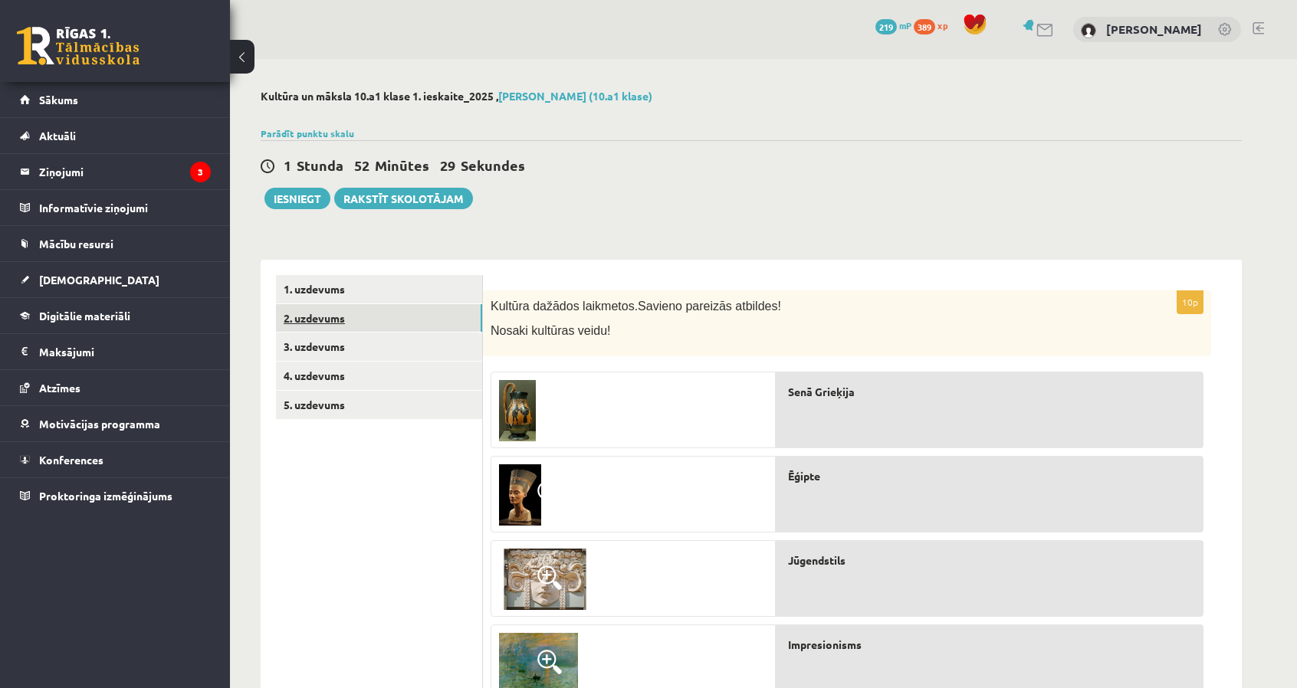
click at [386, 328] on link "2. uzdevums" at bounding box center [379, 318] width 206 height 28
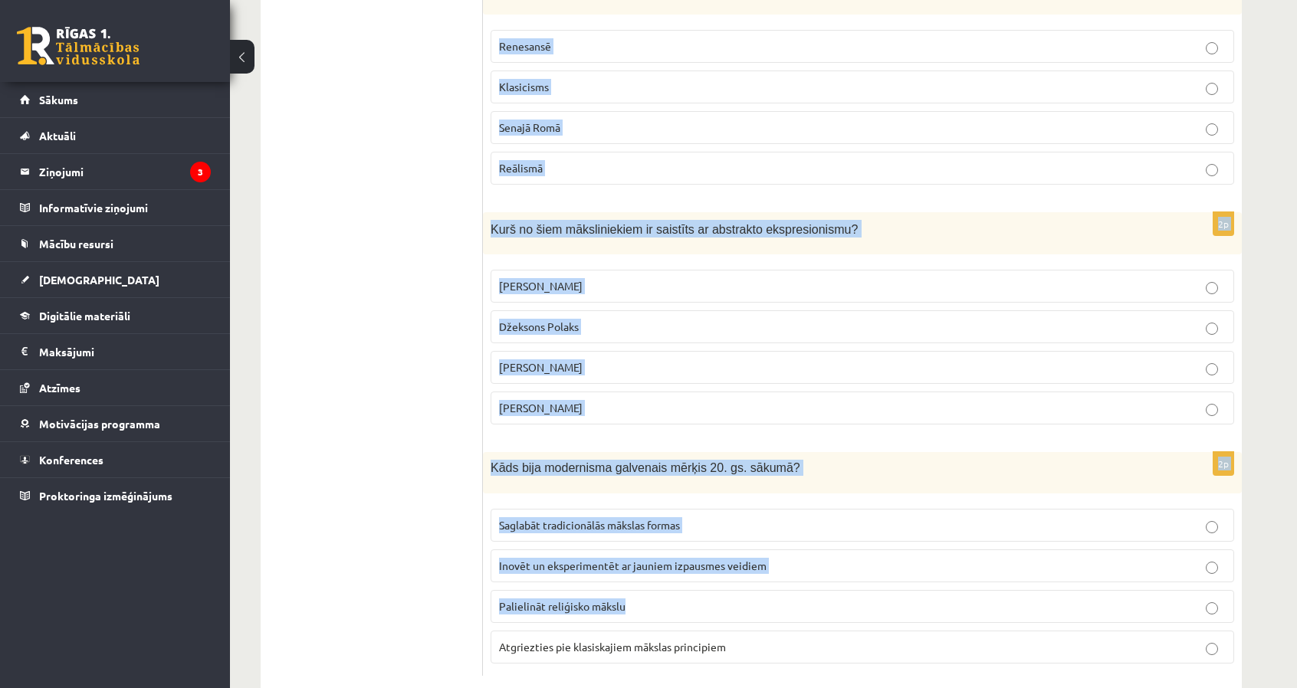
scroll to position [3210, 0]
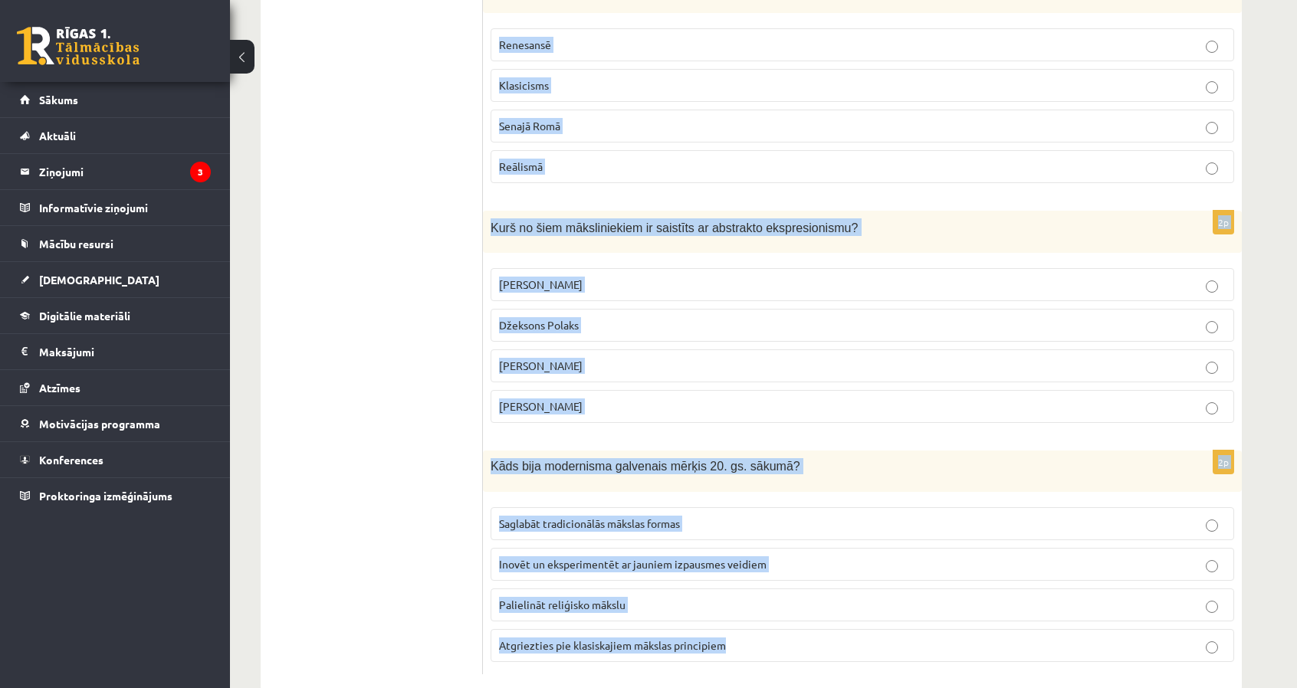
drag, startPoint x: 490, startPoint y: 276, endPoint x: 1039, endPoint y: 629, distance: 652.7
copy form "Apzīmējiet galveno faktoru, kas ietekmēja kultūras jēdziena maiņu apgaismības l…"
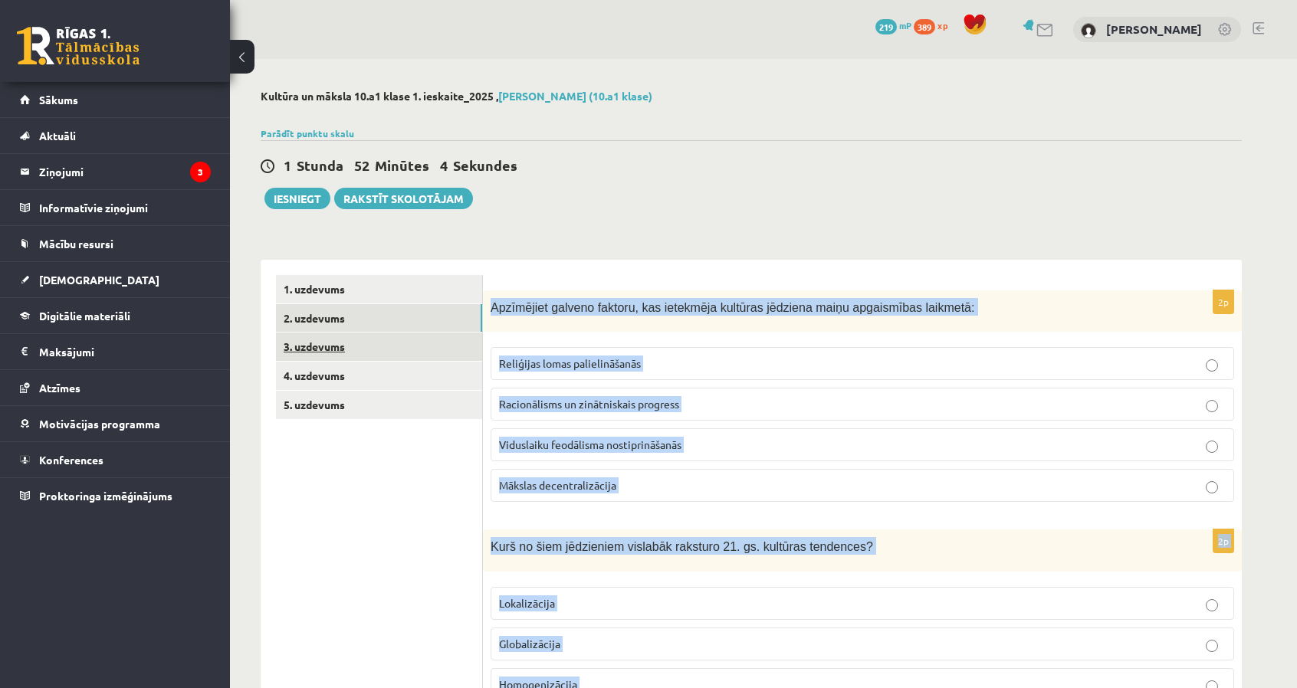
scroll to position [0, 0]
click at [358, 358] on link "3. uzdevums" at bounding box center [379, 347] width 206 height 28
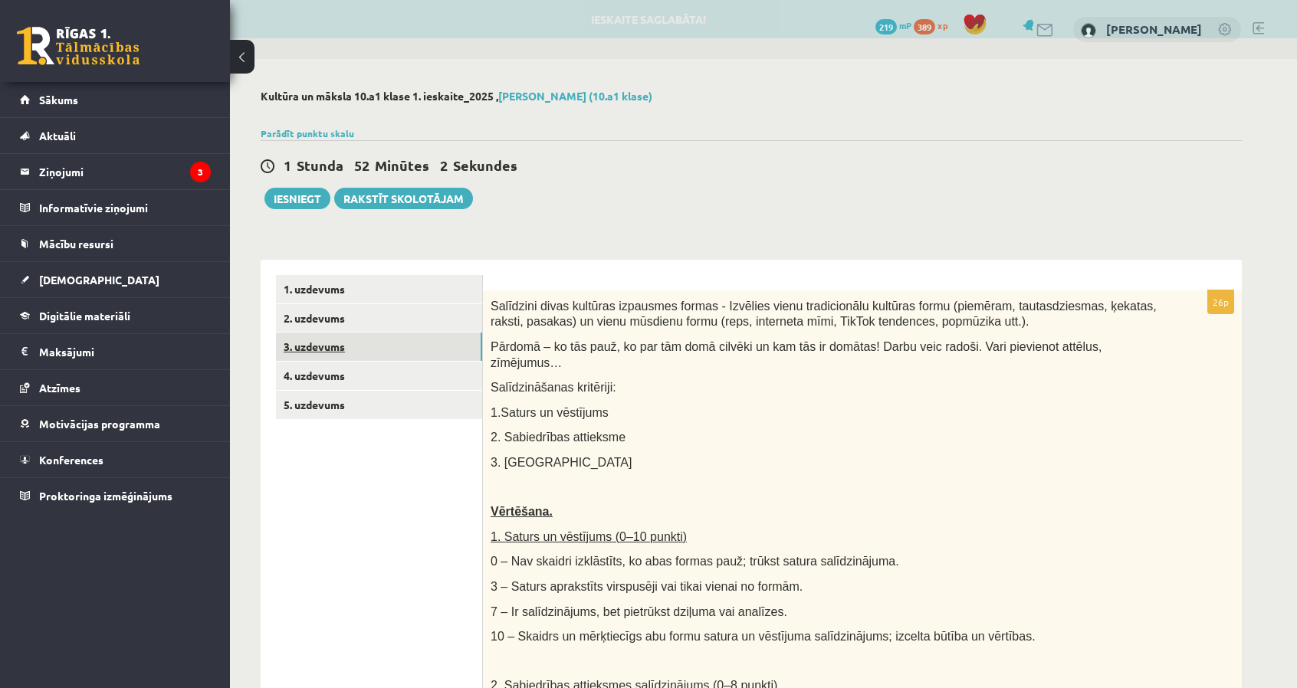
click at [396, 344] on link "3. uzdevums" at bounding box center [379, 347] width 206 height 28
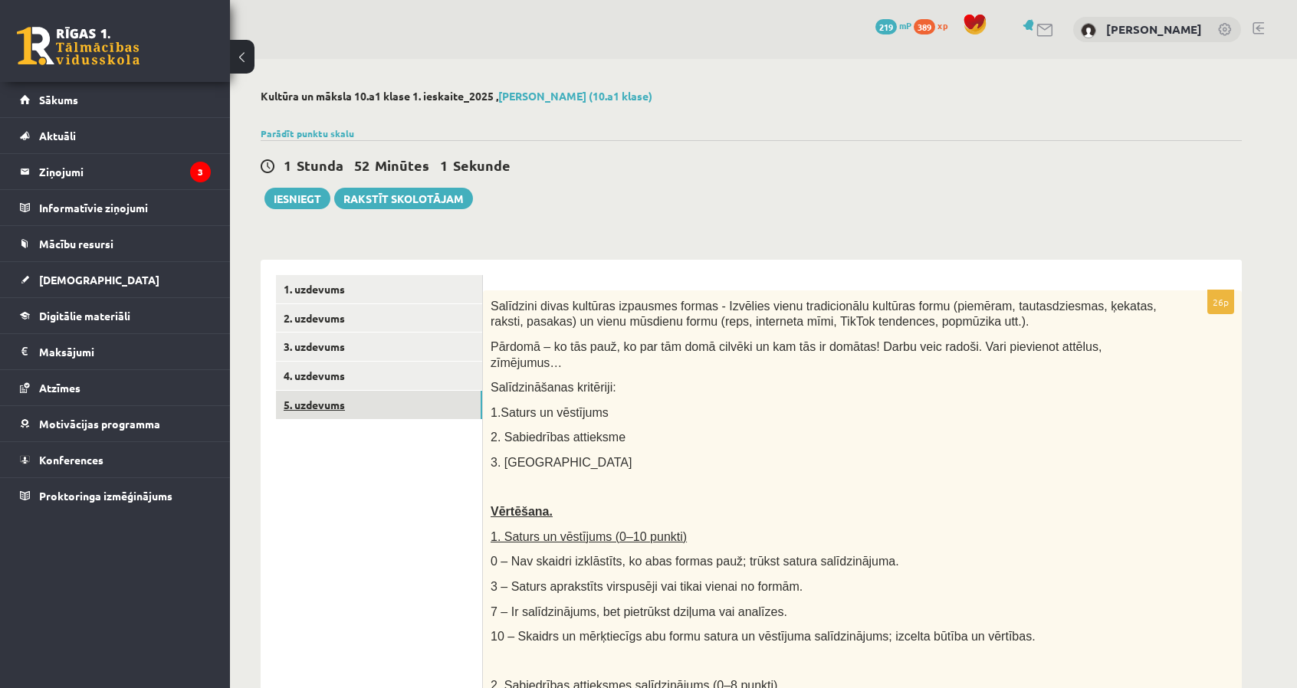
click at [400, 391] on link "5. uzdevums" at bounding box center [379, 405] width 206 height 28
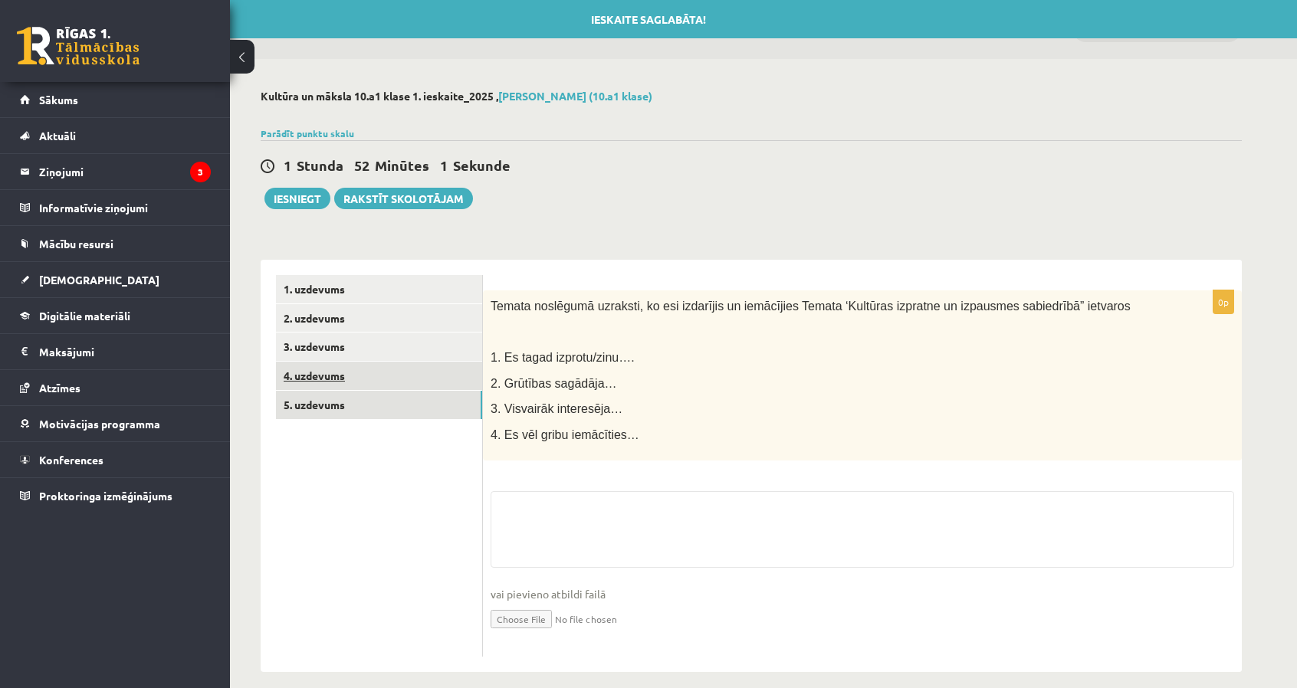
click at [396, 386] on link "4. uzdevums" at bounding box center [379, 376] width 206 height 28
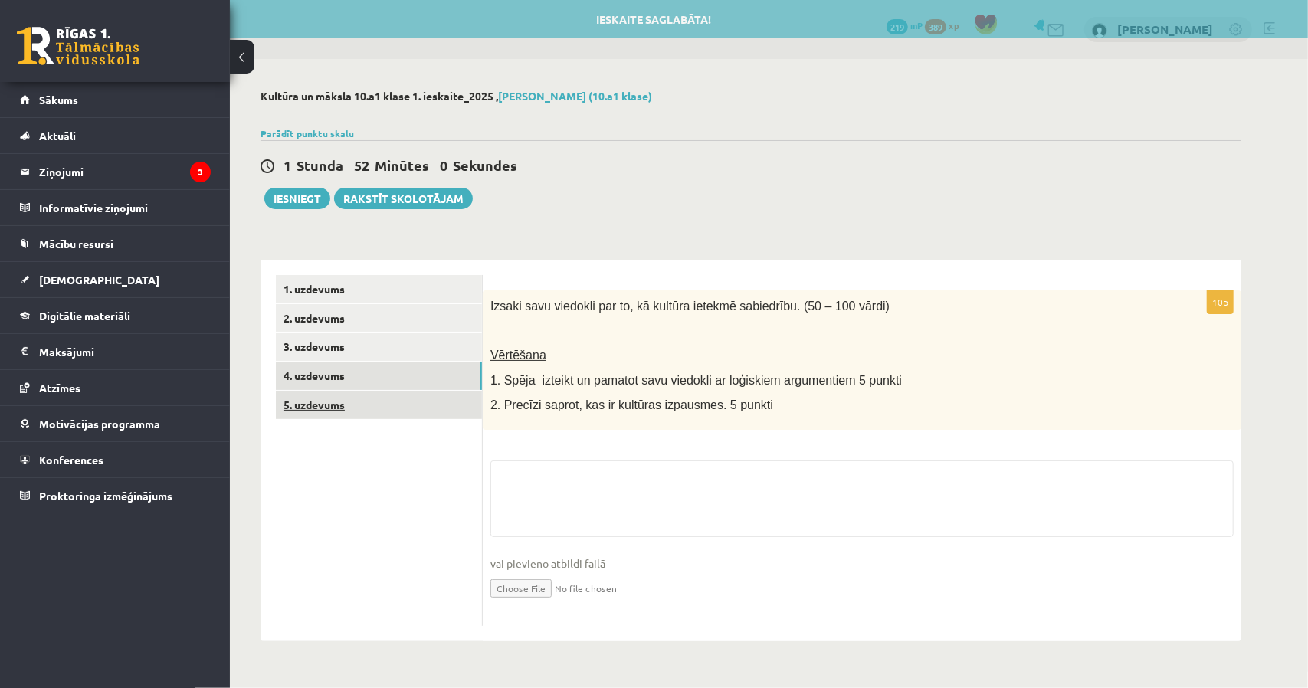
click at [396, 410] on link "5. uzdevums" at bounding box center [379, 405] width 206 height 28
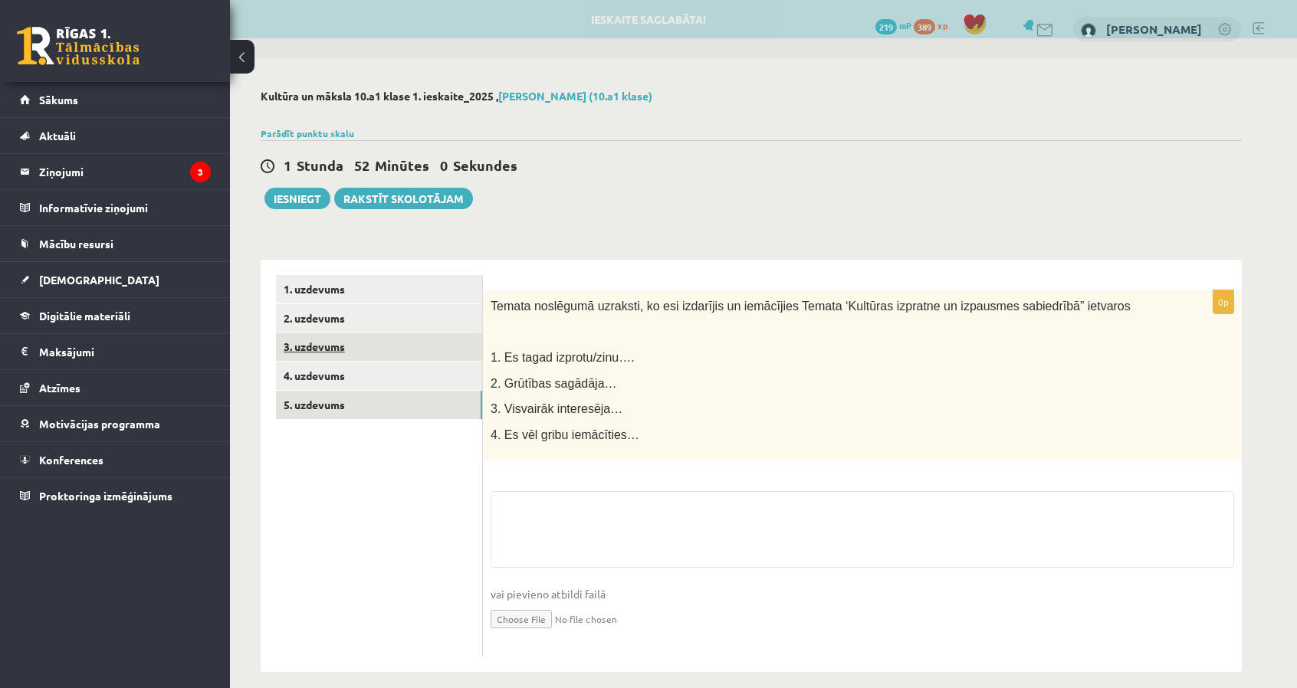
click at [366, 341] on link "3. uzdevums" at bounding box center [379, 347] width 206 height 28
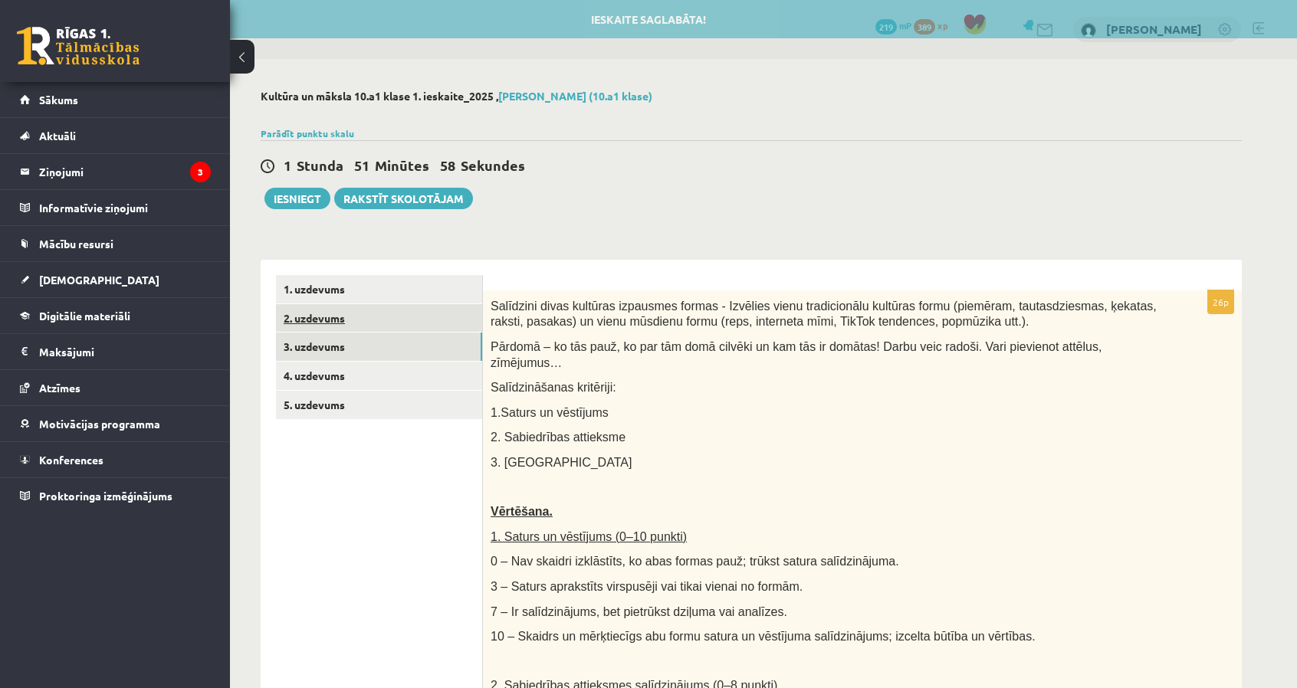
click at [353, 315] on link "2. uzdevums" at bounding box center [379, 318] width 206 height 28
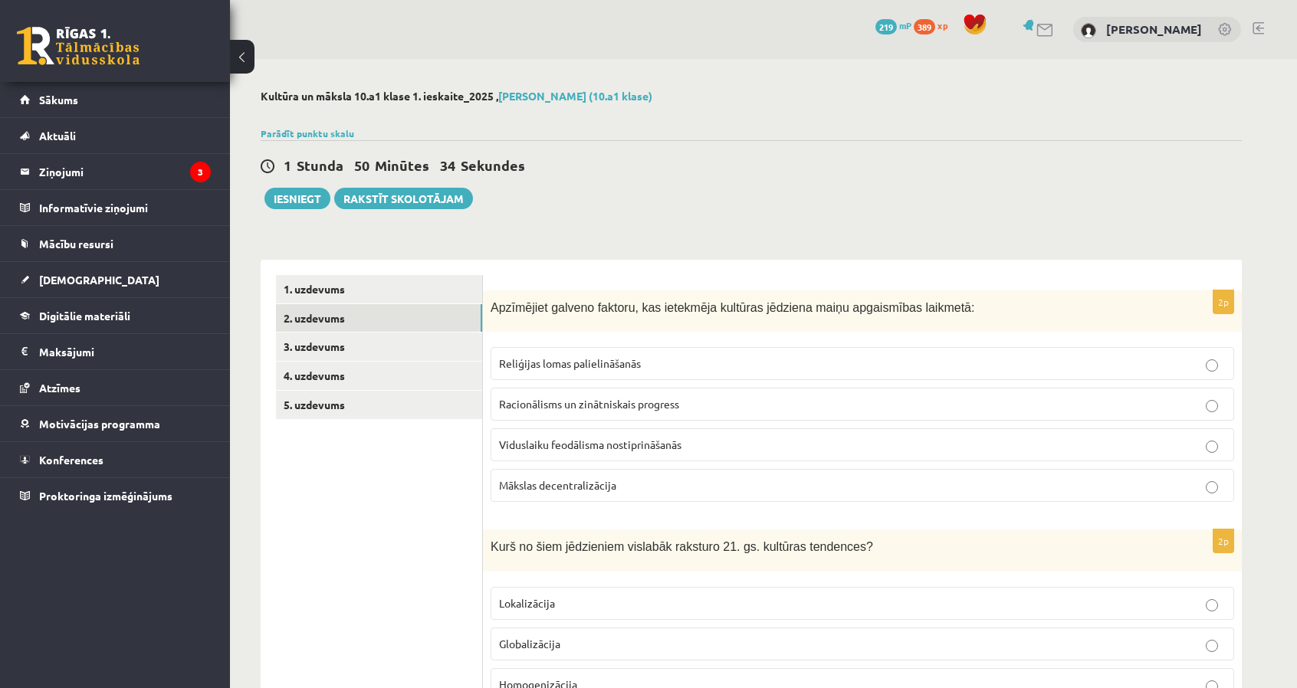
click at [560, 406] on span "Racionālisms un zinātniskais progress" at bounding box center [589, 404] width 180 height 14
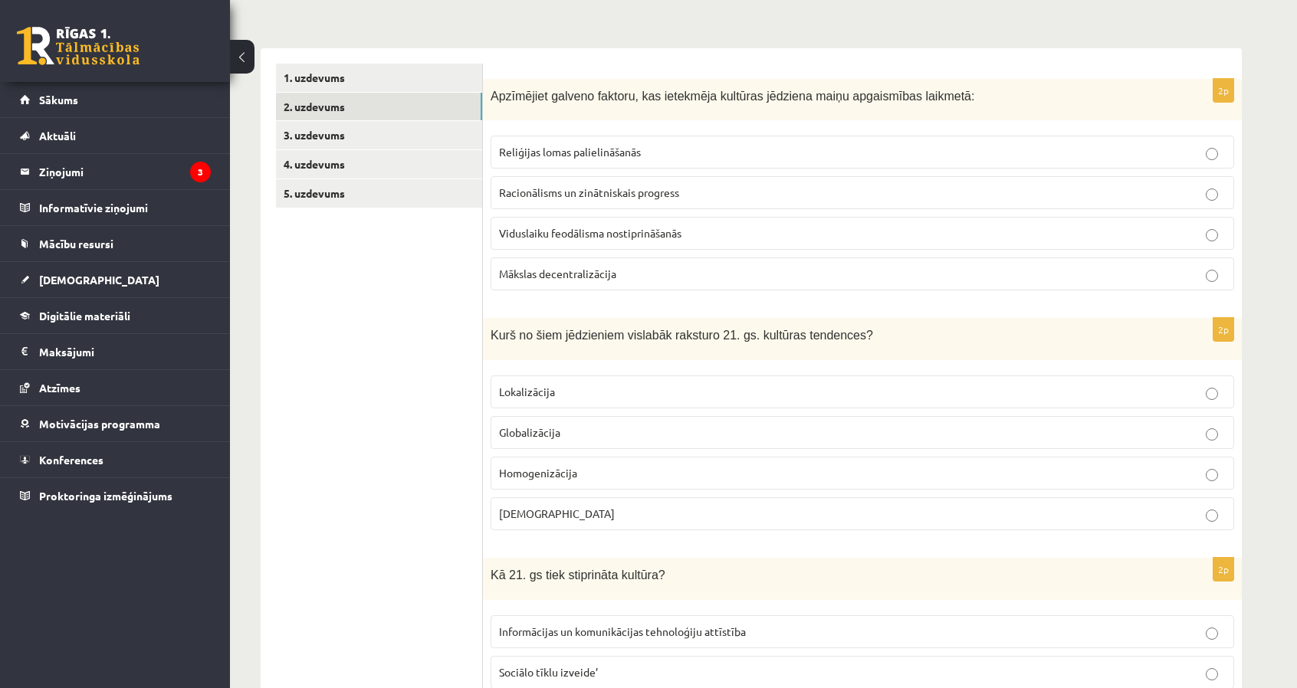
scroll to position [230, 0]
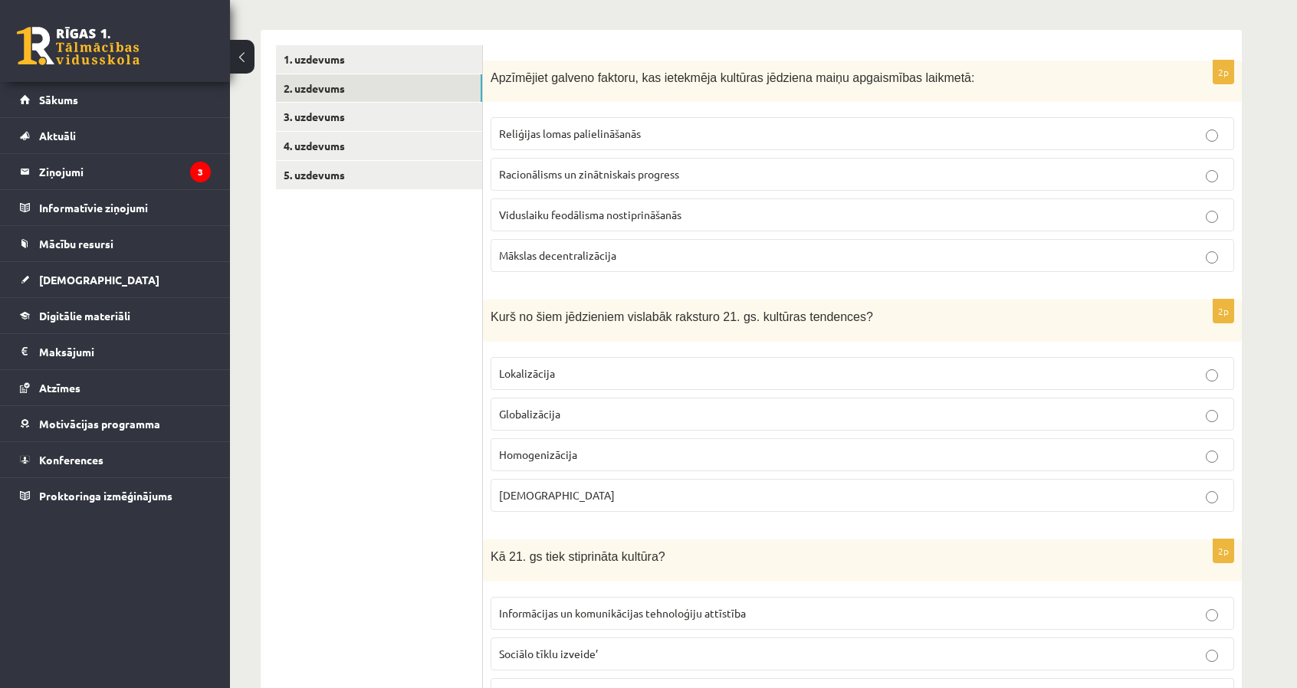
click at [540, 425] on label "Globalizācija" at bounding box center [863, 414] width 744 height 33
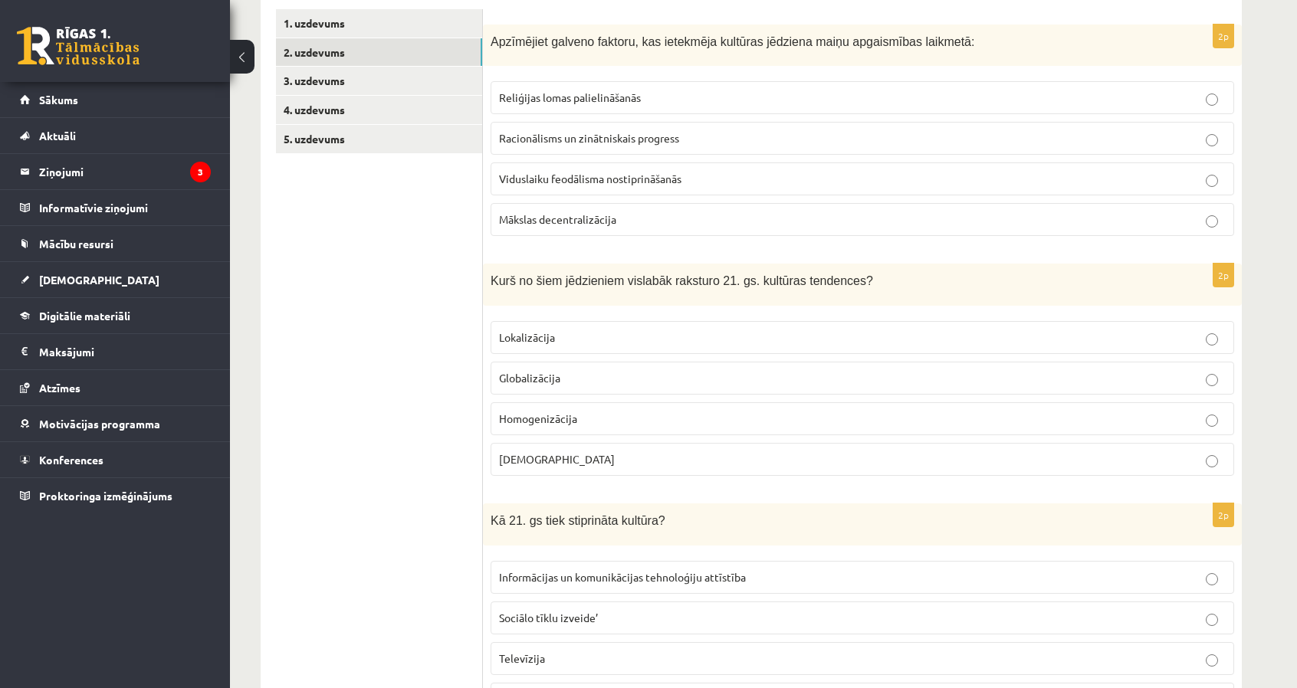
scroll to position [460, 0]
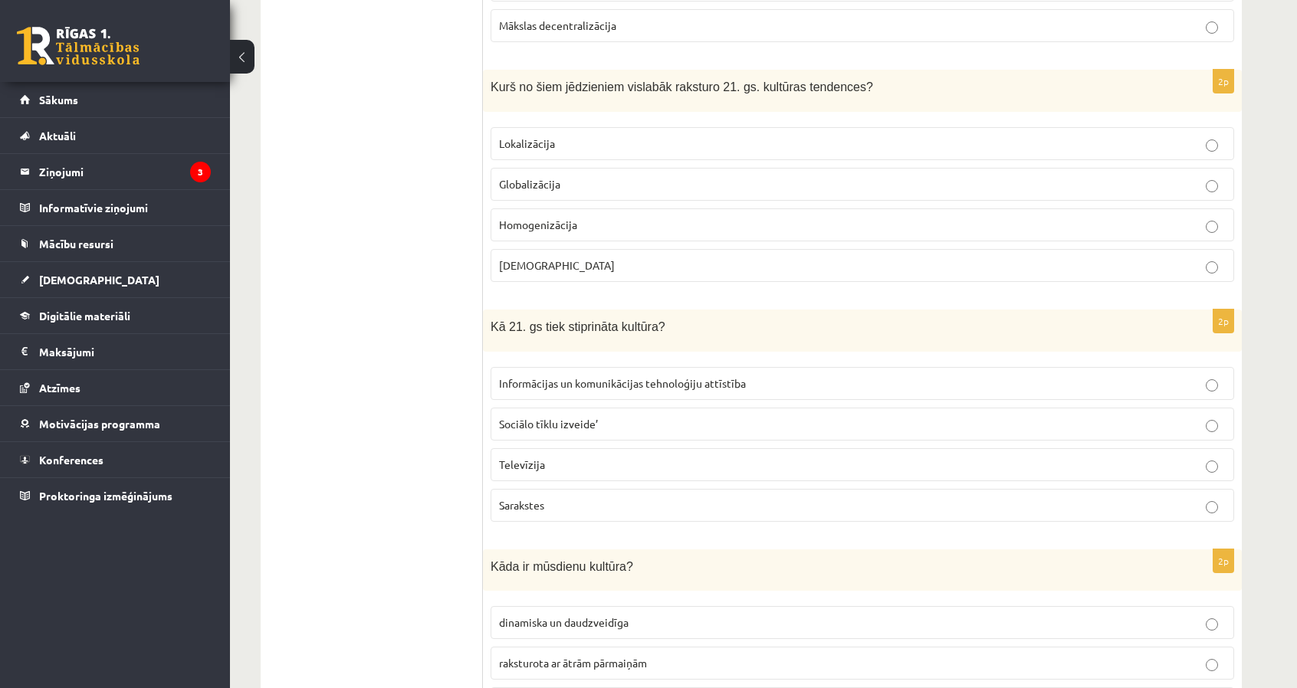
click at [547, 376] on span "Informācijas un komunikācijas tehnoloģiju attīstība" at bounding box center [622, 383] width 247 height 14
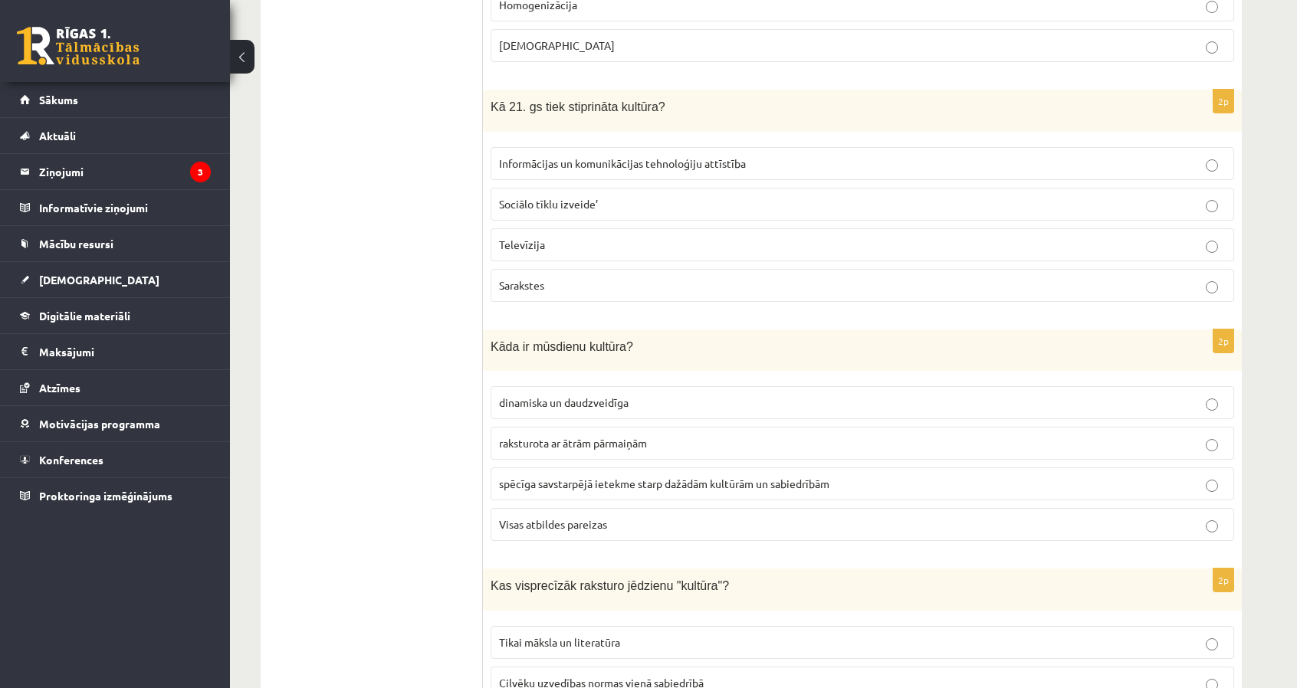
scroll to position [690, 0]
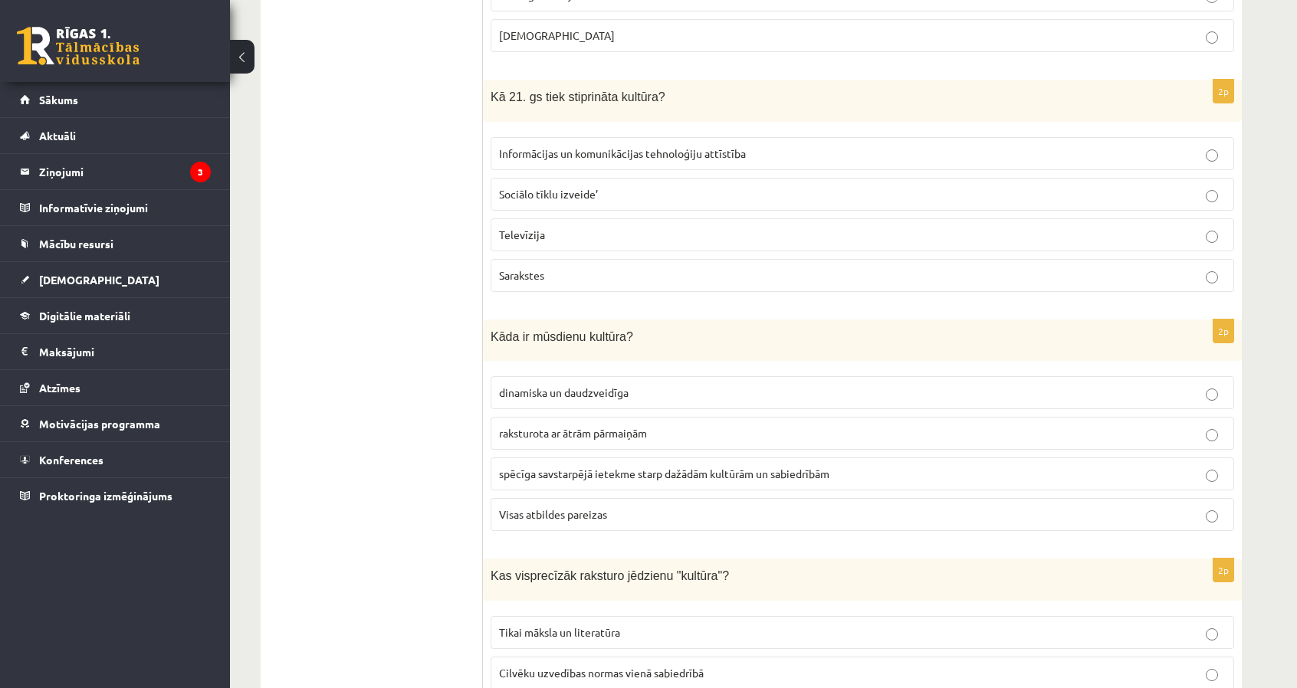
click at [542, 498] on label "Visas atbildes pareizas" at bounding box center [863, 514] width 744 height 33
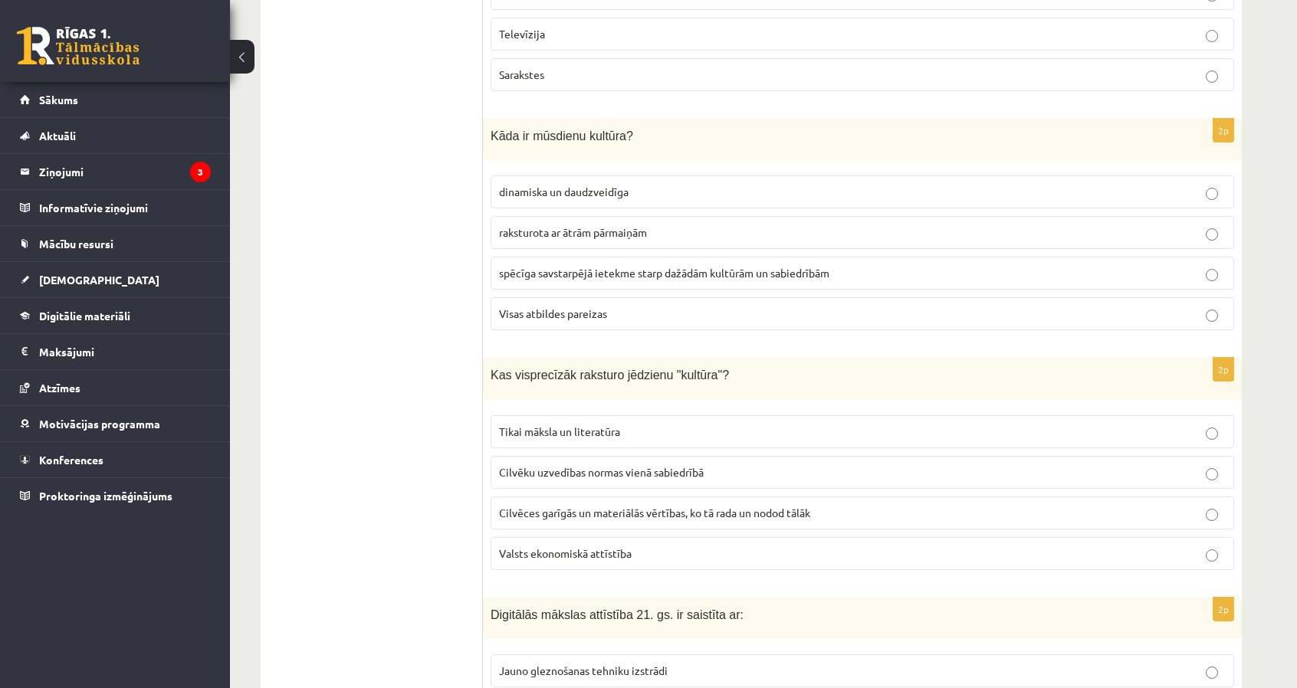
scroll to position [920, 0]
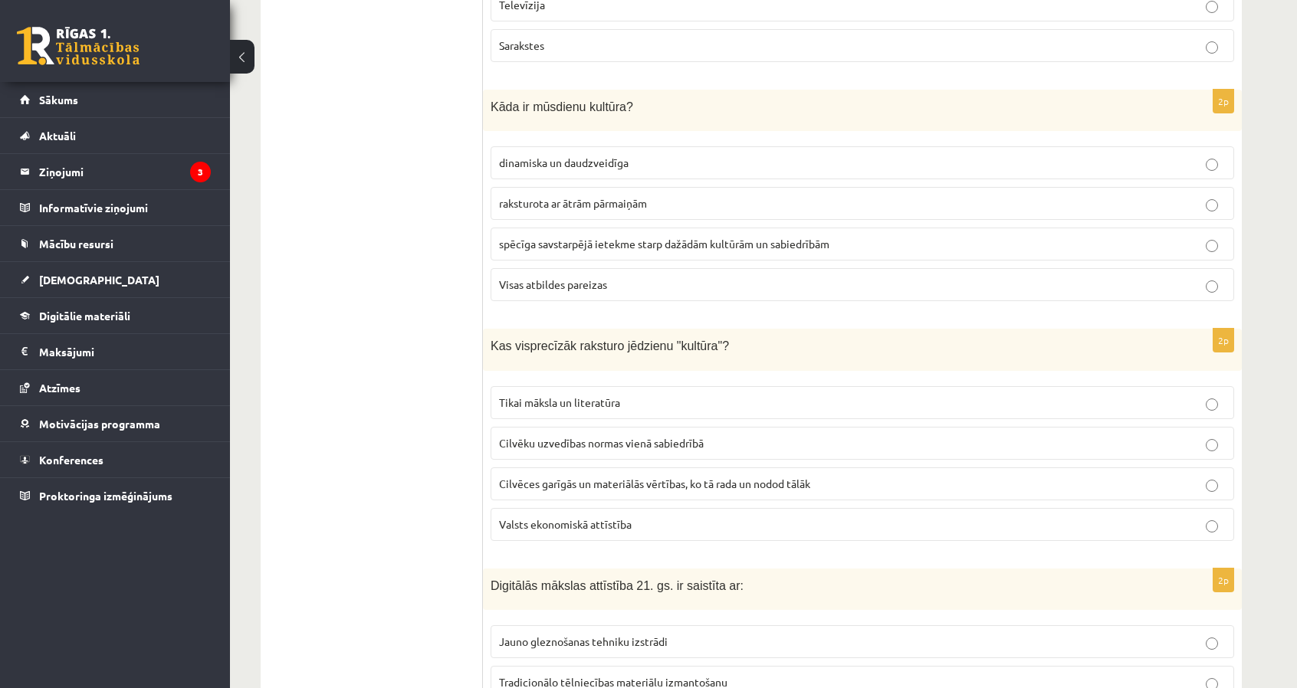
click at [621, 468] on label "Cilvēces garīgās un materiālās vērtības, ko tā rada un nodod tālāk" at bounding box center [863, 484] width 744 height 33
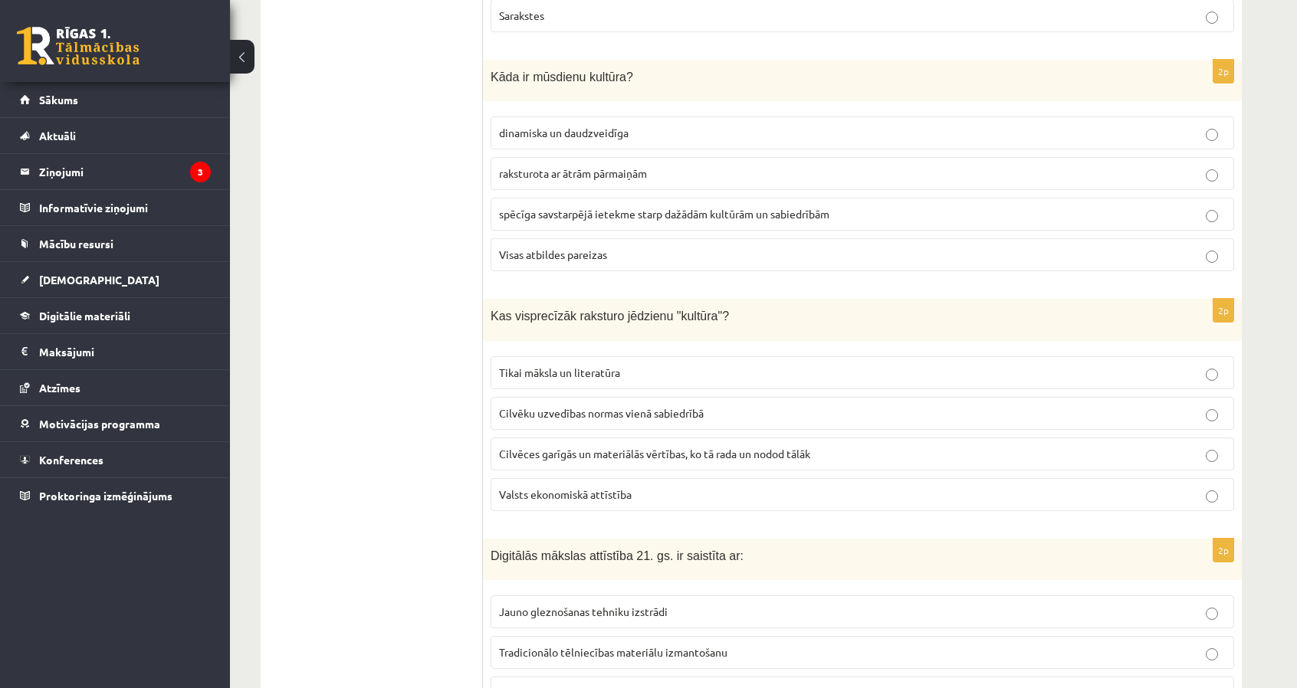
scroll to position [1150, 0]
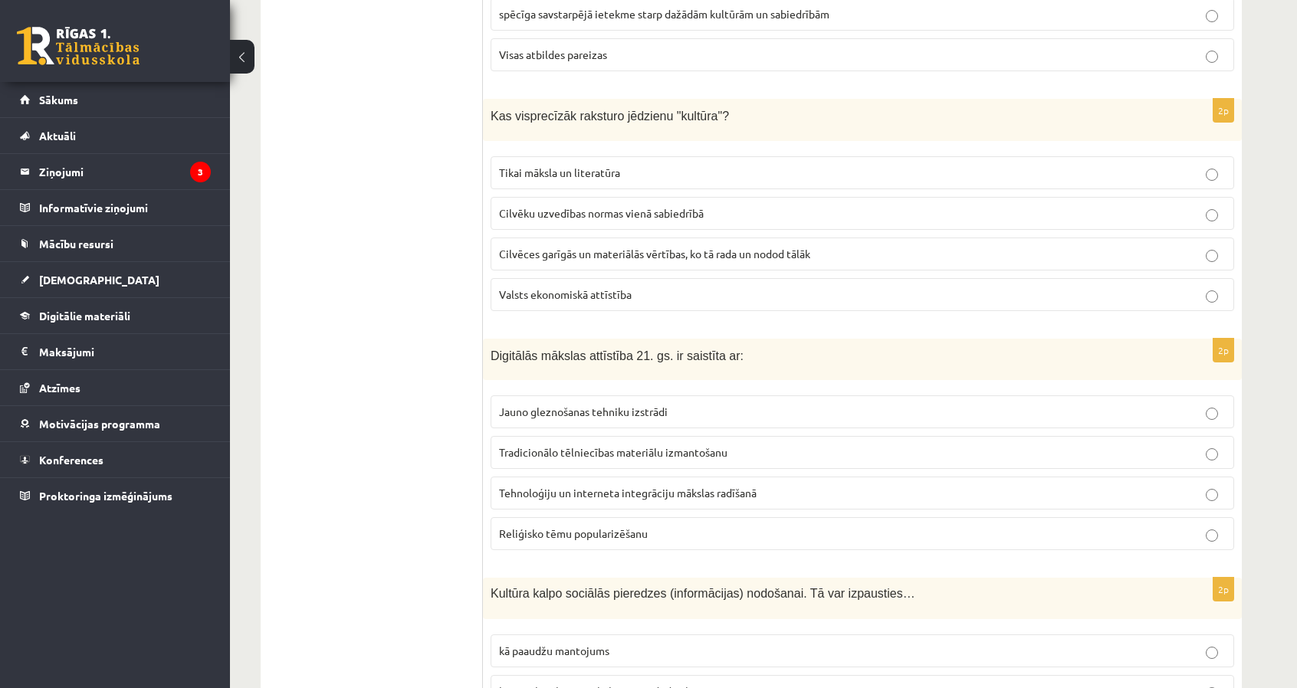
click at [604, 486] on span "Tehnoloģiju un interneta integrāciju mākslas radīšanā" at bounding box center [628, 493] width 258 height 14
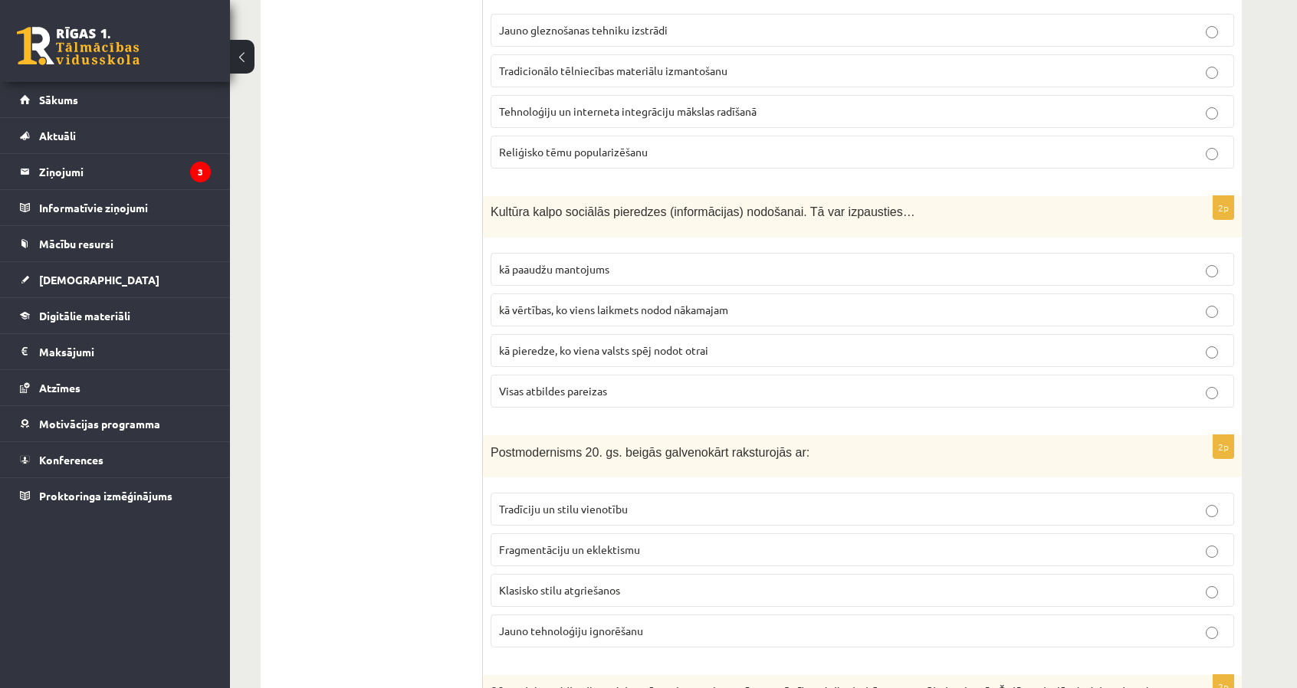
scroll to position [1533, 0]
click at [567, 382] on p "Visas atbildes pareizas" at bounding box center [862, 390] width 727 height 16
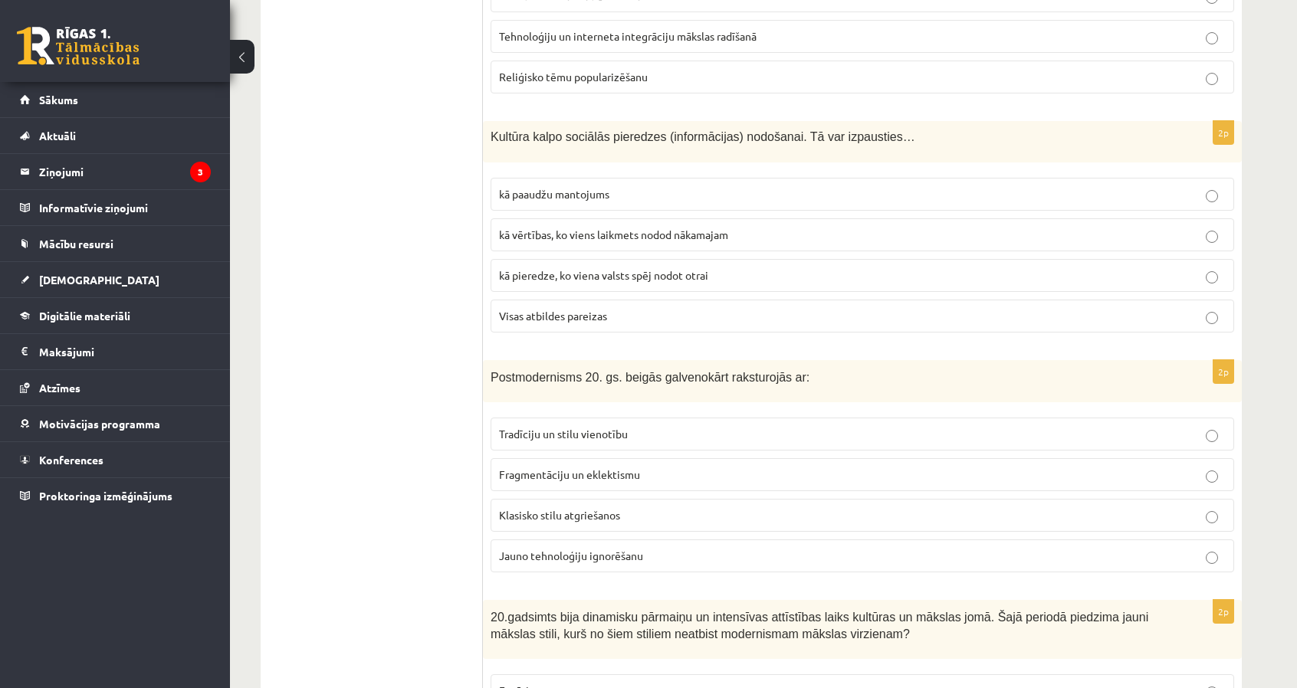
scroll to position [1610, 0]
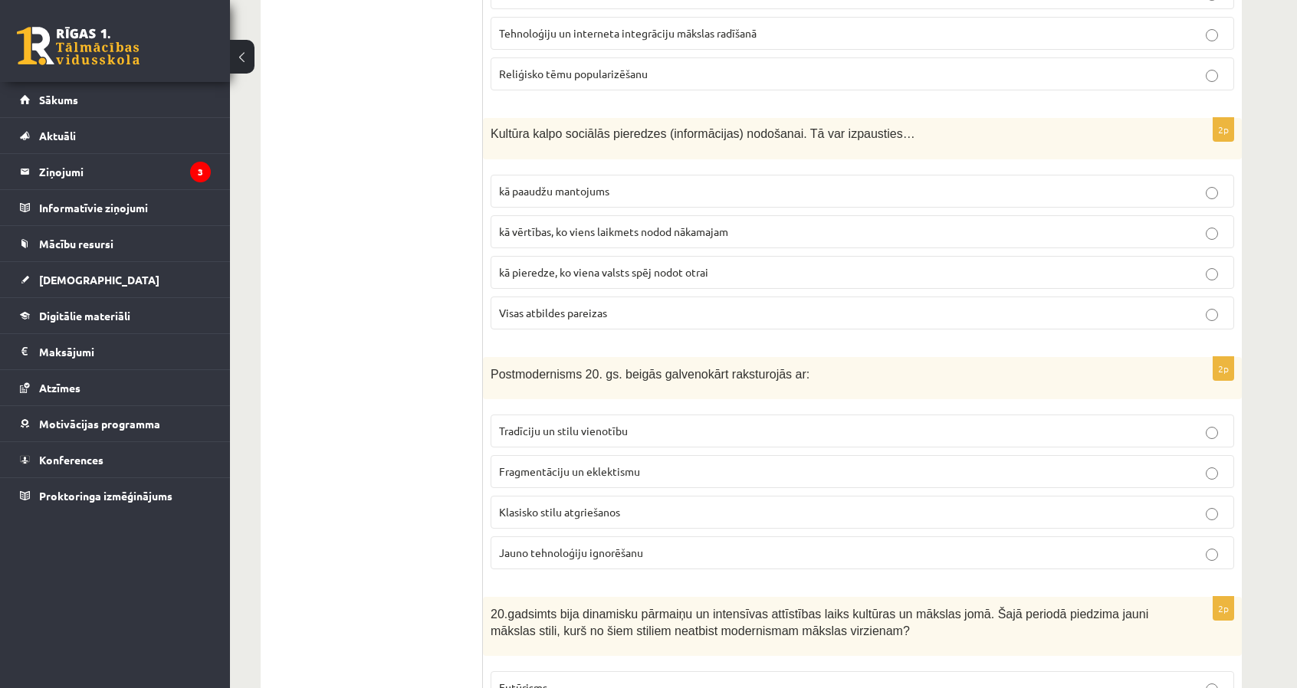
click at [615, 464] on span "Fragmentāciju un eklektismu" at bounding box center [569, 471] width 141 height 14
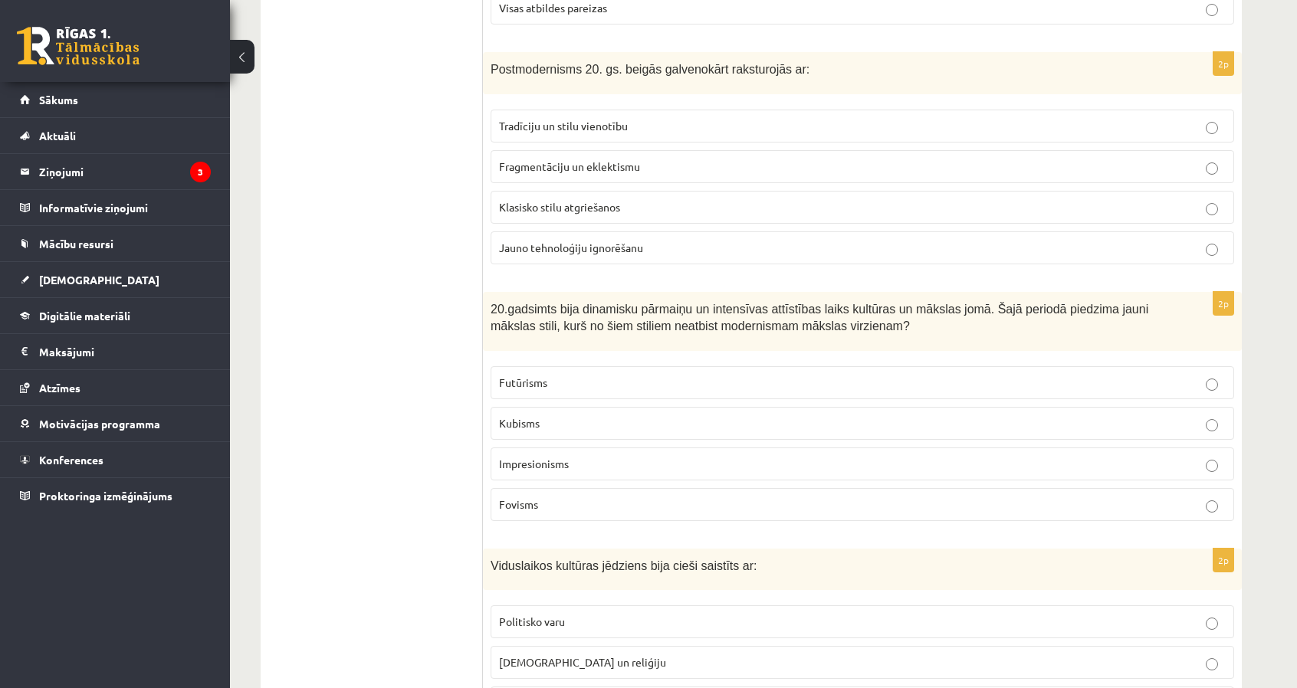
scroll to position [1916, 0]
click at [524, 457] on label "Impresionisms" at bounding box center [863, 462] width 744 height 33
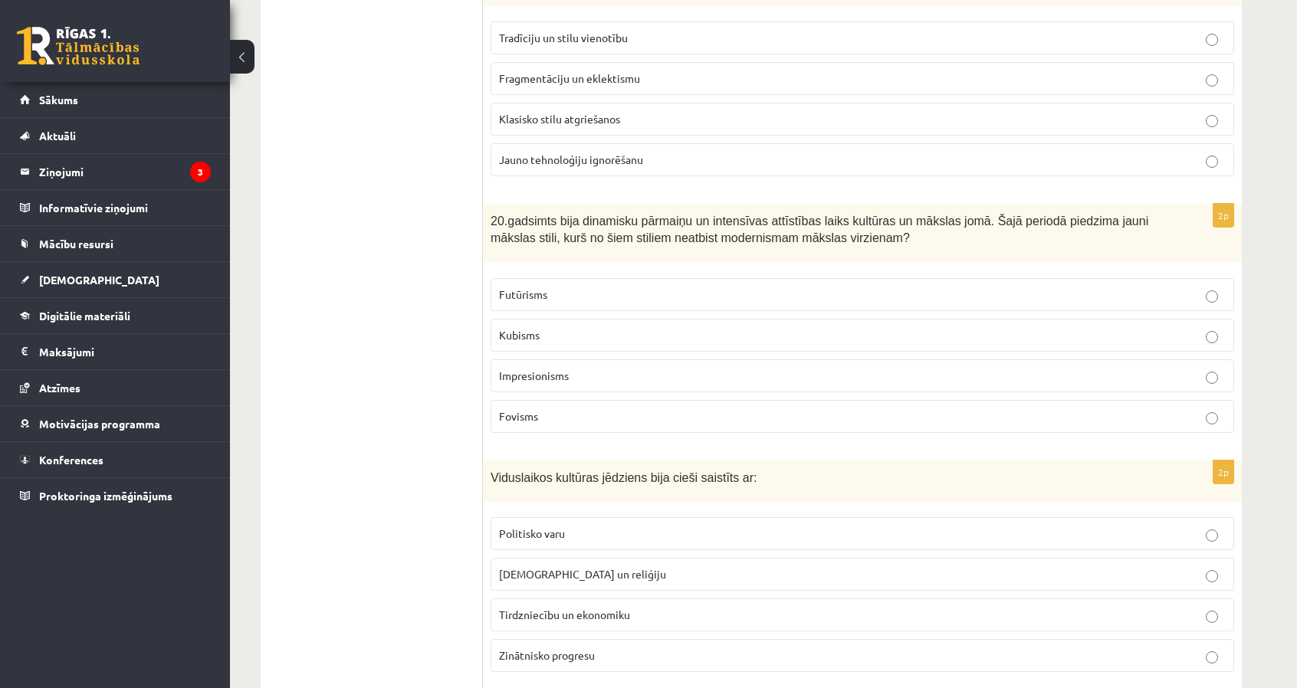
scroll to position [2223, 0]
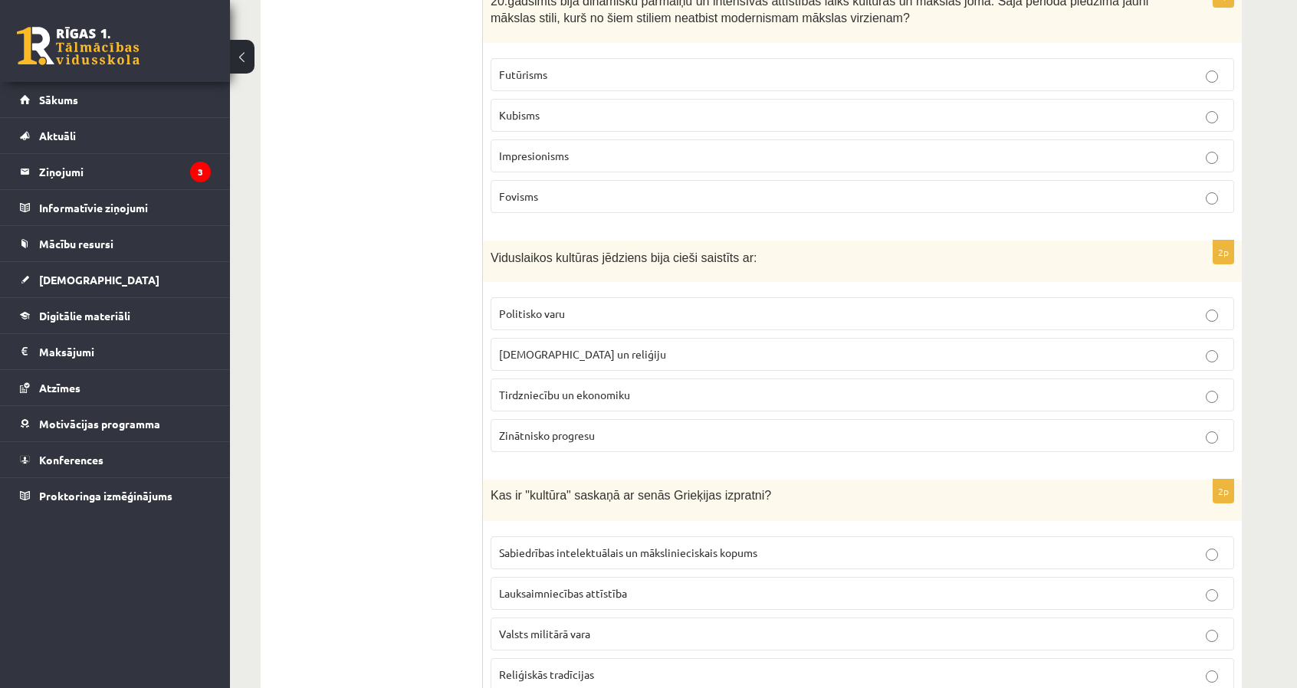
click at [563, 346] on label "Baznīcu un reliģiju" at bounding box center [863, 354] width 744 height 33
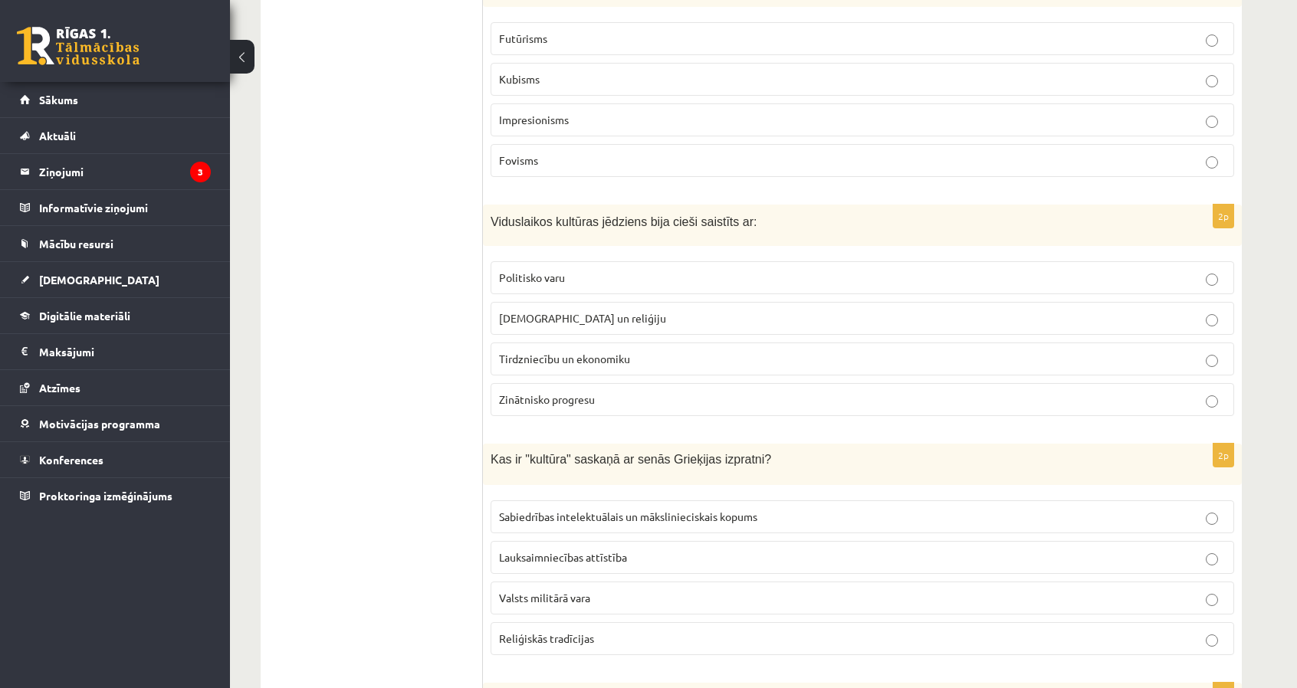
scroll to position [2529, 0]
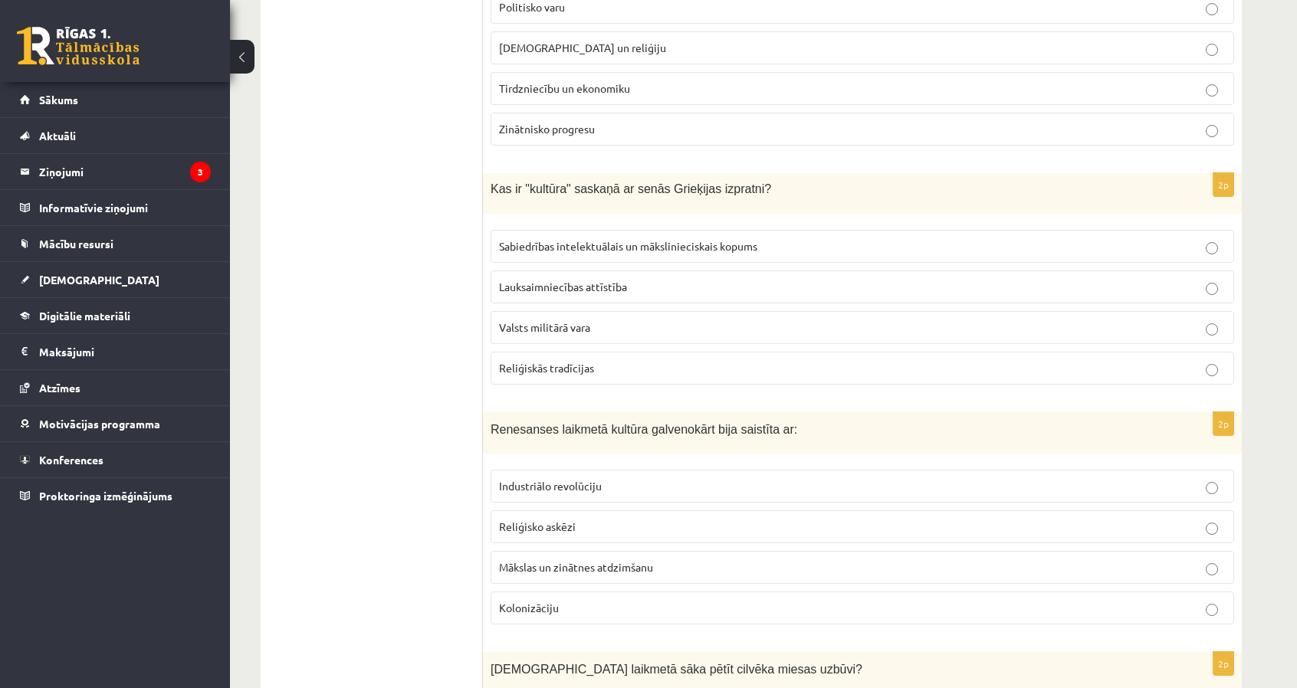
click at [540, 238] on p "Sabiedrības intelektuālais un mākslinieciskais kopums" at bounding box center [862, 246] width 727 height 16
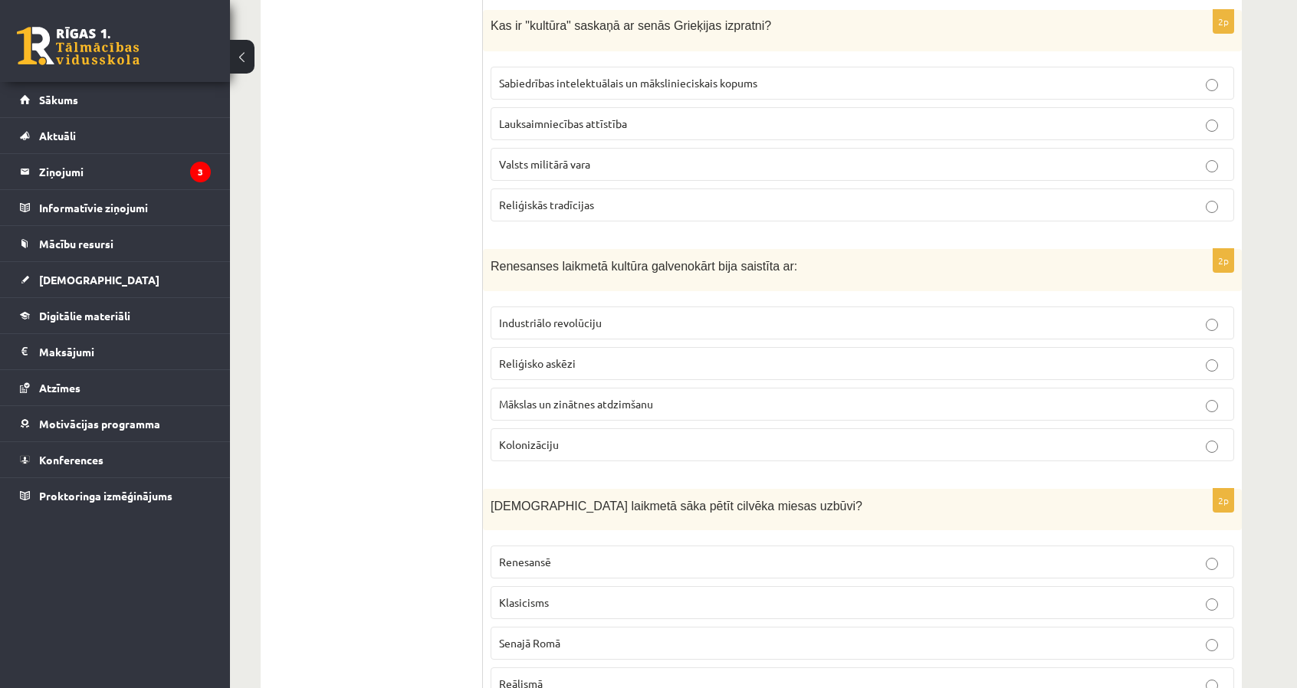
scroll to position [2759, 0]
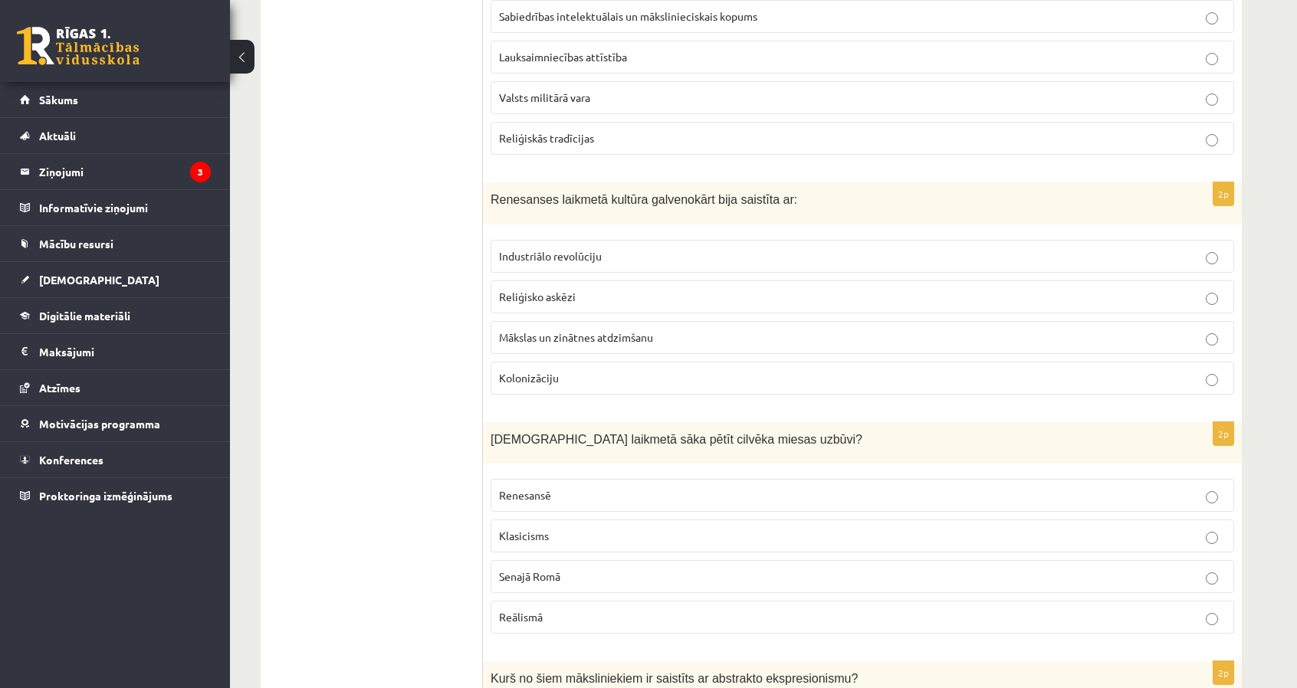
click at [572, 330] on span "Mākslas un zinātnes atdzimšanu" at bounding box center [576, 337] width 154 height 14
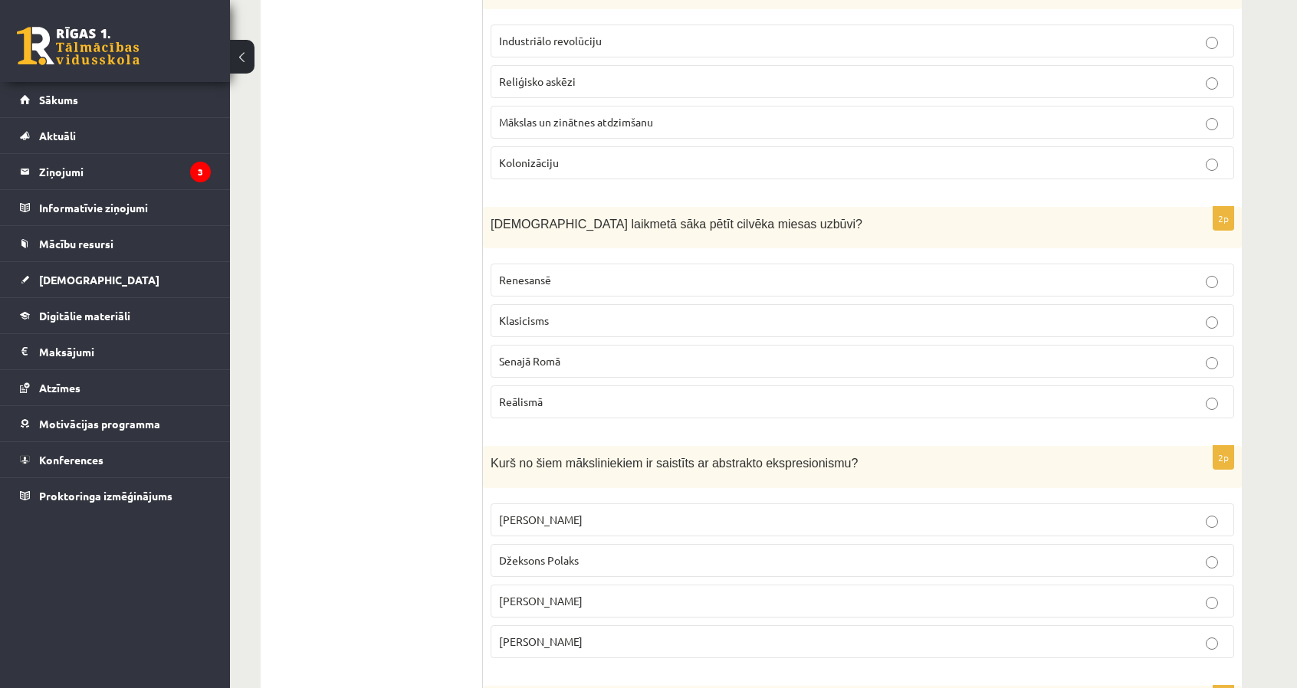
scroll to position [2989, 0]
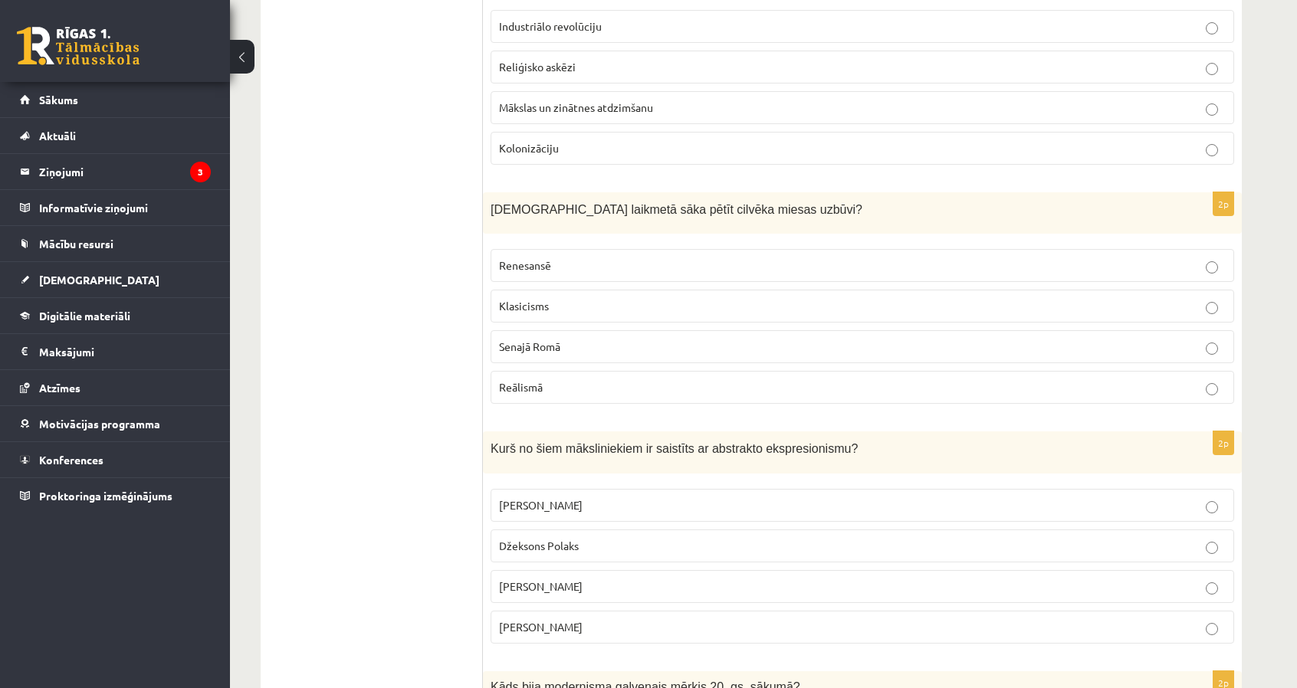
click at [548, 258] on span "Renesansē" at bounding box center [525, 265] width 52 height 14
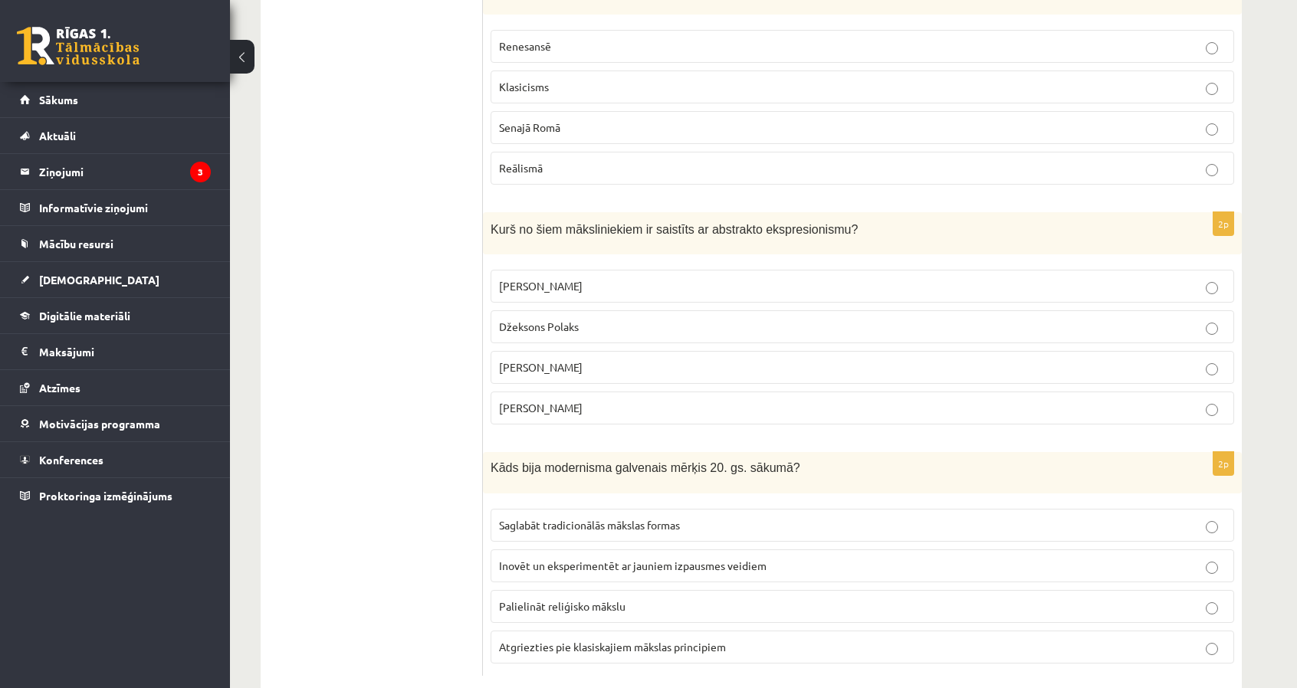
scroll to position [3210, 0]
click at [671, 557] on span "Inovēt un eksperimentēt ar jauniem izpausmes veidiem" at bounding box center [633, 564] width 268 height 14
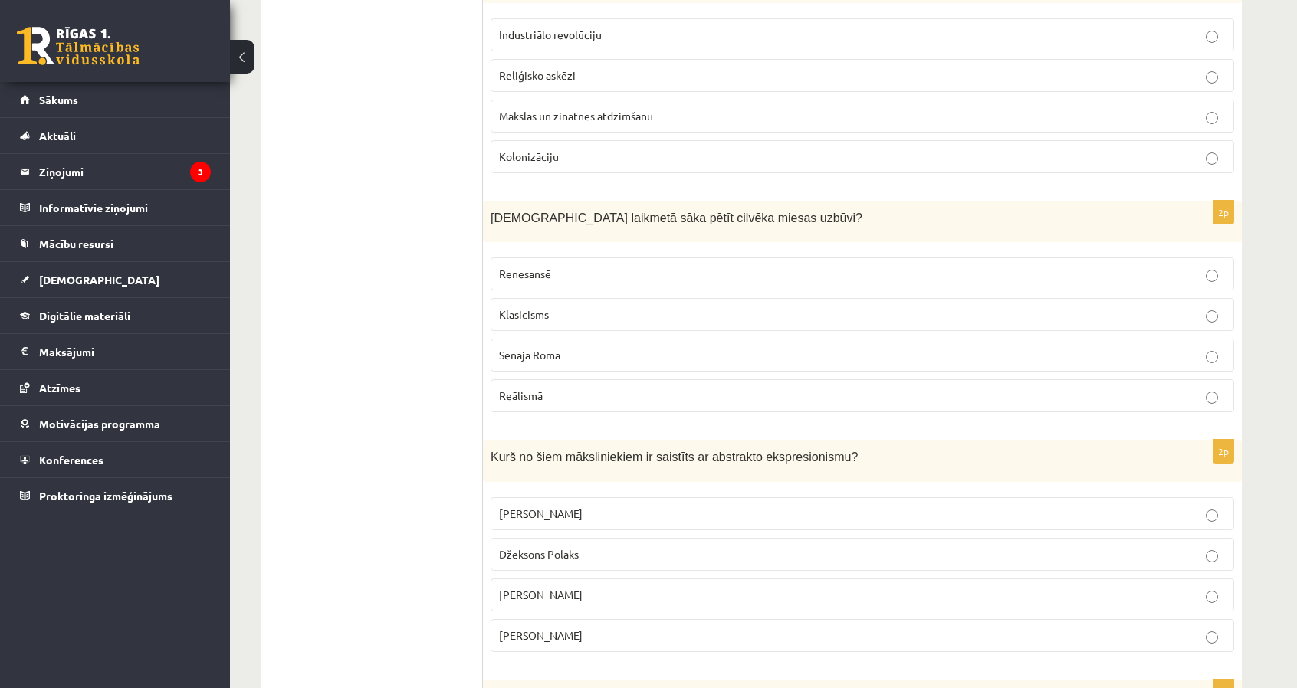
scroll to position [2980, 0]
click at [659, 212] on span "Kurā laikmetā sāka pētīt cilvēka miesas uzbūvi?" at bounding box center [677, 218] width 372 height 13
click at [661, 212] on span "Kurā laikmetā sāka pētīt cilvēka miesas uzbūvi?" at bounding box center [677, 218] width 372 height 13
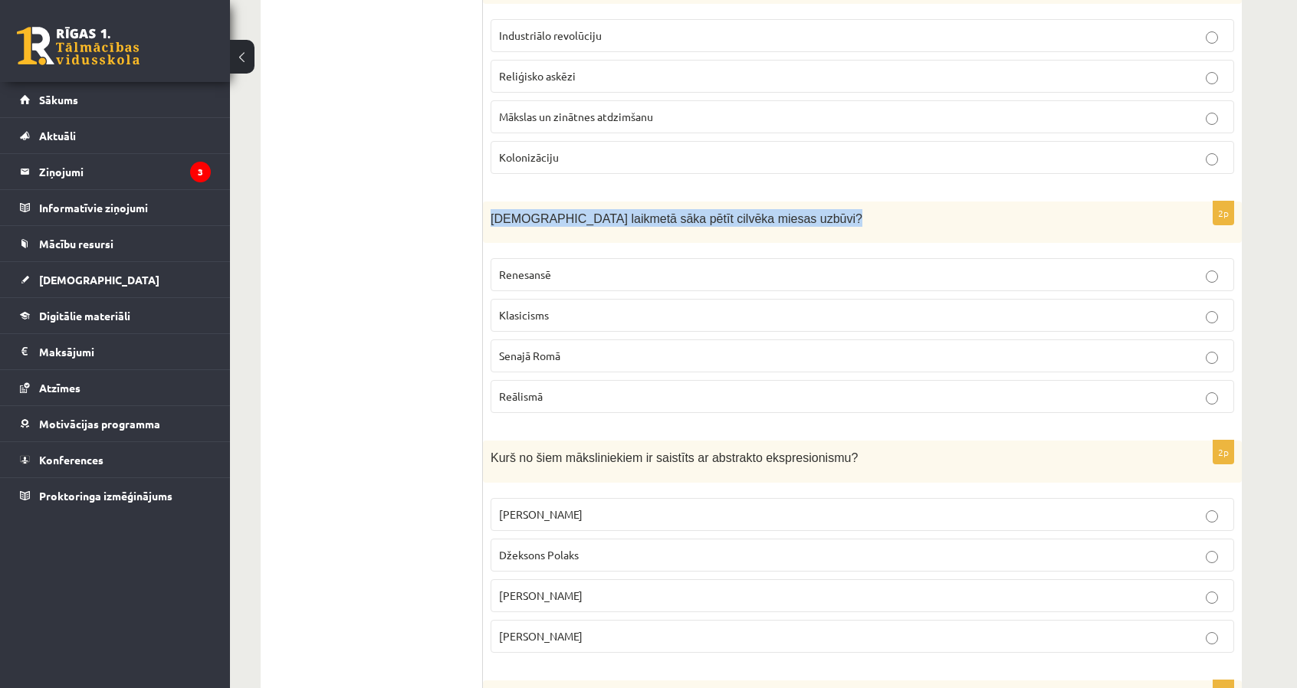
click at [661, 212] on span "Kurā laikmetā sāka pētīt cilvēka miesas uzbūvi?" at bounding box center [677, 218] width 372 height 13
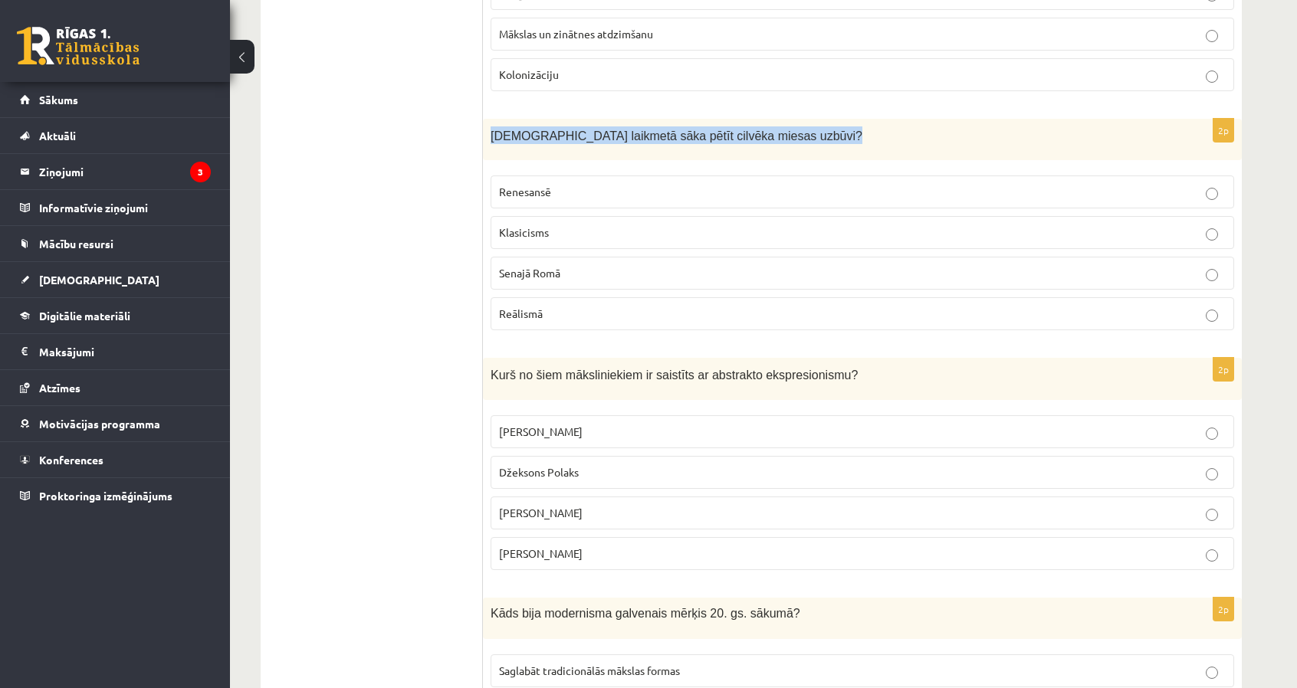
scroll to position [3210, 0]
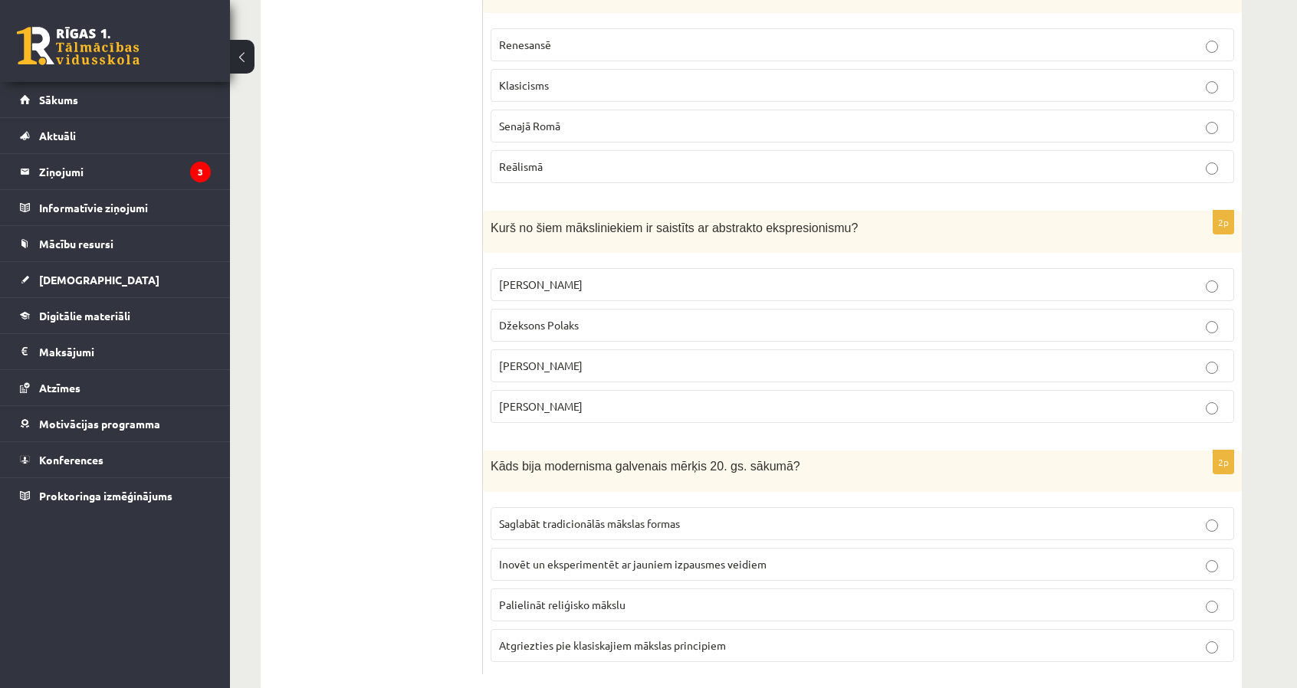
click at [517, 317] on p "Džeksons Polaks" at bounding box center [862, 325] width 727 height 16
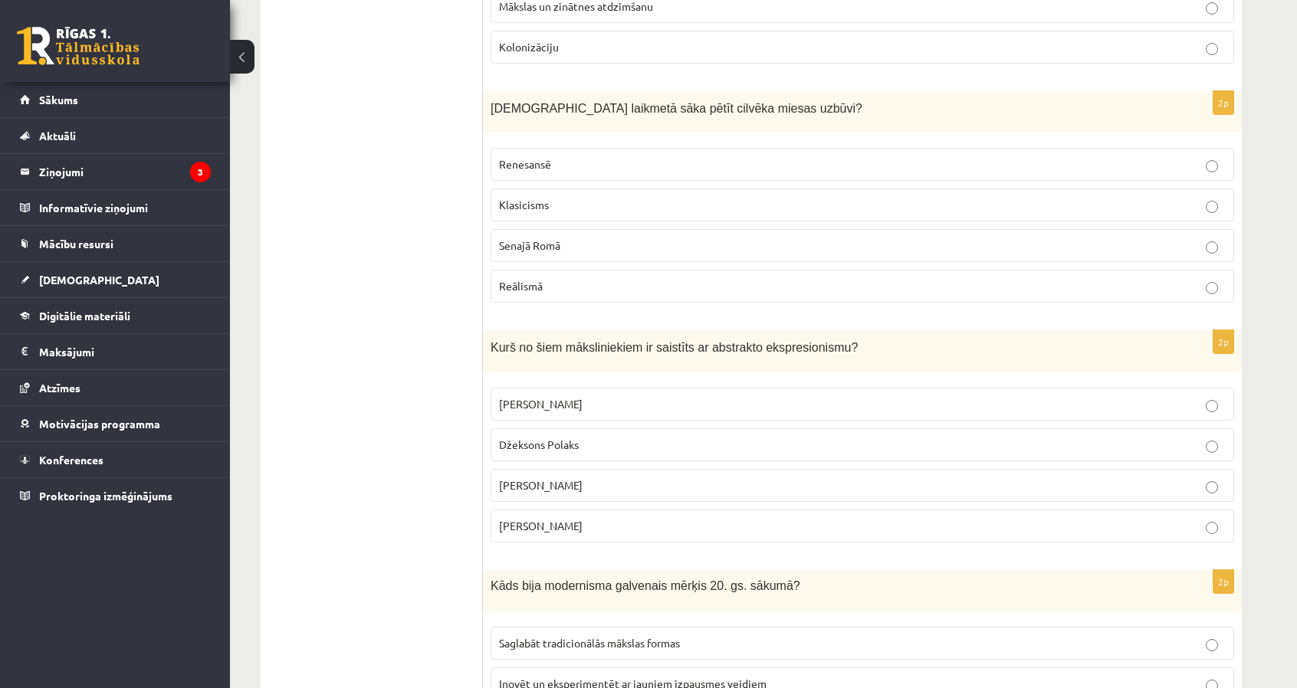
scroll to position [3057, 0]
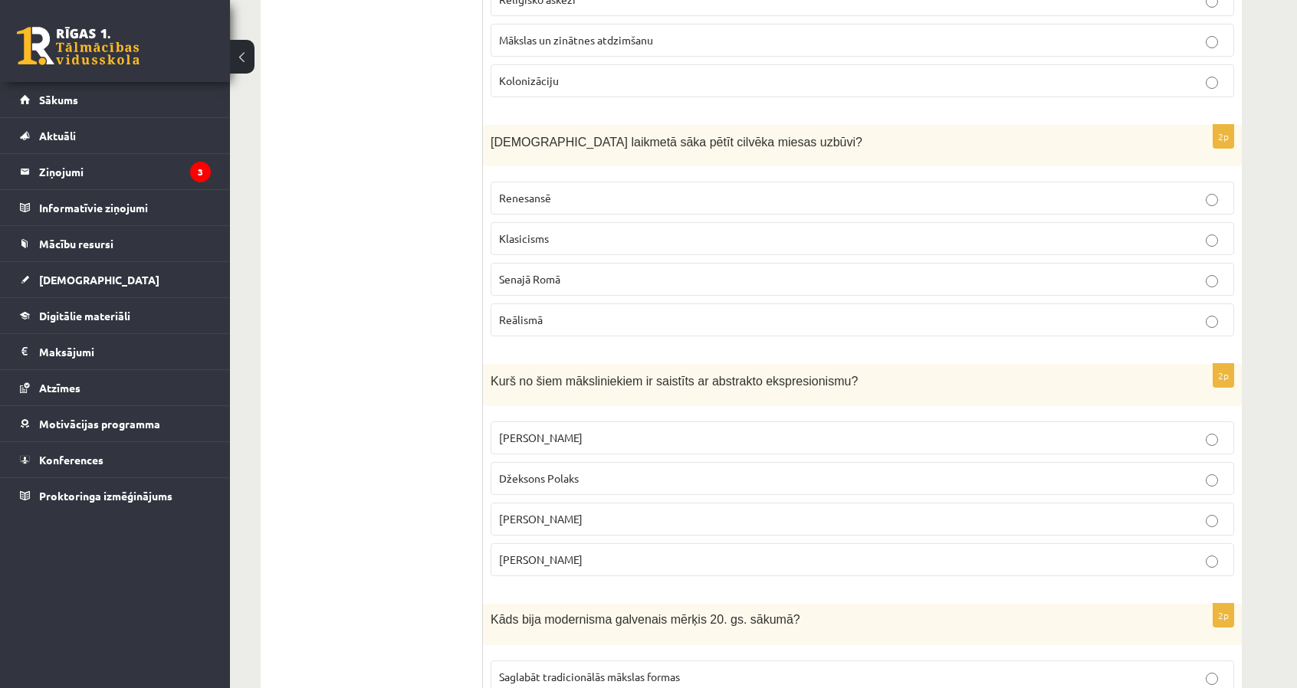
click at [623, 312] on p "Reālismā" at bounding box center [862, 320] width 727 height 16
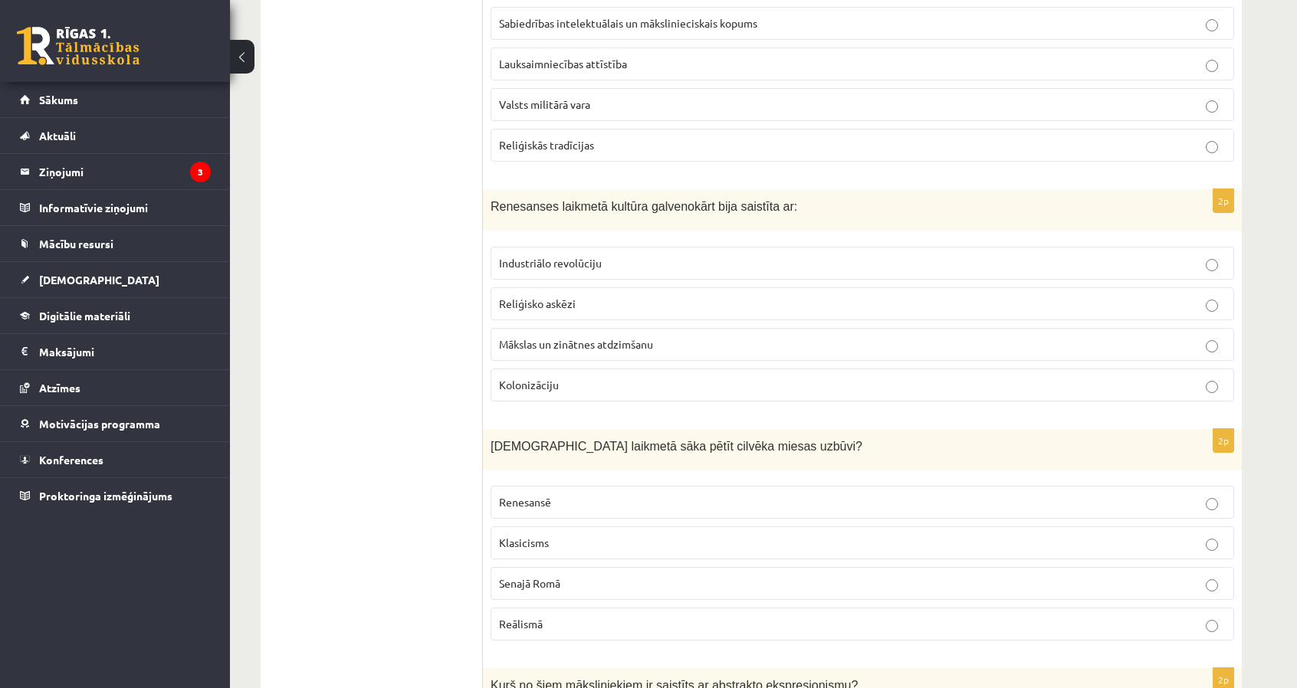
scroll to position [2750, 0]
click at [562, 497] on p "Renesansē" at bounding box center [862, 505] width 727 height 16
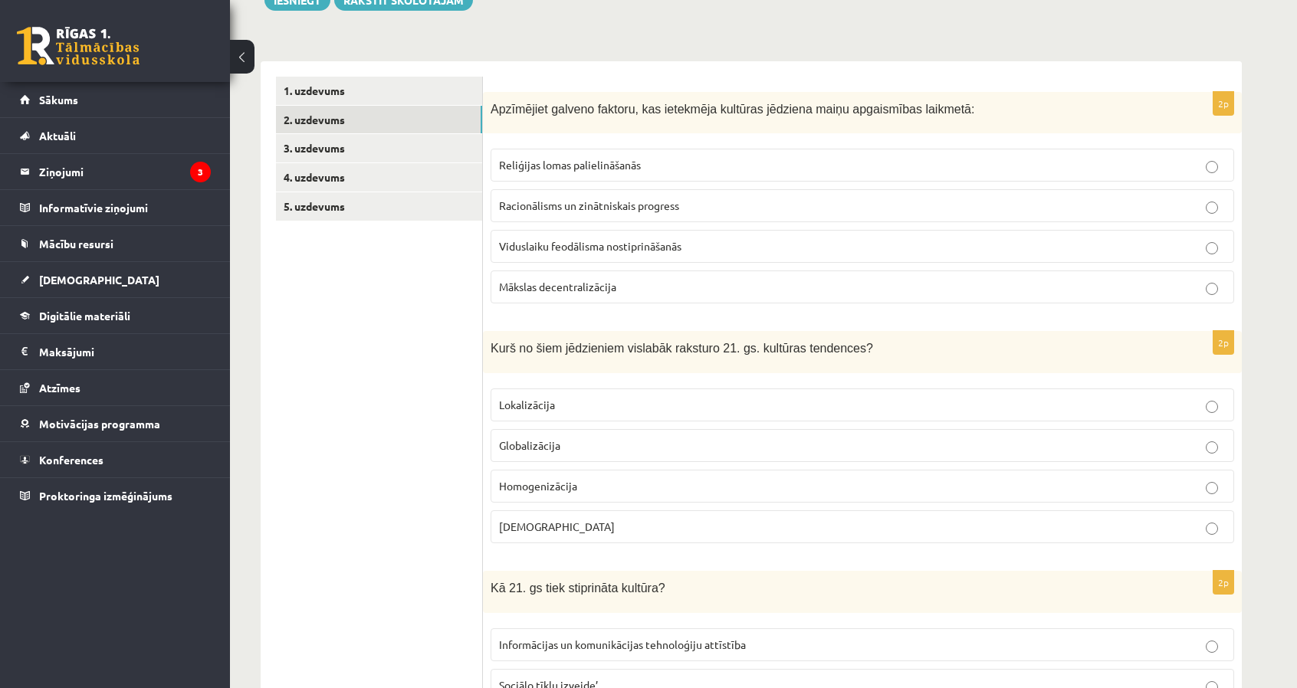
scroll to position [198, 0]
click at [429, 156] on link "3. uzdevums" at bounding box center [379, 149] width 206 height 28
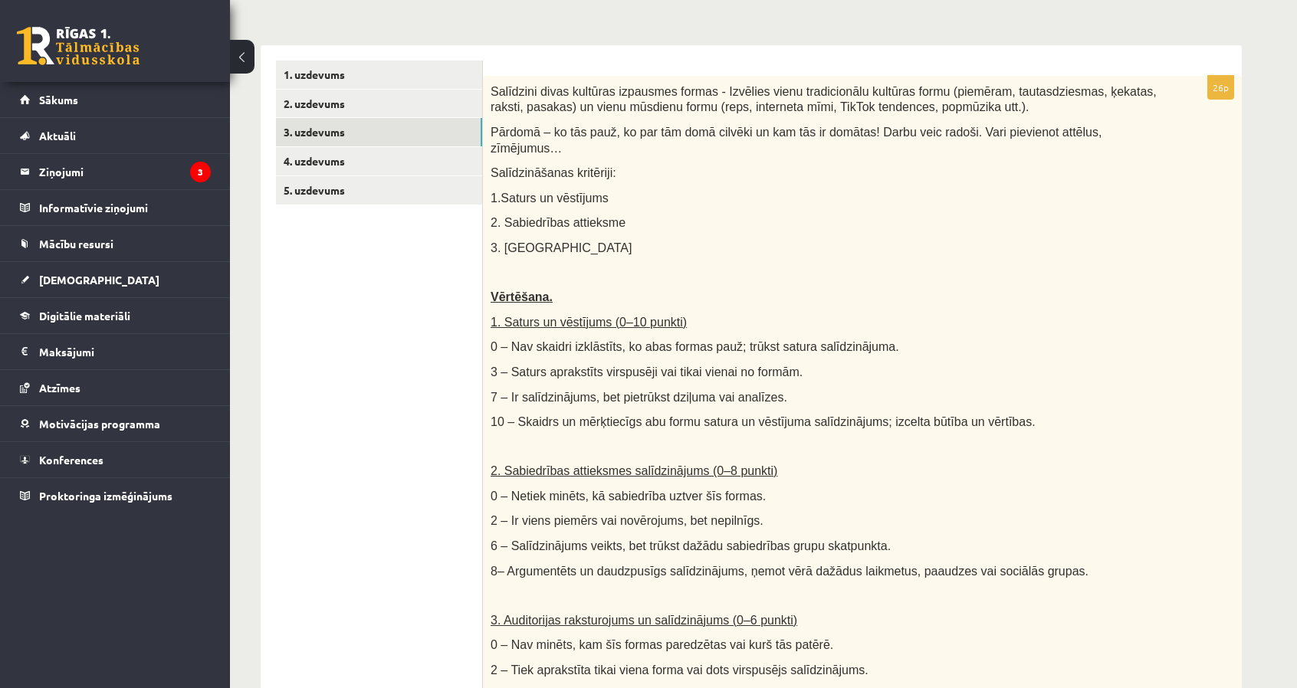
scroll to position [230, 0]
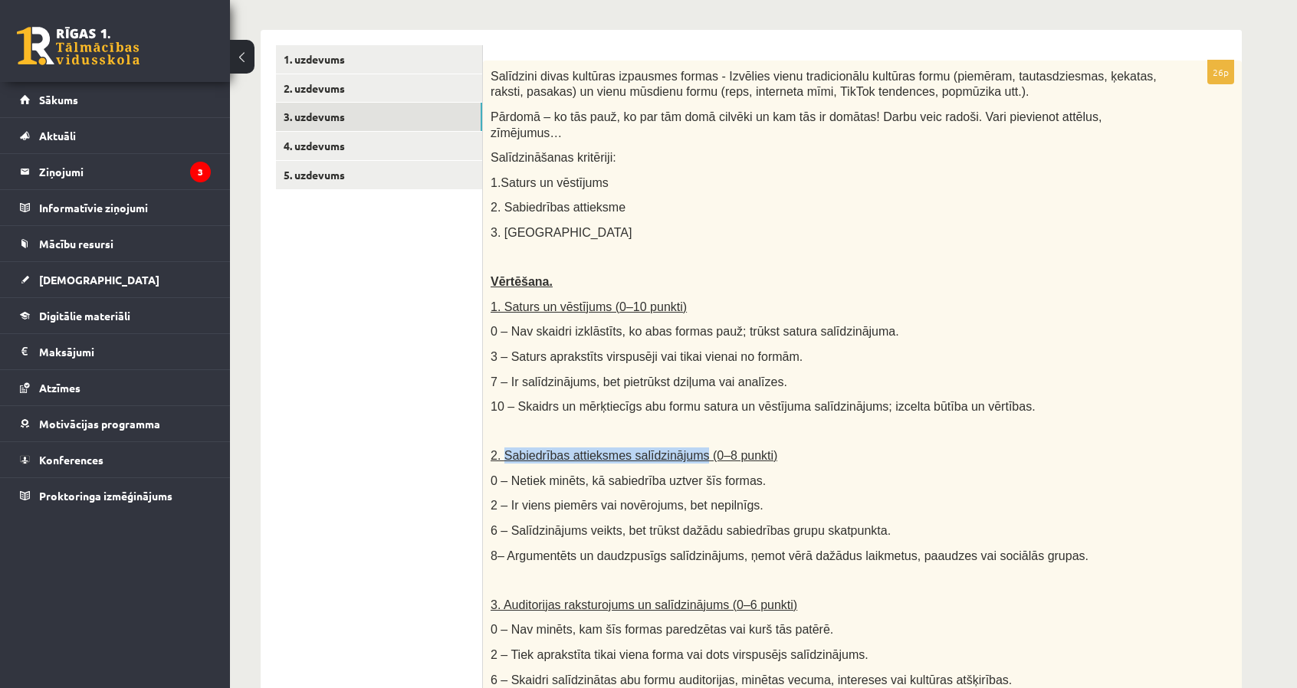
drag, startPoint x: 503, startPoint y: 444, endPoint x: 684, endPoint y: 445, distance: 180.9
click at [684, 449] on span "2. Sabiedrības attieksmes salīdzinājums (0–8 punkti)" at bounding box center [634, 455] width 287 height 13
drag, startPoint x: 503, startPoint y: 190, endPoint x: 613, endPoint y: 199, distance: 110.7
click at [613, 199] on p "2. Sabiedrības attieksme" at bounding box center [824, 207] width 667 height 16
copy span "Sabiedrības attieksme"
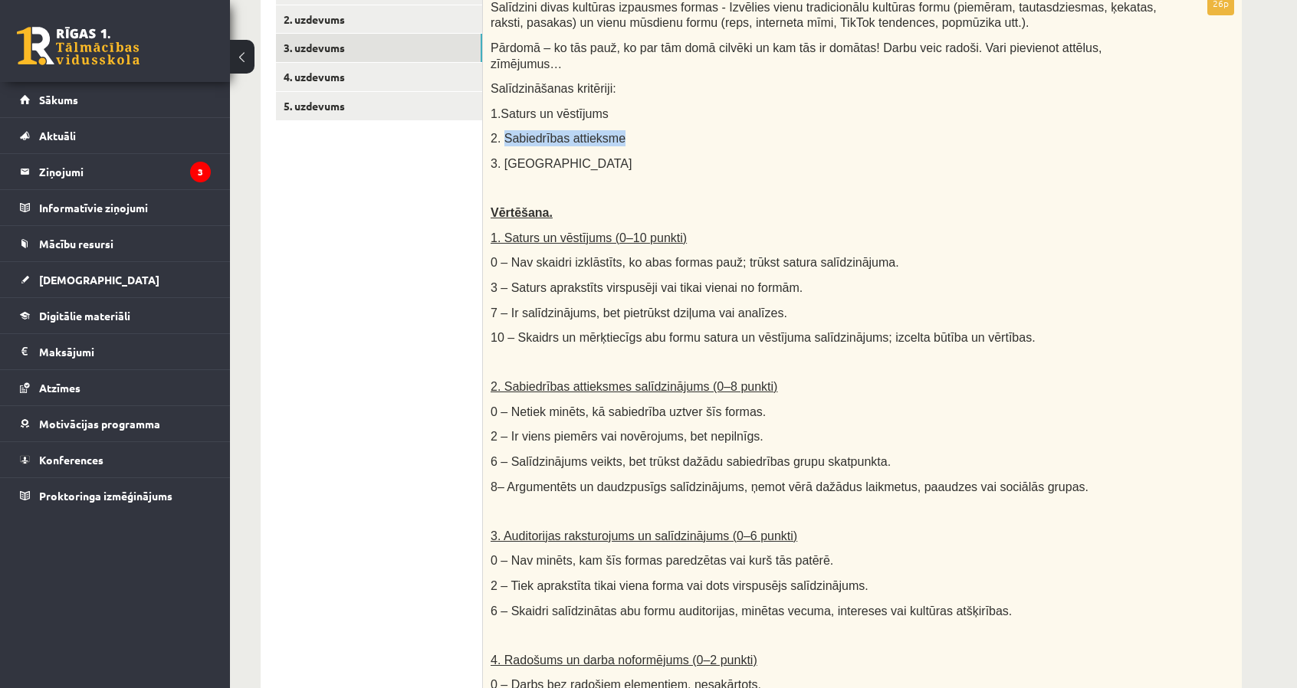
scroll to position [307, 0]
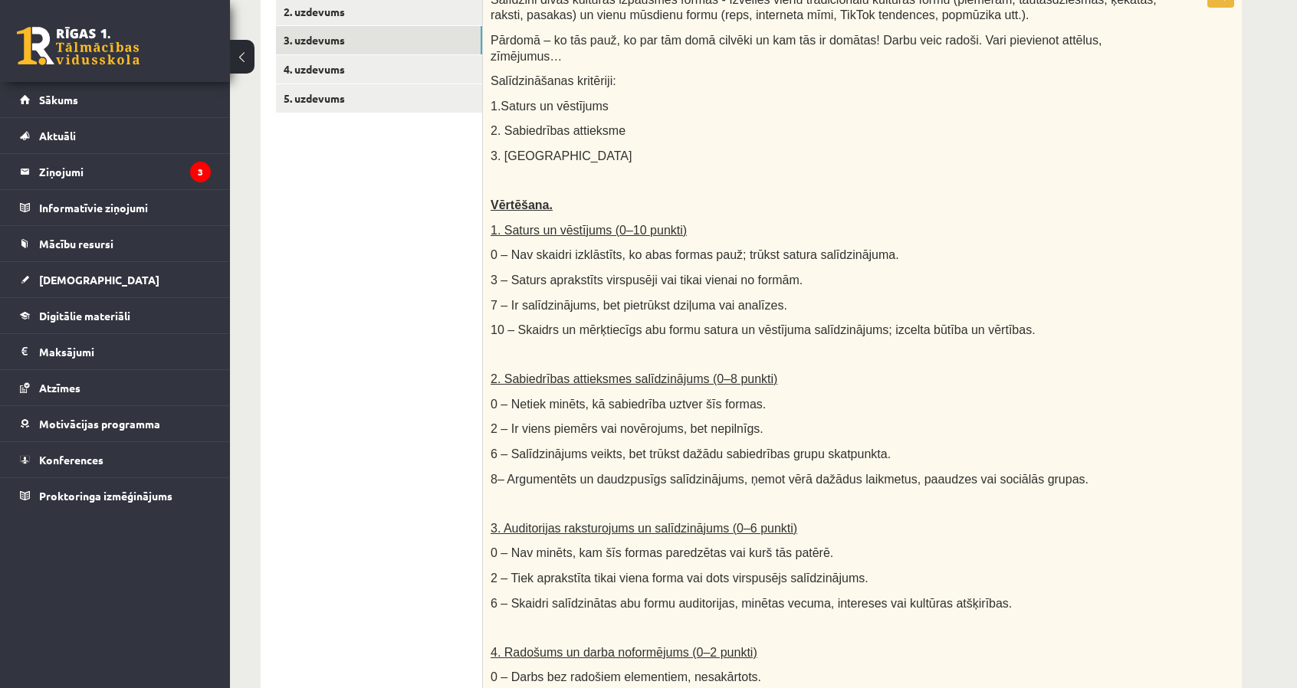
click at [774, 396] on p "0 – Netiek minēts, kā sabiedrība uztver šīs formas." at bounding box center [824, 404] width 667 height 16
drag, startPoint x: 506, startPoint y: 436, endPoint x: 521, endPoint y: 436, distance: 15.3
click at [521, 448] on span "6 – Salīdzinājums veikts, bet trūkst dažādu sabiedrības grupu skatpunkta." at bounding box center [691, 454] width 400 height 13
click at [512, 448] on span "6 – Salīdzinājums veikts, bet trūkst dažādu sabiedrības grupu skatpunkta." at bounding box center [691, 454] width 400 height 13
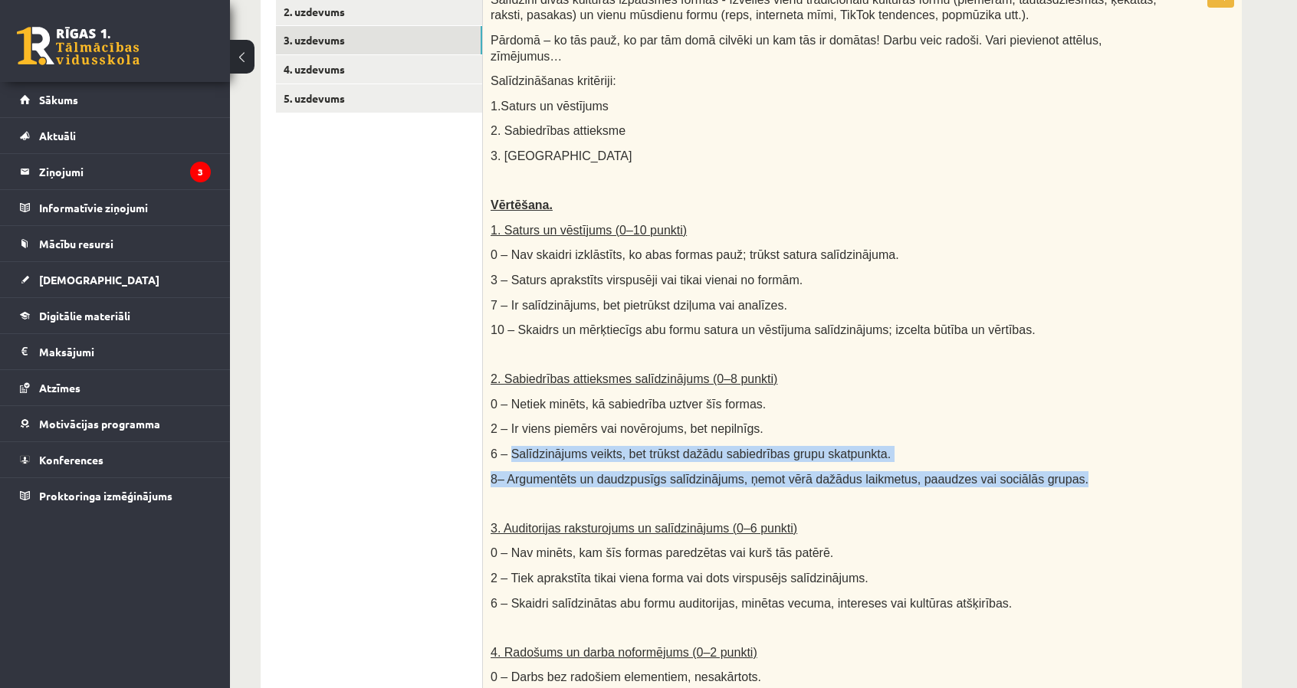
drag, startPoint x: 510, startPoint y: 436, endPoint x: 1046, endPoint y: 460, distance: 535.5
click at [1046, 460] on div "Salīdzini divas kultūras izpausmes formas - Izvēlies vienu tradicionālu kultūra…" at bounding box center [862, 376] width 759 height 785
copy div "Salīdzinājums veikts, bet trūkst dažādu sabiedrības grupu skatpunkta. 8– Argume…"
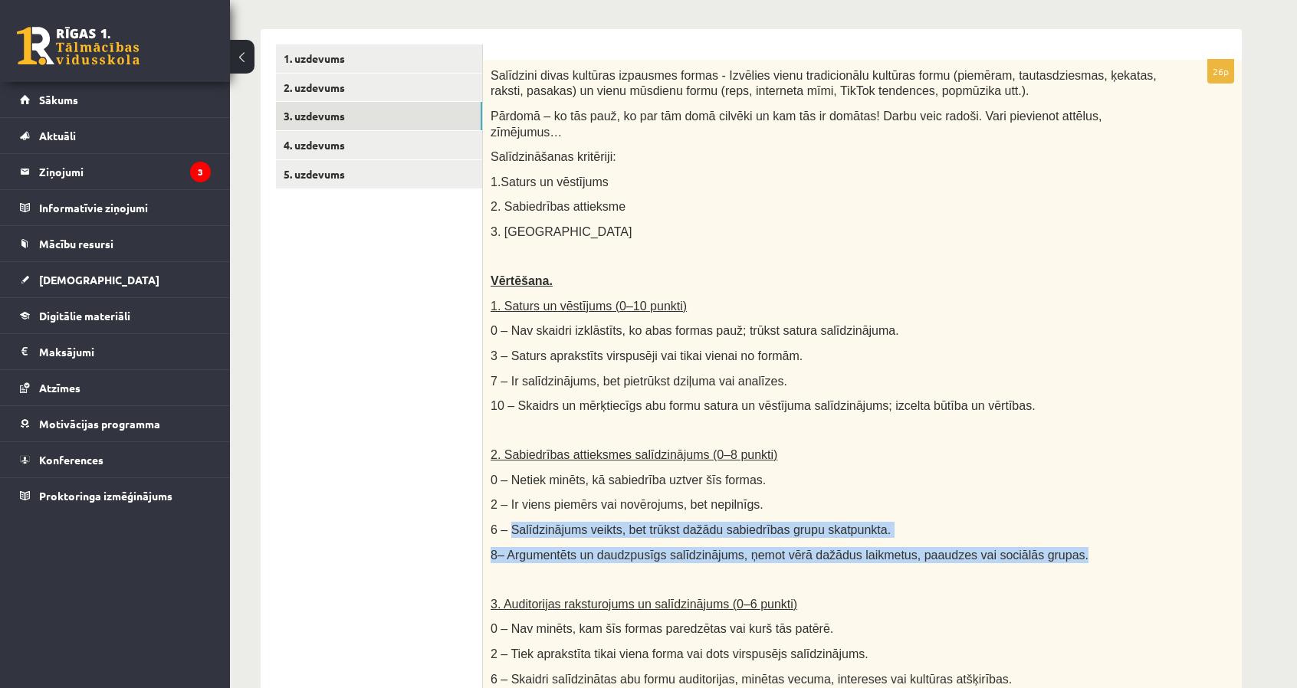
scroll to position [230, 0]
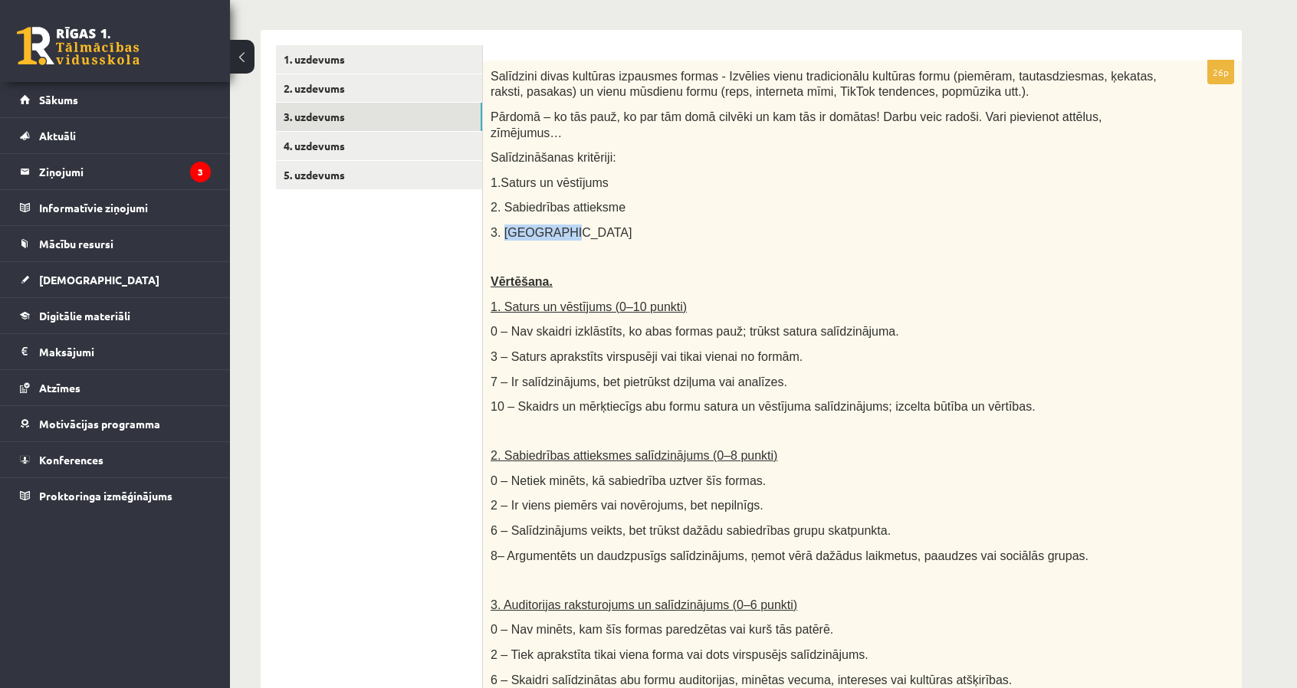
drag, startPoint x: 504, startPoint y: 220, endPoint x: 553, endPoint y: 218, distance: 49.8
click at [553, 225] on p "3. [GEOGRAPHIC_DATA]" at bounding box center [824, 233] width 667 height 16
copy span "Auditorija"
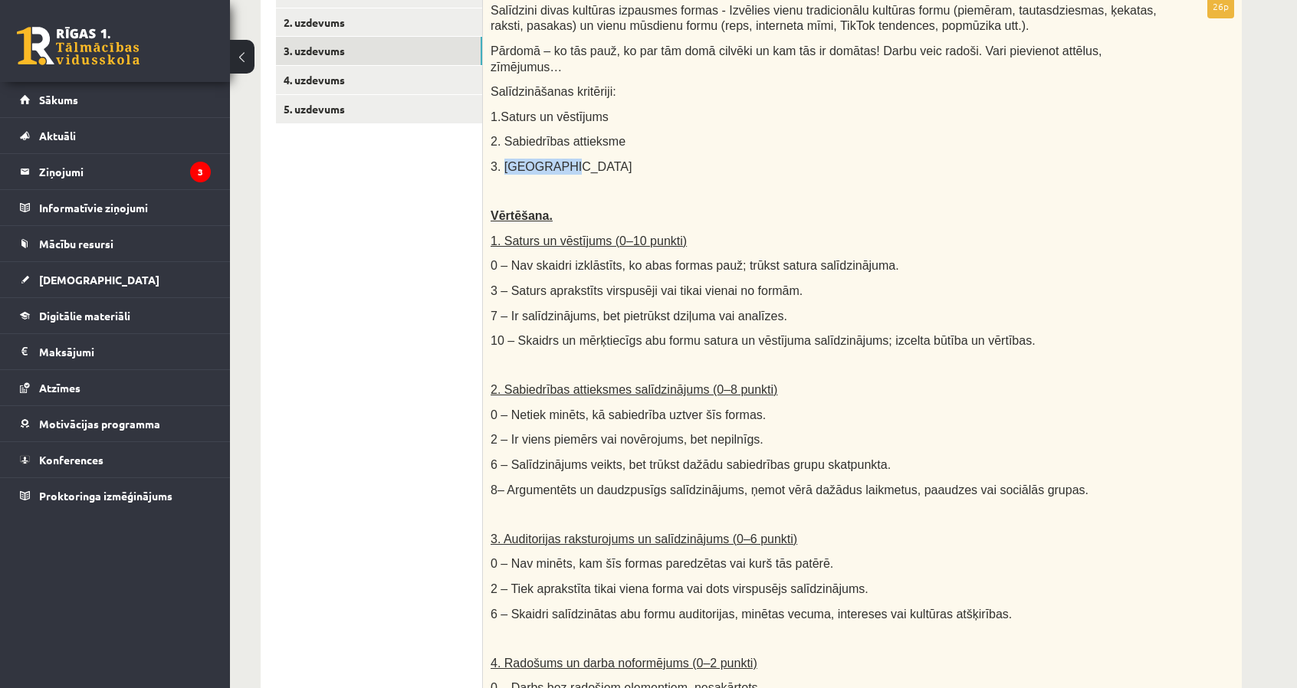
scroll to position [383, 0]
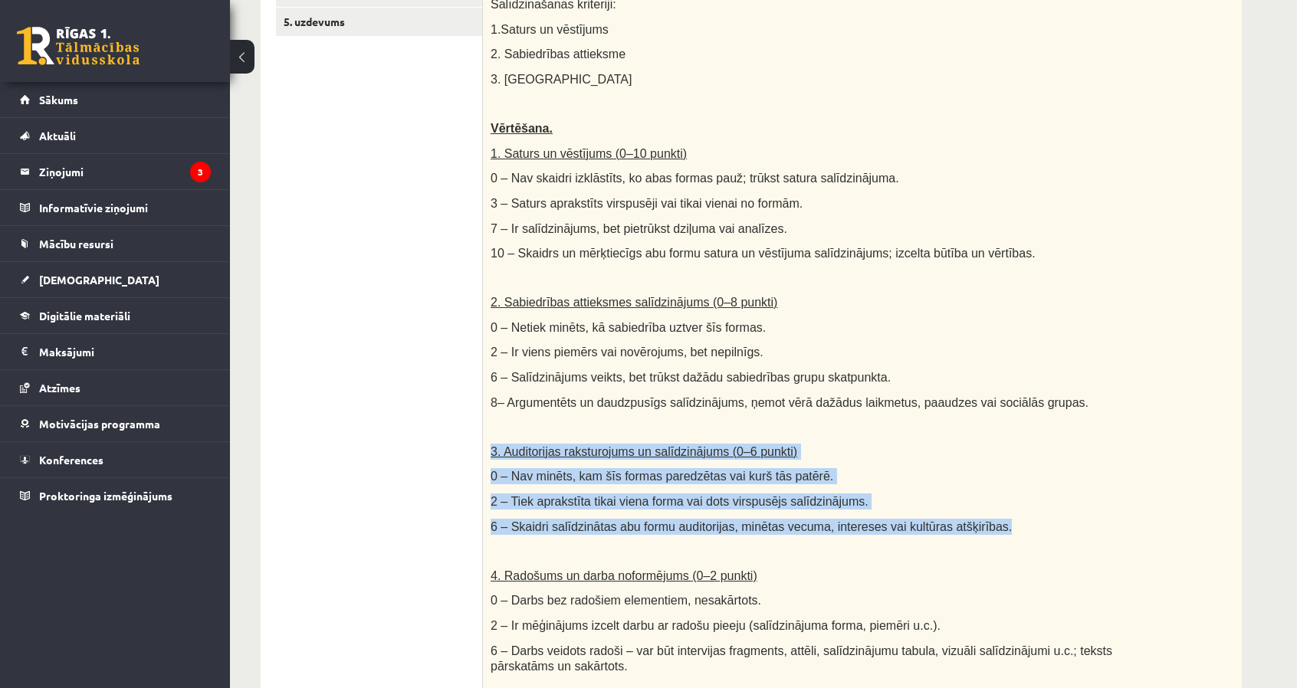
drag, startPoint x: 490, startPoint y: 438, endPoint x: 973, endPoint y: 509, distance: 488.9
click at [973, 509] on div "Salīdzini divas kultūras izpausmes formas - Izvēlies vienu tradicionālu kultūra…" at bounding box center [862, 299] width 759 height 785
copy div "3. Auditorijas raksturojums un salīdzinājums (0–6 punkti) 0 – Nav minēts, kam š…"
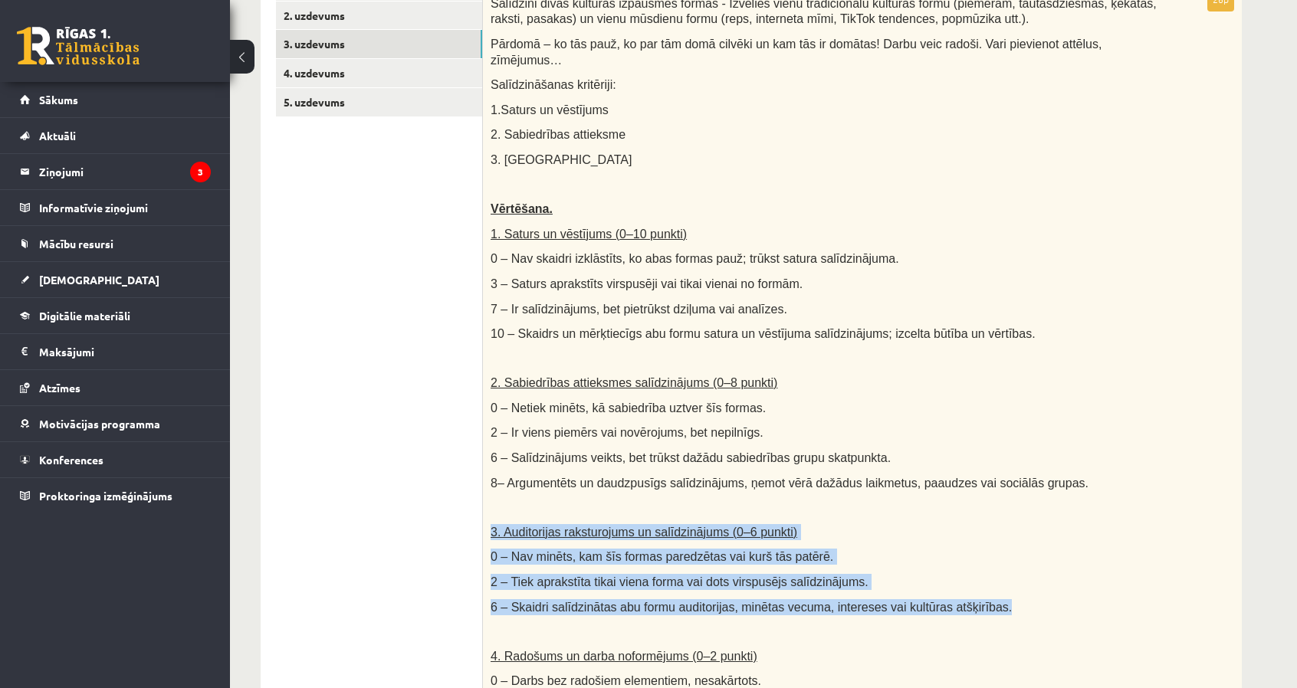
scroll to position [77, 0]
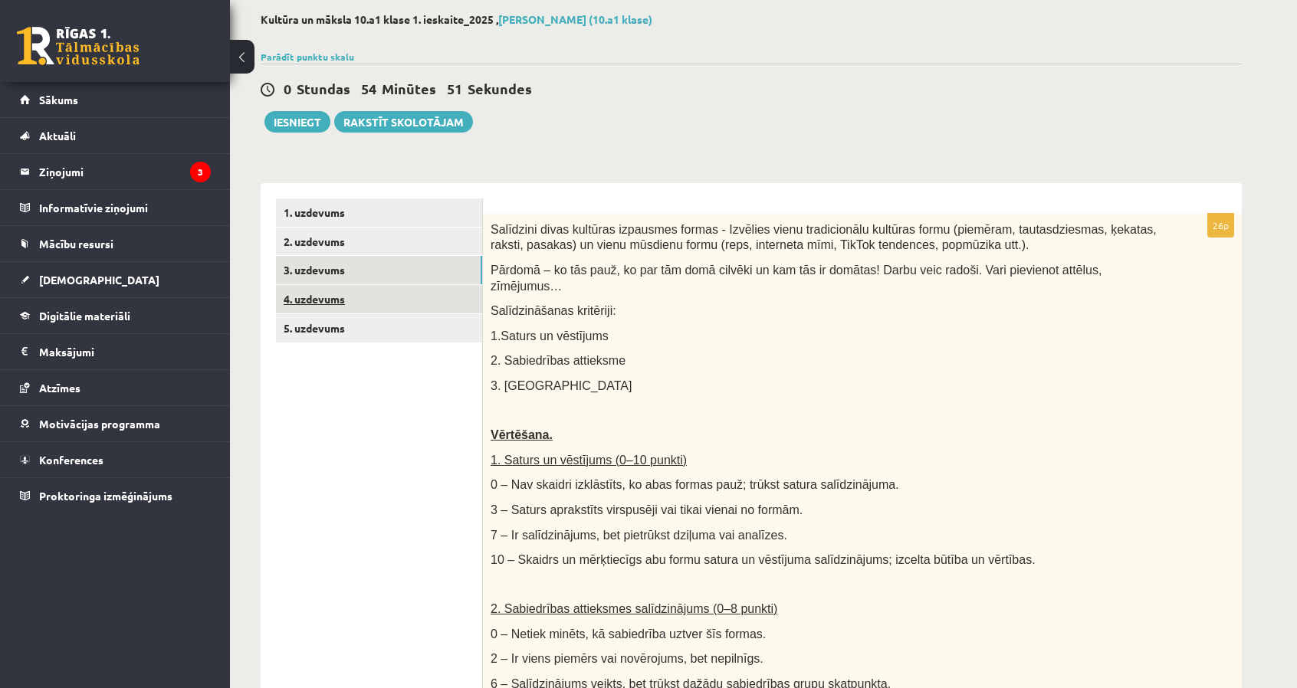
click at [452, 298] on link "4. uzdevums" at bounding box center [379, 299] width 206 height 28
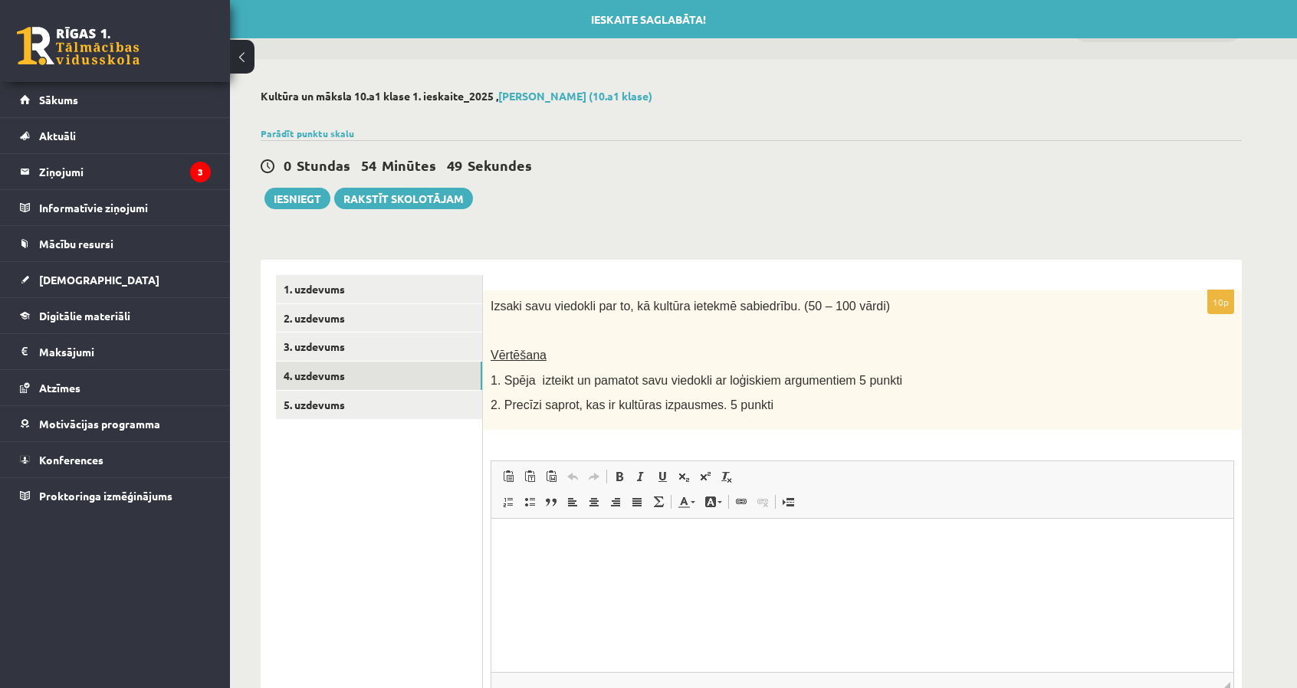
scroll to position [0, 0]
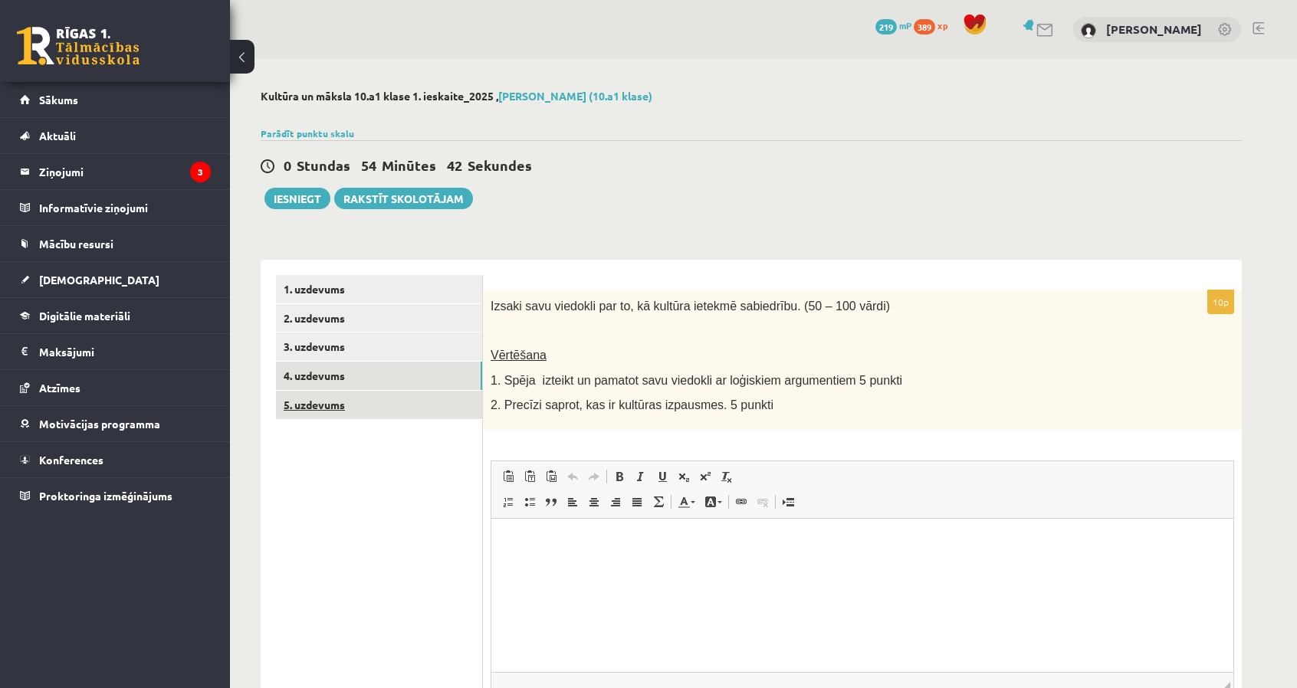
click at [337, 397] on link "5. uzdevums" at bounding box center [379, 405] width 206 height 28
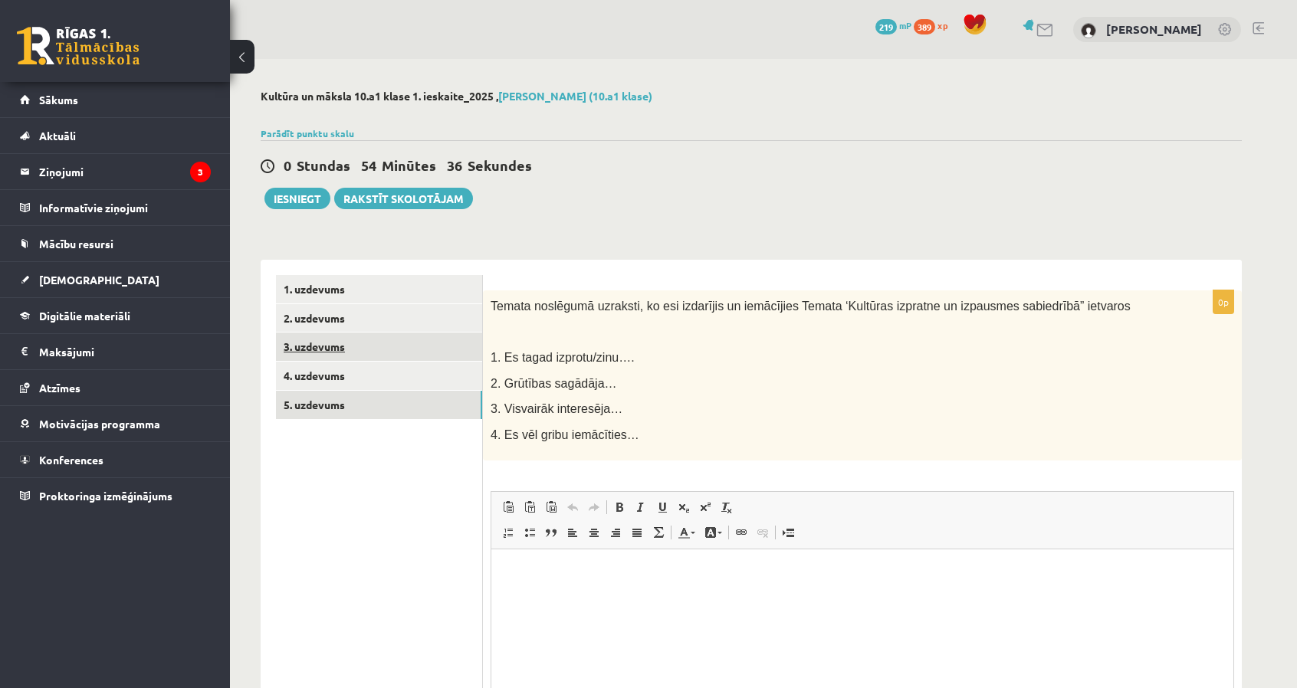
click at [385, 359] on link "3. uzdevums" at bounding box center [379, 347] width 206 height 28
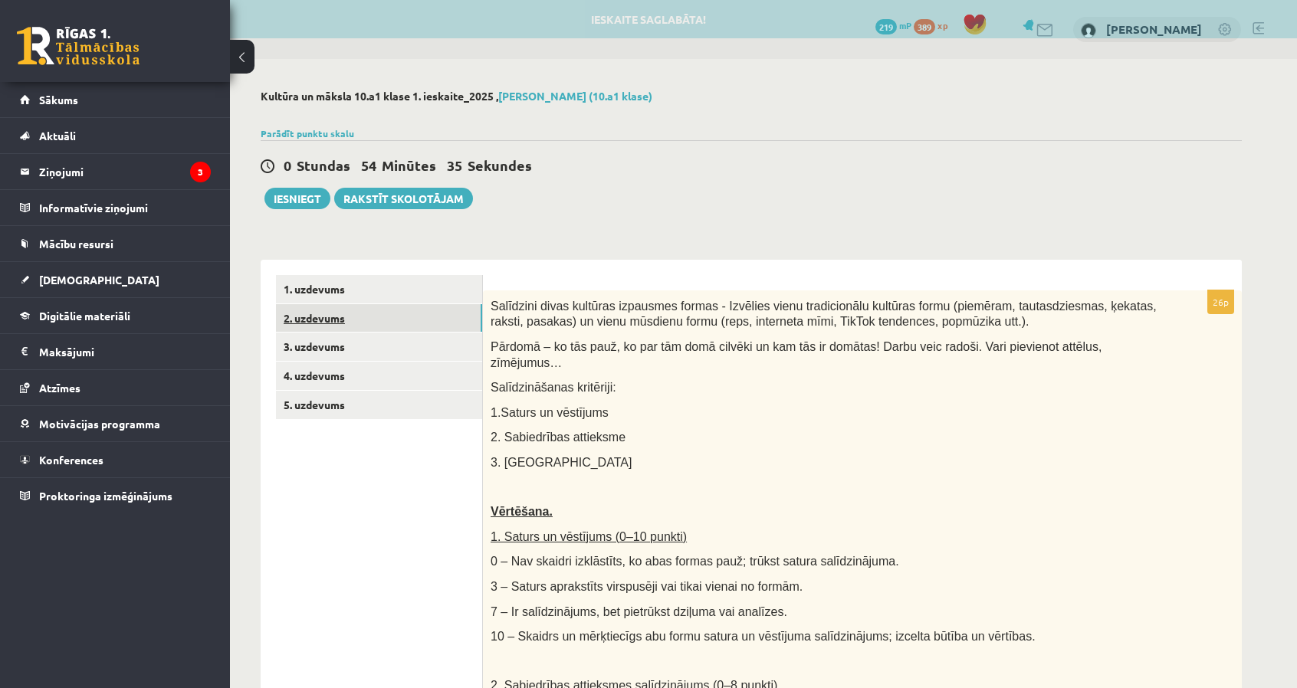
click at [364, 317] on link "2. uzdevums" at bounding box center [379, 318] width 206 height 28
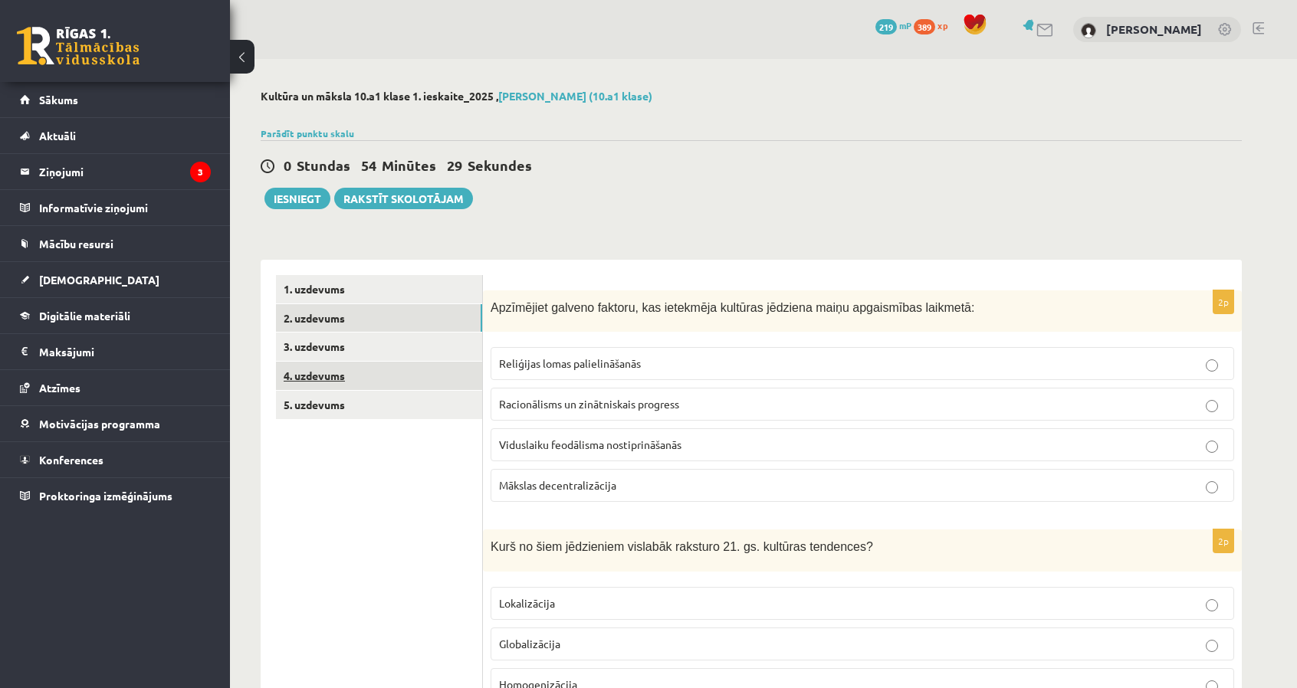
click at [376, 375] on link "4. uzdevums" at bounding box center [379, 376] width 206 height 28
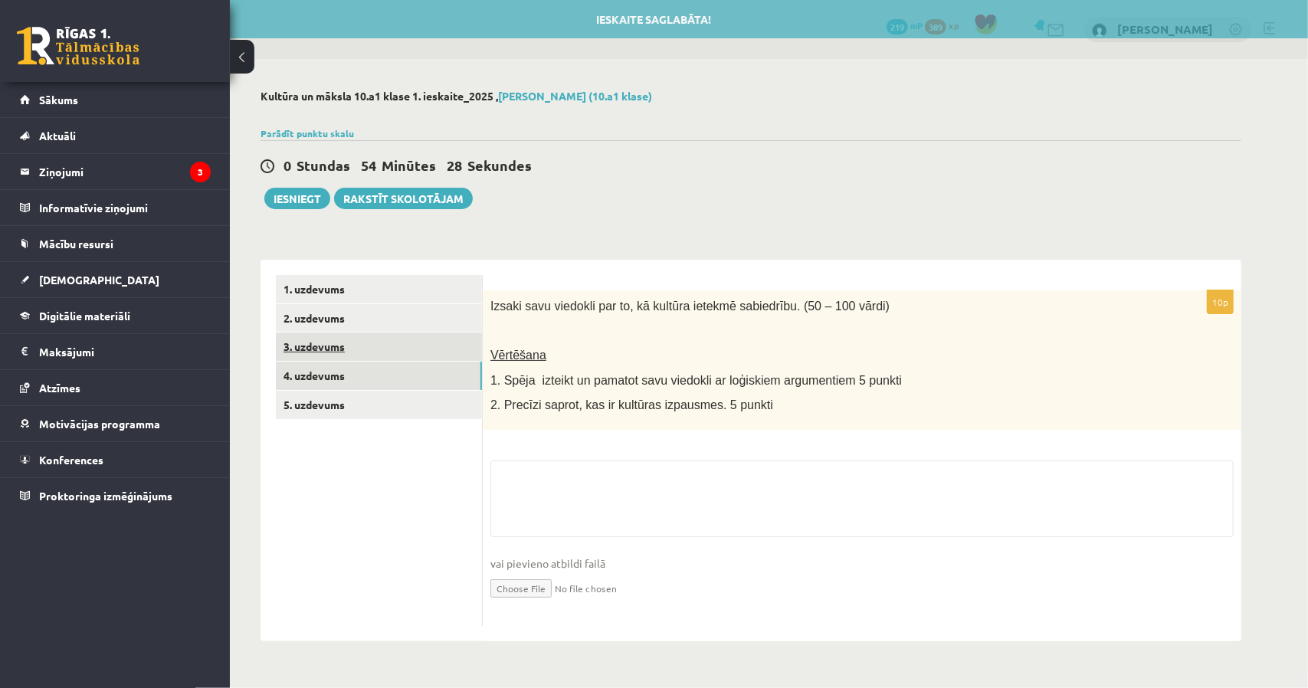
click at [422, 346] on link "3. uzdevums" at bounding box center [379, 347] width 206 height 28
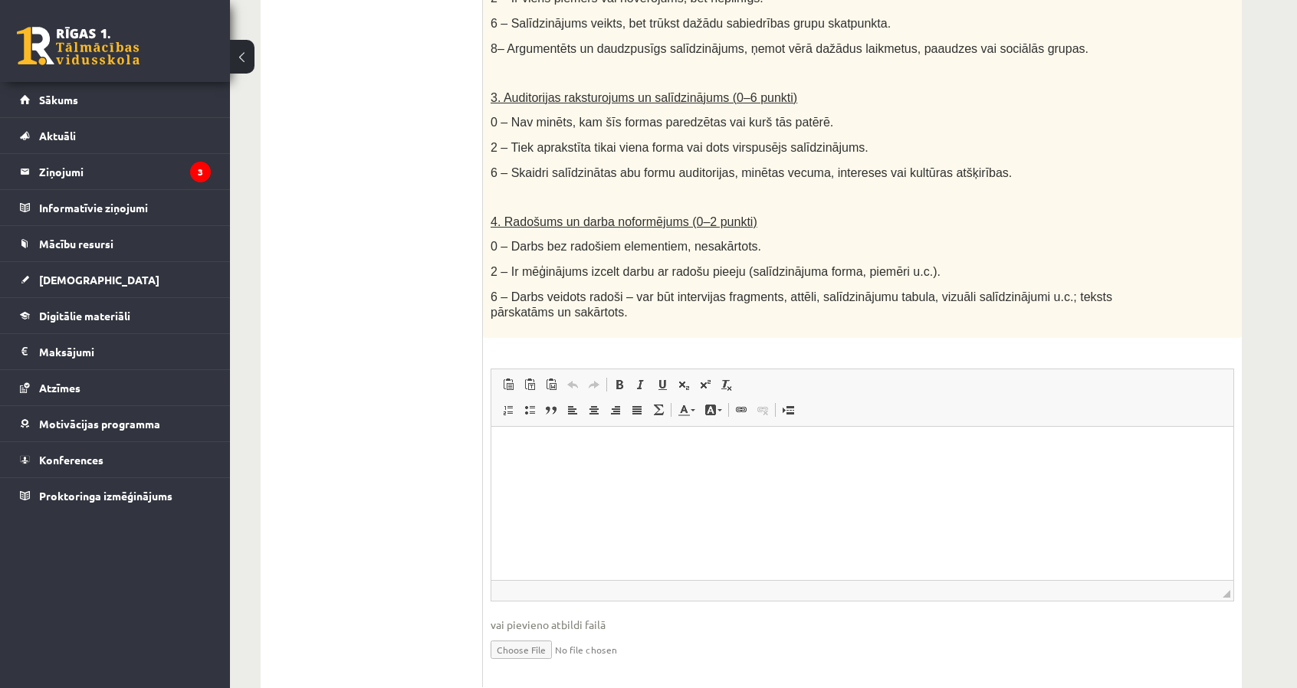
scroll to position [765, 0]
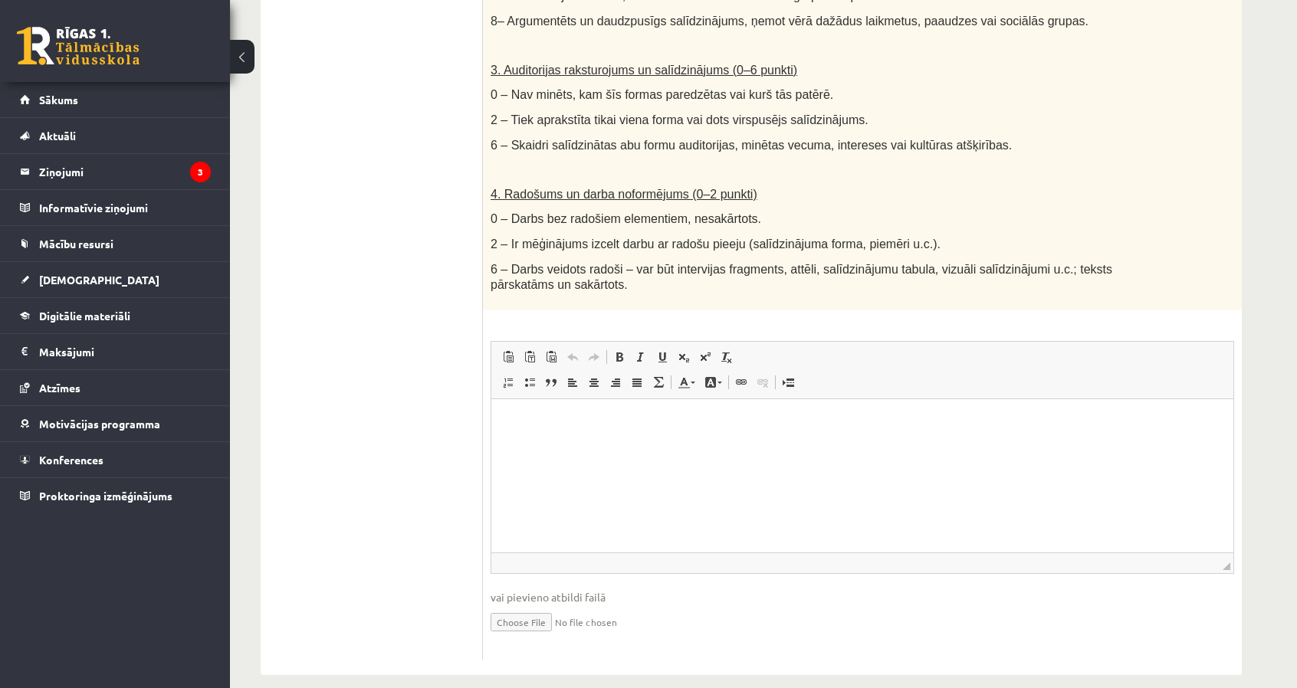
click at [524, 613] on input "file" at bounding box center [863, 621] width 744 height 31
type input "**********"
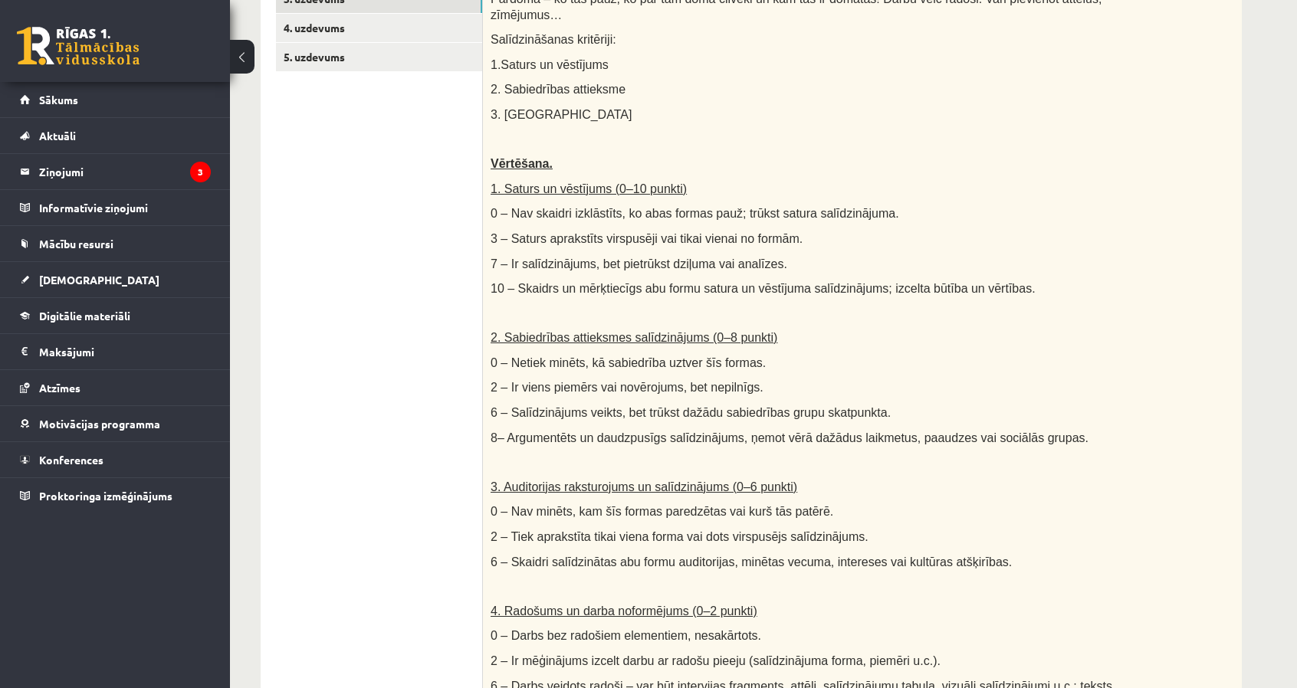
scroll to position [321, 0]
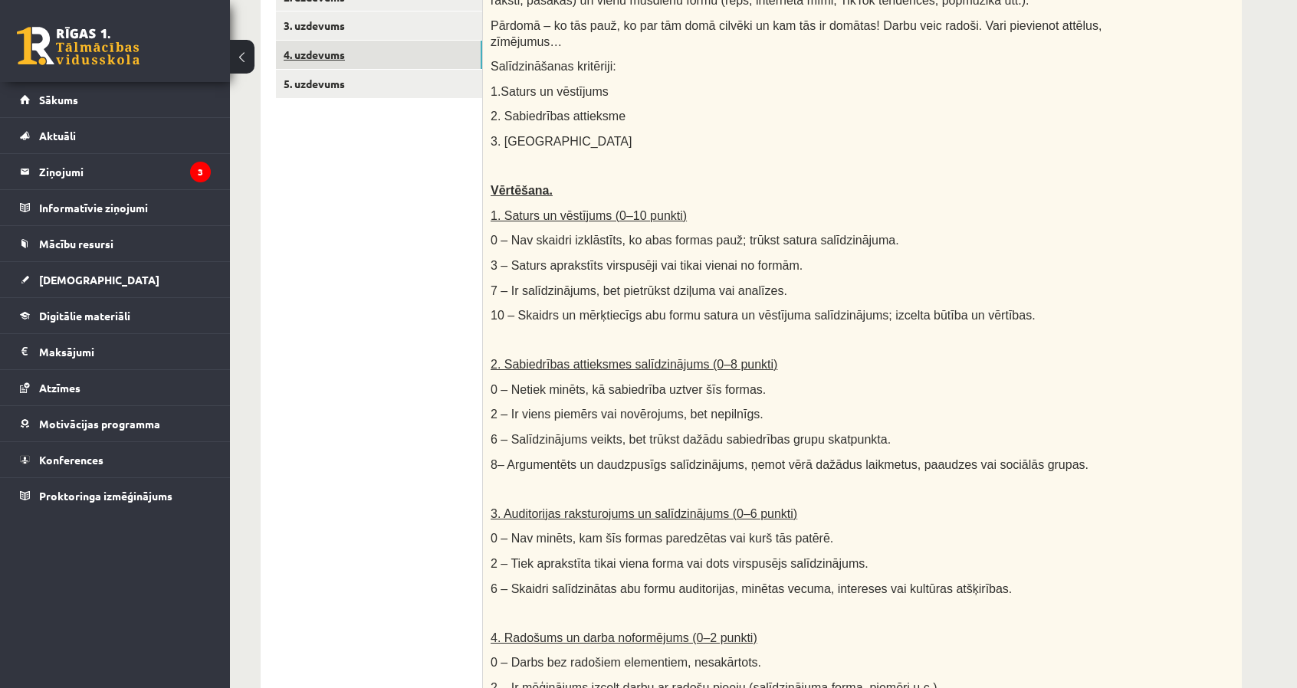
click at [333, 55] on link "4. uzdevums" at bounding box center [379, 55] width 206 height 28
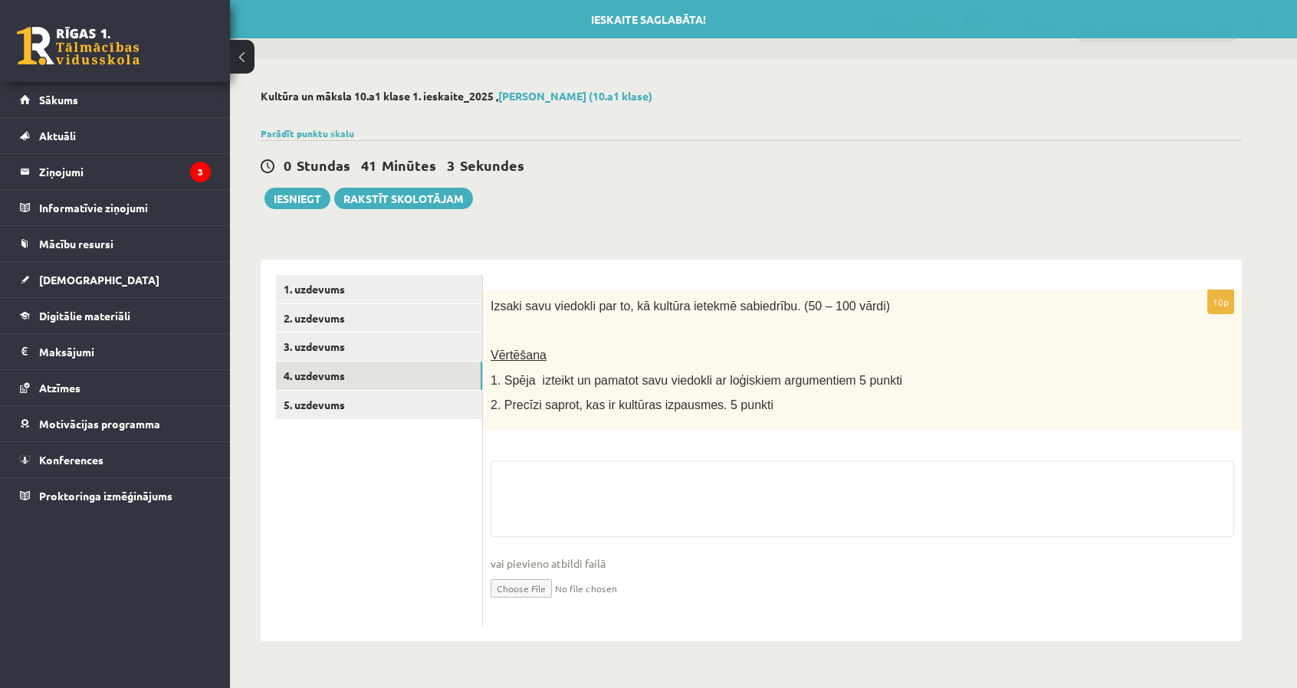
scroll to position [0, 0]
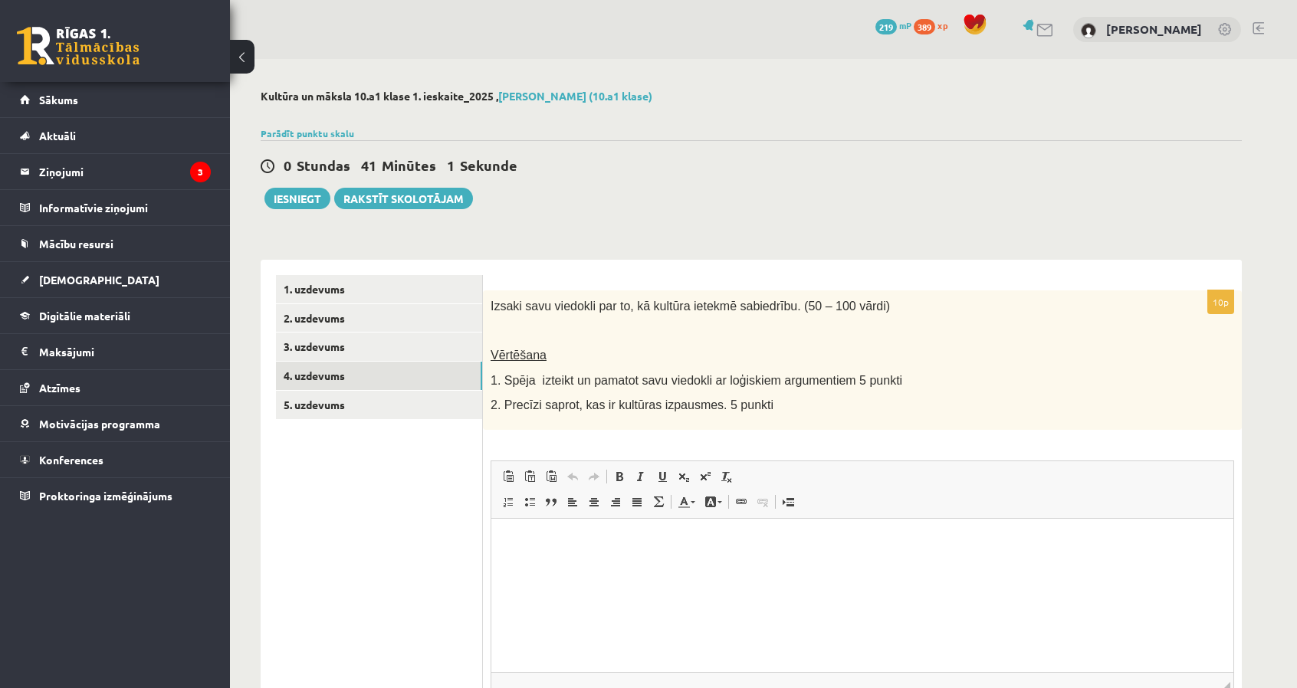
click at [494, 307] on span "Izsaki savu viedokli par to, kā kultūra ietekmē sabiedrību. (50 – 100 vārdi)" at bounding box center [690, 306] width 399 height 13
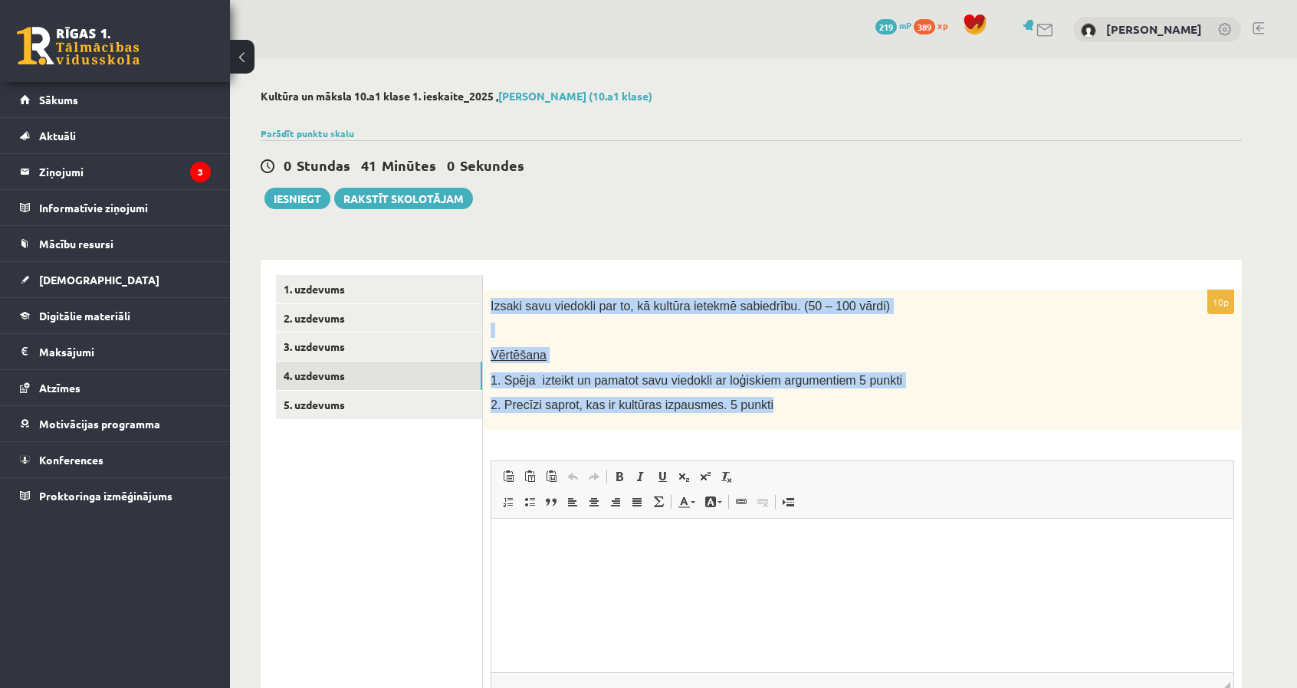
drag, startPoint x: 491, startPoint y: 307, endPoint x: 794, endPoint y: 410, distance: 320.4
click at [794, 410] on div "Izsaki savu viedokli par to, kā kultūra ietekmē sabiedrību. (50 – 100 vārdi) Vē…" at bounding box center [862, 361] width 759 height 140
copy div "Izsaki savu viedokli par to, kā kultūra ietekmē sabiedrību. (50 – 100 vārdi) Vē…"
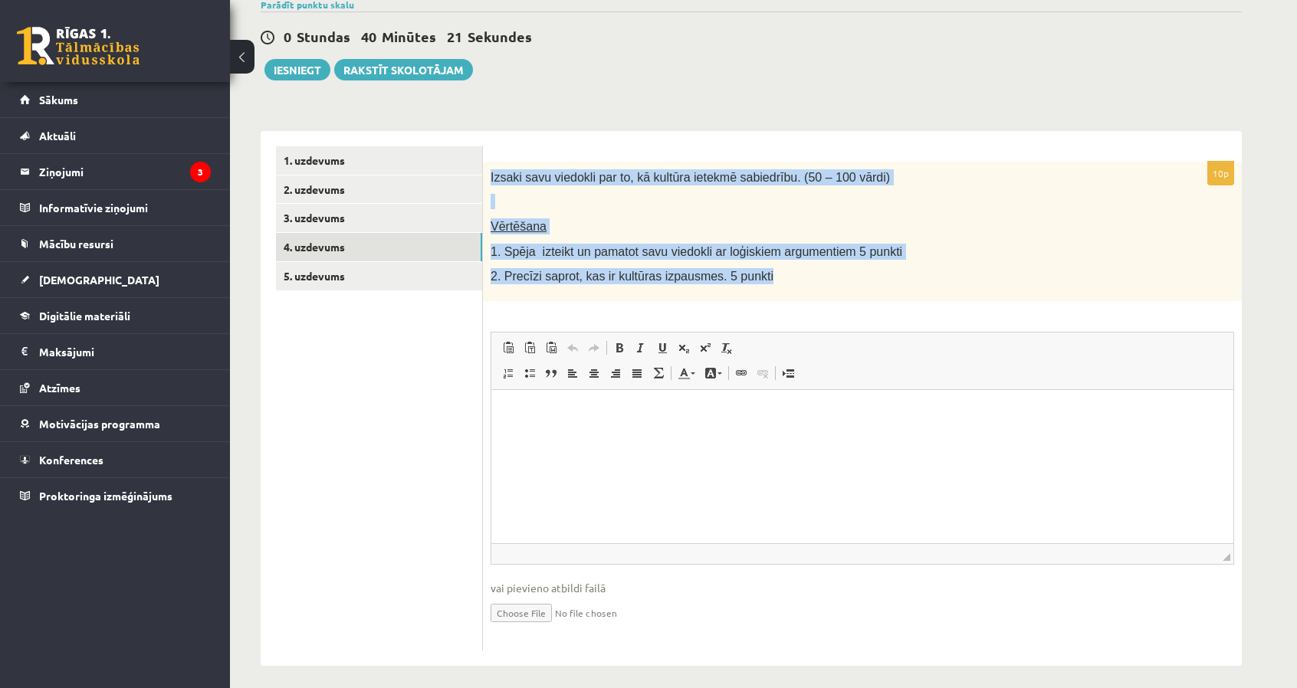
scroll to position [136, 0]
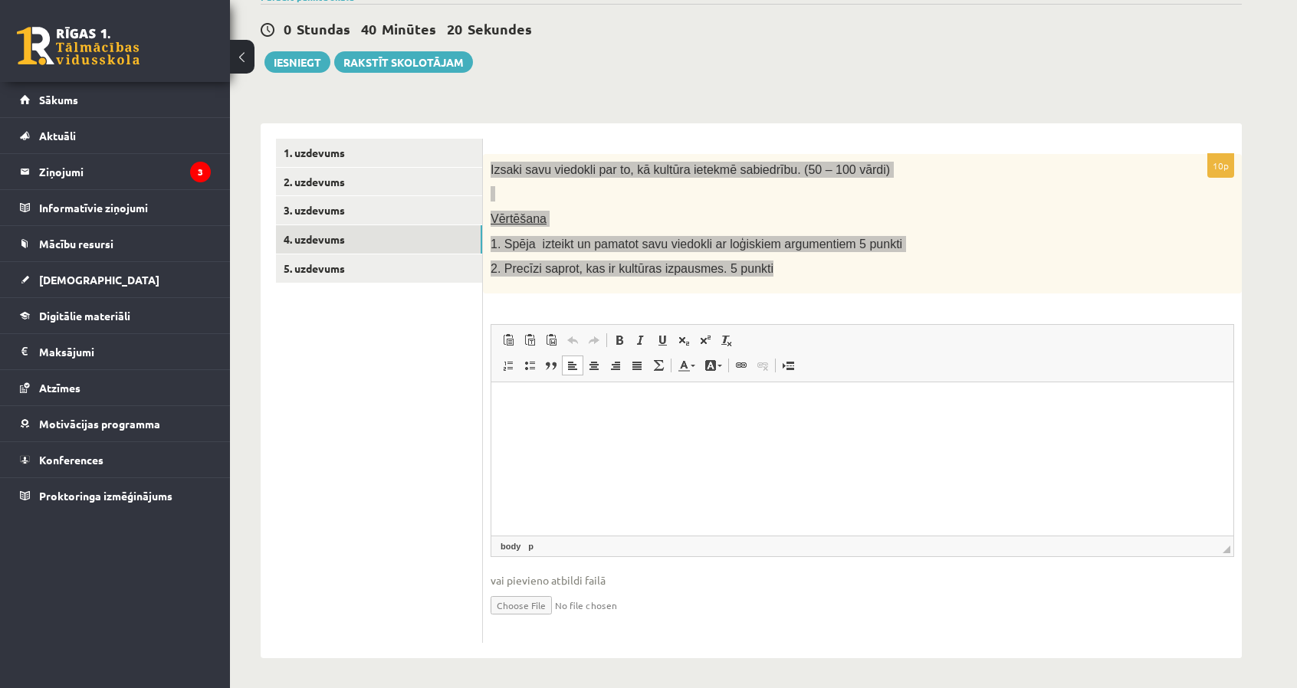
click at [717, 428] on html at bounding box center [862, 405] width 742 height 47
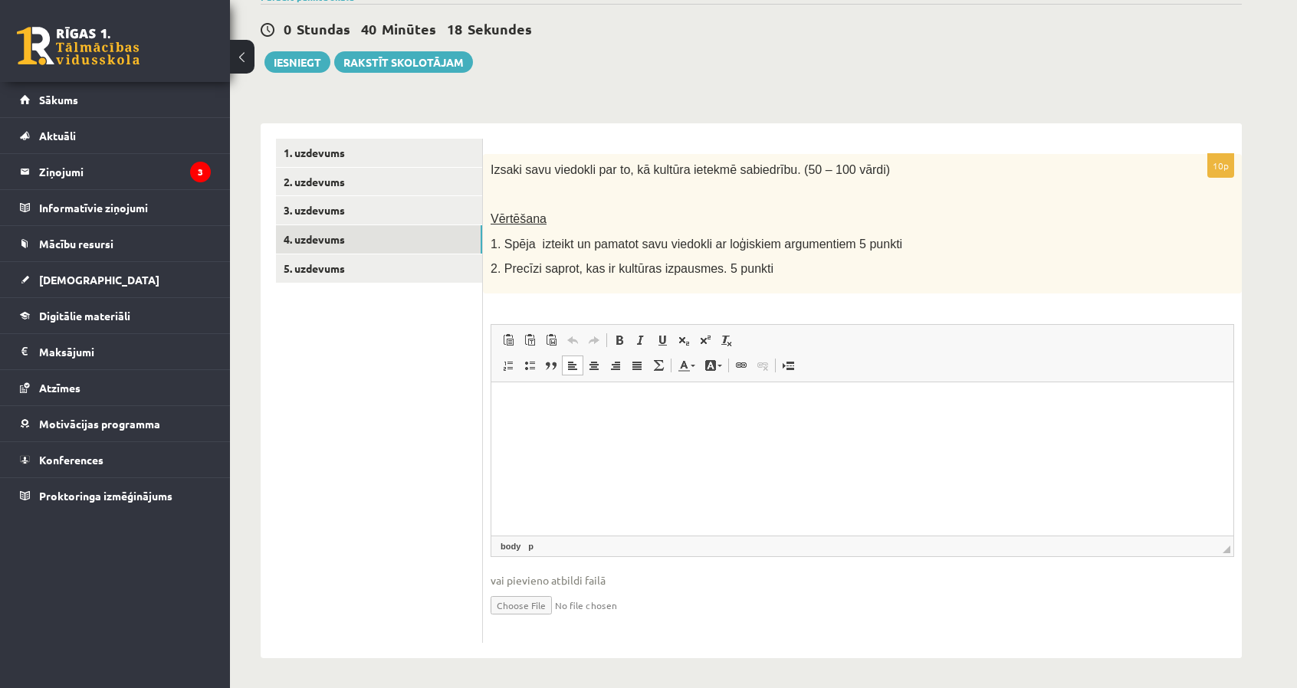
click at [340, 447] on ul "1. uzdevums 2. uzdevums 3. uzdevums 4. uzdevums 5. uzdevums" at bounding box center [379, 391] width 207 height 504
drag, startPoint x: 605, startPoint y: 451, endPoint x: 596, endPoint y: 422, distance: 30.5
click at [596, 422] on html at bounding box center [862, 405] width 742 height 47
drag, startPoint x: 604, startPoint y: 402, endPoint x: 586, endPoint y: 402, distance: 17.6
click at [586, 402] on p "**********" at bounding box center [863, 405] width 712 height 16
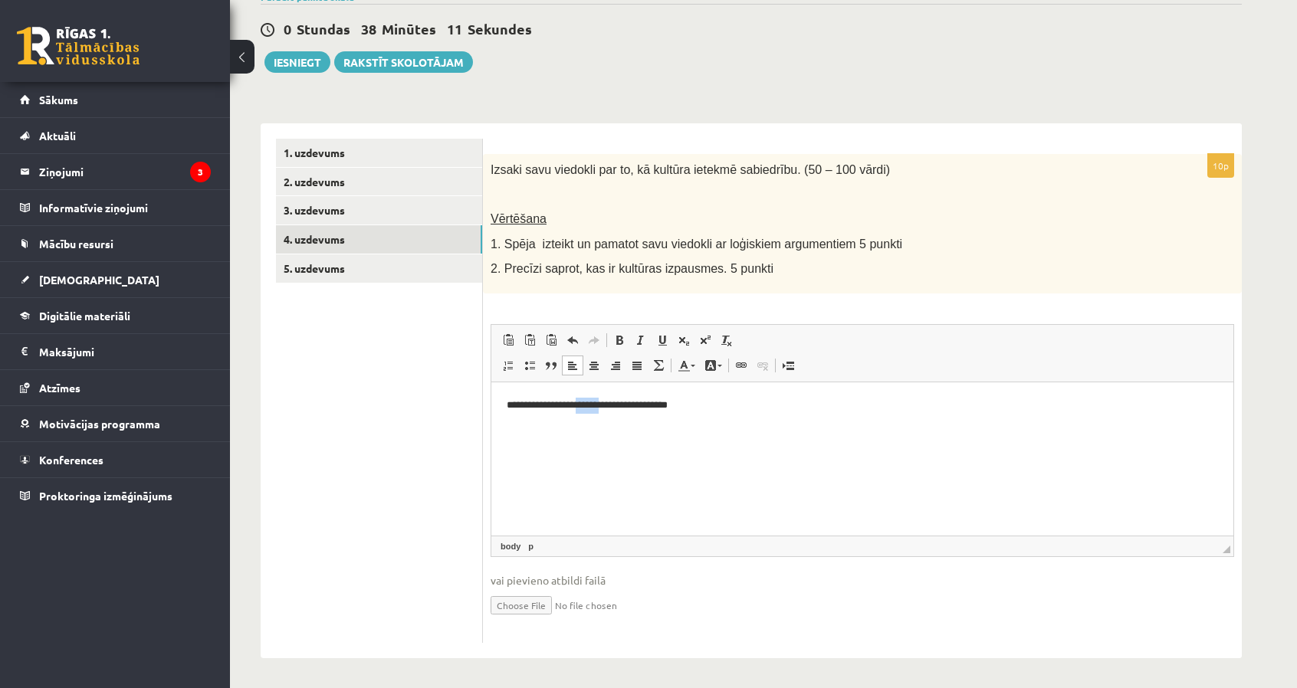
click at [605, 426] on html "**********" at bounding box center [862, 405] width 742 height 47
click at [585, 405] on p "**********" at bounding box center [863, 405] width 712 height 16
click at [588, 405] on p "**********" at bounding box center [863, 405] width 712 height 16
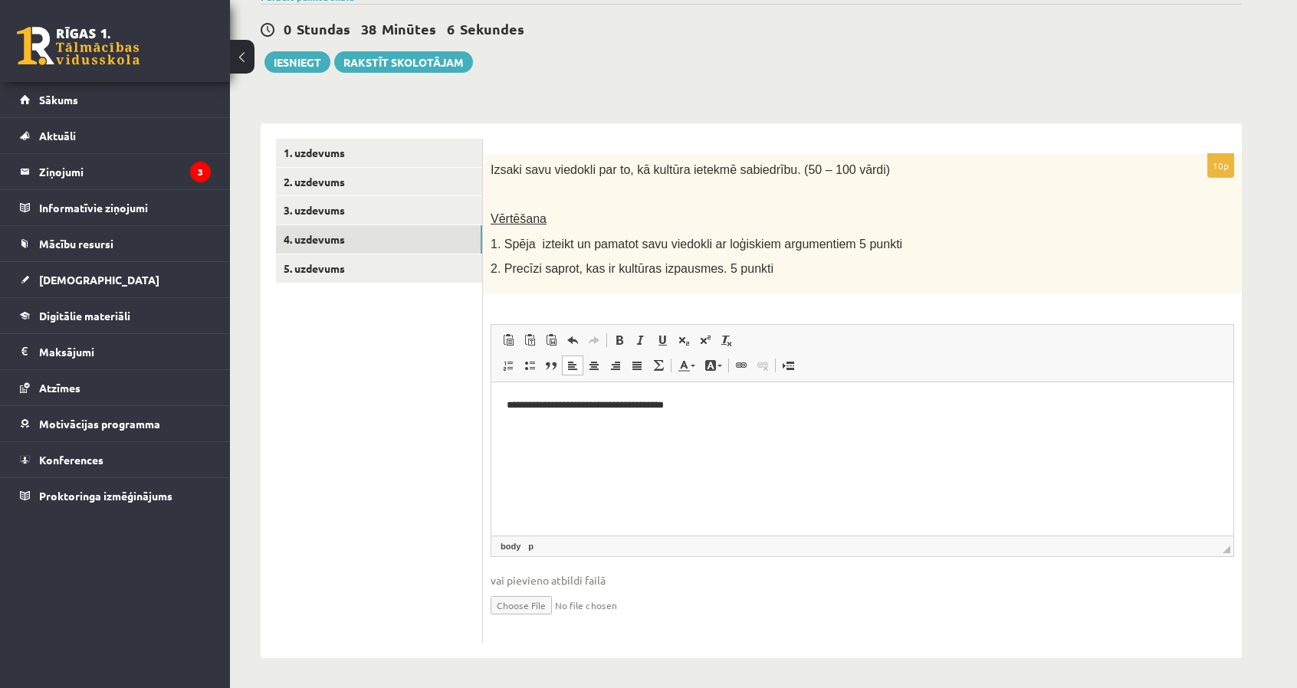
click at [700, 404] on p "**********" at bounding box center [863, 405] width 712 height 16
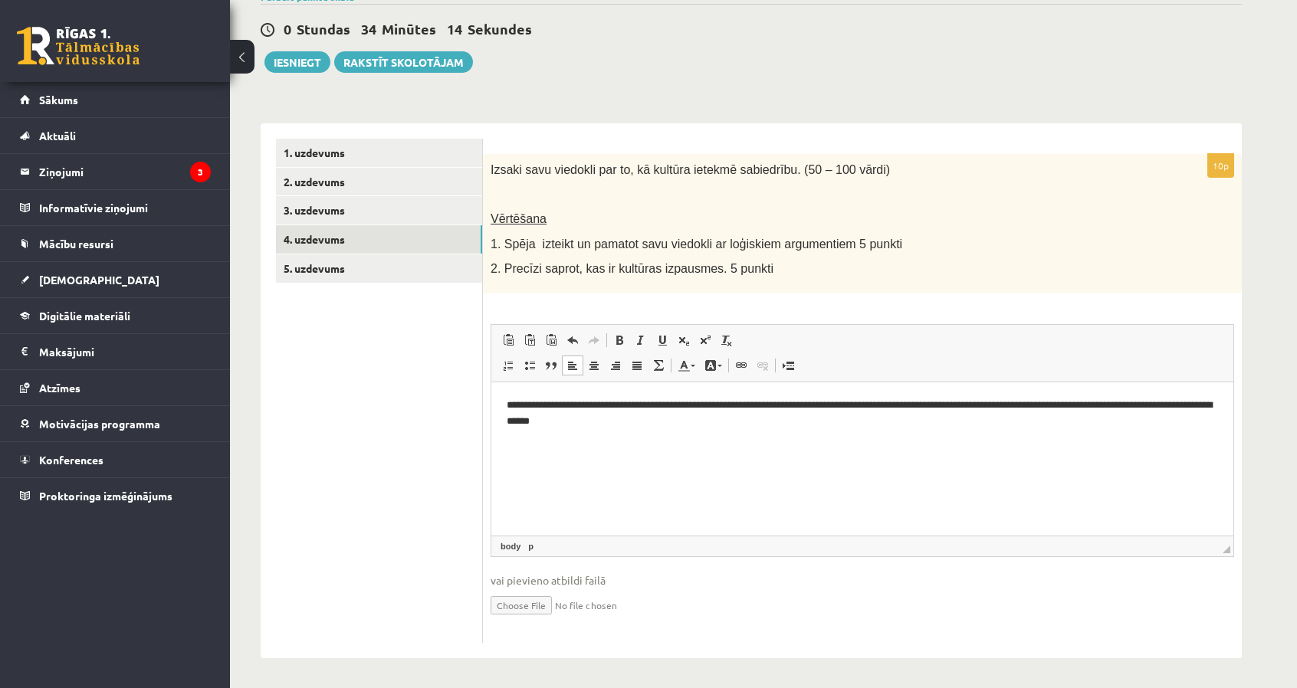
click at [614, 417] on p "**********" at bounding box center [863, 413] width 712 height 32
click at [723, 430] on html "**********" at bounding box center [862, 413] width 742 height 63
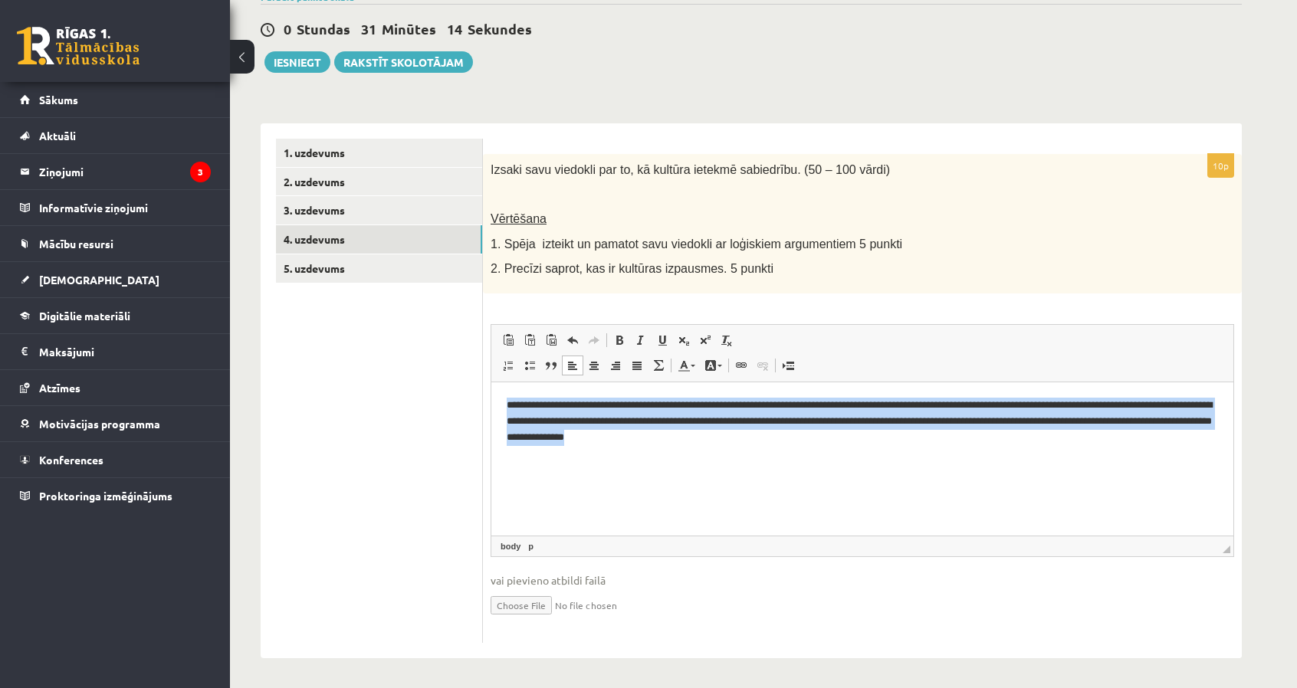
drag, startPoint x: 876, startPoint y: 440, endPoint x: 502, endPoint y: 404, distance: 375.8
click at [505, 408] on html "**********" at bounding box center [862, 421] width 742 height 78
click at [896, 460] on html "**********" at bounding box center [862, 421] width 742 height 78
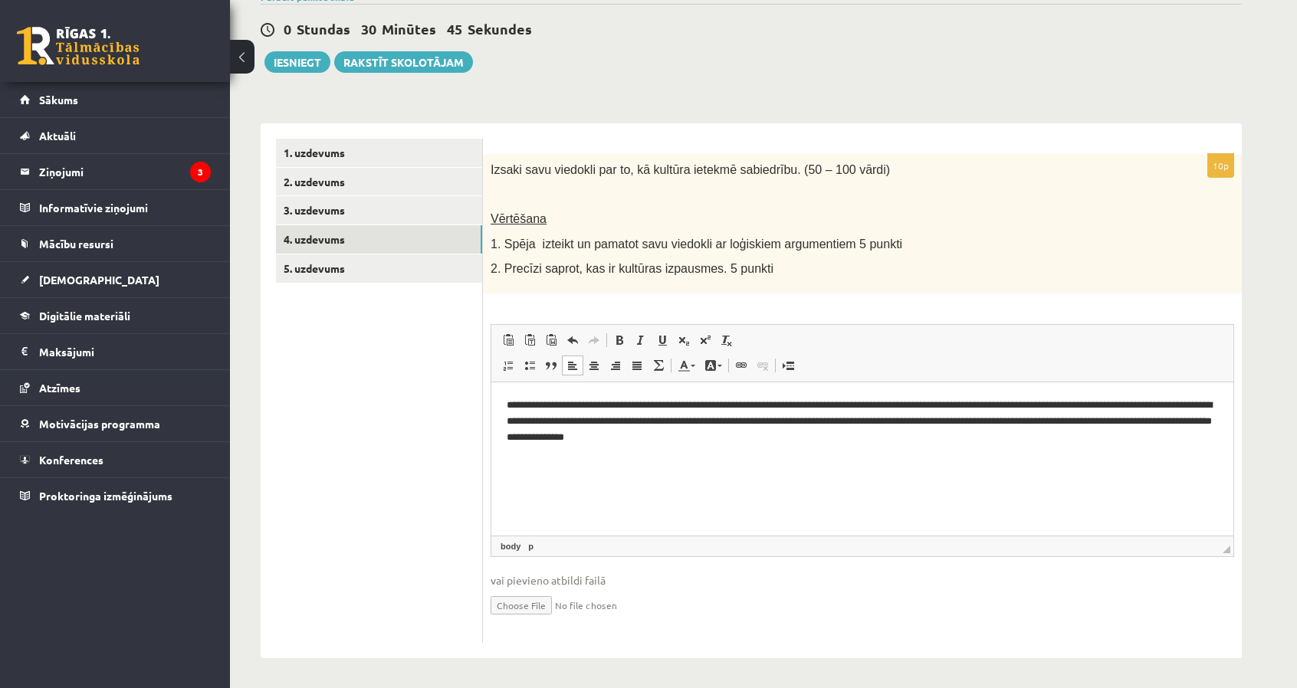
click at [538, 422] on p "**********" at bounding box center [863, 421] width 712 height 48
click at [825, 440] on p "**********" at bounding box center [863, 421] width 712 height 48
click at [977, 402] on p "**********" at bounding box center [863, 421] width 712 height 48
click at [924, 437] on p "**********" at bounding box center [863, 421] width 712 height 48
drag, startPoint x: 807, startPoint y: 445, endPoint x: 700, endPoint y: 428, distance: 108.6
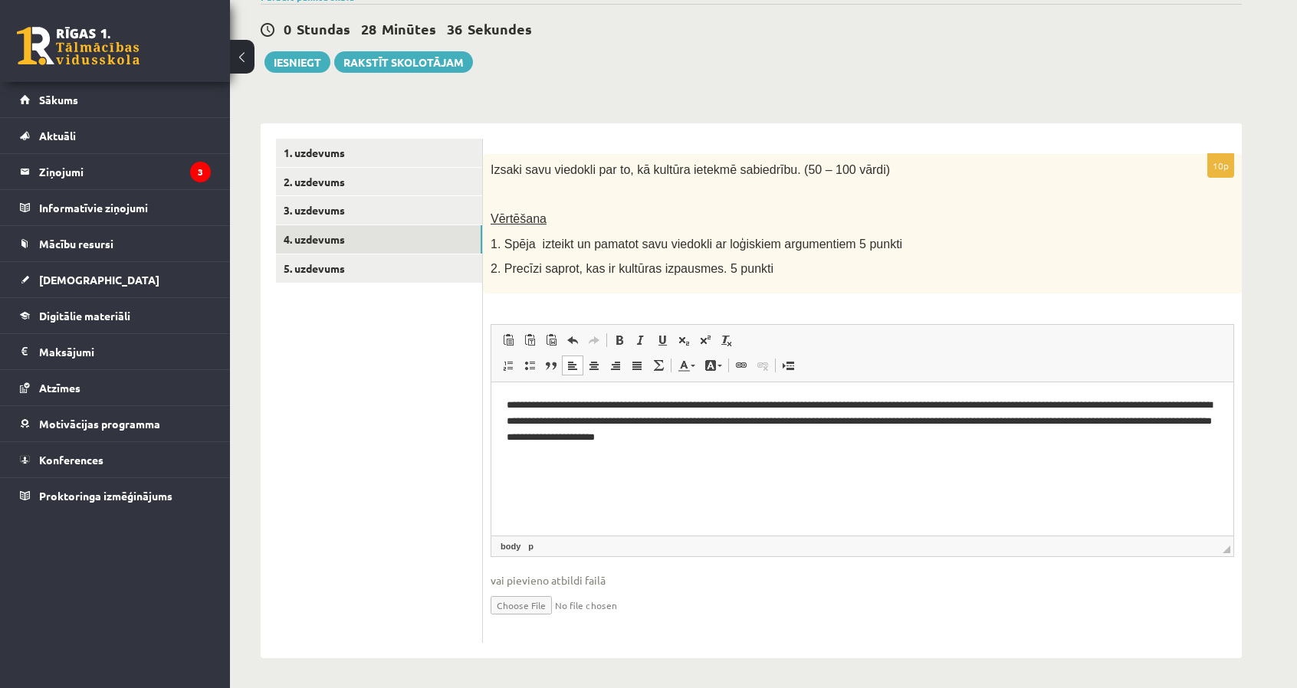
click at [804, 445] on html "**********" at bounding box center [862, 421] width 742 height 78
drag, startPoint x: 700, startPoint y: 428, endPoint x: 566, endPoint y: 446, distance: 135.4
click at [566, 446] on html "**********" at bounding box center [862, 421] width 742 height 78
click at [405, 268] on link "5. uzdevums" at bounding box center [379, 268] width 206 height 28
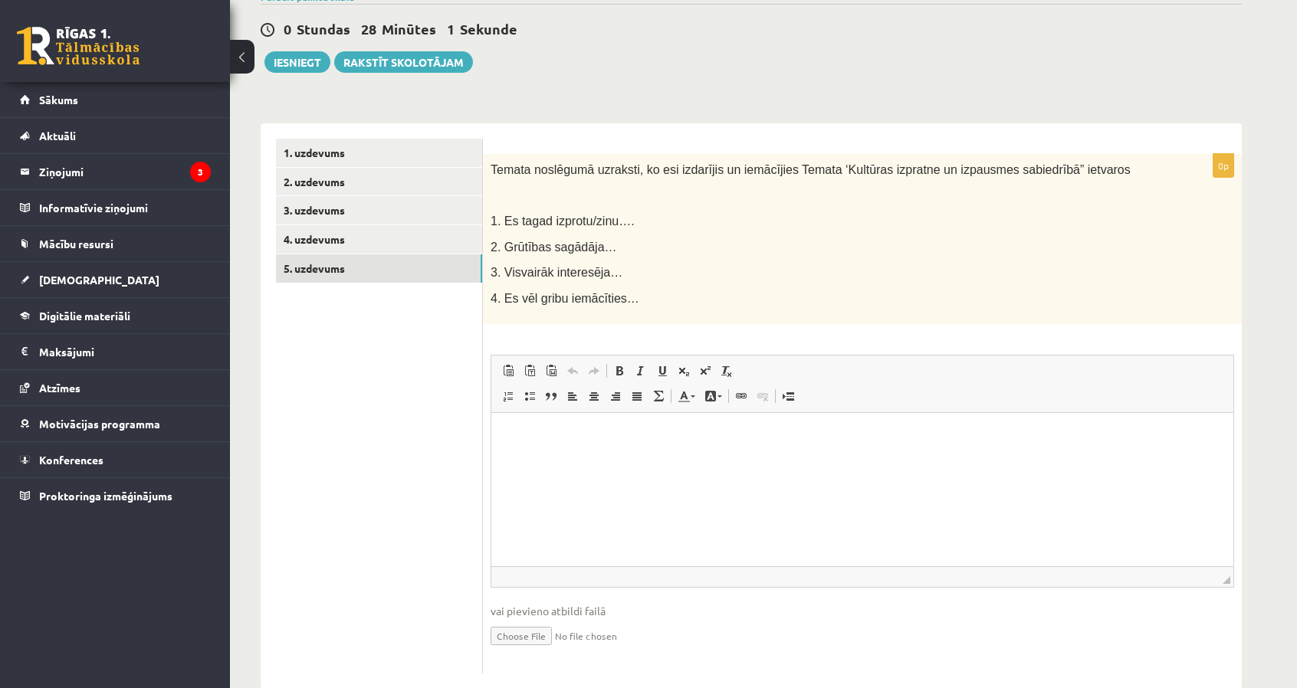
scroll to position [0, 0]
click at [744, 460] on html at bounding box center [862, 436] width 742 height 47
click at [502, 267] on span "3. Visvairāk interesēja…" at bounding box center [557, 272] width 132 height 13
drag, startPoint x: 502, startPoint y: 267, endPoint x: 595, endPoint y: 278, distance: 93.5
click at [595, 278] on span "3. Visvairāk interesēja…" at bounding box center [557, 272] width 132 height 13
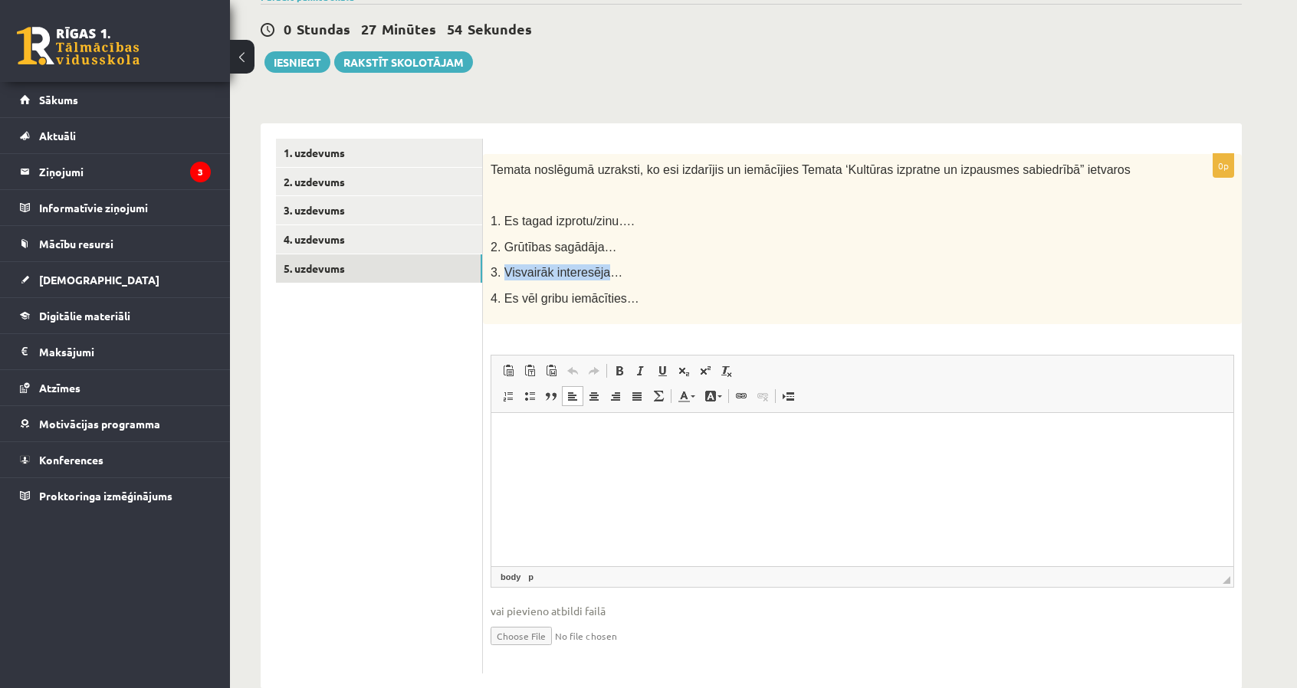
copy span "Visvairāk interesēja"
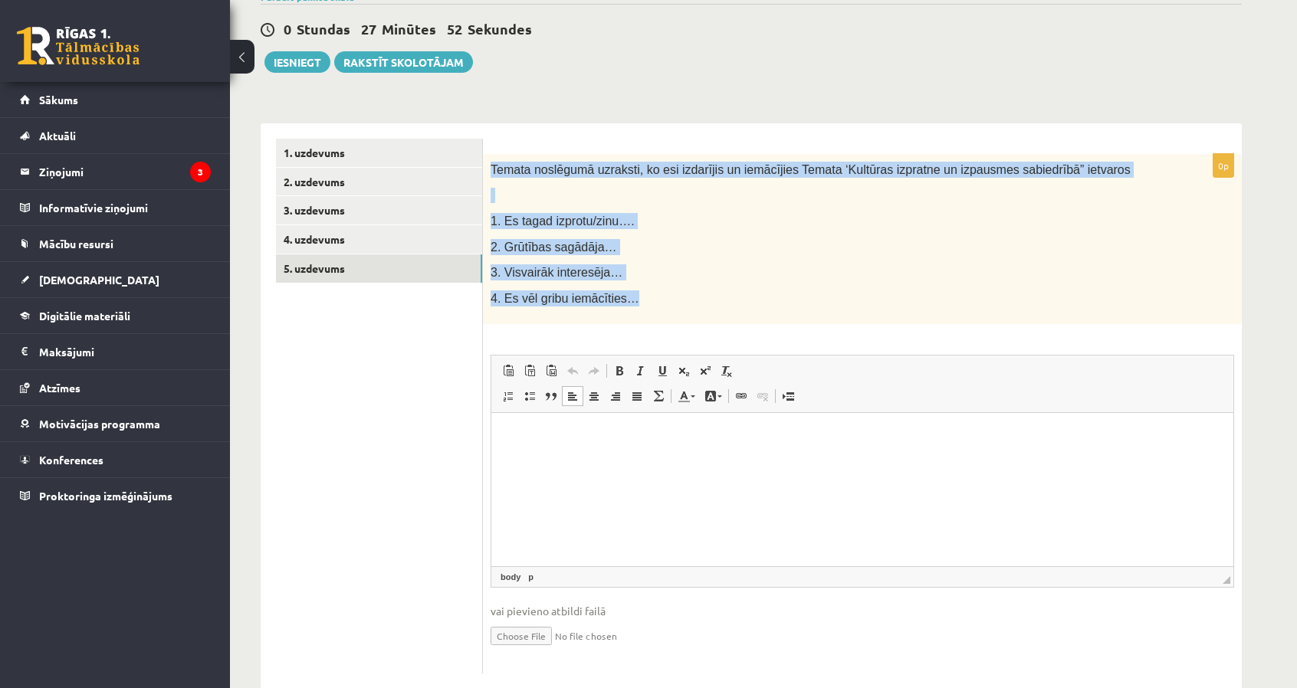
drag, startPoint x: 492, startPoint y: 167, endPoint x: 708, endPoint y: 315, distance: 261.9
click at [708, 315] on div "Temata noslēgumā uzraksti, ko esi izdarījis un iemācījies Temata ‘Kultūras izpr…" at bounding box center [862, 239] width 759 height 171
copy div "Temata noslēgumā uzraksti, ko esi izdarījis un iemācījies Temata ‘Kultūras izpr…"
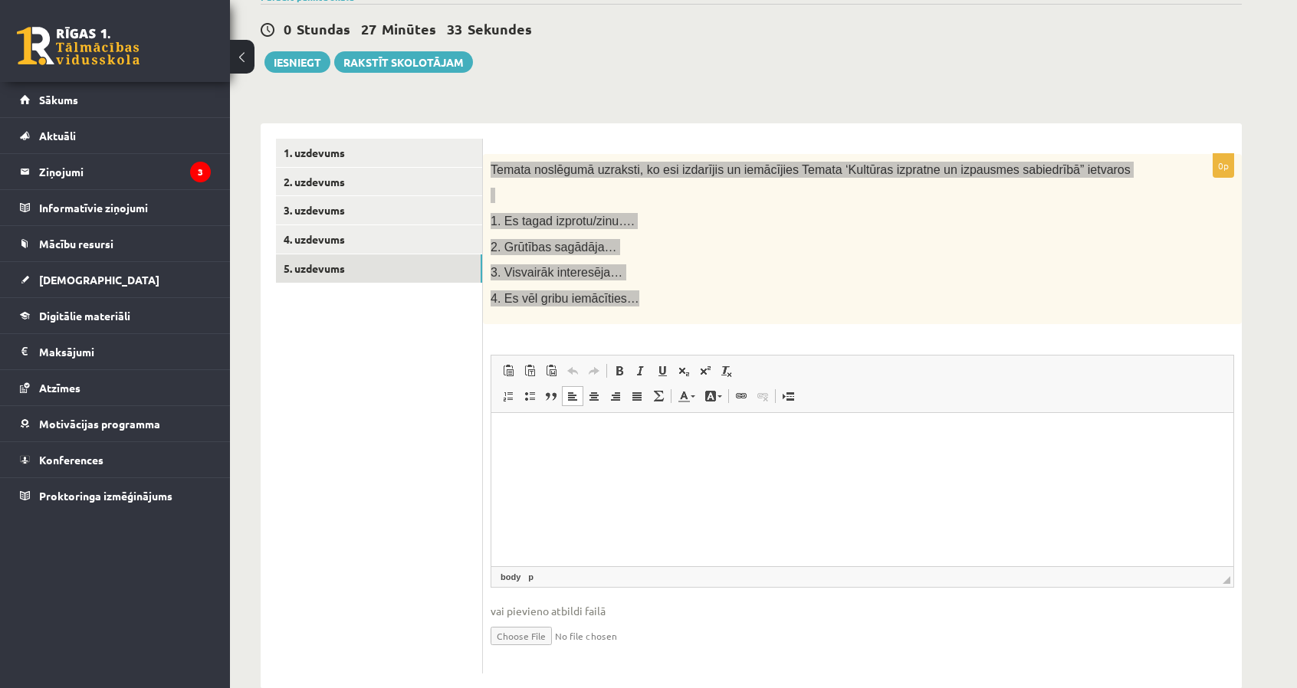
click at [672, 460] on html at bounding box center [862, 436] width 742 height 47
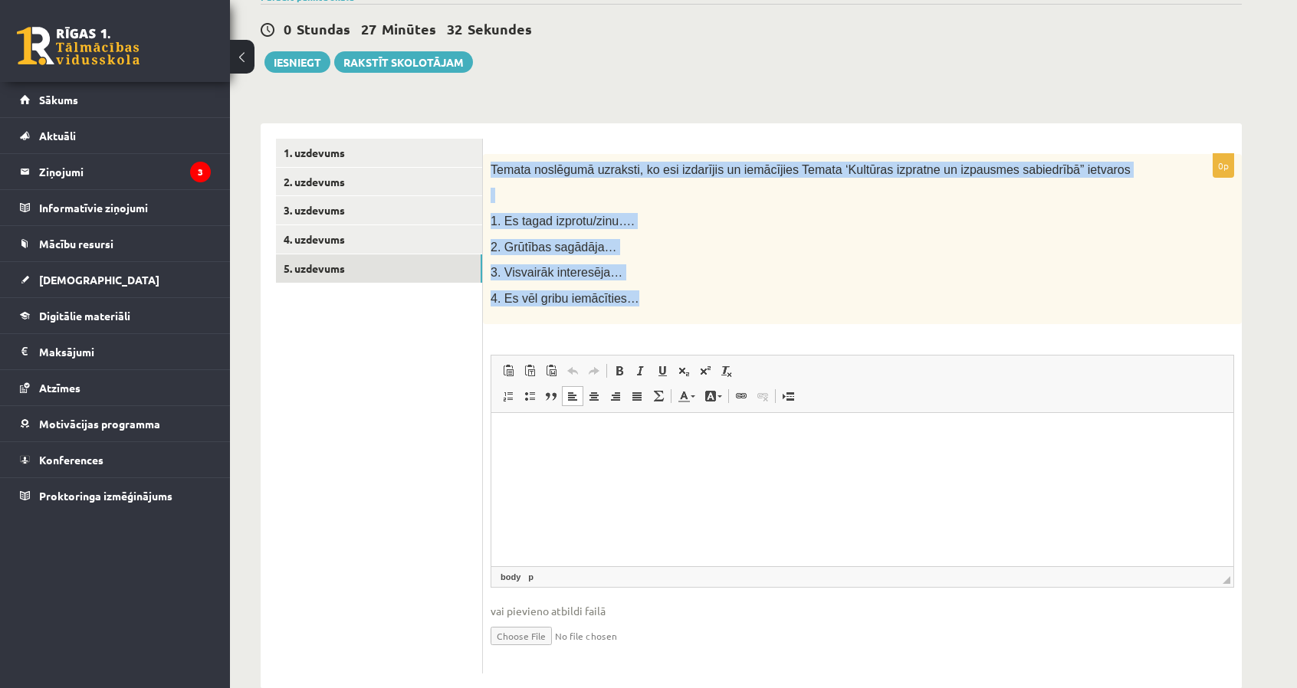
click at [692, 298] on p "4. Es vēl gribu iemācīties…" at bounding box center [824, 299] width 667 height 16
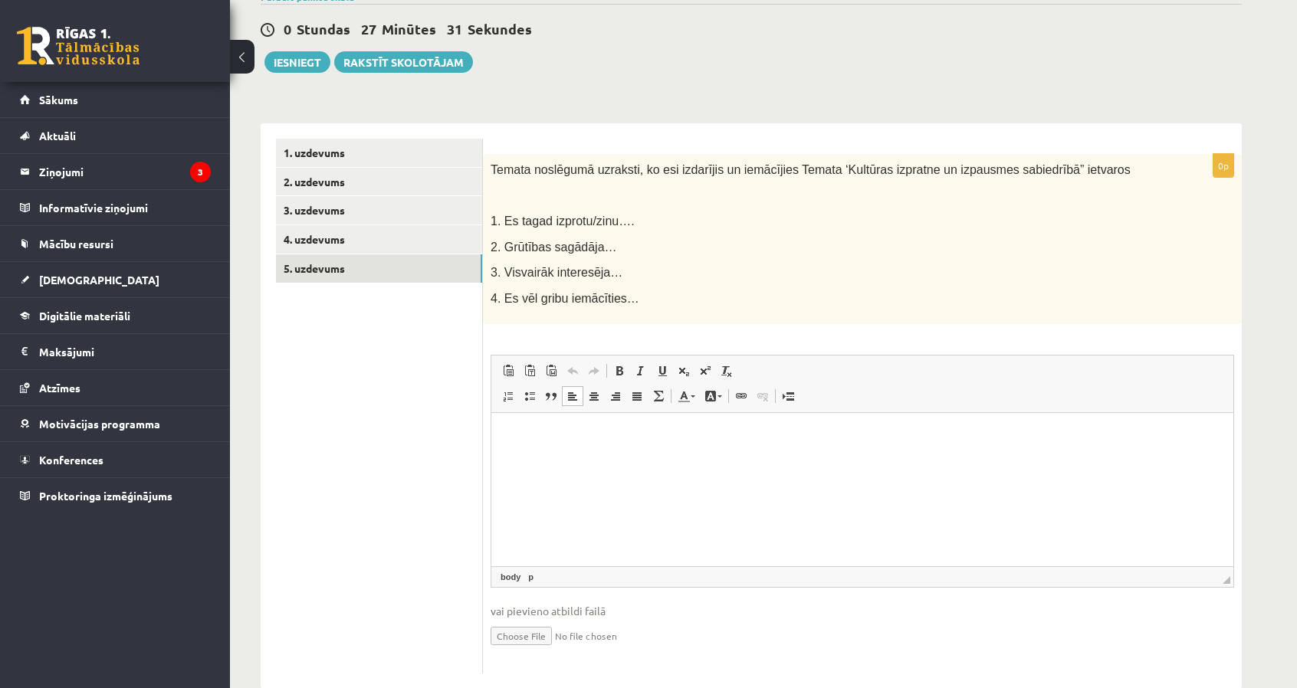
click at [559, 460] on html at bounding box center [862, 436] width 742 height 47
drag, startPoint x: 787, startPoint y: 433, endPoint x: 770, endPoint y: 435, distance: 16.9
click at [771, 434] on p "**********" at bounding box center [863, 436] width 712 height 16
drag, startPoint x: 766, startPoint y: 435, endPoint x: 746, endPoint y: 437, distance: 20.8
click at [746, 437] on p "**********" at bounding box center [863, 436] width 712 height 16
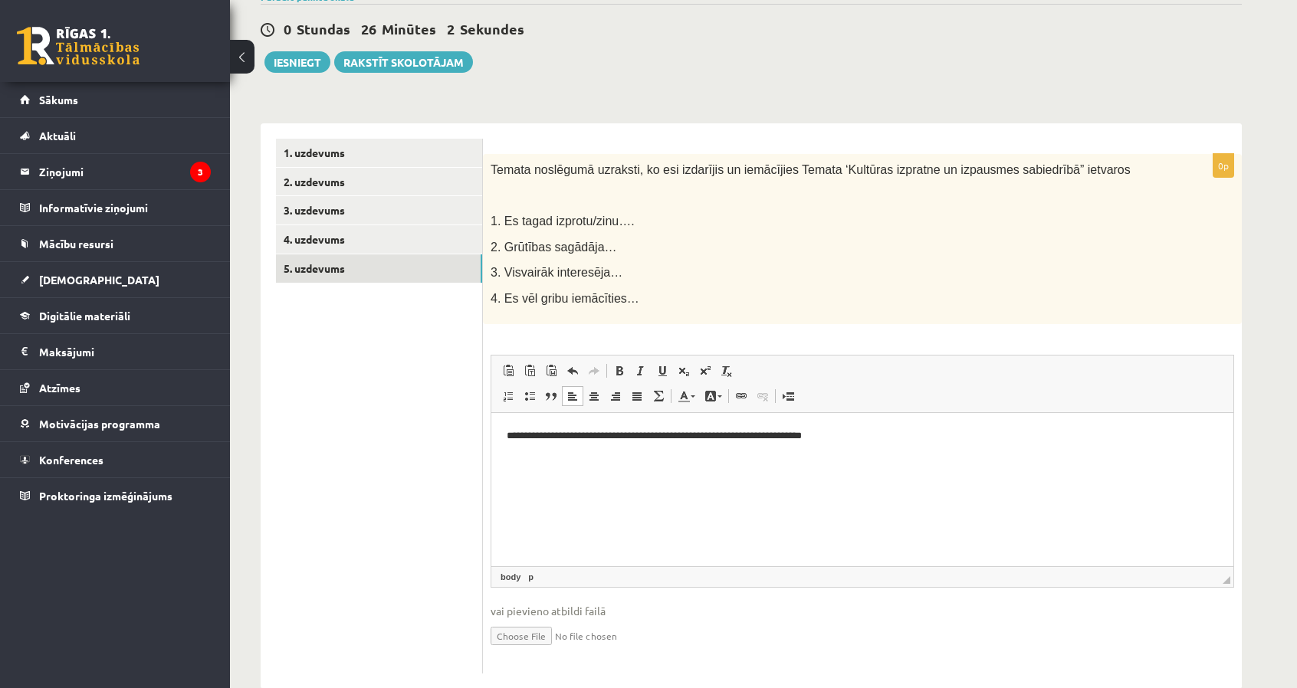
click at [786, 438] on p "**********" at bounding box center [863, 436] width 712 height 16
click at [787, 442] on p "**********" at bounding box center [863, 436] width 712 height 16
click at [787, 436] on p "**********" at bounding box center [863, 436] width 712 height 16
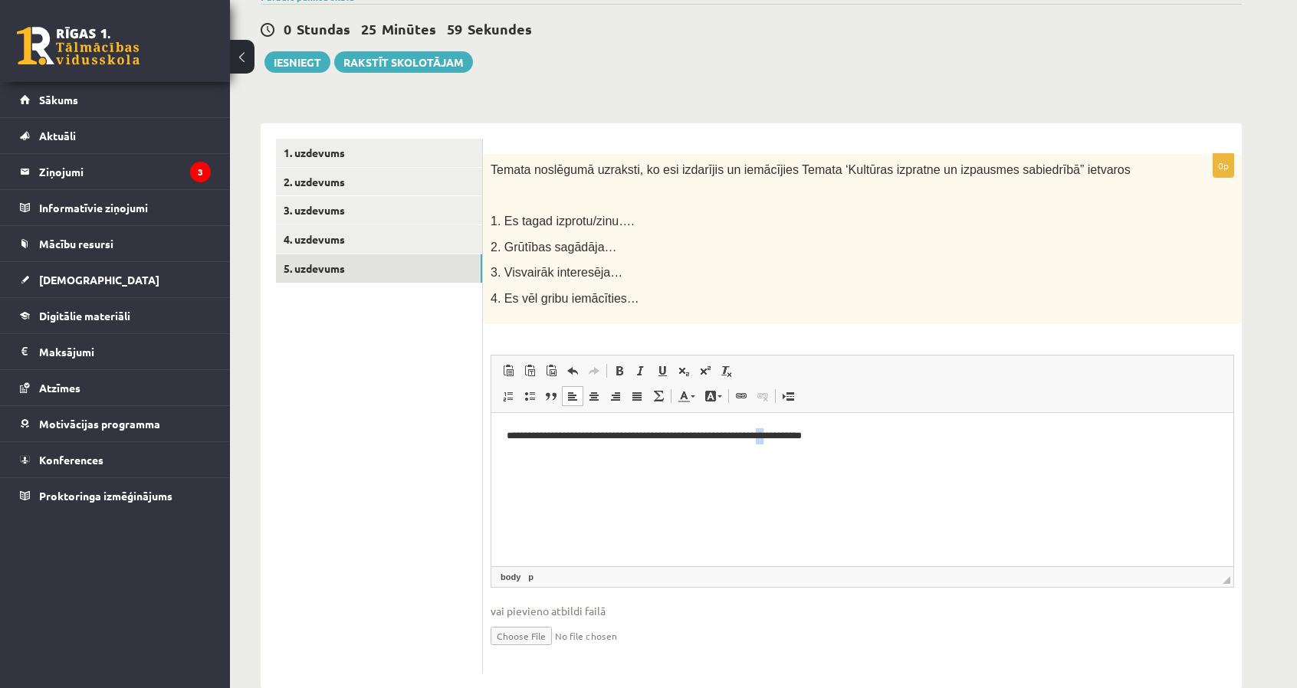
click at [789, 439] on p "**********" at bounding box center [863, 436] width 712 height 16
click at [841, 433] on p "**********" at bounding box center [863, 436] width 712 height 16
click at [901, 439] on p "**********" at bounding box center [863, 436] width 712 height 16
click at [898, 436] on p "**********" at bounding box center [863, 436] width 712 height 16
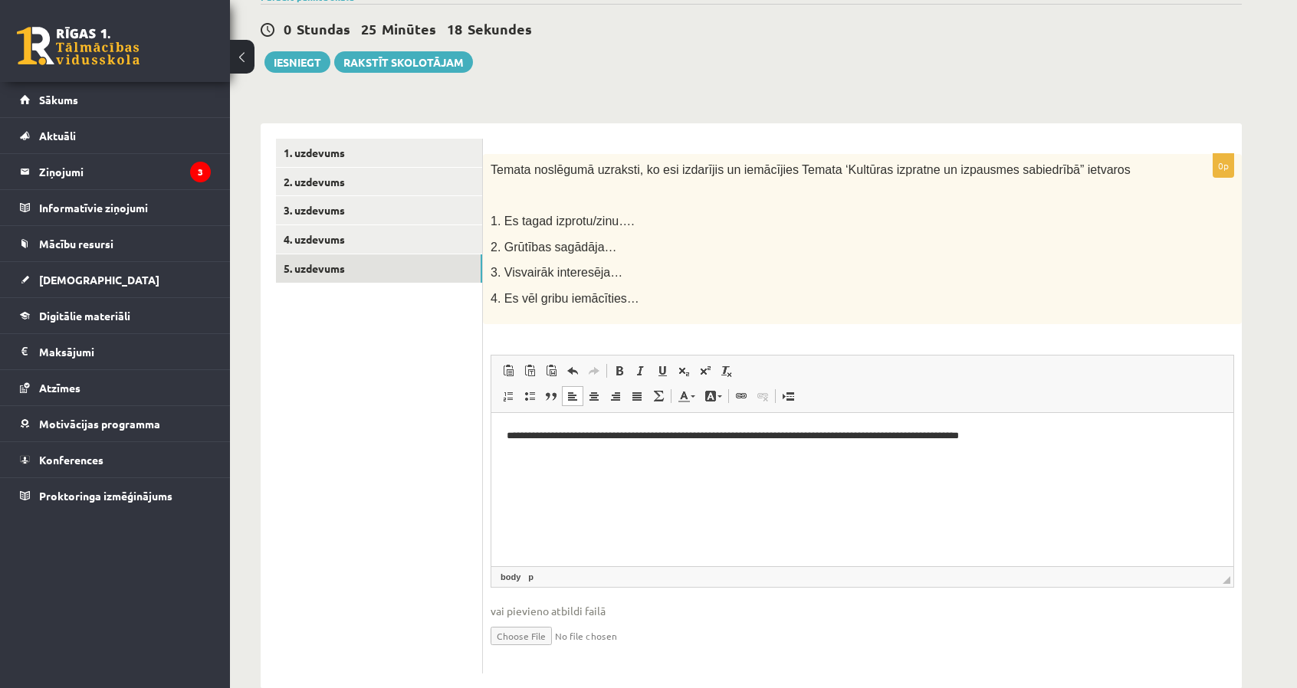
click at [1032, 434] on p "**********" at bounding box center [863, 436] width 712 height 16
click at [853, 460] on html "**********" at bounding box center [862, 436] width 742 height 47
click at [1210, 444] on html "**********" at bounding box center [862, 436] width 742 height 47
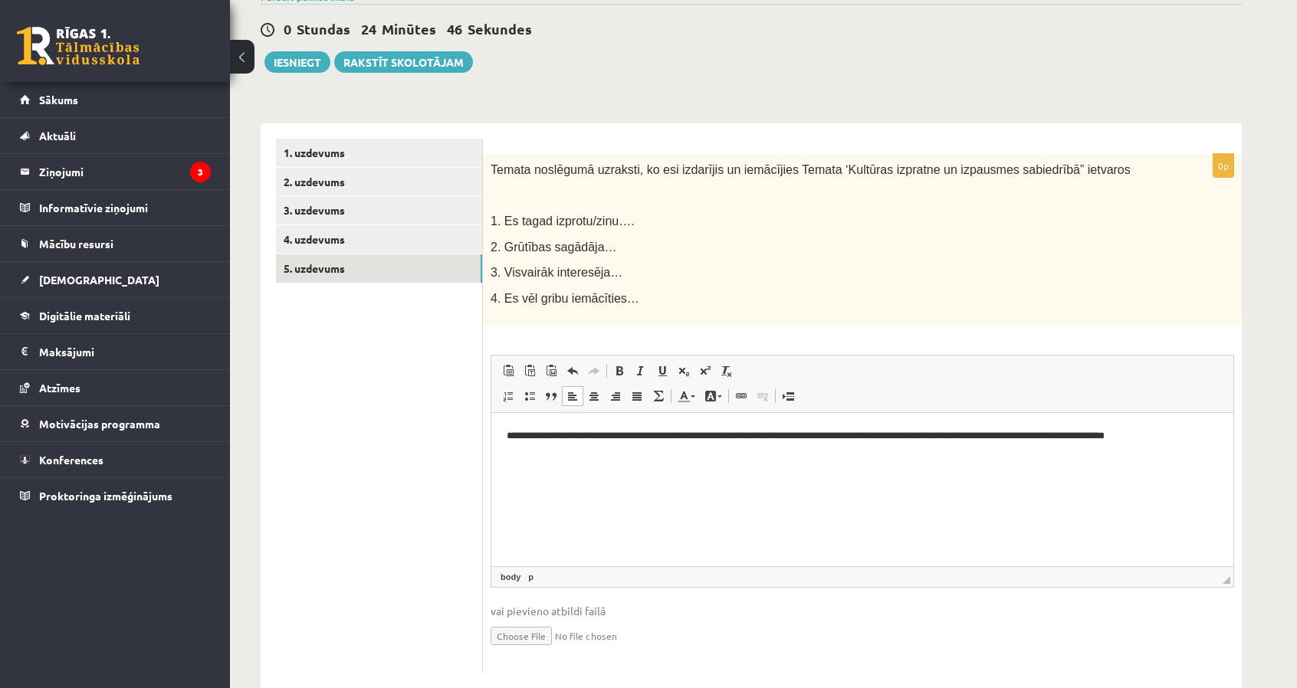
click at [1178, 447] on html "**********" at bounding box center [862, 436] width 742 height 47
click at [1143, 442] on p "**********" at bounding box center [863, 436] width 712 height 16
click at [1173, 434] on p "**********" at bounding box center [863, 436] width 712 height 16
click at [1131, 439] on p "**********" at bounding box center [863, 436] width 712 height 16
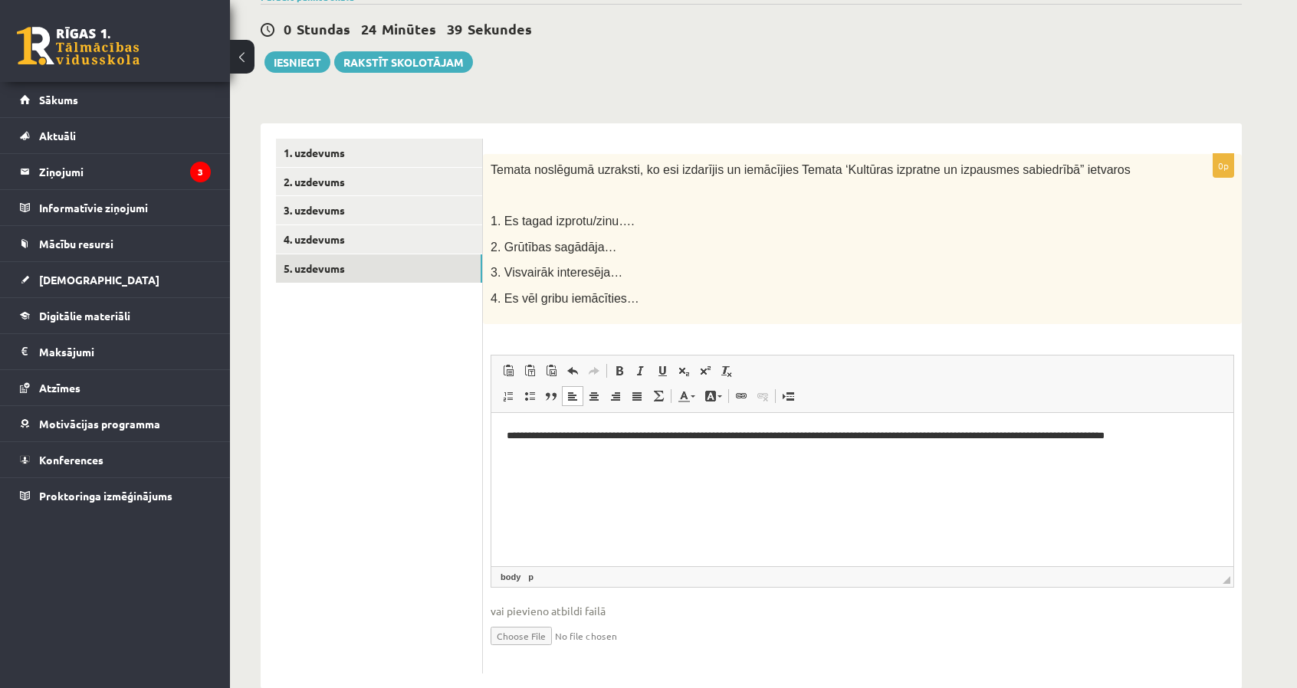
click at [1193, 447] on html "**********" at bounding box center [862, 436] width 742 height 47
drag, startPoint x: 299, startPoint y: 57, endPoint x: 722, endPoint y: 59, distance: 423.1
click at [299, 57] on button "Iesniegt" at bounding box center [297, 61] width 66 height 21
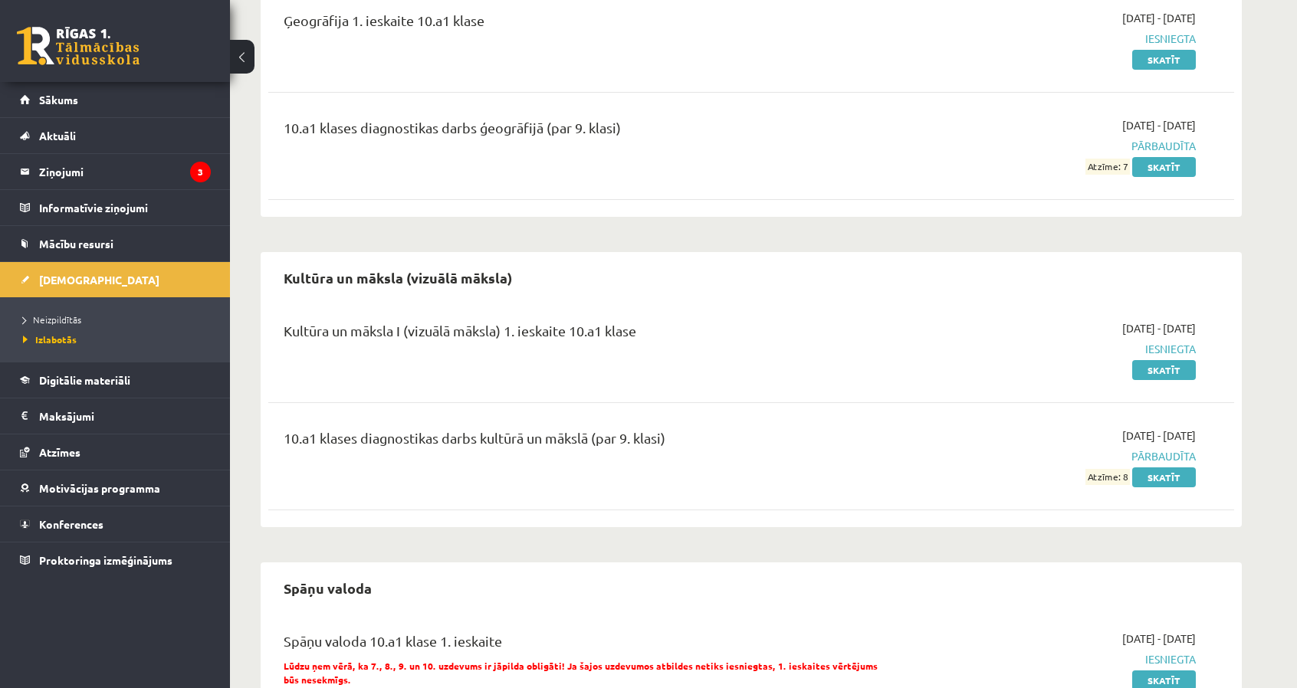
scroll to position [521, 0]
click at [1174, 365] on link "Skatīt" at bounding box center [1164, 369] width 64 height 20
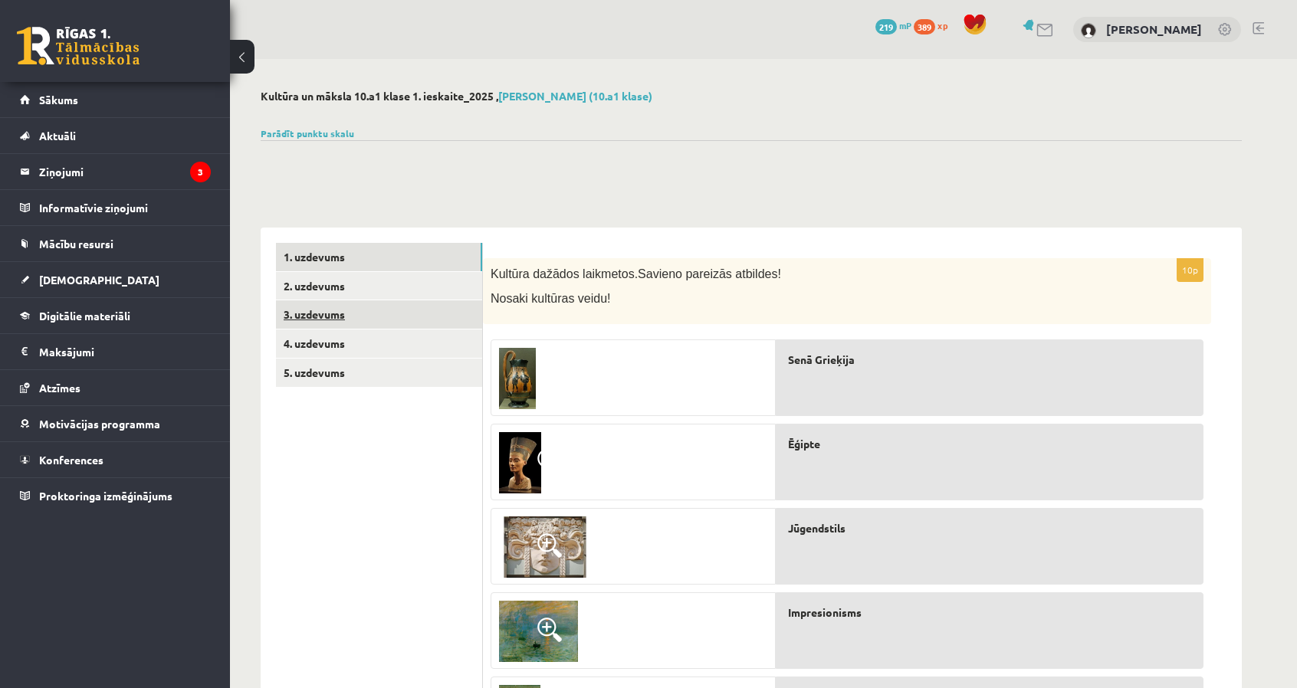
click at [357, 322] on link "3. uzdevums" at bounding box center [379, 314] width 206 height 28
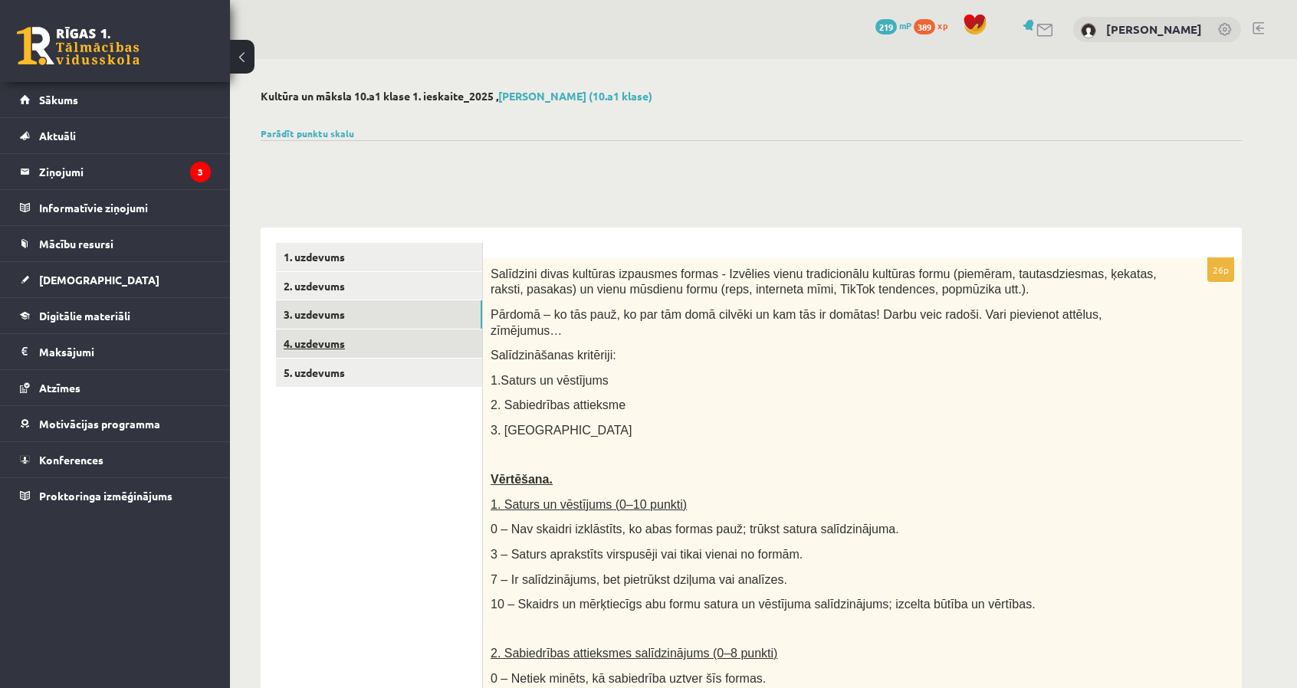
click at [377, 352] on link "4. uzdevums" at bounding box center [379, 344] width 206 height 28
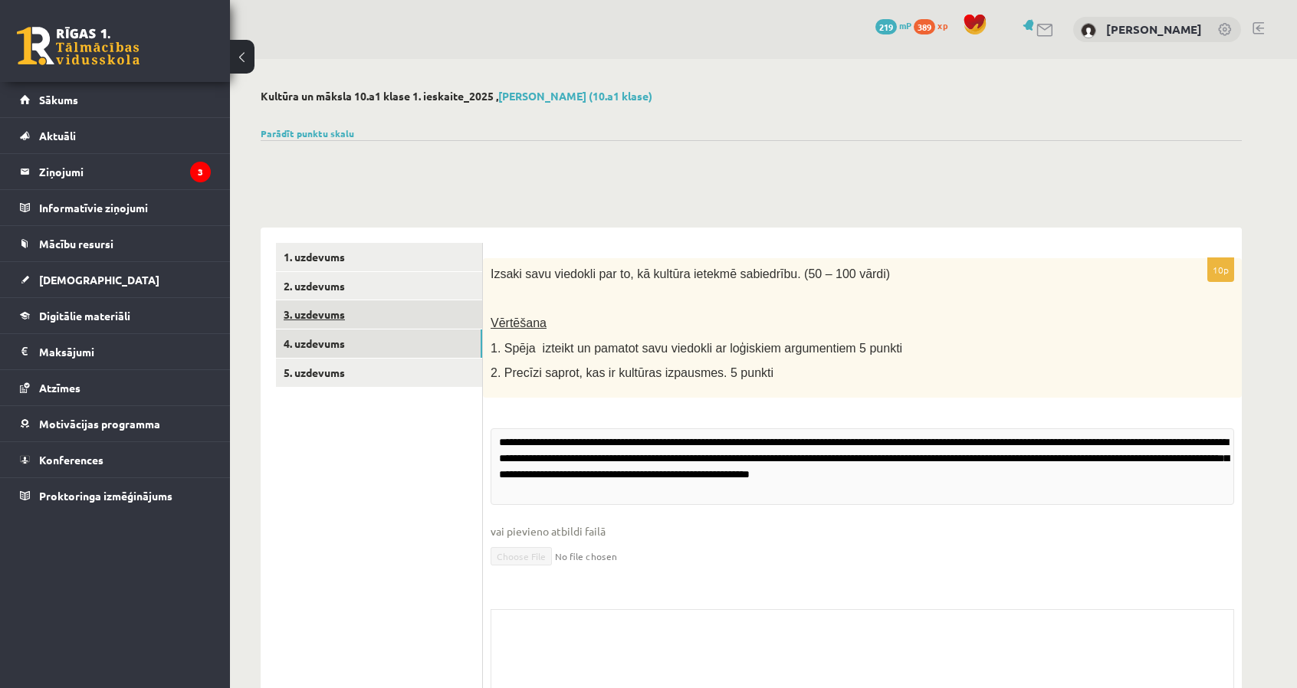
click at [373, 327] on link "3. uzdevums" at bounding box center [379, 314] width 206 height 28
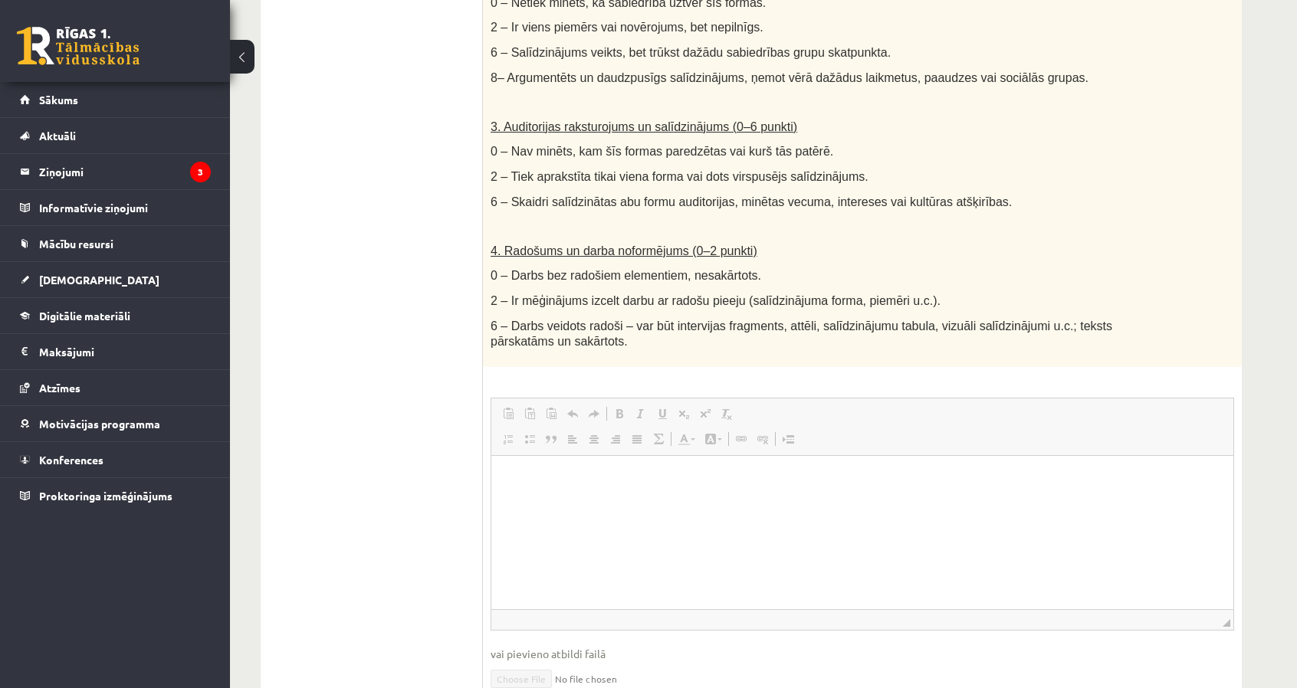
scroll to position [920, 0]
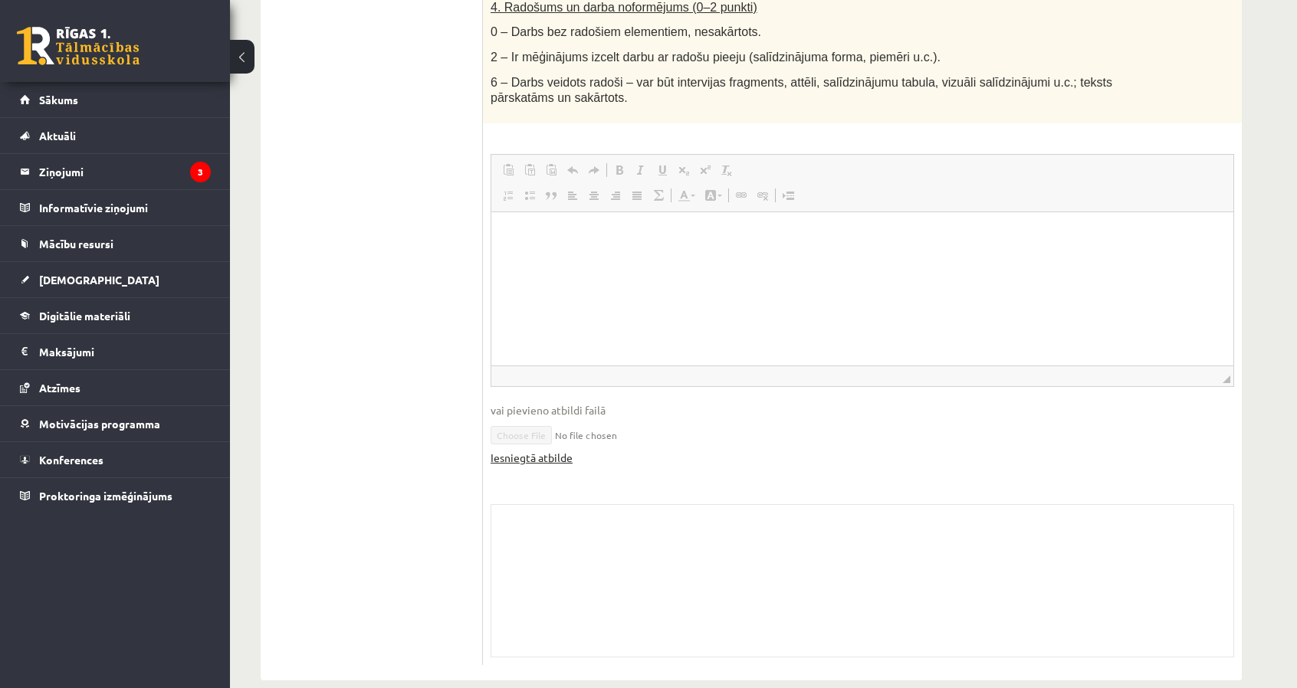
click at [550, 450] on link "Iesniegtā atbilde" at bounding box center [532, 458] width 82 height 16
